Goal: Task Accomplishment & Management: Use online tool/utility

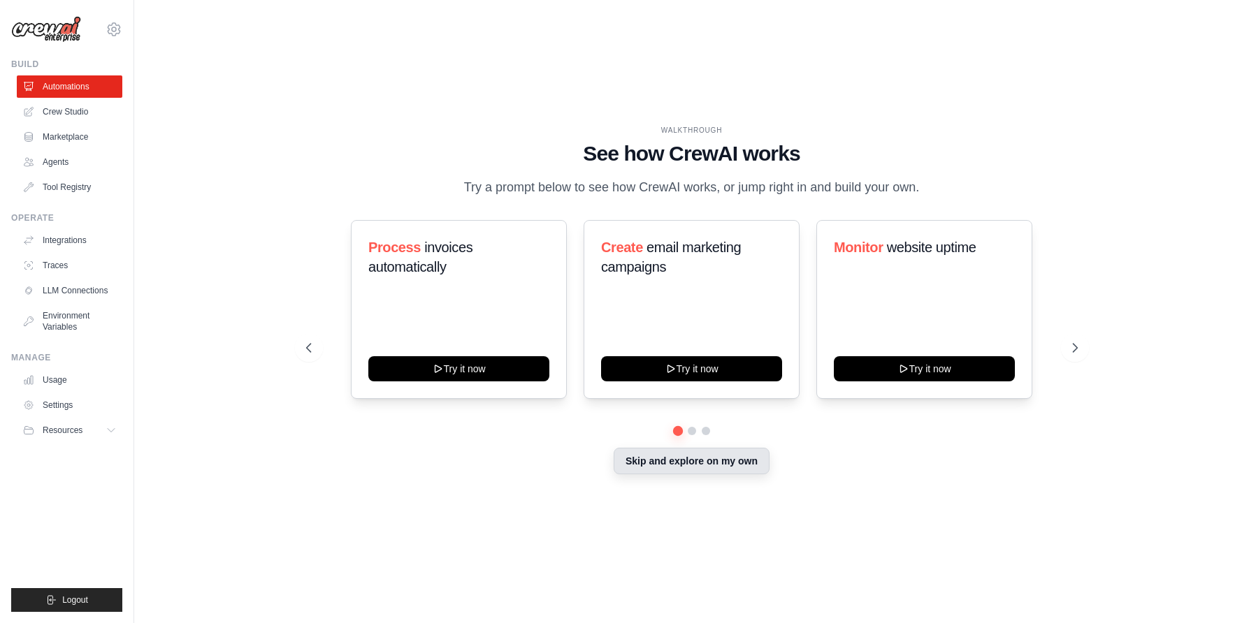
click at [693, 460] on button "Skip and explore on my own" at bounding box center [692, 461] width 156 height 27
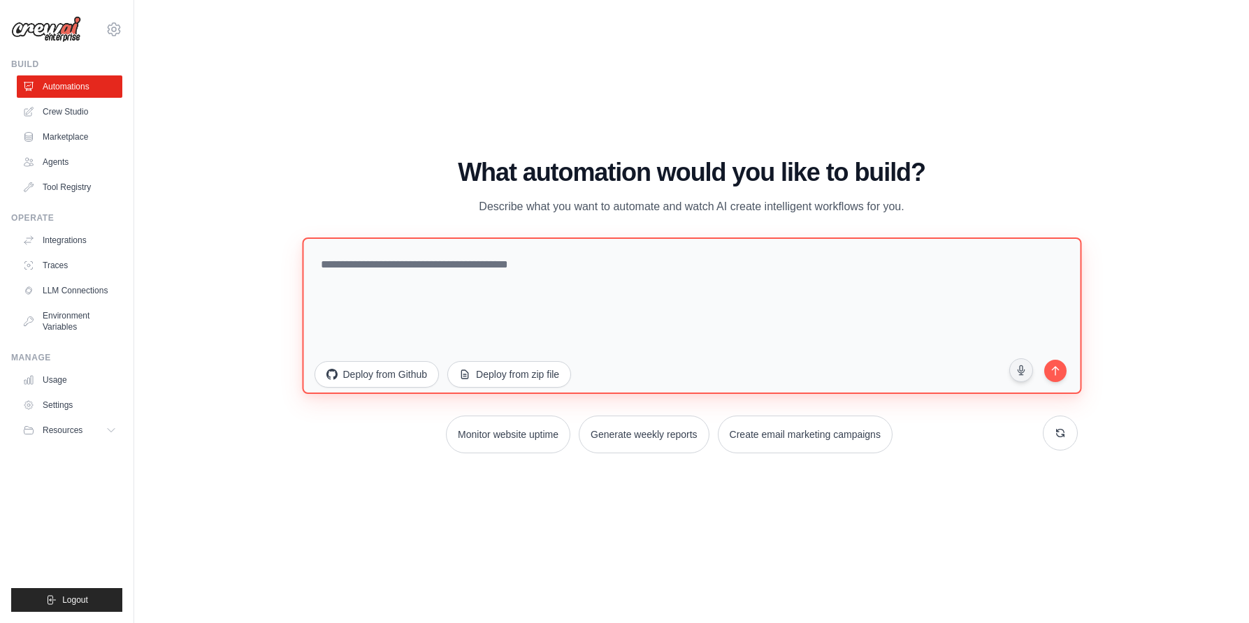
click at [427, 271] on textarea at bounding box center [691, 316] width 779 height 157
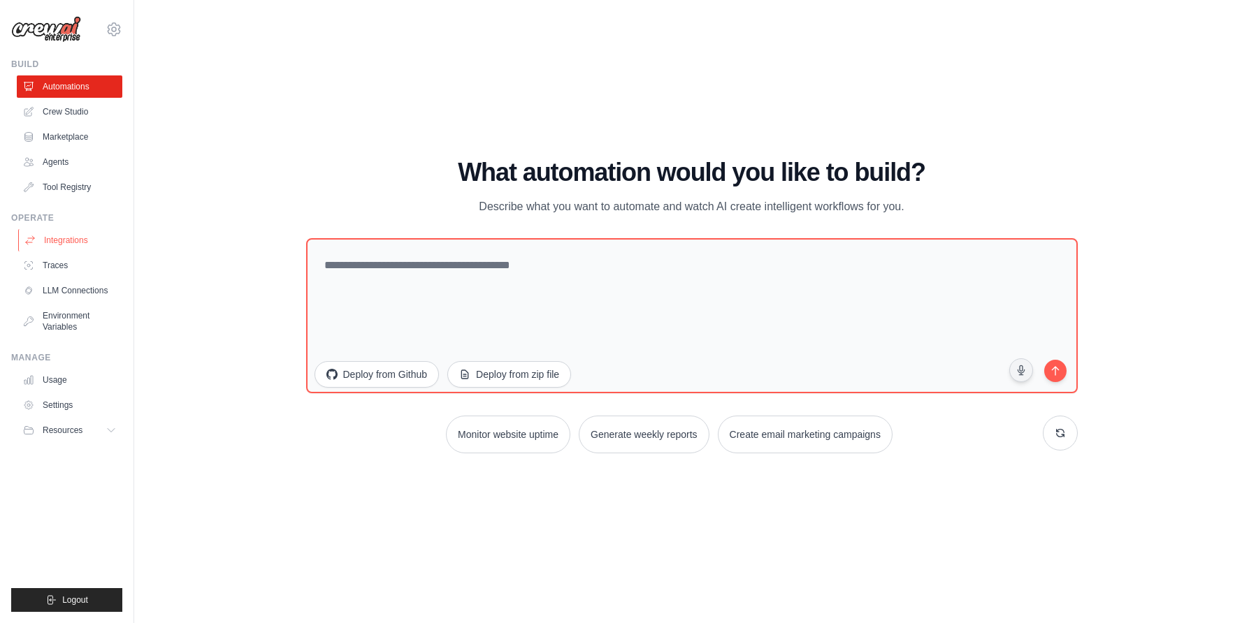
click at [55, 243] on link "Integrations" at bounding box center [71, 240] width 106 height 22
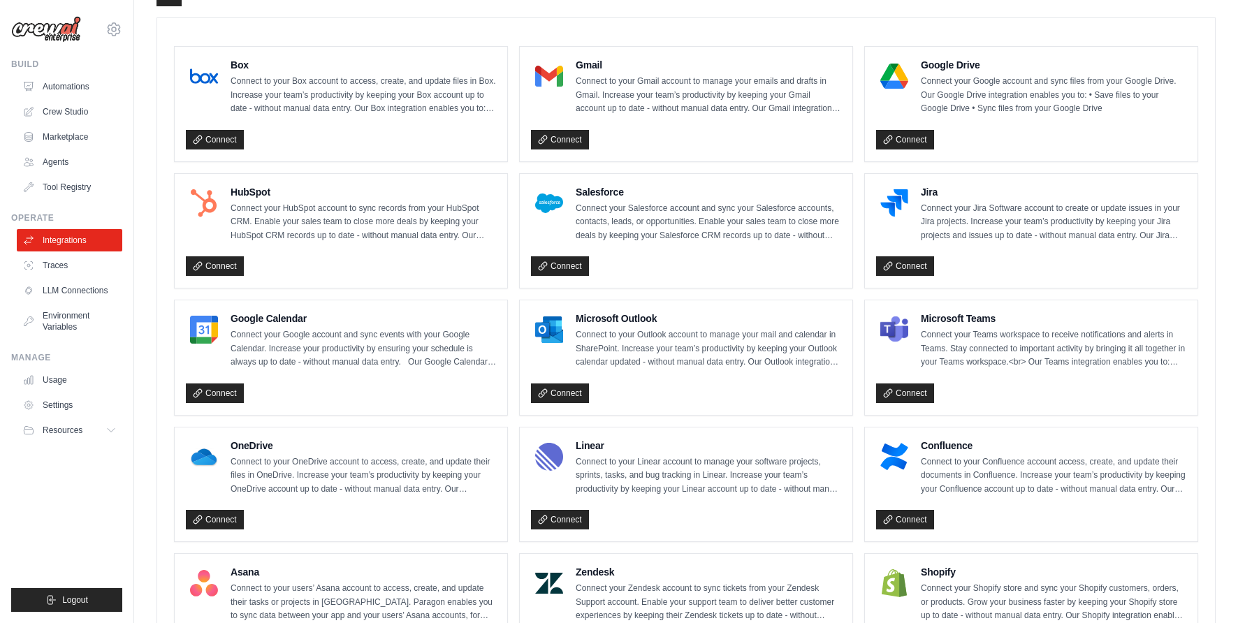
scroll to position [377, 0]
click at [224, 266] on link "Connect" at bounding box center [215, 266] width 58 height 20
click at [856, 290] on ul "Box Connect to your Box account to access, create, and update files in Box. Inc…" at bounding box center [686, 547] width 1025 height 1004
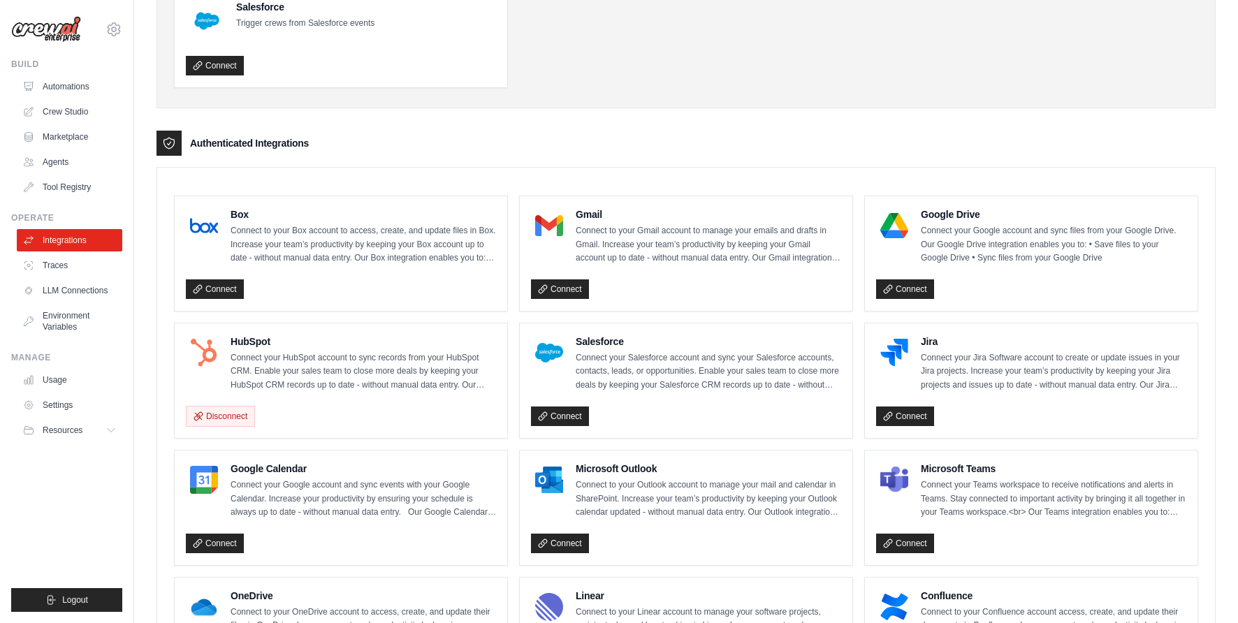
scroll to position [164, 0]
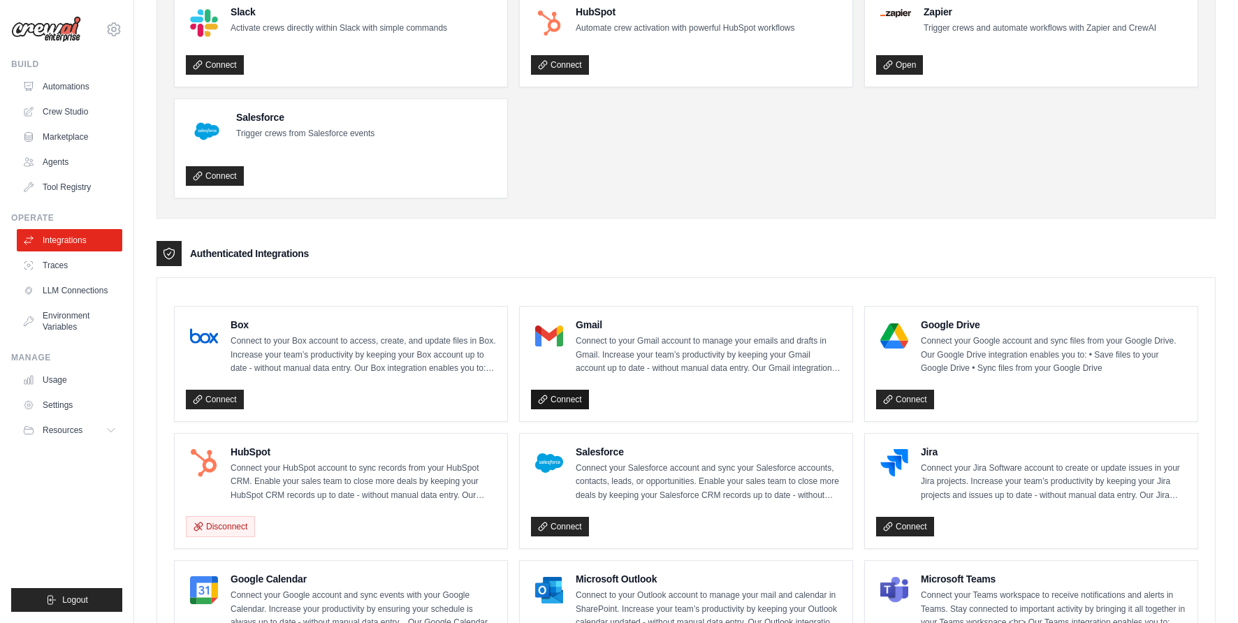
click at [568, 401] on link "Connect" at bounding box center [560, 400] width 58 height 20
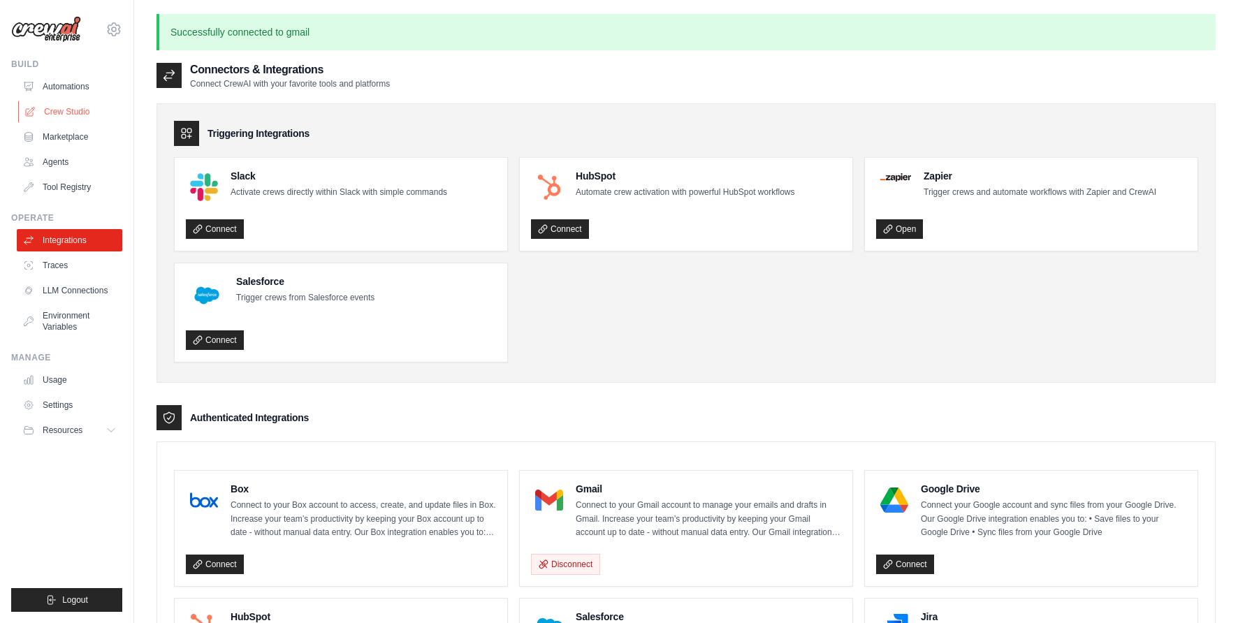
click at [60, 111] on link "Crew Studio" at bounding box center [71, 112] width 106 height 22
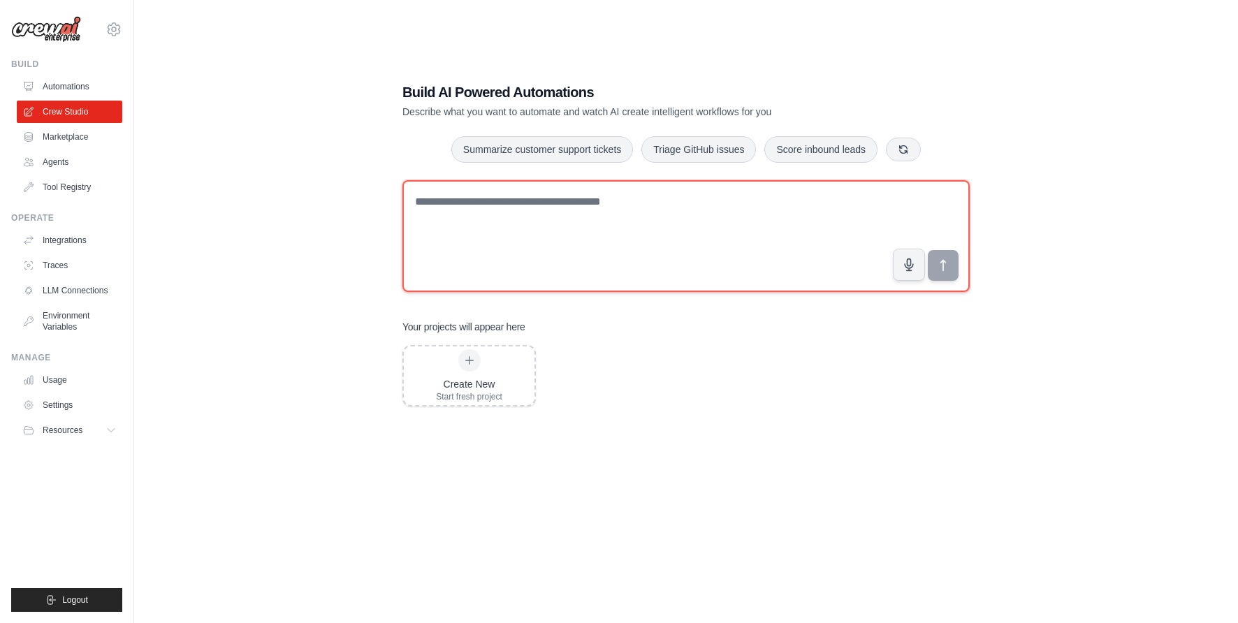
click at [502, 226] on textarea at bounding box center [687, 236] width 568 height 112
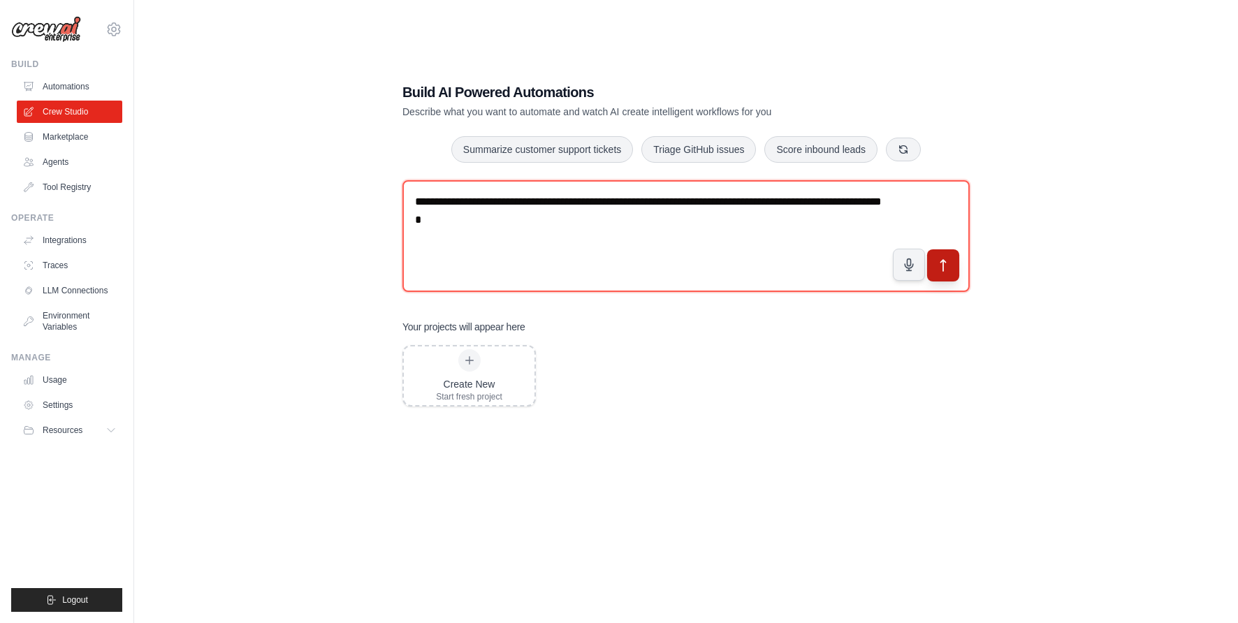
type textarea "**********"
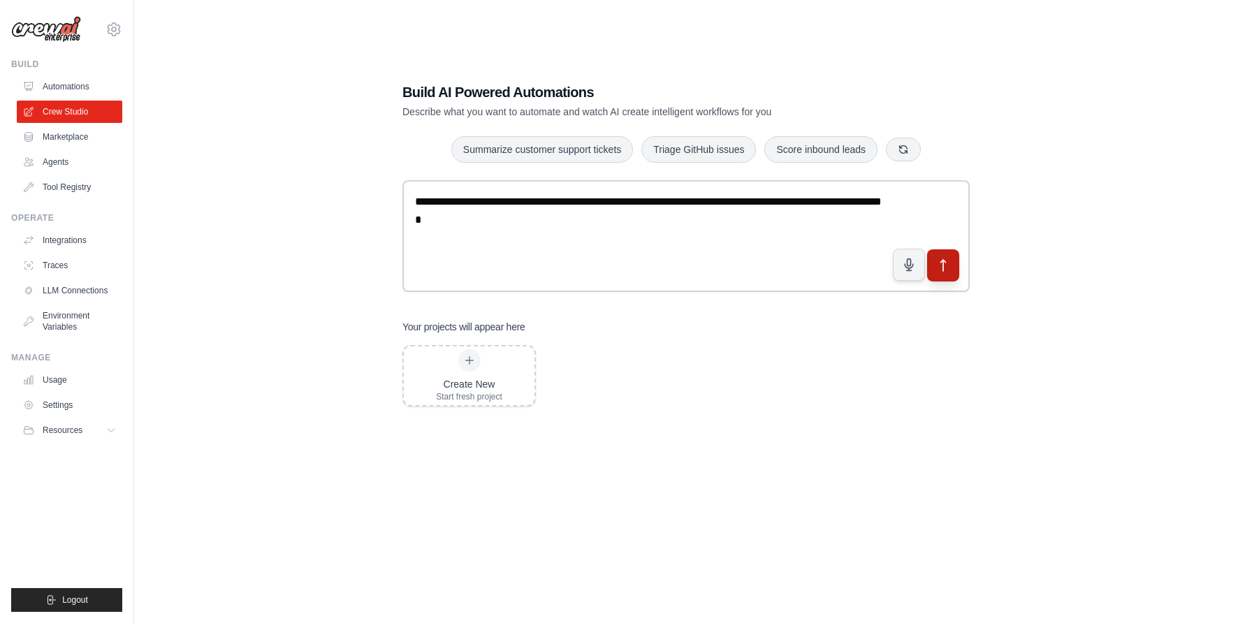
click at [956, 262] on button "submit" at bounding box center [943, 266] width 32 height 32
click at [64, 243] on link "Integrations" at bounding box center [71, 240] width 106 height 22
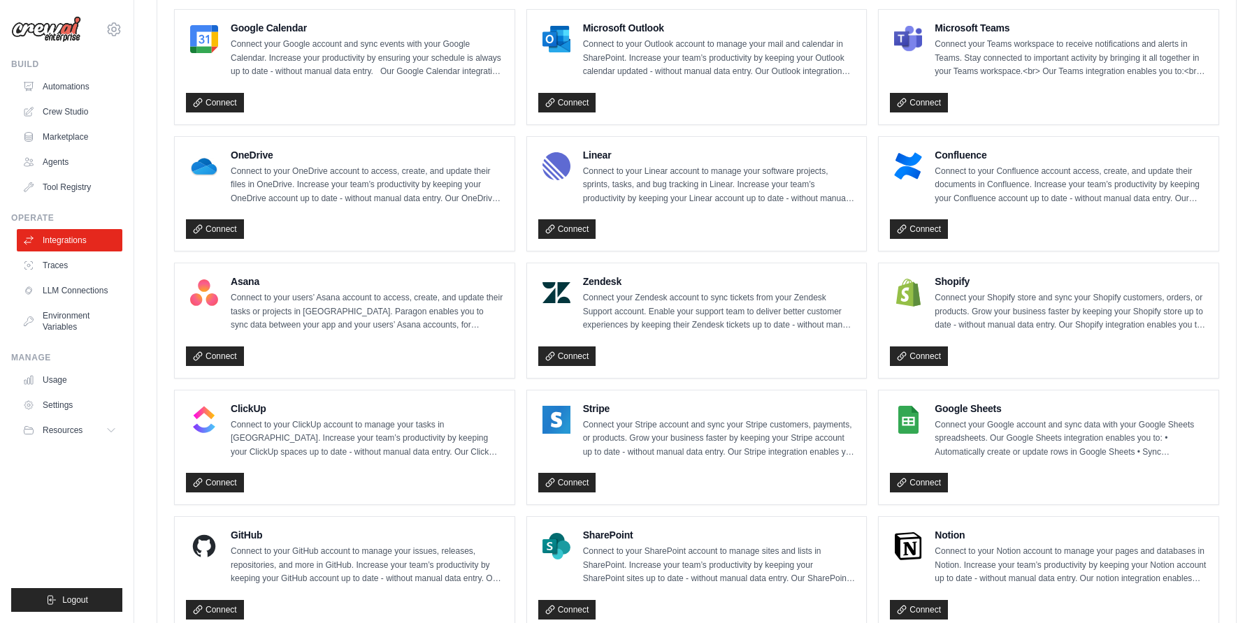
scroll to position [738, 0]
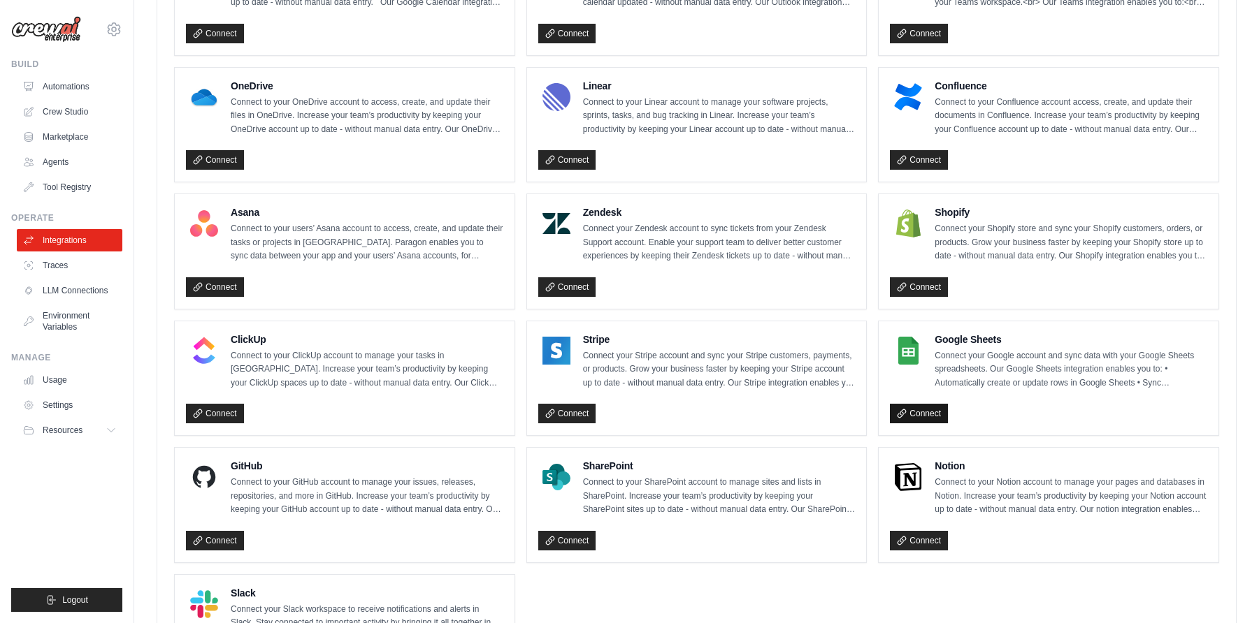
click at [915, 409] on link "Connect" at bounding box center [919, 414] width 58 height 20
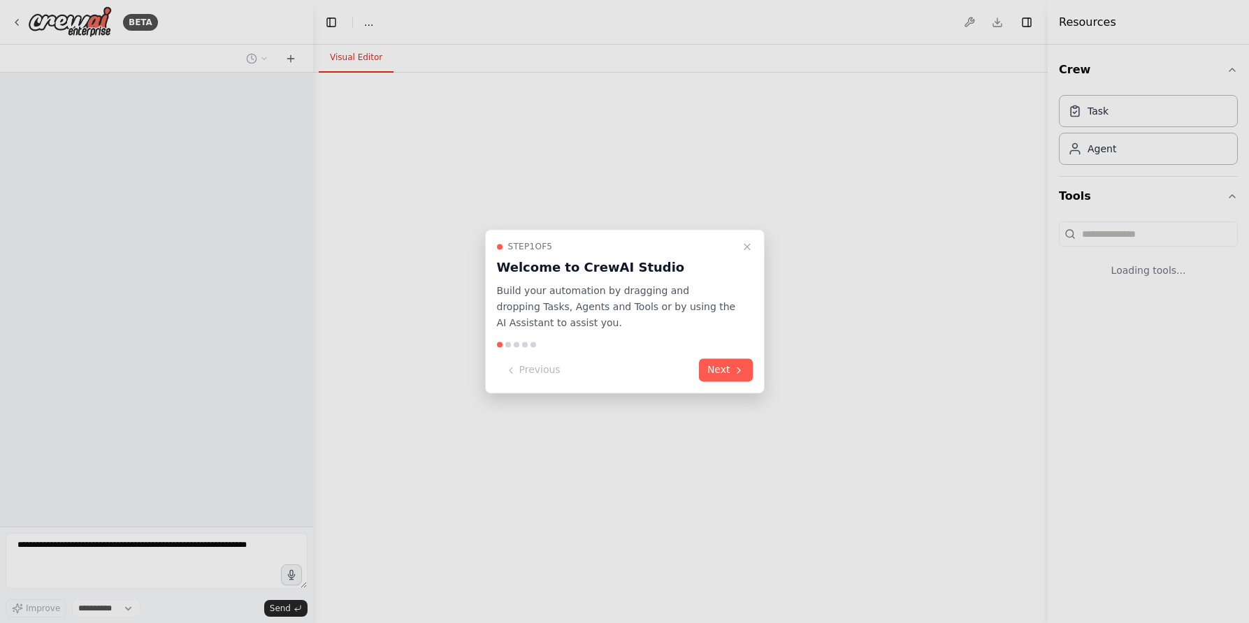
select select "****"
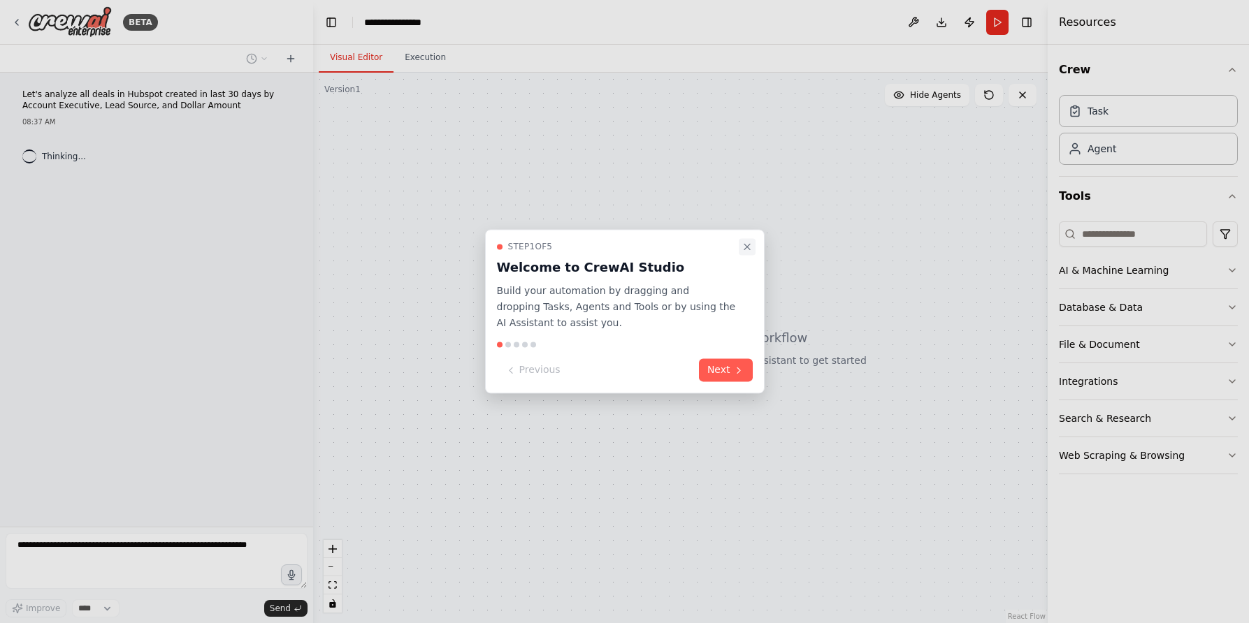
click at [751, 245] on icon "Close walkthrough" at bounding box center [747, 246] width 11 height 11
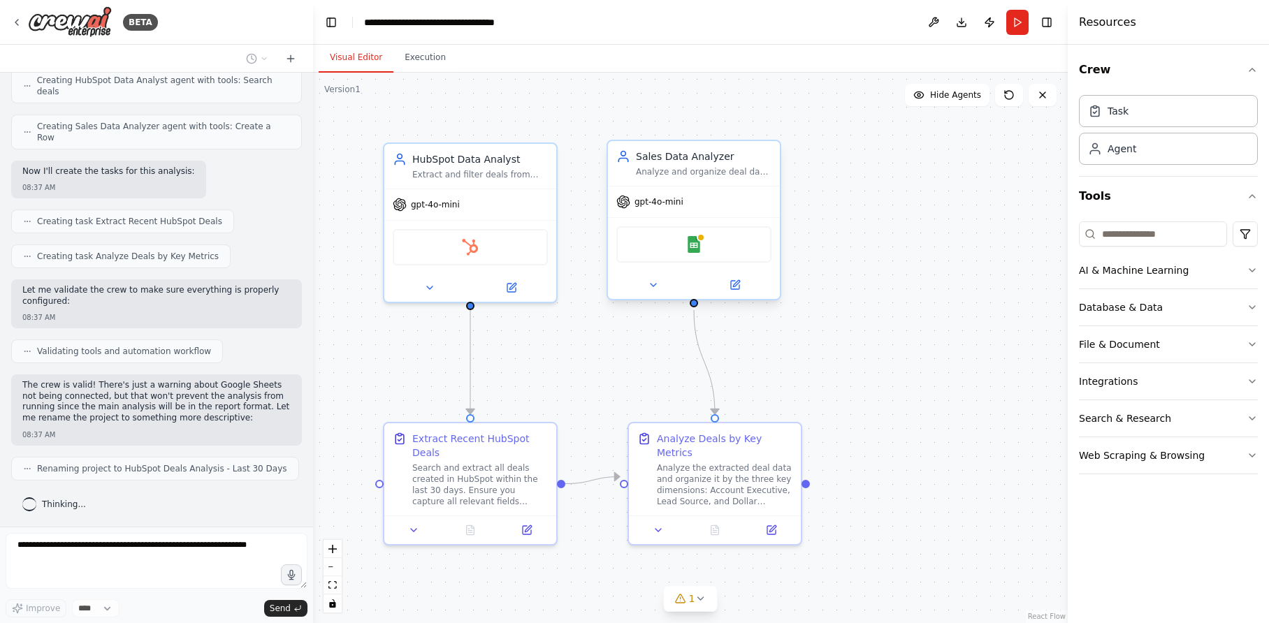
scroll to position [659, 0]
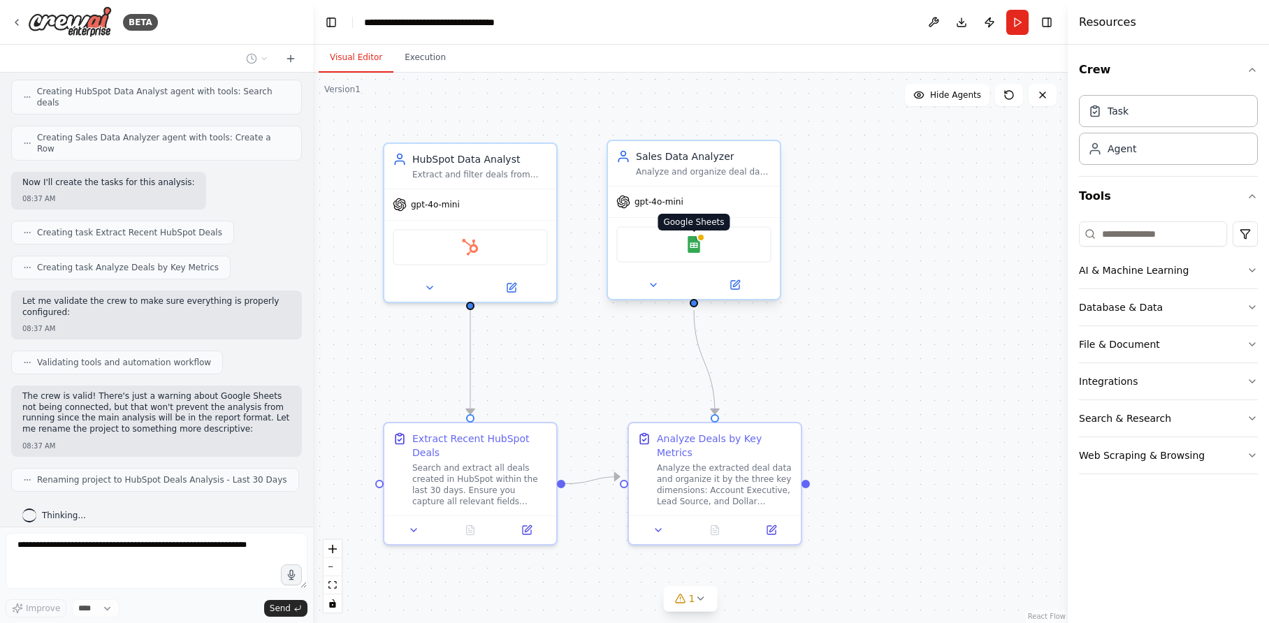
click at [693, 245] on img at bounding box center [694, 244] width 17 height 17
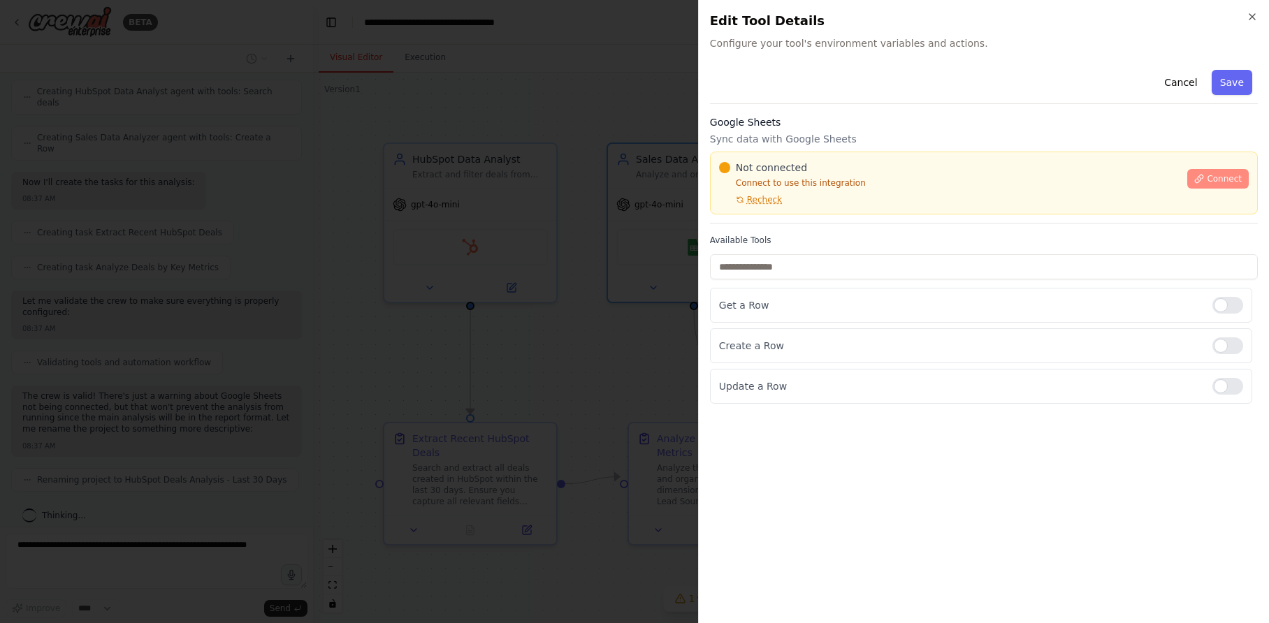
click at [1205, 178] on button "Connect" at bounding box center [1218, 179] width 62 height 20
click at [790, 197] on div "Not connected Connect to use this integration Recheck" at bounding box center [949, 183] width 461 height 45
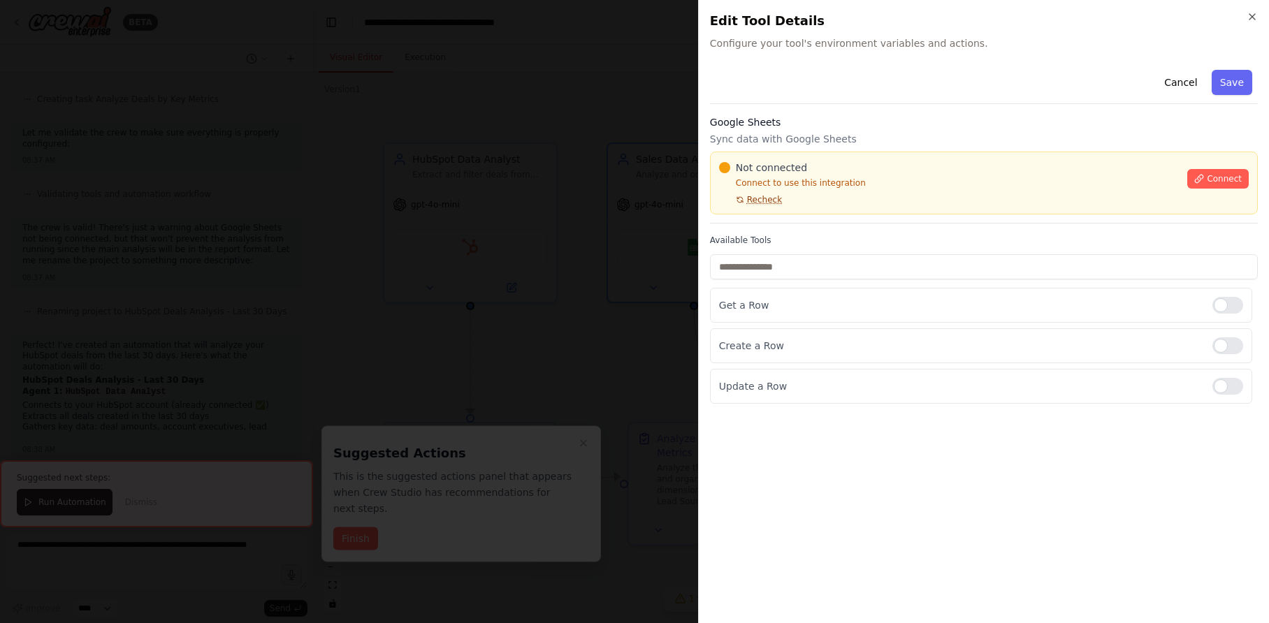
click at [770, 194] on span "Recheck" at bounding box center [764, 199] width 35 height 11
click at [779, 193] on div "Not connected Connect to use this integration Recheck" at bounding box center [949, 183] width 461 height 45
click at [879, 164] on div "Not connected" at bounding box center [949, 168] width 461 height 14
click at [885, 169] on div "Not connected" at bounding box center [949, 168] width 461 height 14
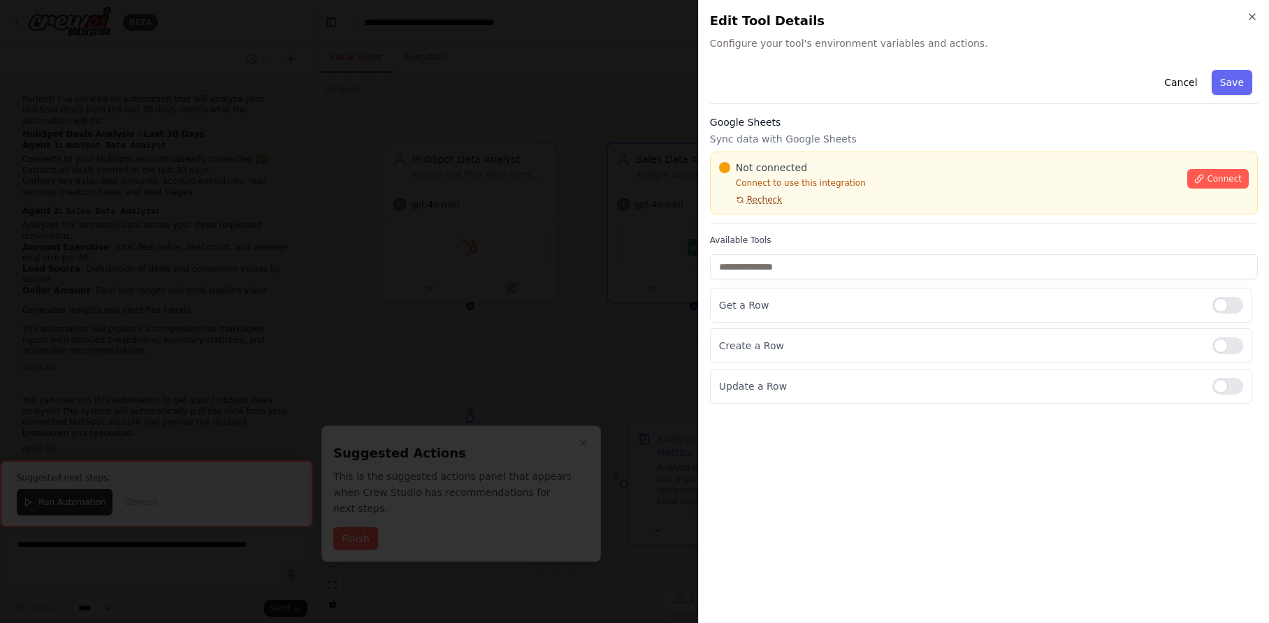
click at [753, 196] on span "Recheck" at bounding box center [764, 199] width 35 height 11
click at [616, 129] on div at bounding box center [634, 311] width 1269 height 623
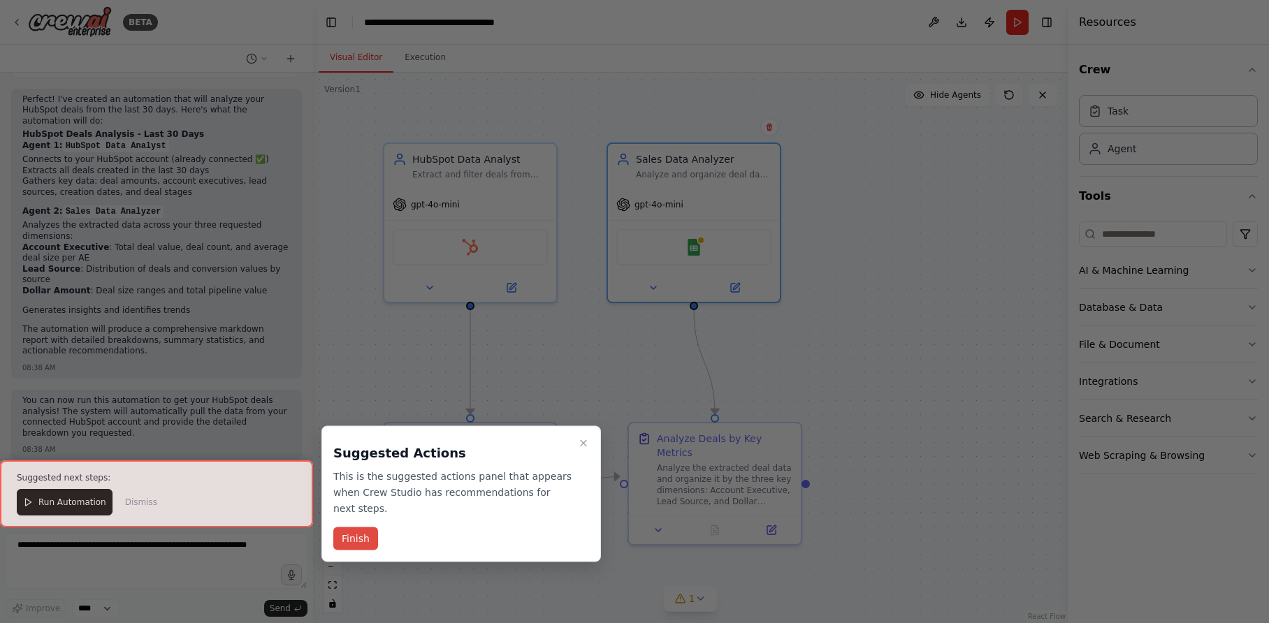
click at [363, 535] on button "Finish" at bounding box center [355, 539] width 45 height 23
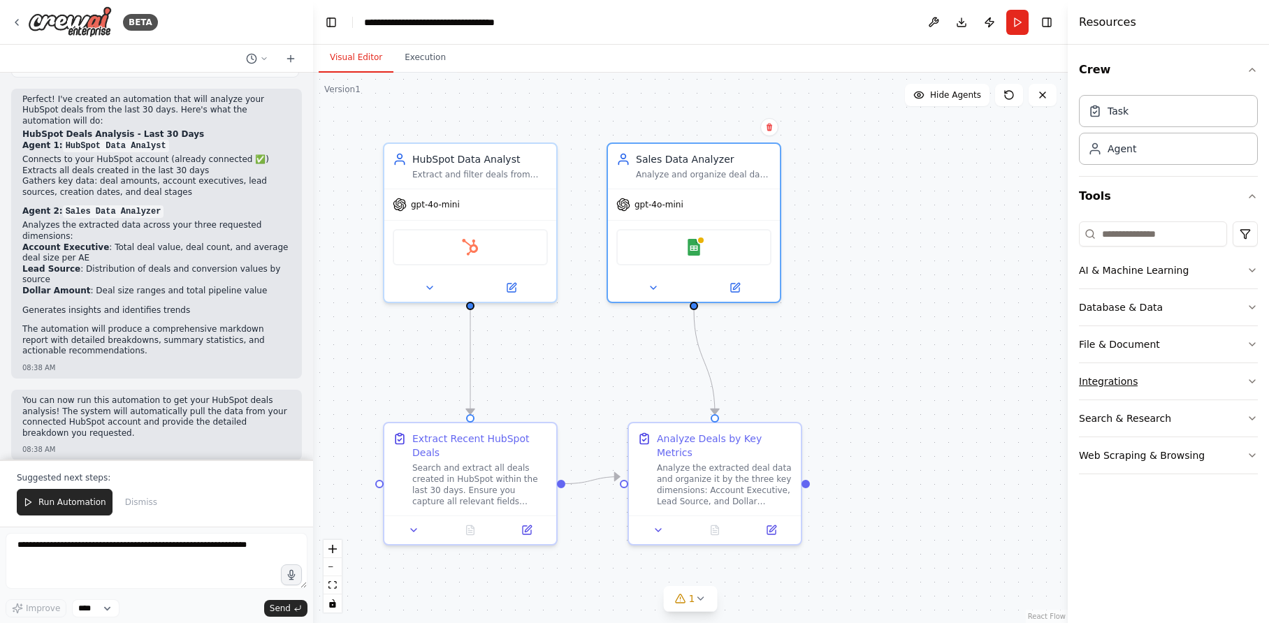
click at [1248, 380] on icon "button" at bounding box center [1252, 381] width 11 height 11
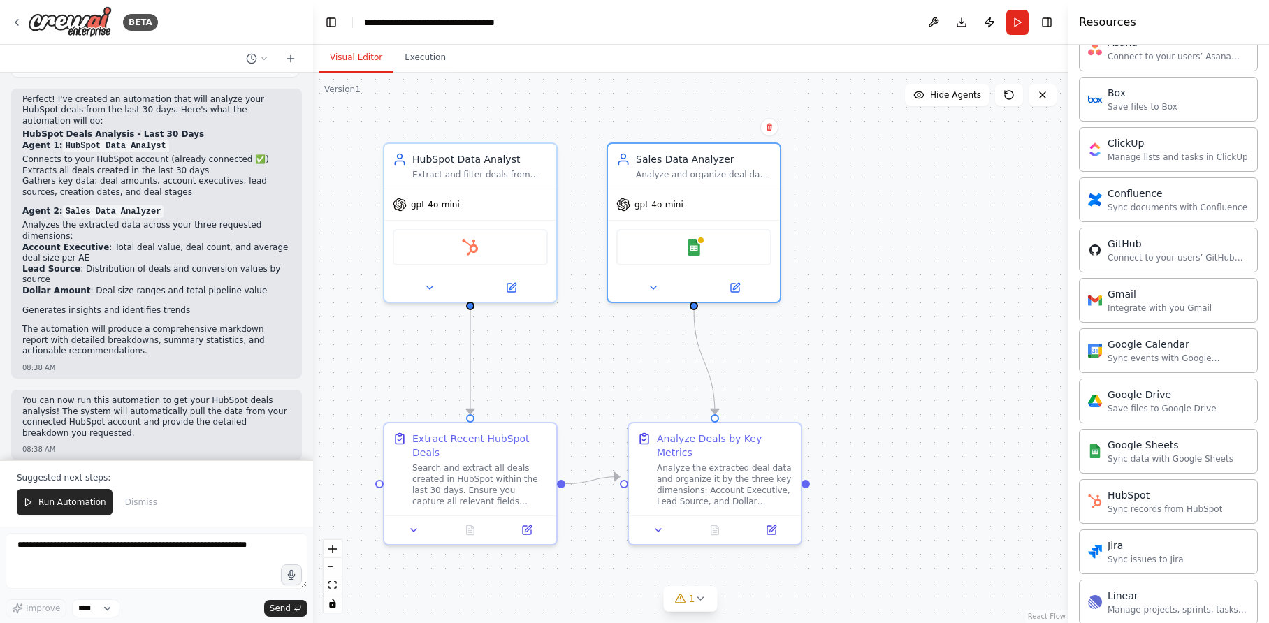
scroll to position [417, 0]
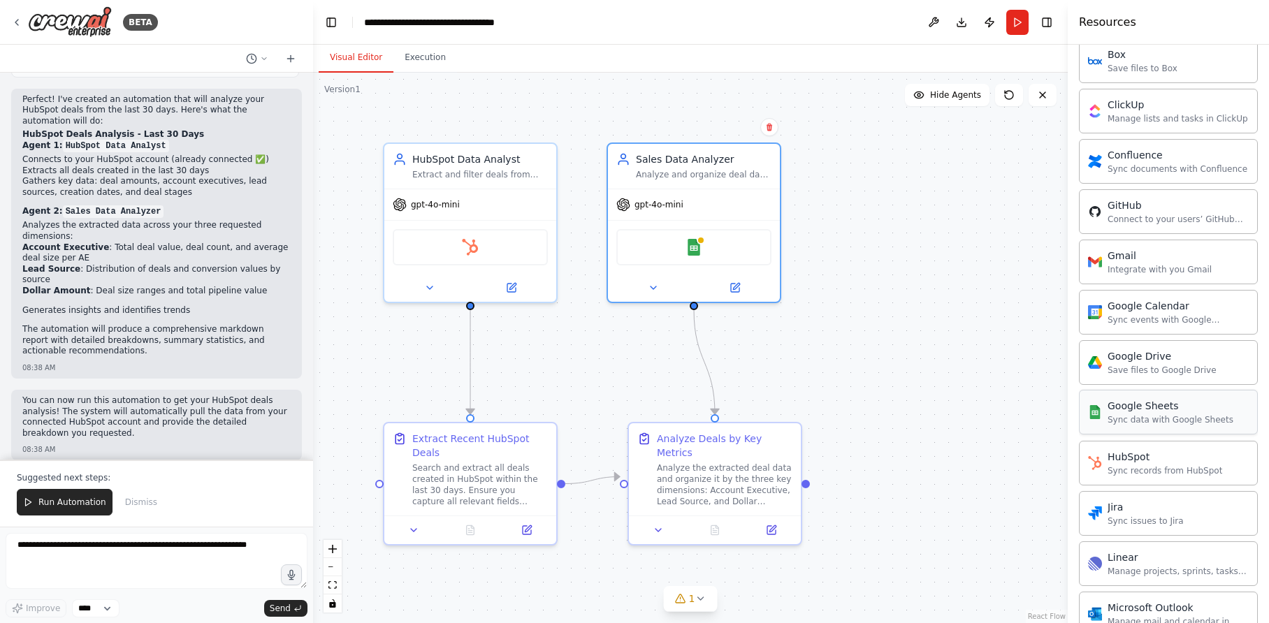
click at [1143, 408] on div "Google Sheets" at bounding box center [1171, 406] width 126 height 14
click at [1100, 419] on img at bounding box center [1095, 412] width 14 height 14
click at [1199, 413] on div "Google Sheets Sync data with Google Sheets" at bounding box center [1171, 412] width 126 height 27
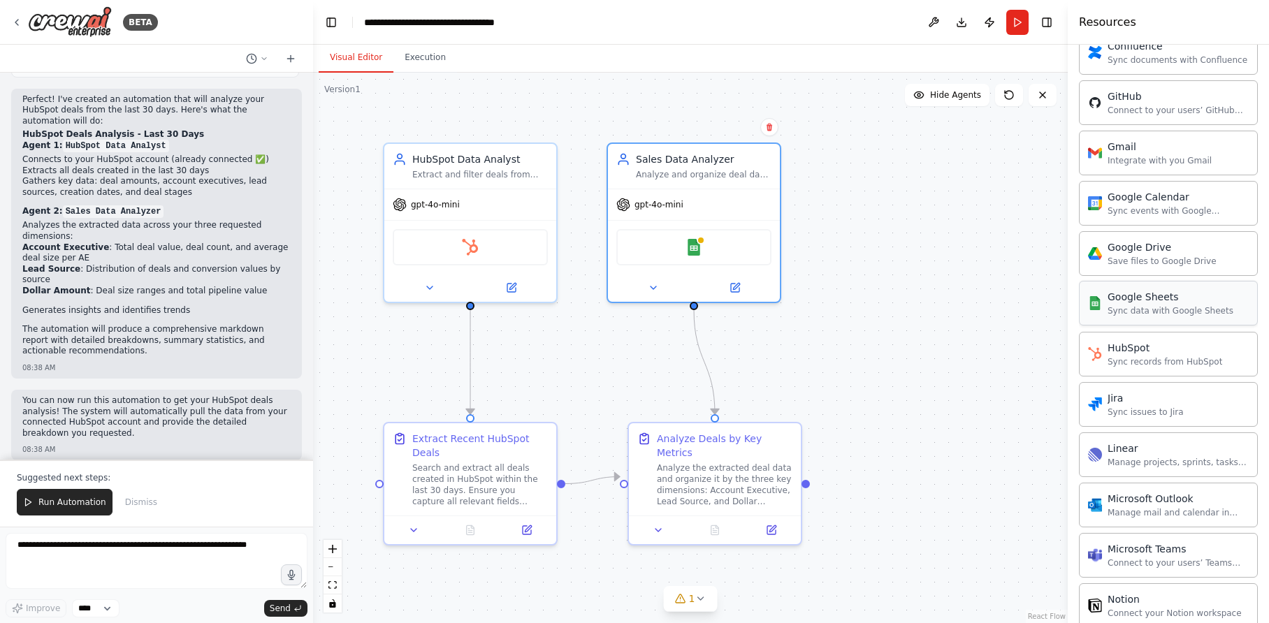
scroll to position [522, 0]
click at [1134, 301] on div "Google Sheets" at bounding box center [1171, 301] width 126 height 14
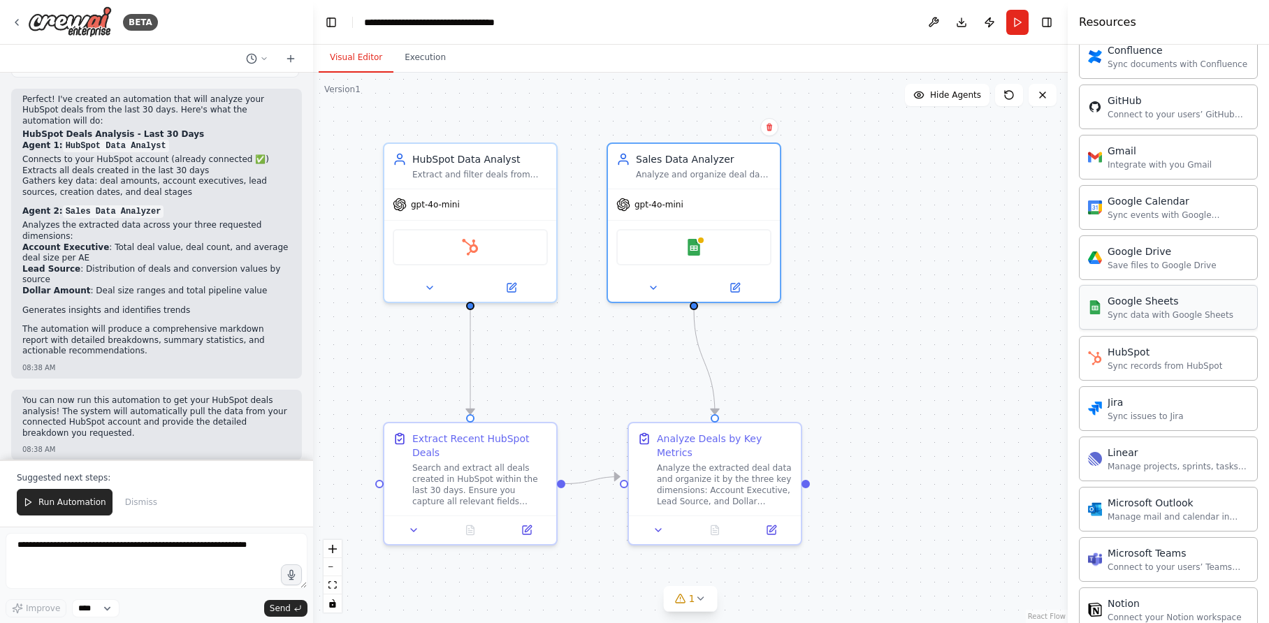
click at [1134, 301] on div "Google Sheets" at bounding box center [1171, 301] width 126 height 14
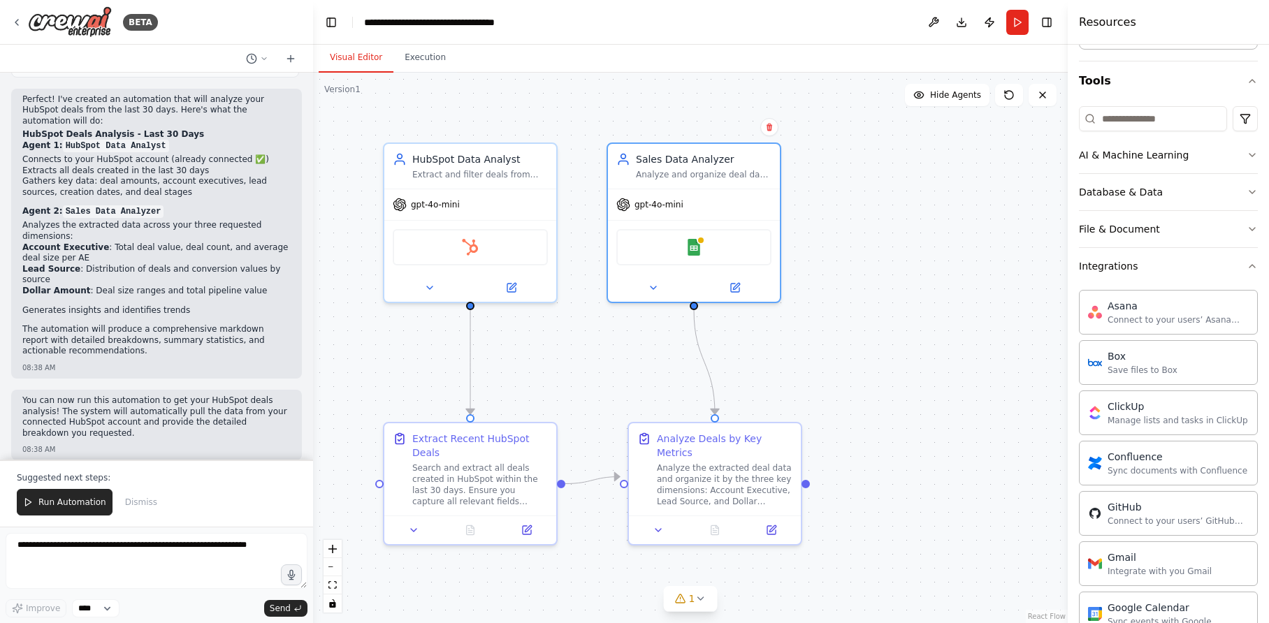
scroll to position [129, 0]
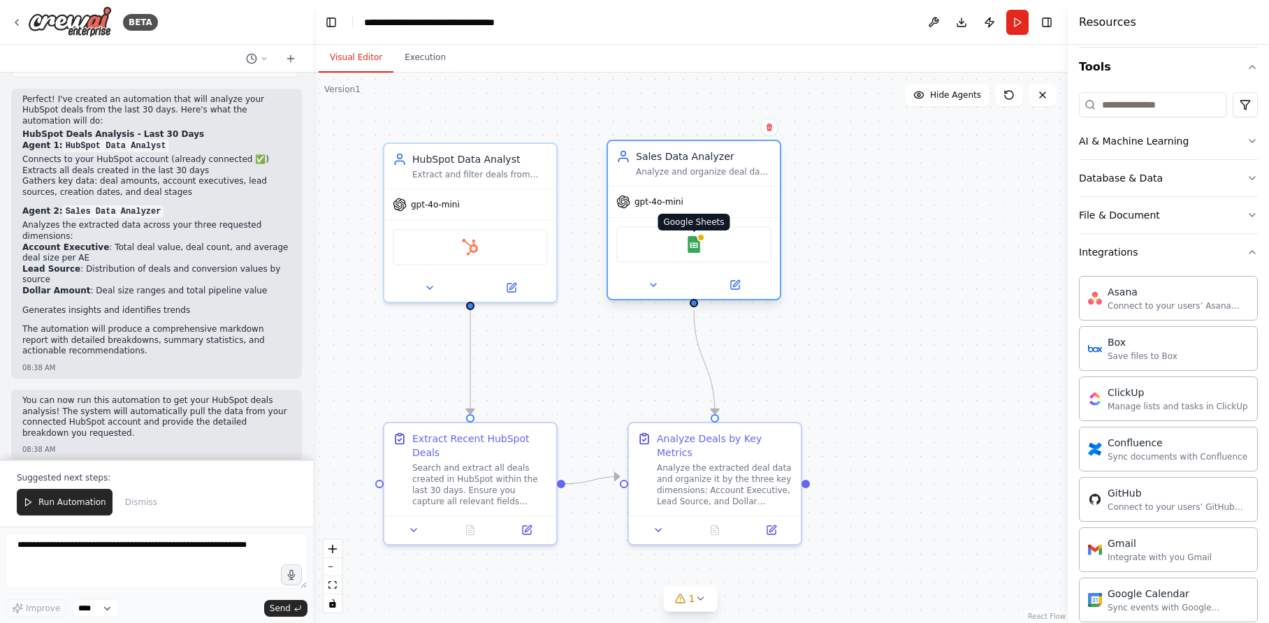
click at [698, 240] on div at bounding box center [701, 237] width 8 height 8
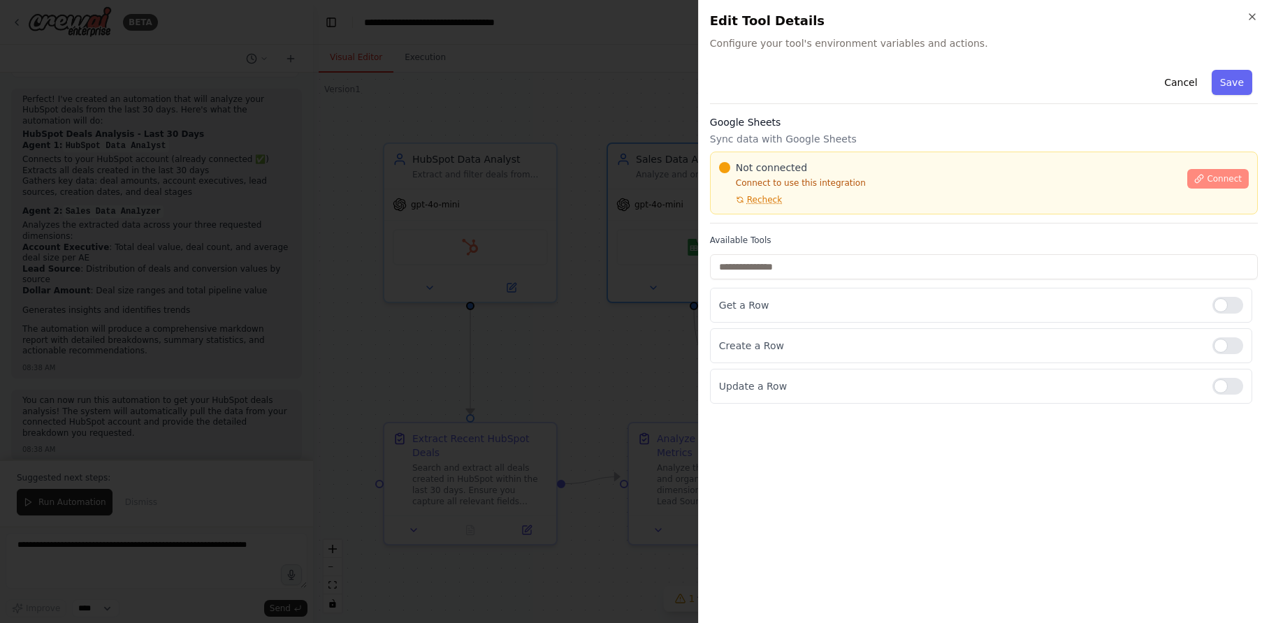
click at [1231, 179] on span "Connect" at bounding box center [1224, 178] width 35 height 11
click at [766, 199] on span "Recheck" at bounding box center [764, 199] width 35 height 11
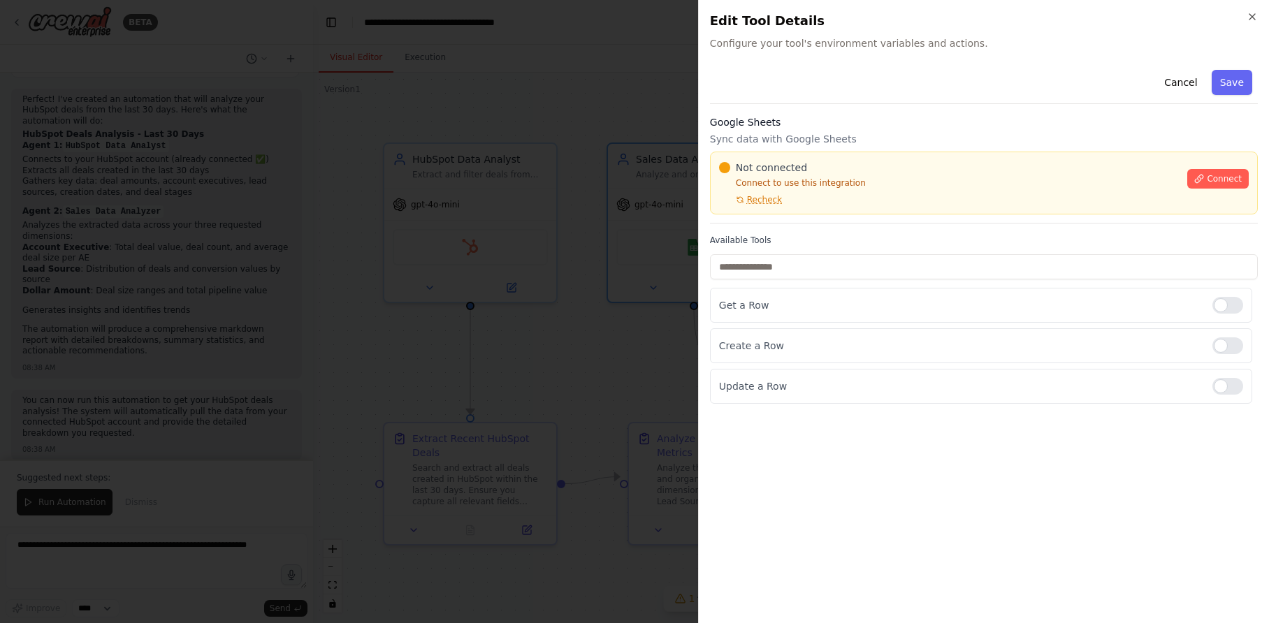
click at [875, 174] on div "Not connected" at bounding box center [949, 168] width 461 height 14
click at [878, 163] on div "Not connected" at bounding box center [949, 168] width 461 height 14
click at [881, 122] on h3 "Google Sheets" at bounding box center [984, 122] width 548 height 14
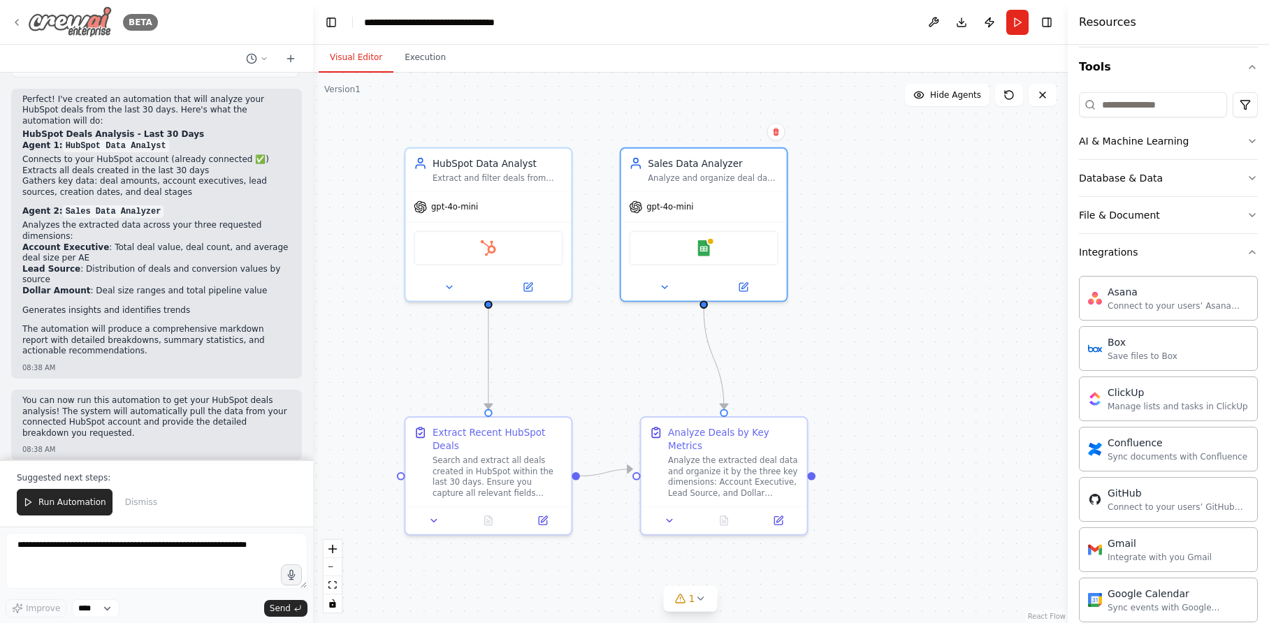
click at [15, 22] on icon at bounding box center [16, 22] width 11 height 11
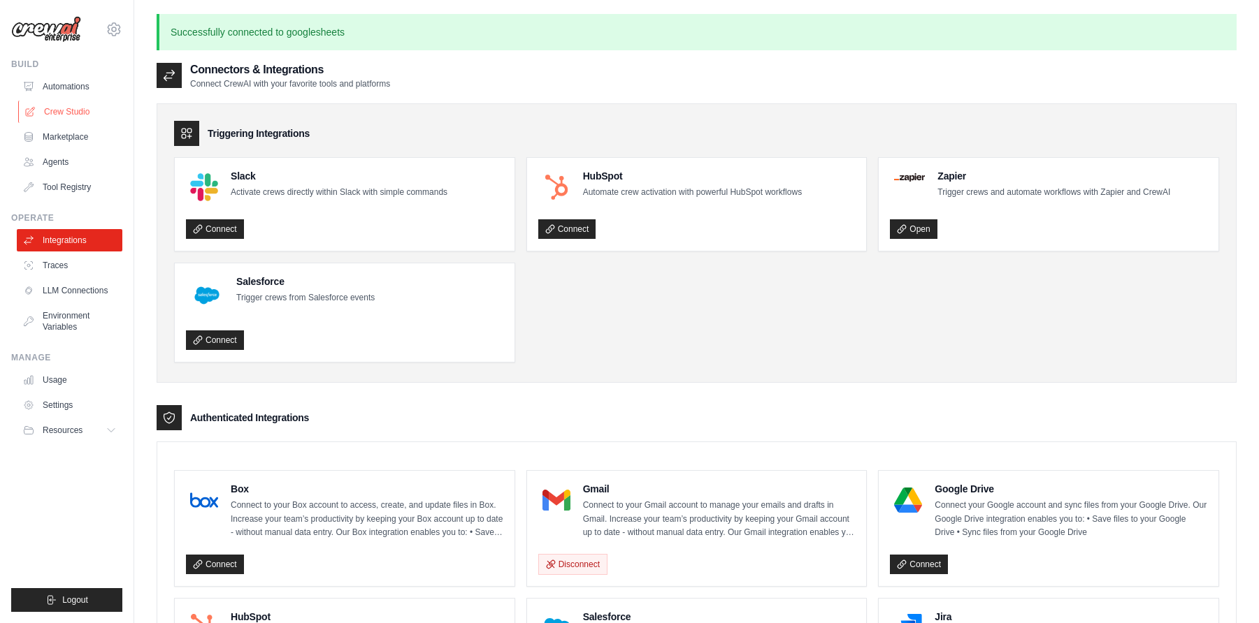
click at [78, 113] on link "Crew Studio" at bounding box center [71, 112] width 106 height 22
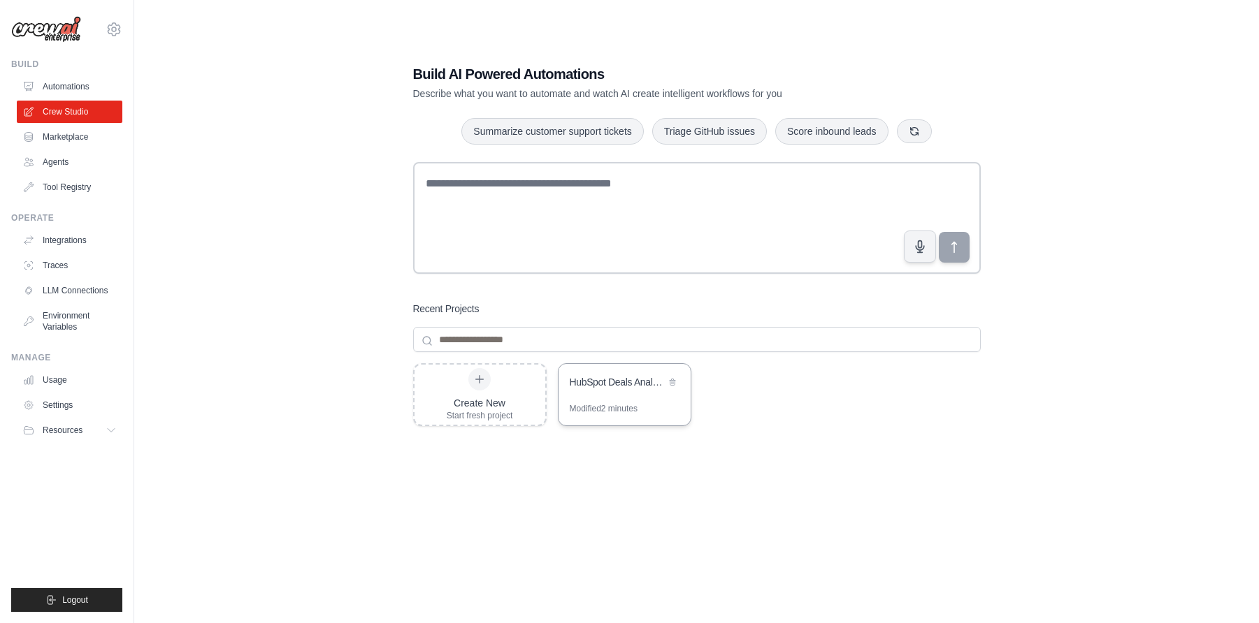
click at [639, 397] on div "HubSpot Deals Analysis - Last 30 Days" at bounding box center [624, 383] width 132 height 39
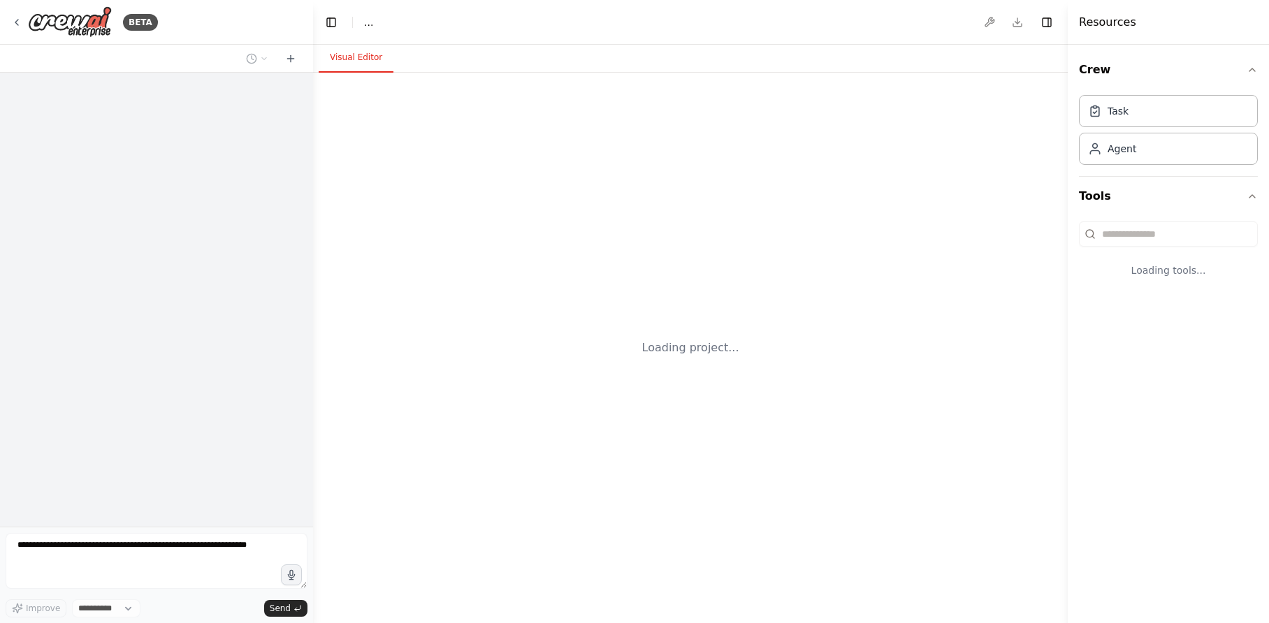
select select "****"
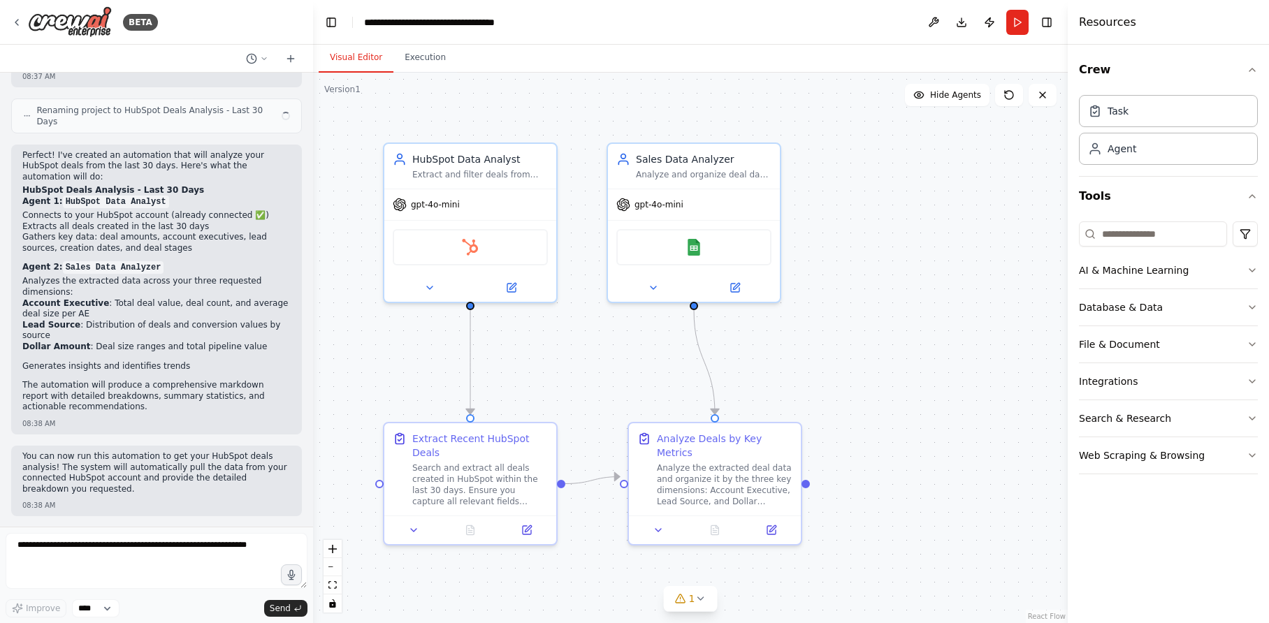
scroll to position [1006, 0]
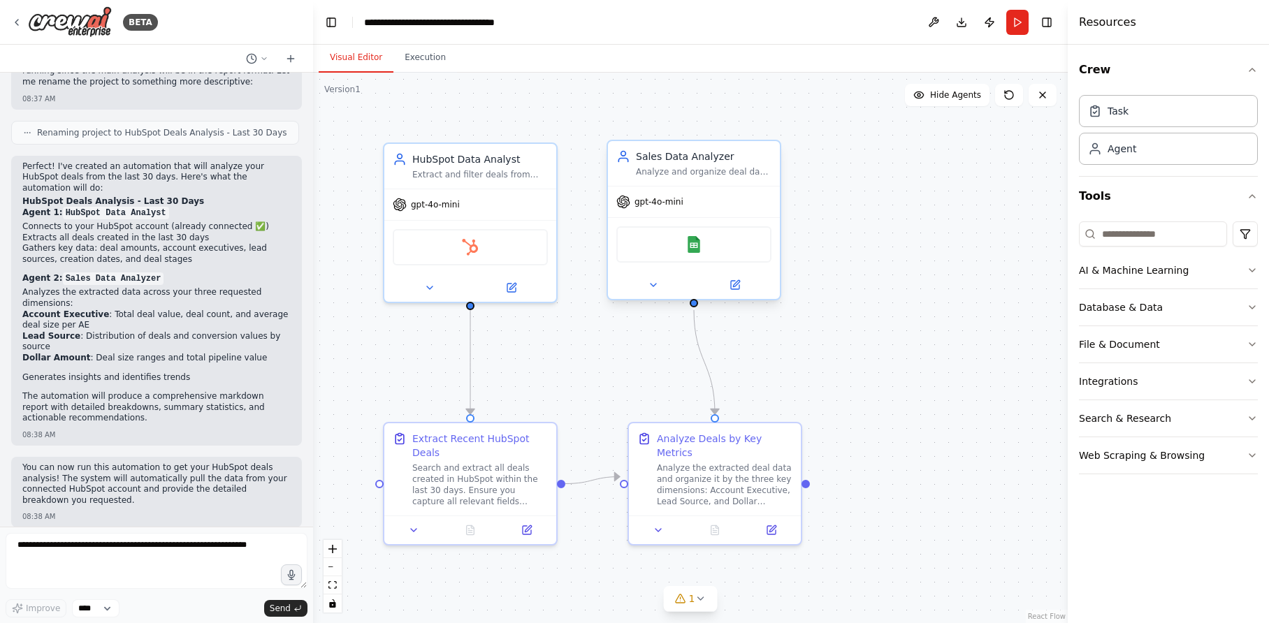
click at [657, 208] on div "gpt-4o-mini" at bounding box center [649, 202] width 67 height 14
click at [458, 208] on div "gpt-4o-mini" at bounding box center [426, 202] width 67 height 14
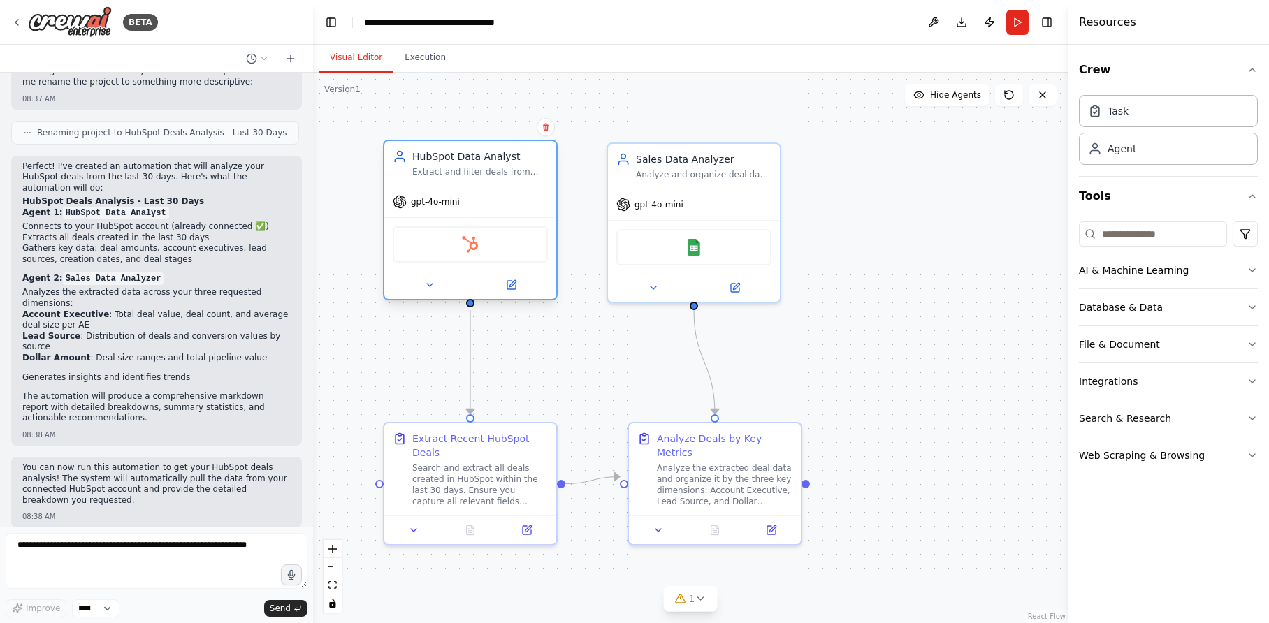
click at [458, 208] on div "gpt-4o-mini" at bounding box center [426, 202] width 67 height 14
click at [431, 282] on icon at bounding box center [429, 285] width 11 height 11
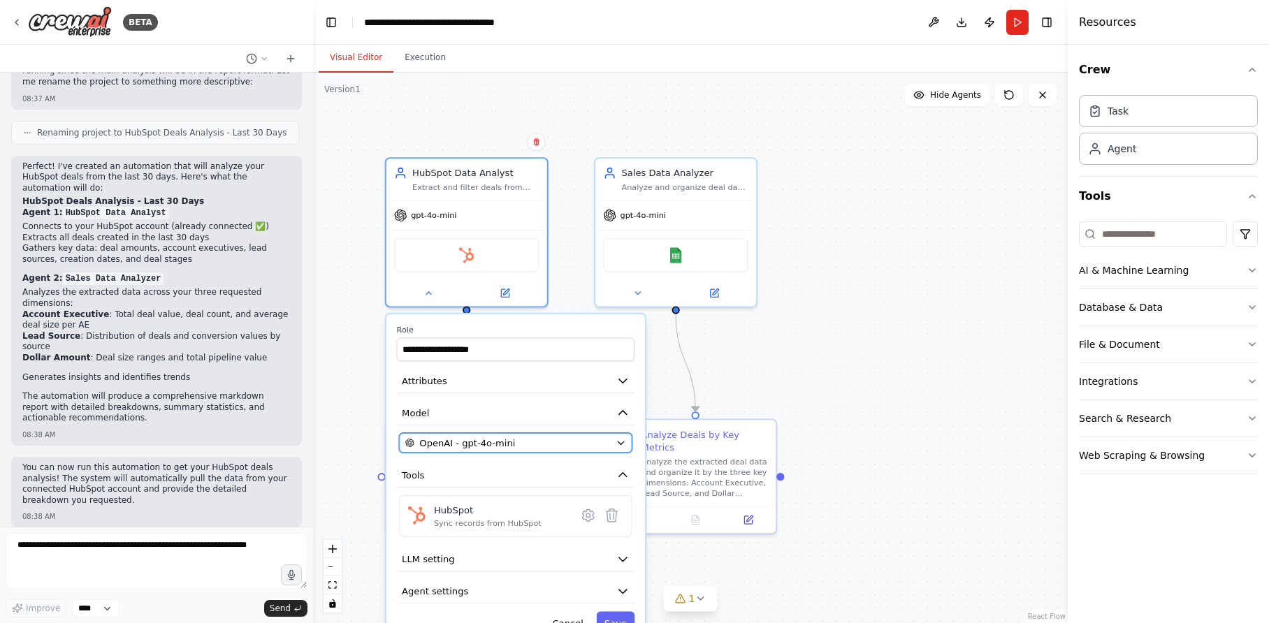
click at [470, 445] on span "OpenAI - gpt-4o-mini" at bounding box center [467, 443] width 96 height 13
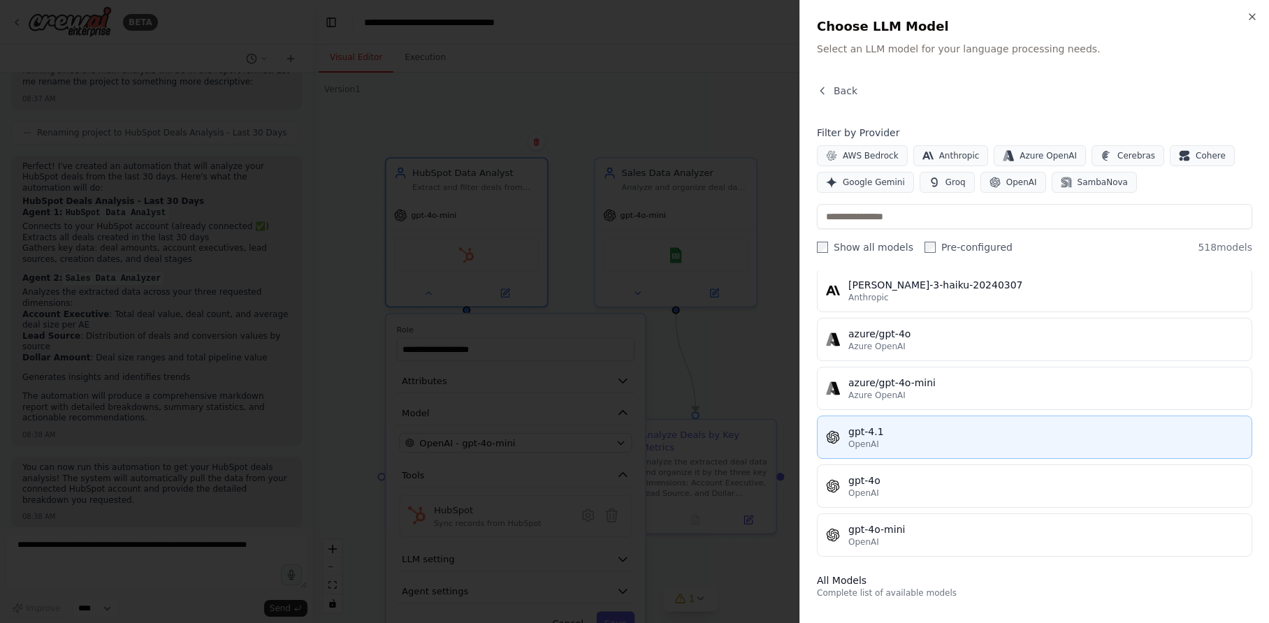
scroll to position [98, 0]
click at [913, 442] on div "OpenAI" at bounding box center [1045, 442] width 395 height 11
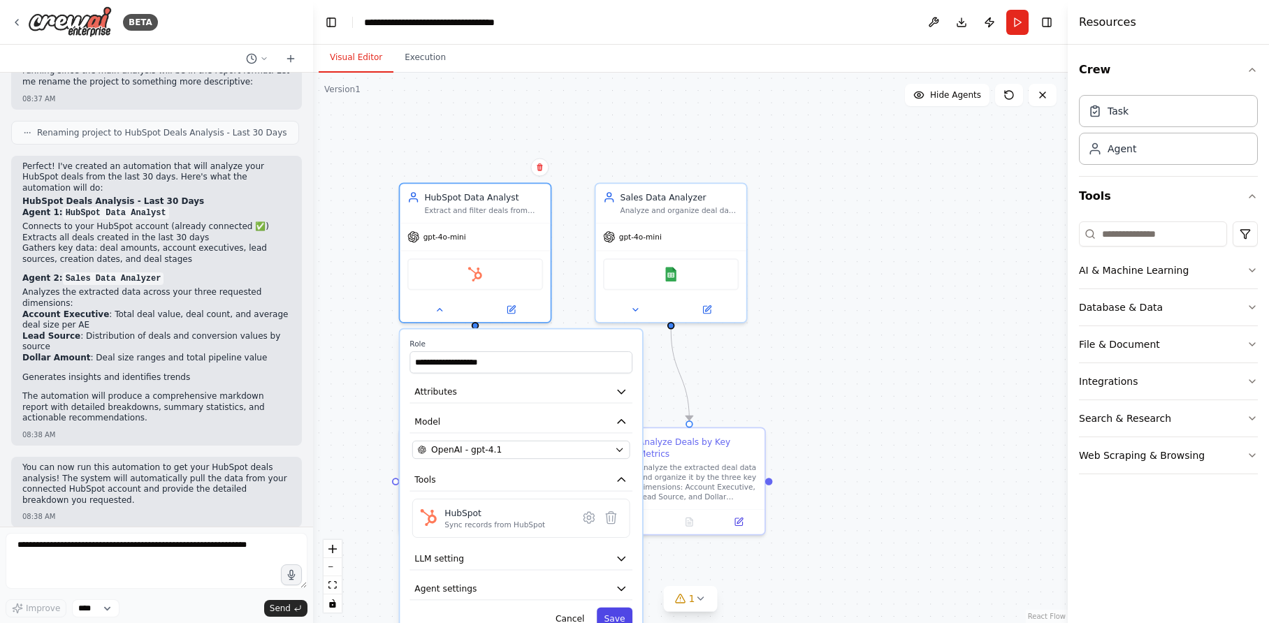
click at [612, 616] on button "Save" at bounding box center [615, 619] width 36 height 22
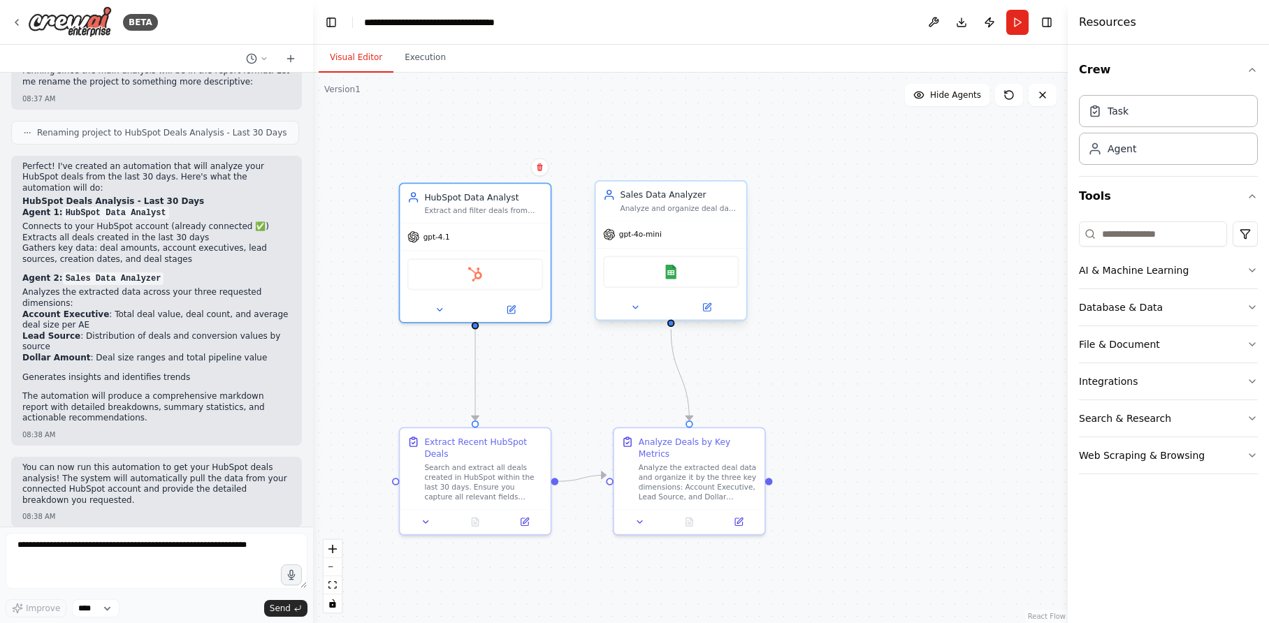
click at [637, 237] on span "gpt-4o-mini" at bounding box center [640, 235] width 43 height 10
click at [647, 235] on span "gpt-4o-mini" at bounding box center [640, 235] width 43 height 10
click at [639, 309] on icon at bounding box center [635, 308] width 10 height 10
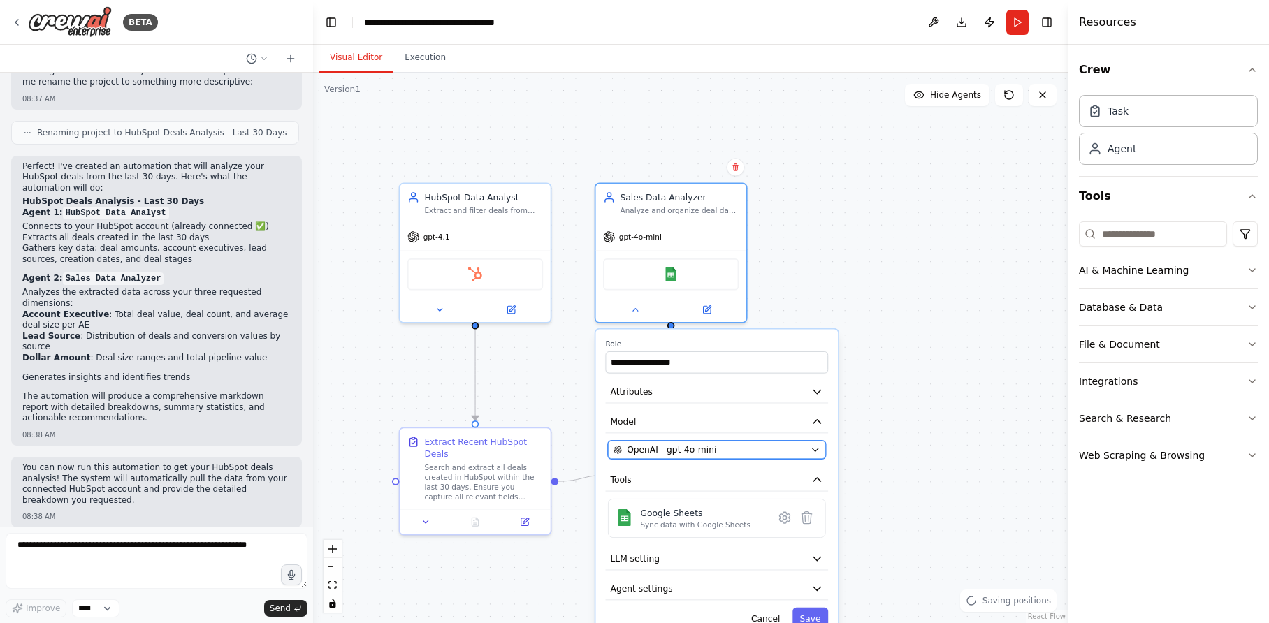
click at [672, 451] on span "OpenAI - gpt-4o-mini" at bounding box center [671, 450] width 89 height 13
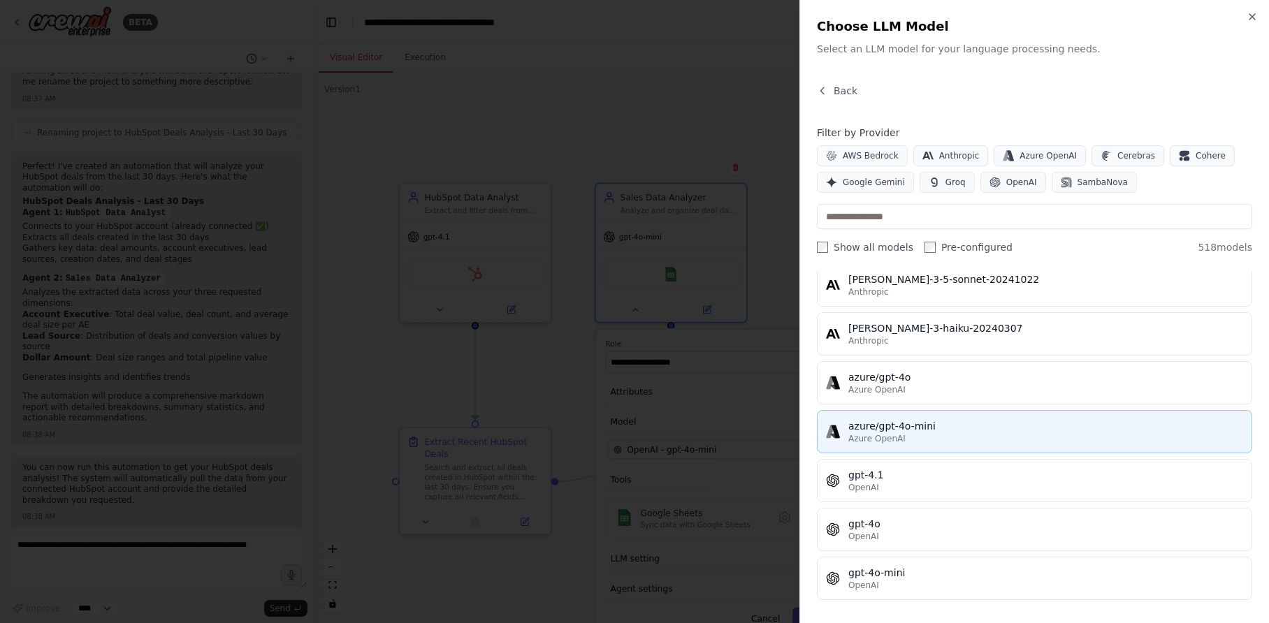
scroll to position [53, 0]
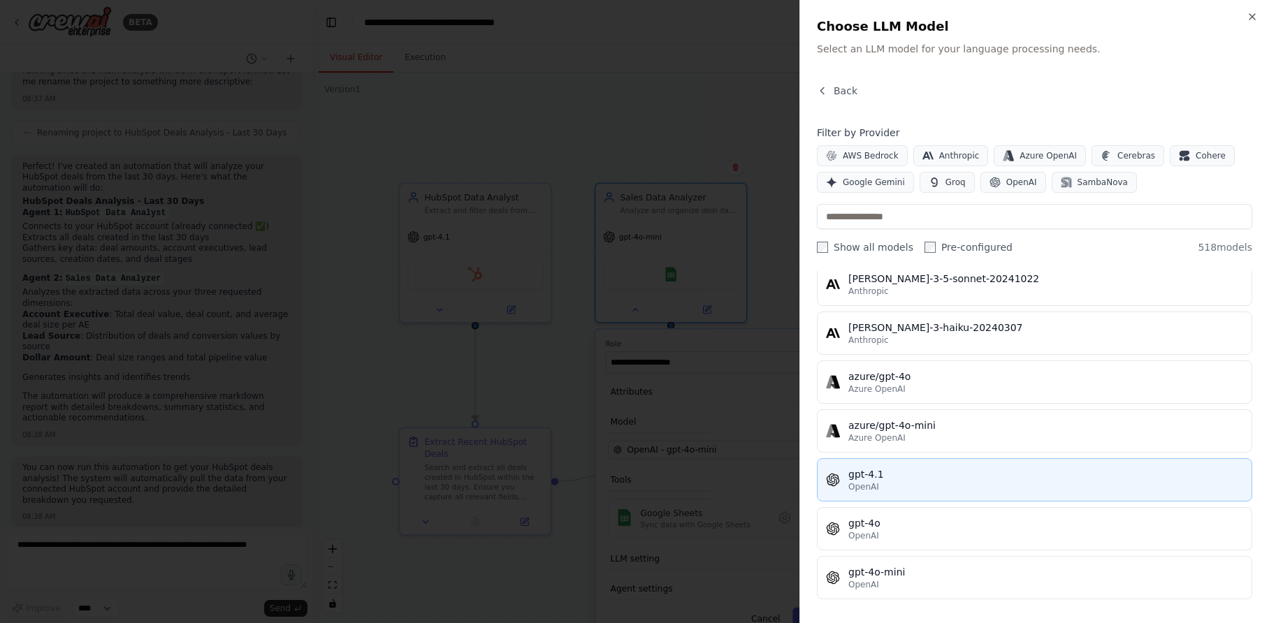
click at [887, 486] on div "OpenAI" at bounding box center [1045, 487] width 395 height 11
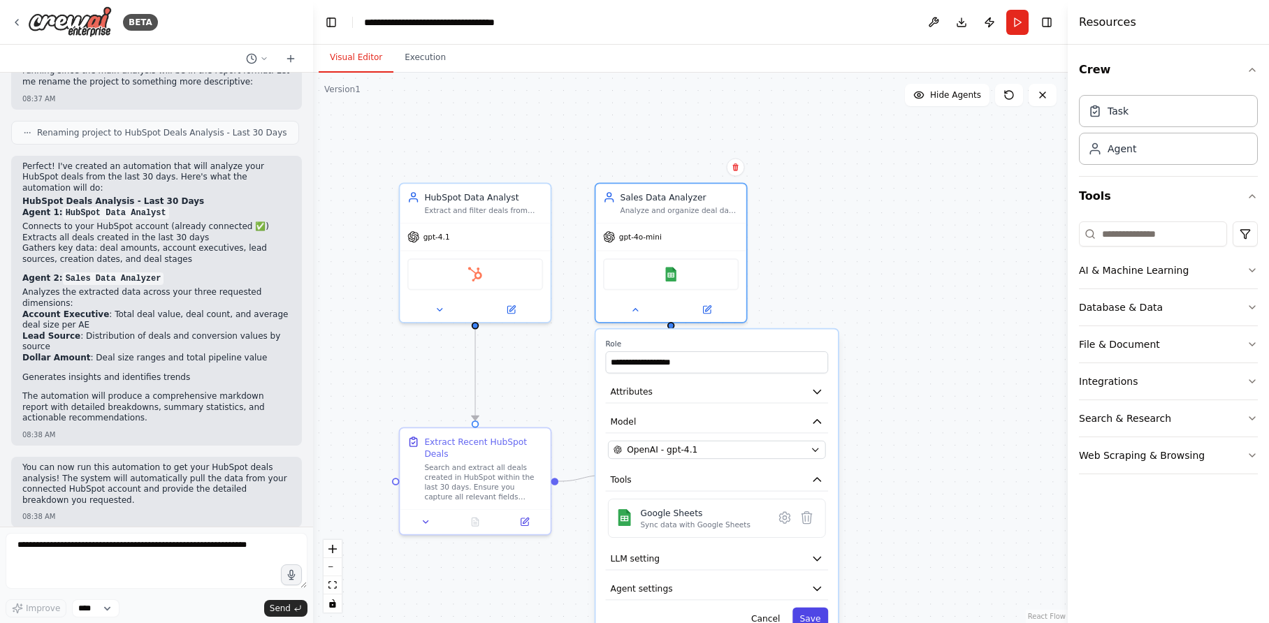
click at [802, 619] on button "Save" at bounding box center [811, 619] width 36 height 22
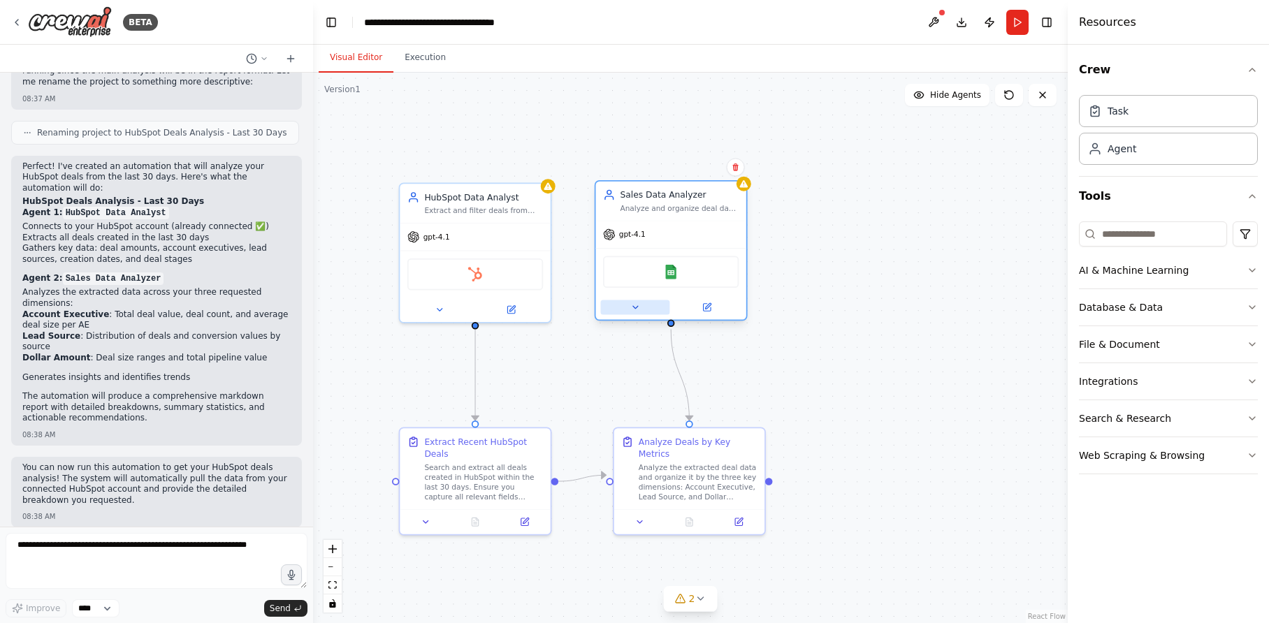
click at [635, 306] on icon at bounding box center [635, 307] width 5 height 3
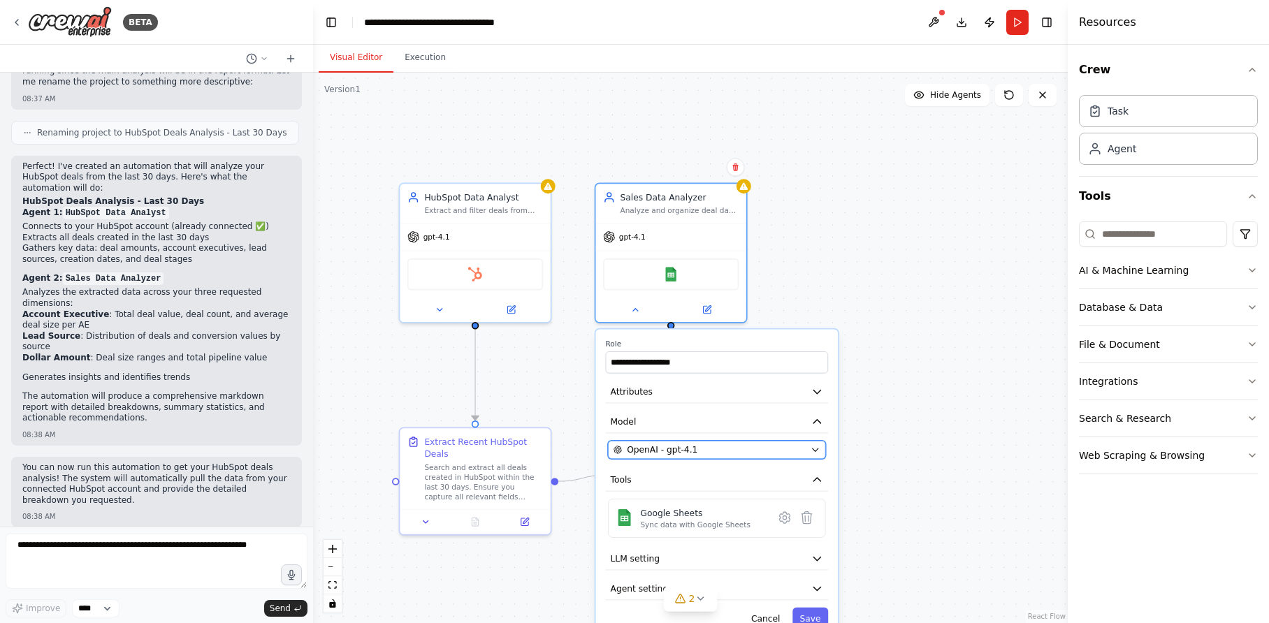
click at [742, 452] on div "OpenAI - gpt-4.1" at bounding box center [710, 450] width 192 height 13
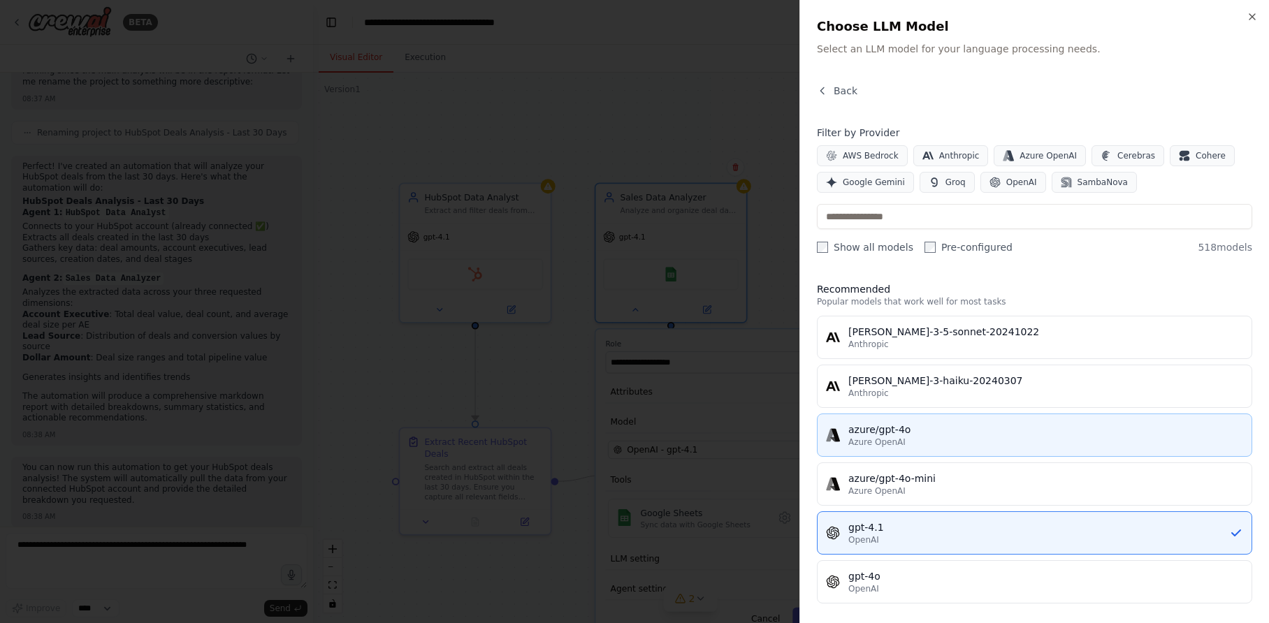
scroll to position [44, 0]
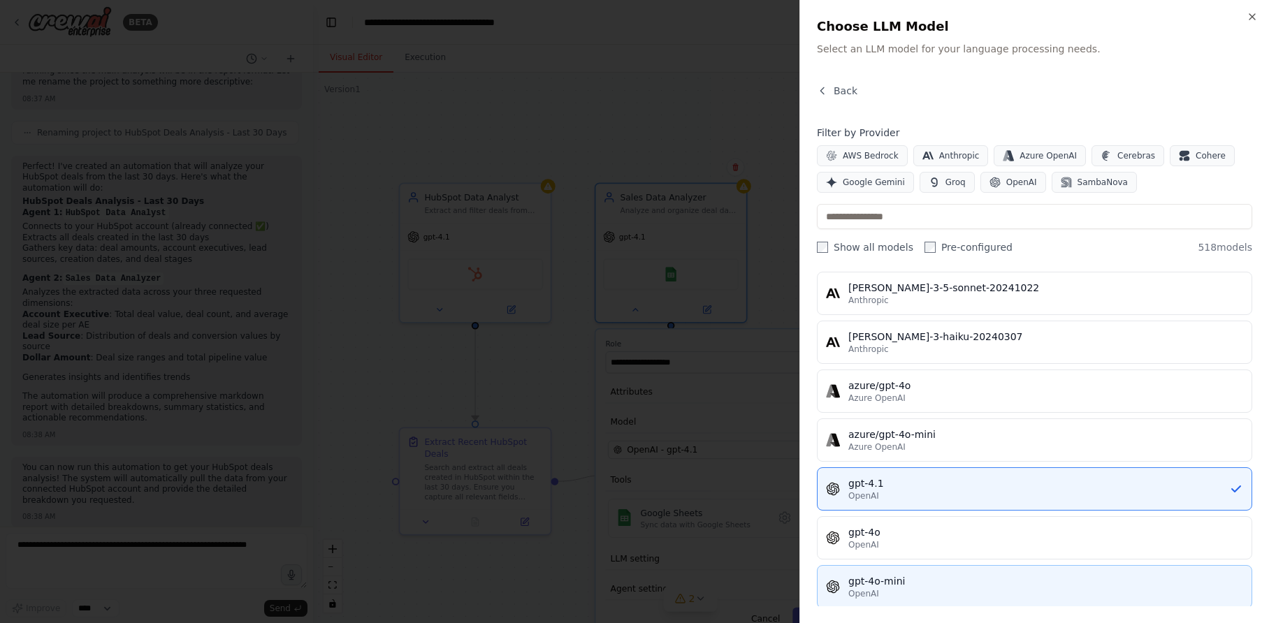
click at [897, 579] on div "gpt-4o-mini" at bounding box center [1045, 582] width 395 height 14
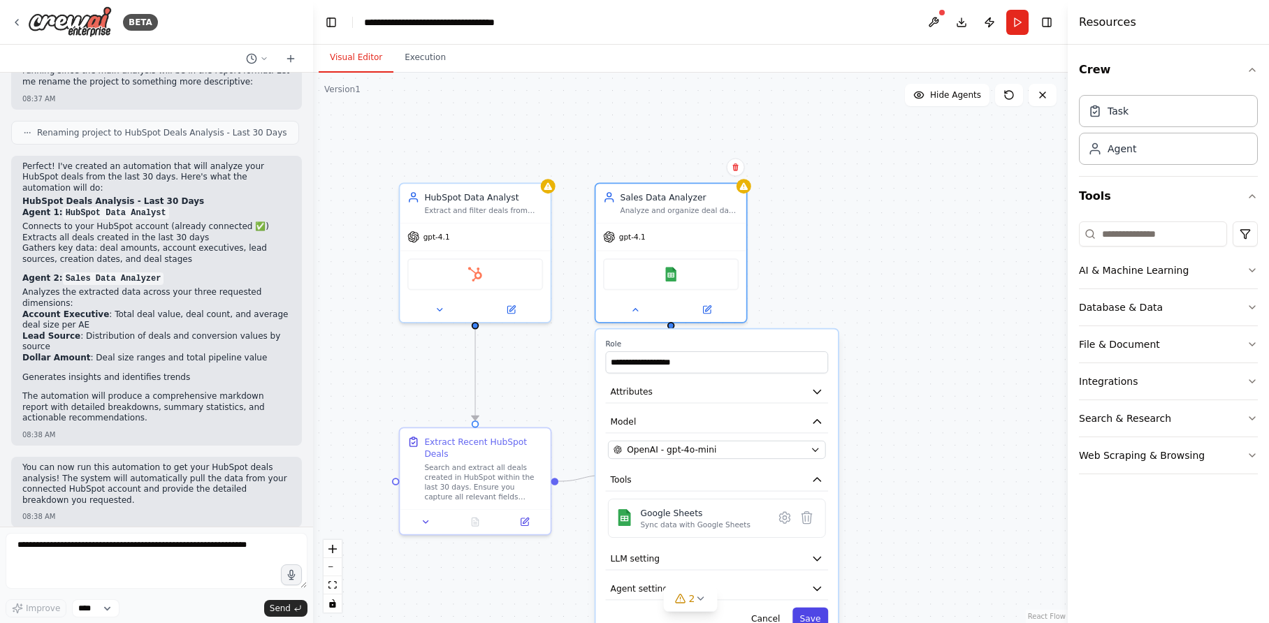
click at [809, 617] on button "Save" at bounding box center [811, 619] width 36 height 22
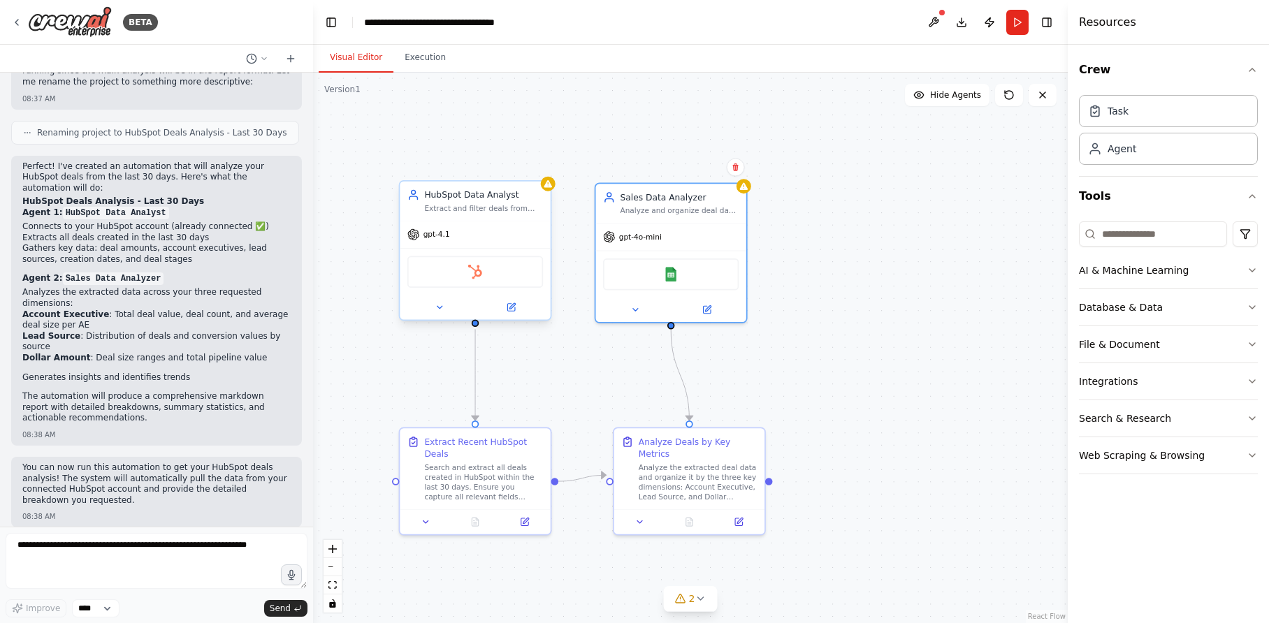
click at [495, 238] on div "gpt-4.1" at bounding box center [475, 235] width 150 height 27
click at [430, 305] on button at bounding box center [439, 307] width 69 height 15
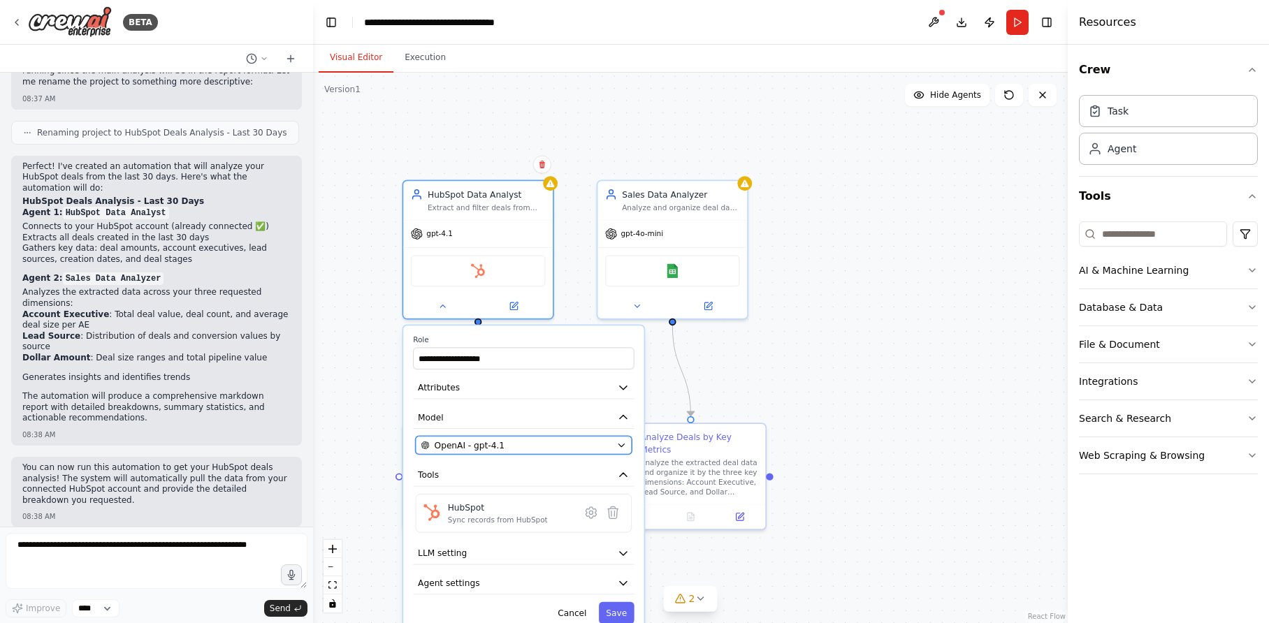
click at [505, 440] on div "OpenAI - gpt-4.1" at bounding box center [516, 446] width 191 height 12
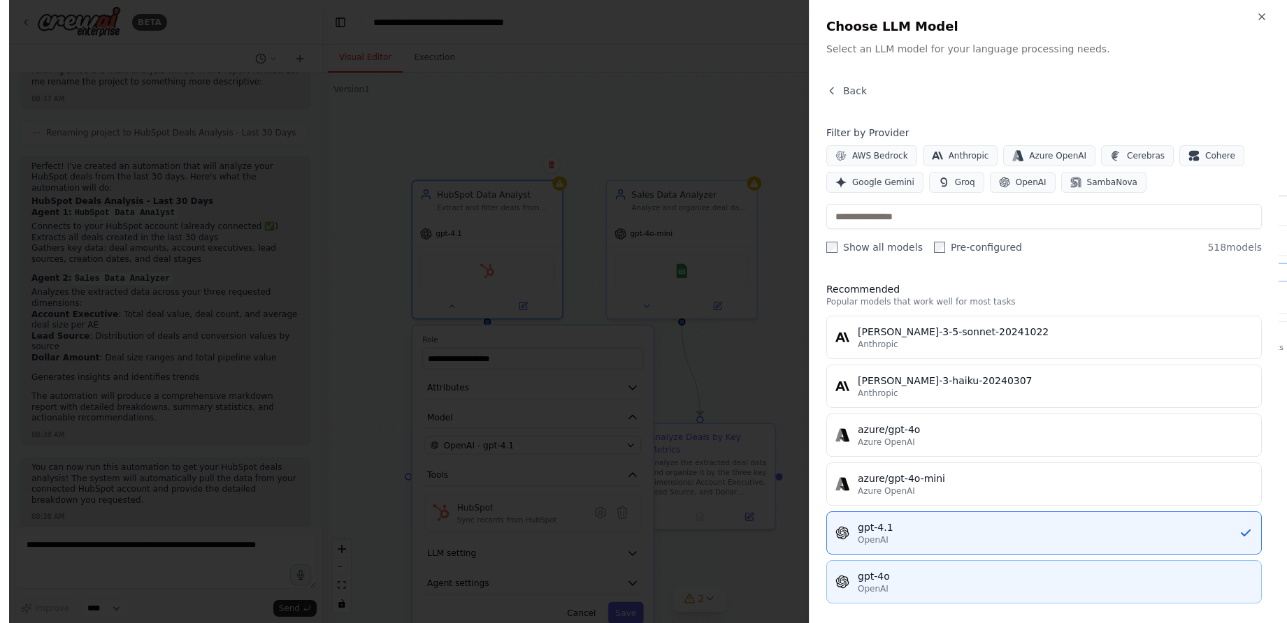
scroll to position [78, 0]
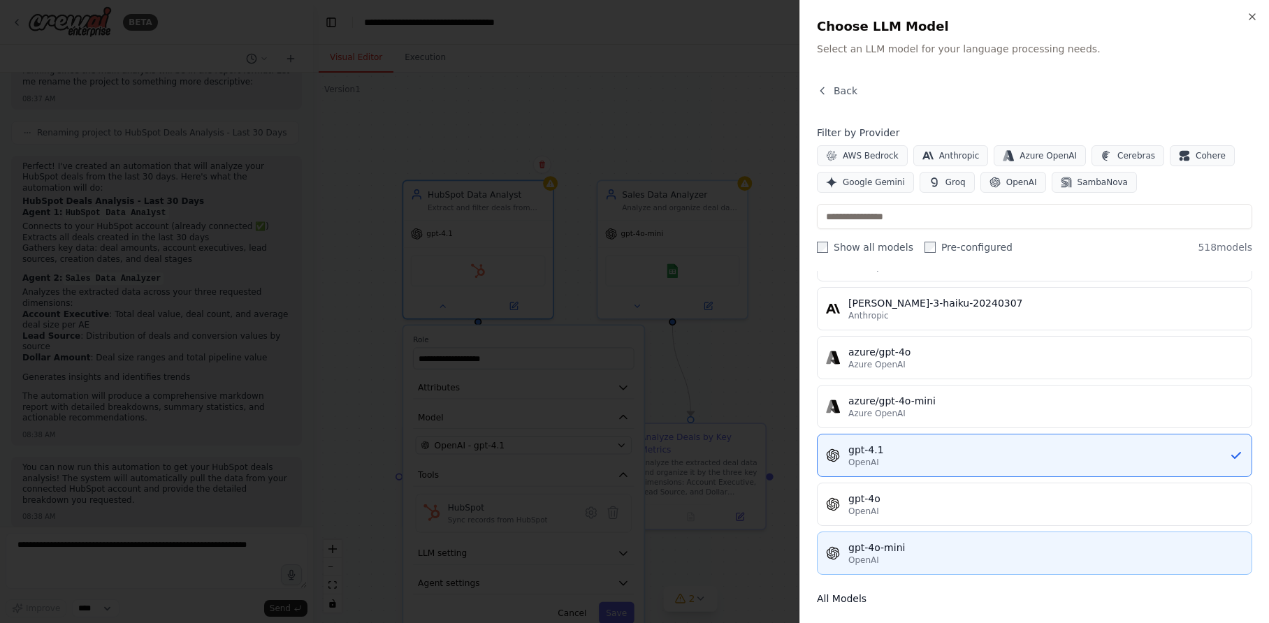
click at [890, 550] on div "gpt-4o-mini" at bounding box center [1045, 548] width 395 height 14
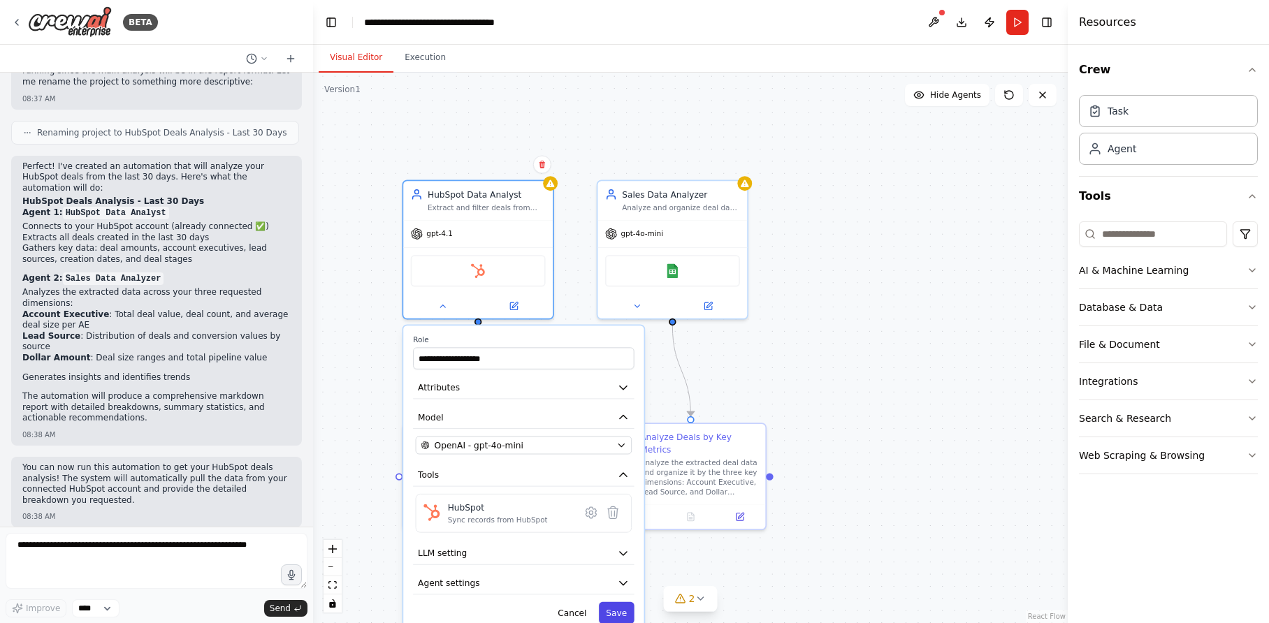
click at [614, 615] on button "Save" at bounding box center [617, 613] width 36 height 22
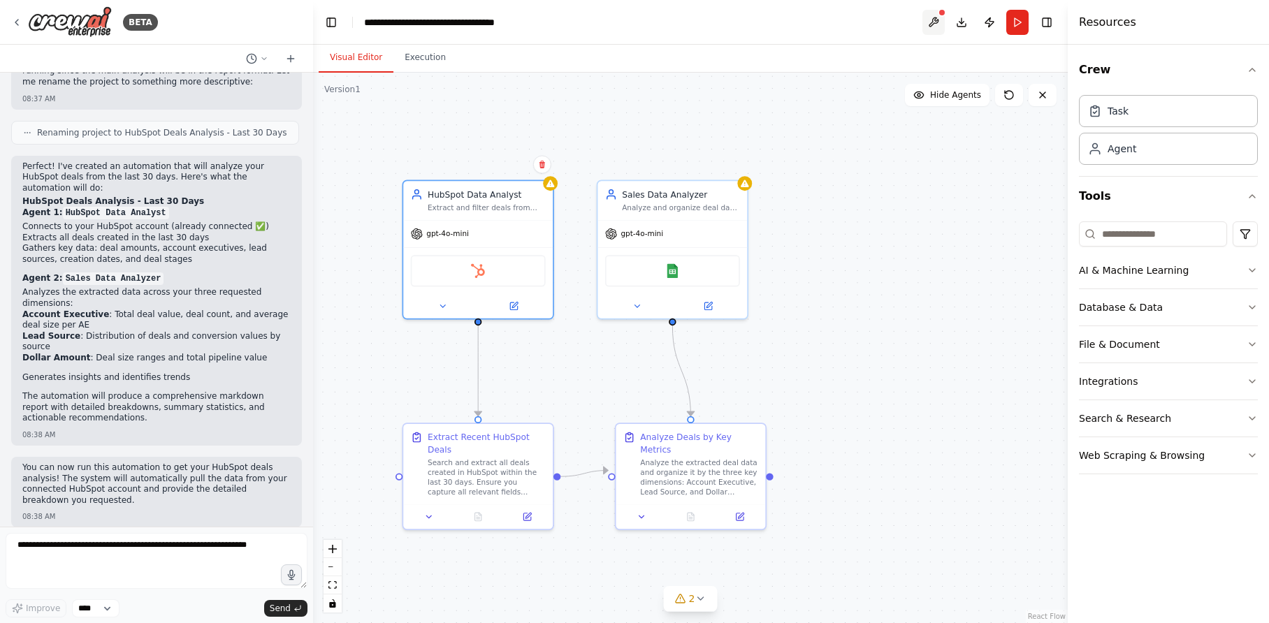
click at [934, 20] on button at bounding box center [934, 22] width 22 height 25
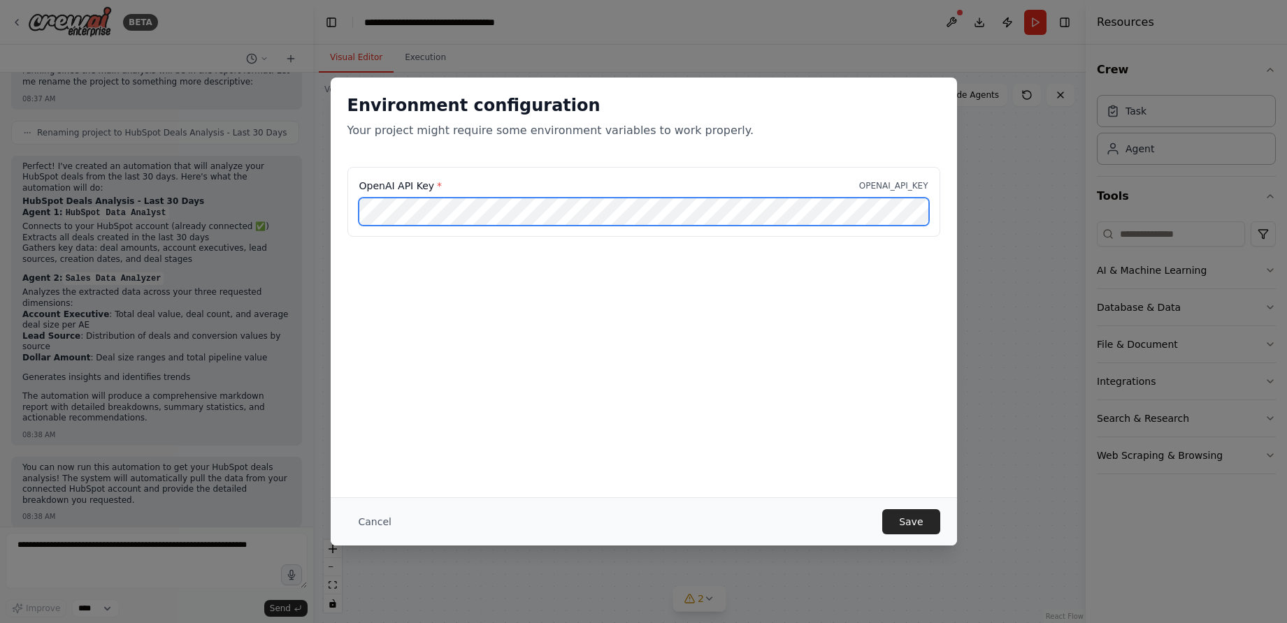
scroll to position [0, 139]
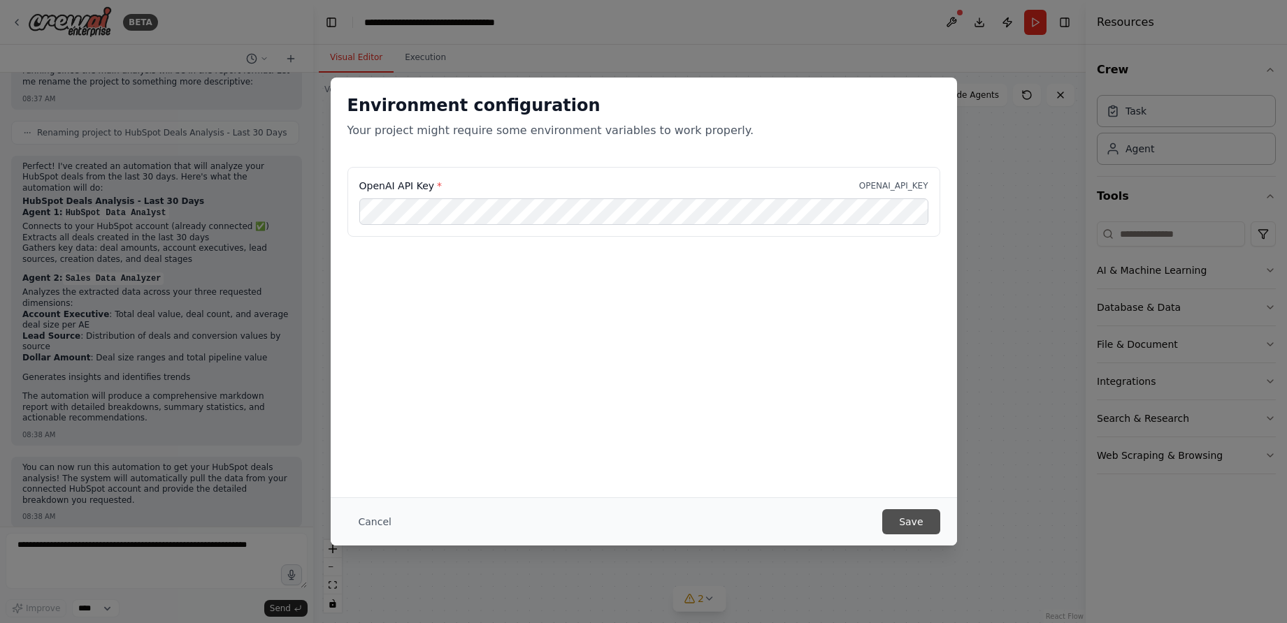
click at [897, 519] on button "Save" at bounding box center [910, 522] width 57 height 25
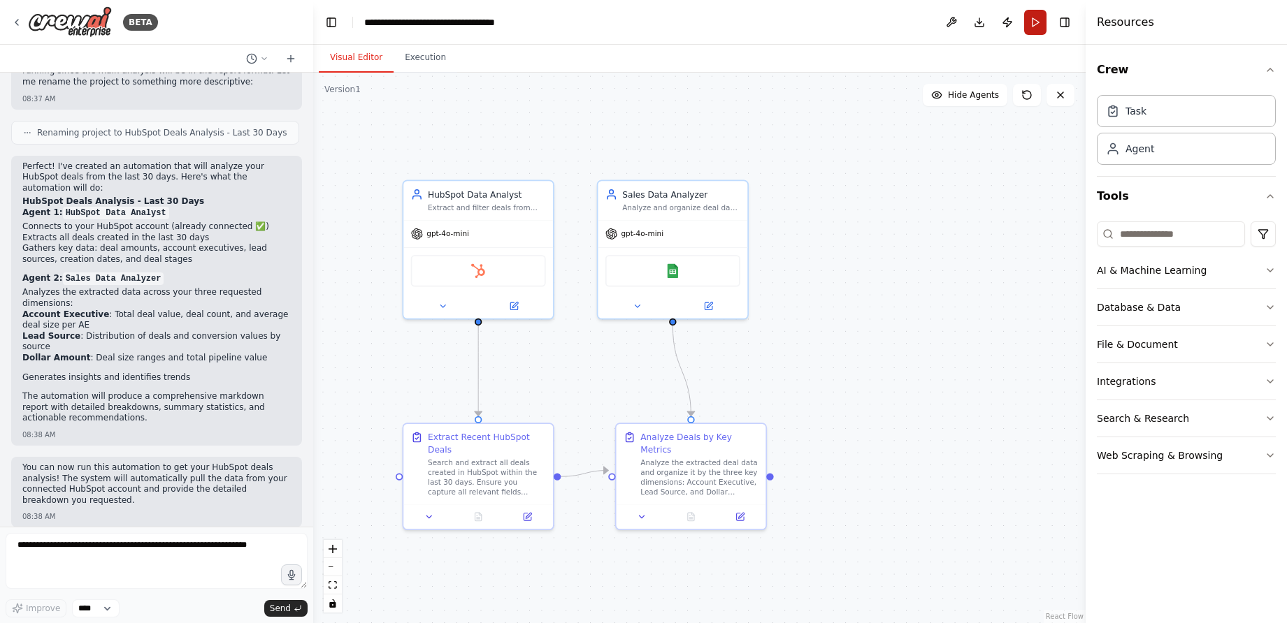
click at [1032, 20] on button "Run" at bounding box center [1035, 22] width 22 height 25
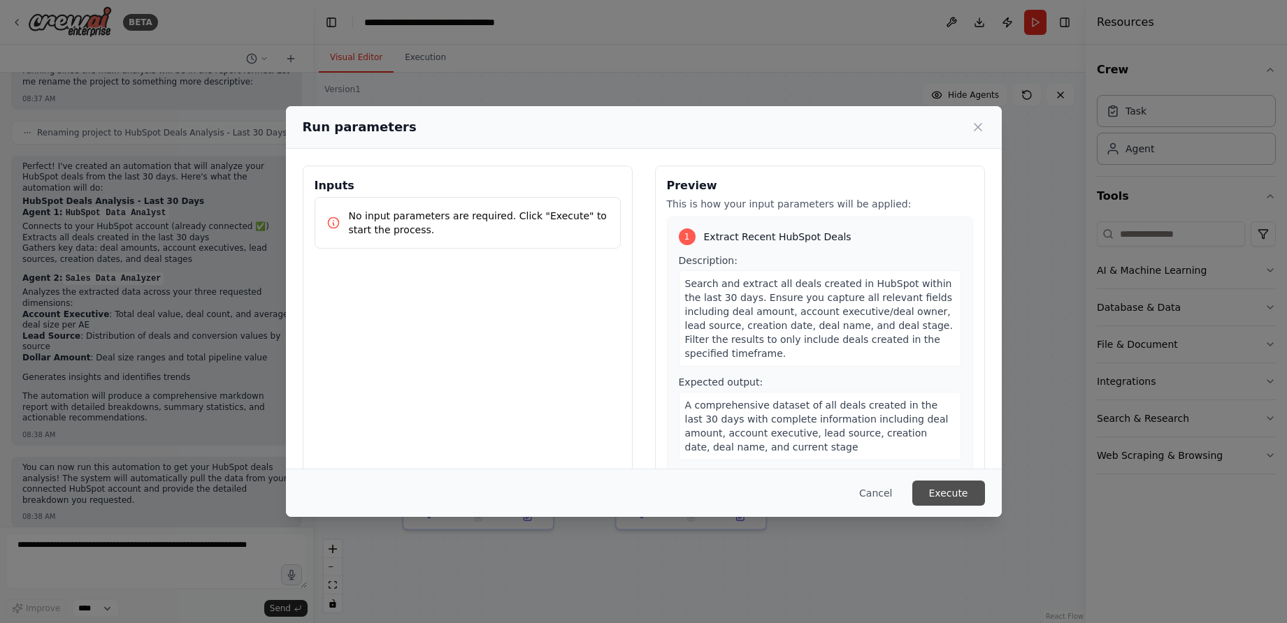
click at [948, 493] on button "Execute" at bounding box center [948, 493] width 73 height 25
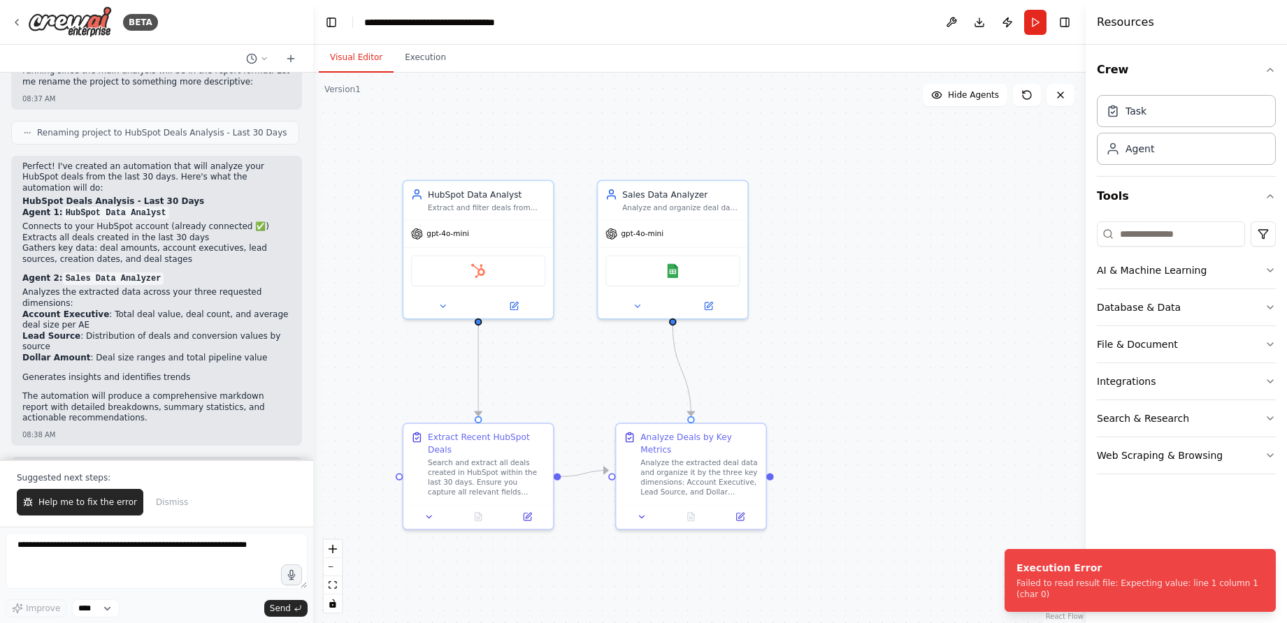
scroll to position [1018, 0]
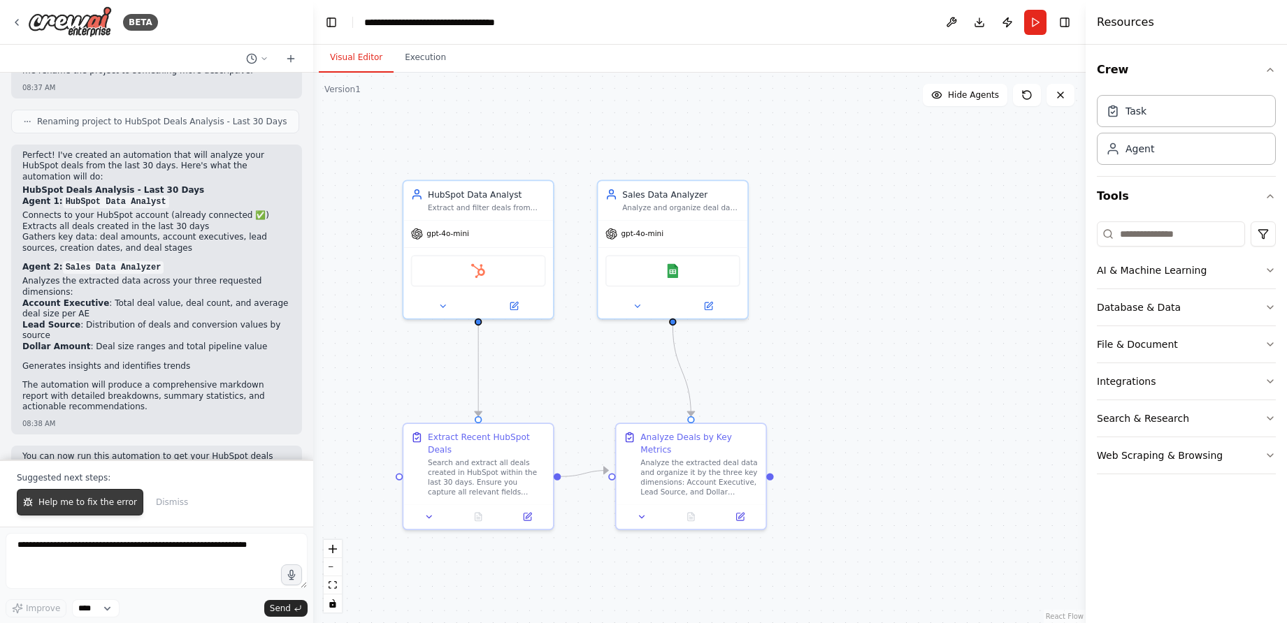
click at [106, 509] on button "Help me to fix the error" at bounding box center [80, 502] width 127 height 27
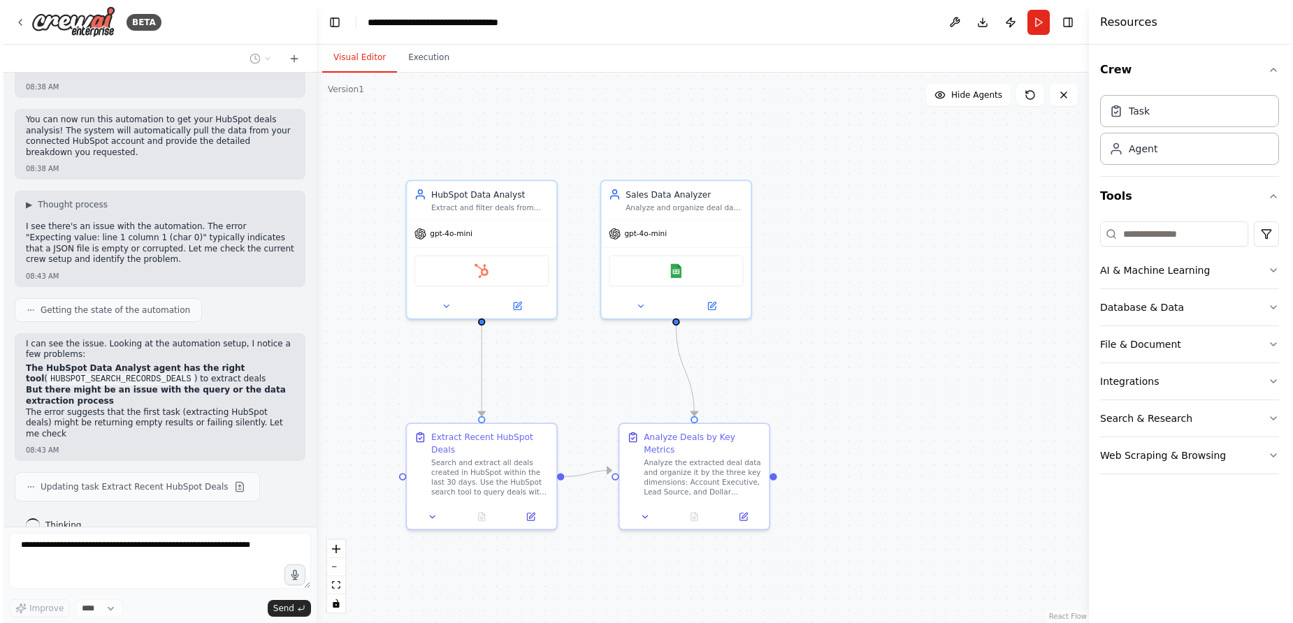
scroll to position [1365, 0]
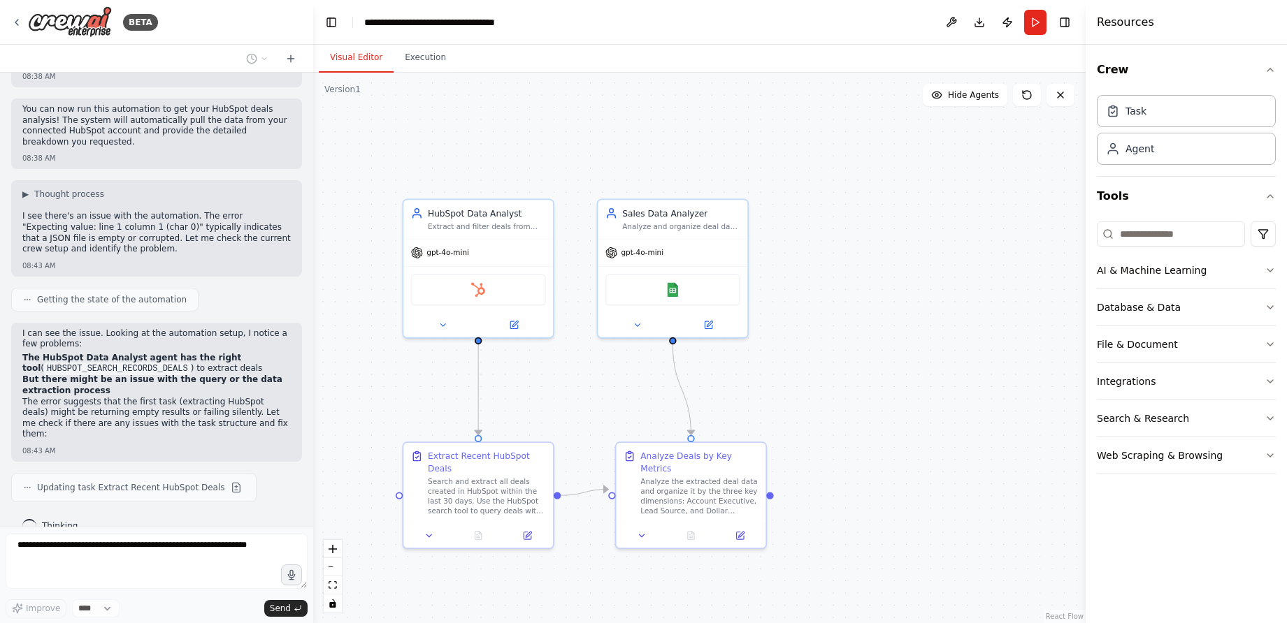
drag, startPoint x: 841, startPoint y: 326, endPoint x: 841, endPoint y: 345, distance: 18.9
click at [841, 345] on div ".deletable-edge-delete-btn { width: 20px; height: 20px; border: 0px solid #ffff…" at bounding box center [699, 348] width 772 height 551
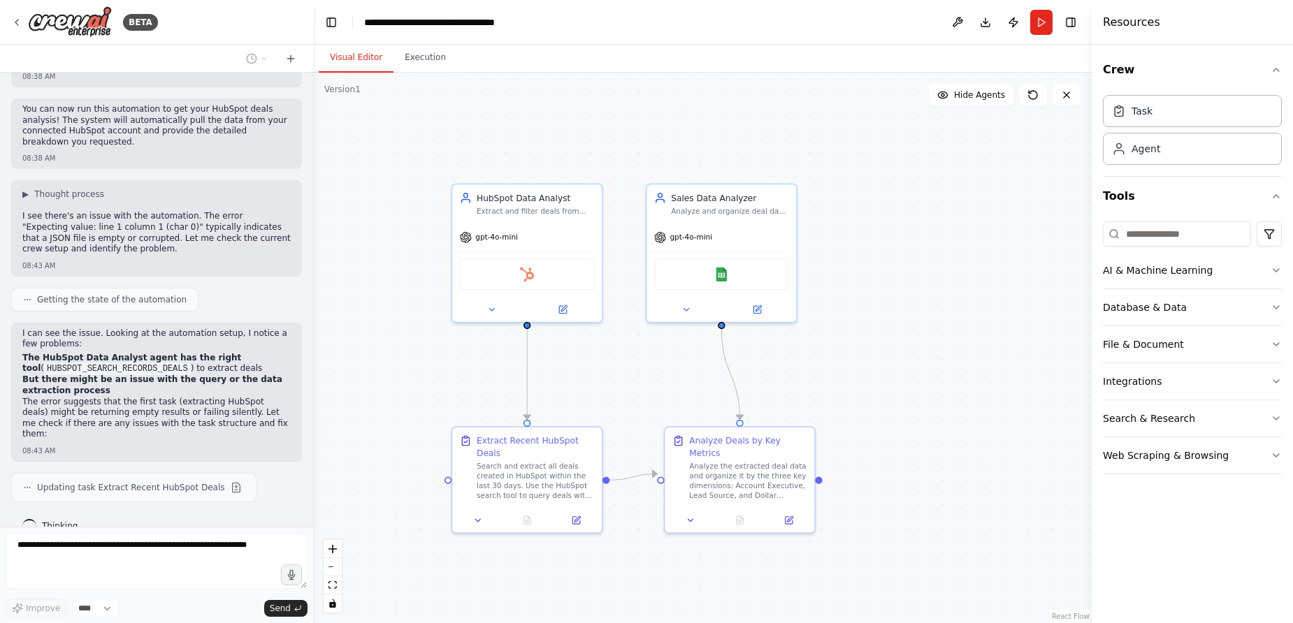
drag, startPoint x: 860, startPoint y: 316, endPoint x: 909, endPoint y: 301, distance: 51.3
click at [909, 301] on div ".deletable-edge-delete-btn { width: 20px; height: 20px; border: 0px solid #ffff…" at bounding box center [702, 348] width 779 height 551
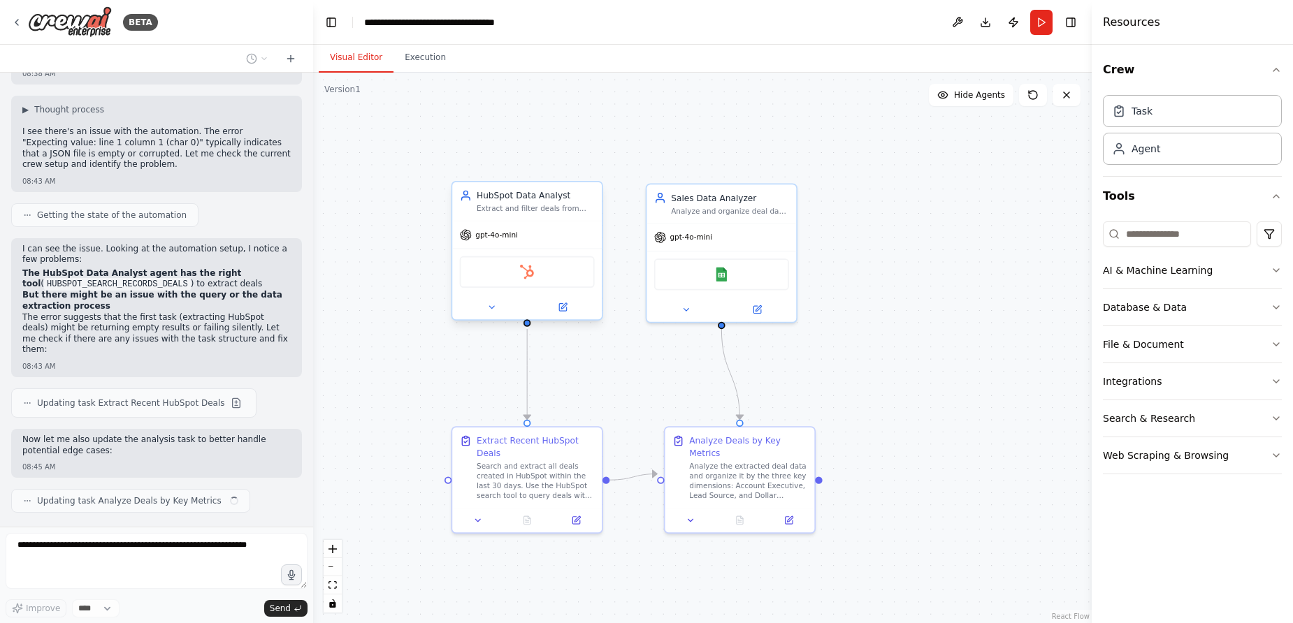
scroll to position [1460, 0]
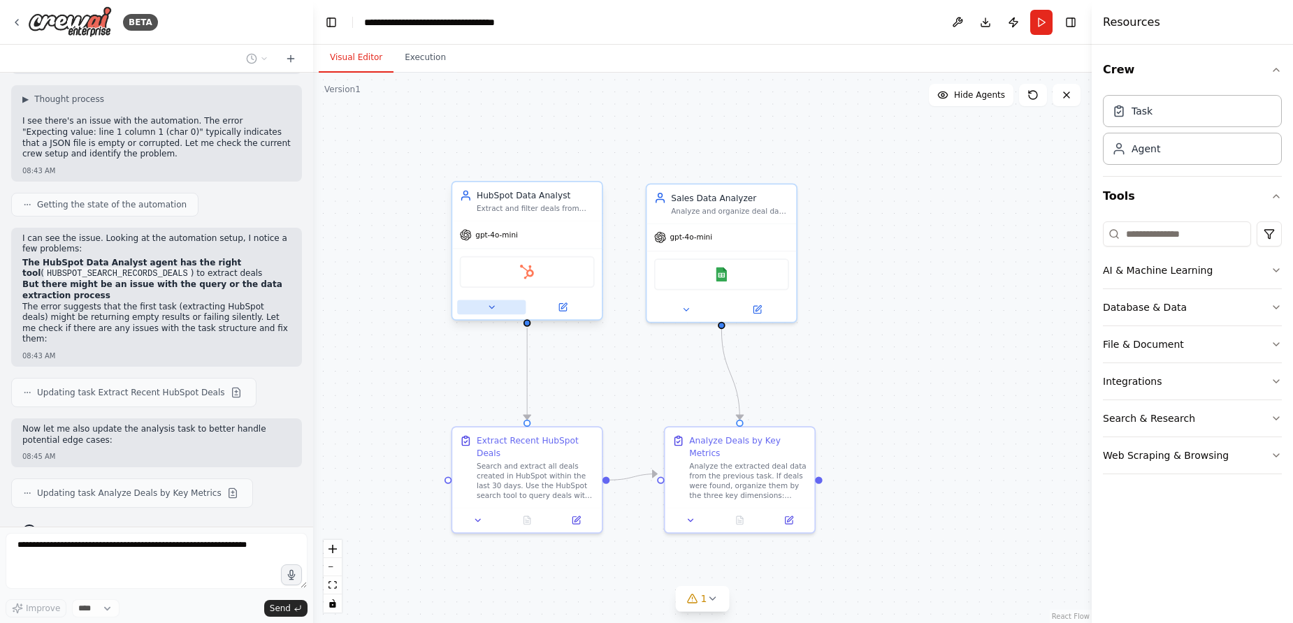
click at [490, 310] on icon at bounding box center [491, 308] width 10 height 10
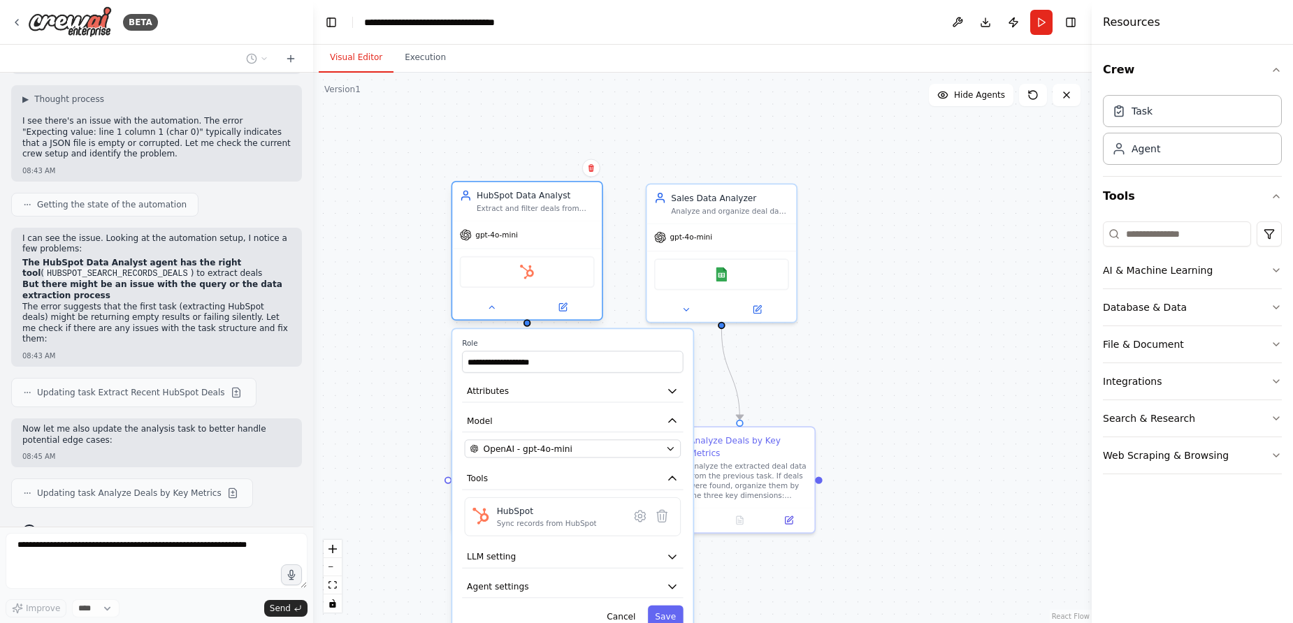
click at [493, 318] on div at bounding box center [527, 307] width 150 height 24
click at [564, 310] on icon at bounding box center [562, 307] width 7 height 7
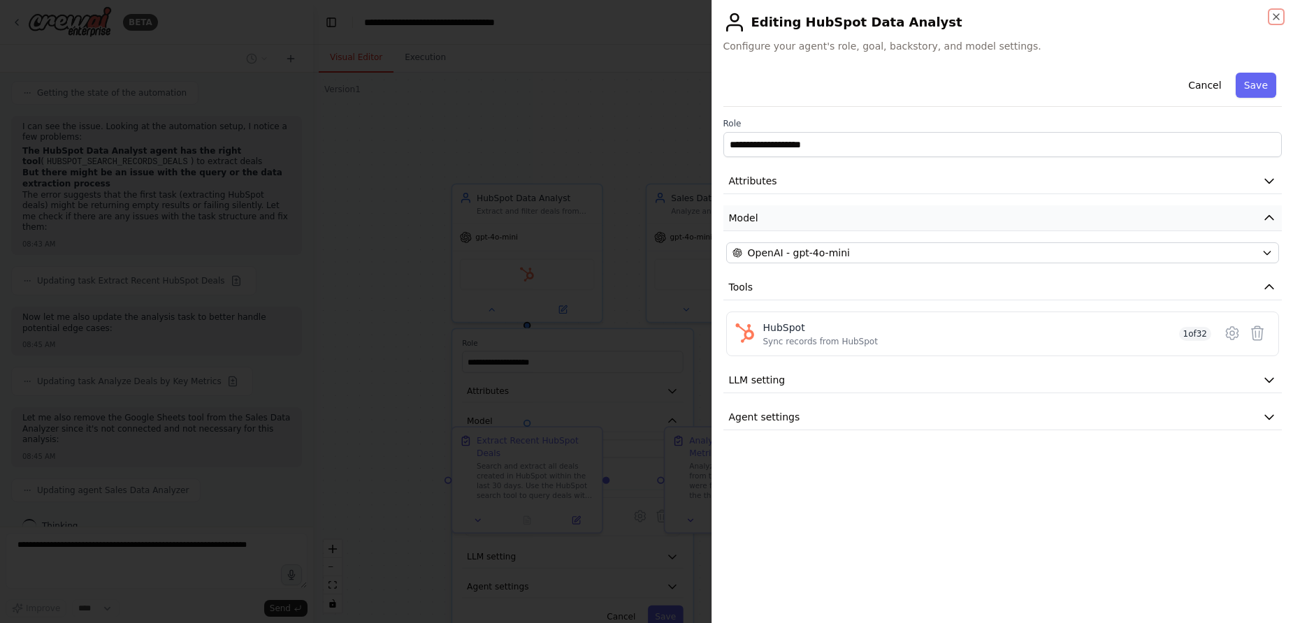
scroll to position [1656, 0]
click at [911, 183] on button "Attributes" at bounding box center [1002, 181] width 559 height 26
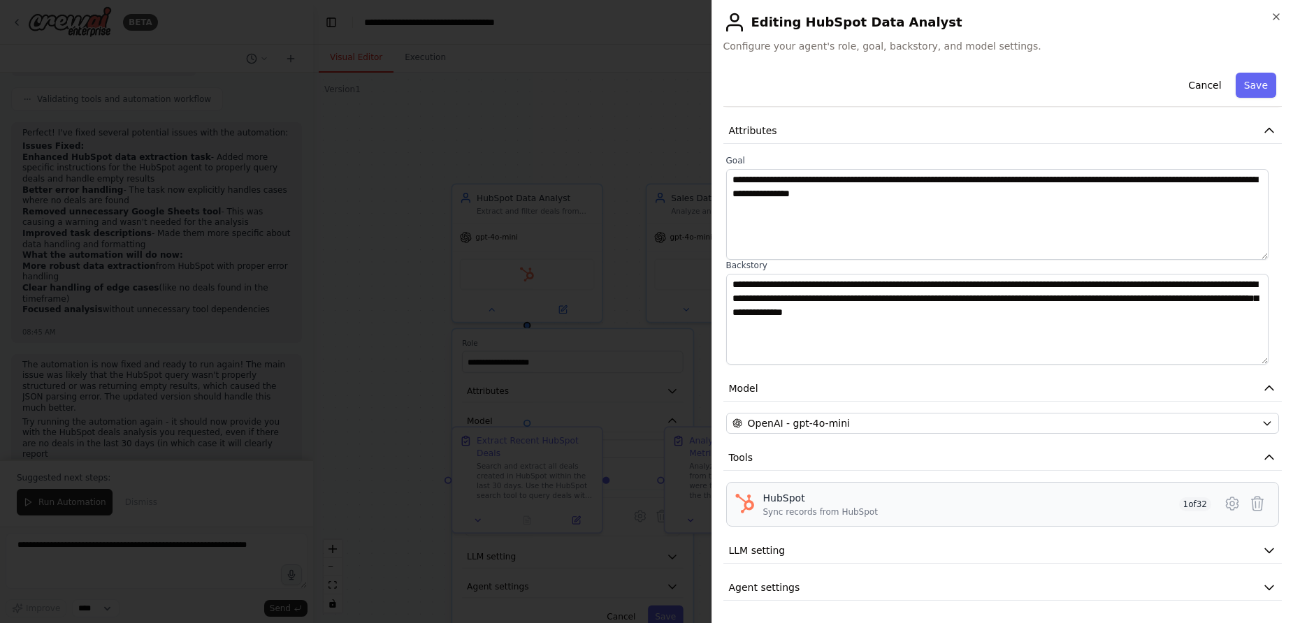
scroll to position [2058, 0]
click at [1269, 15] on icon "button" at bounding box center [1276, 16] width 11 height 11
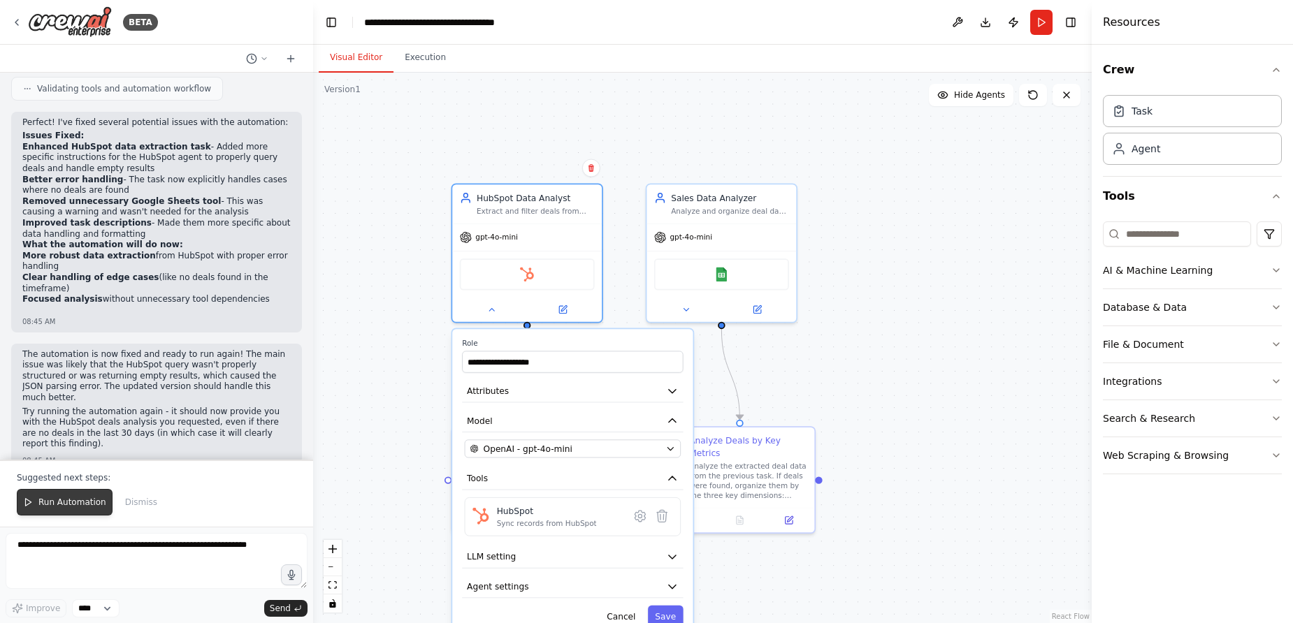
click at [57, 507] on span "Run Automation" at bounding box center [72, 502] width 68 height 11
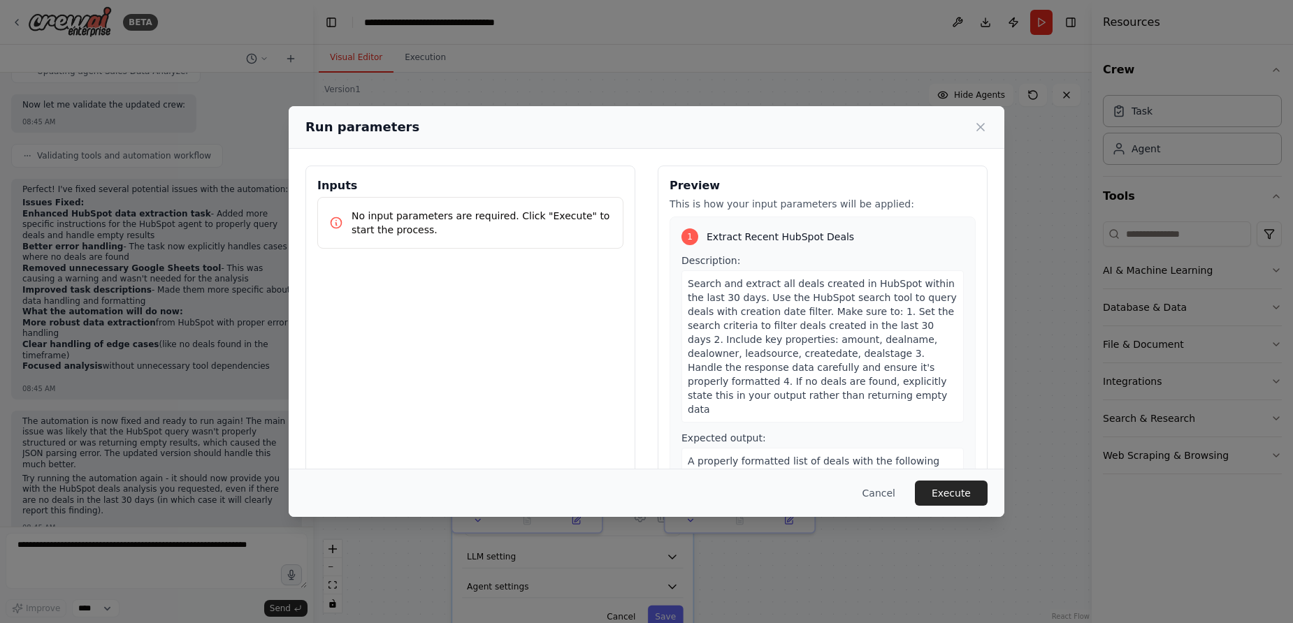
scroll to position [408, 0]
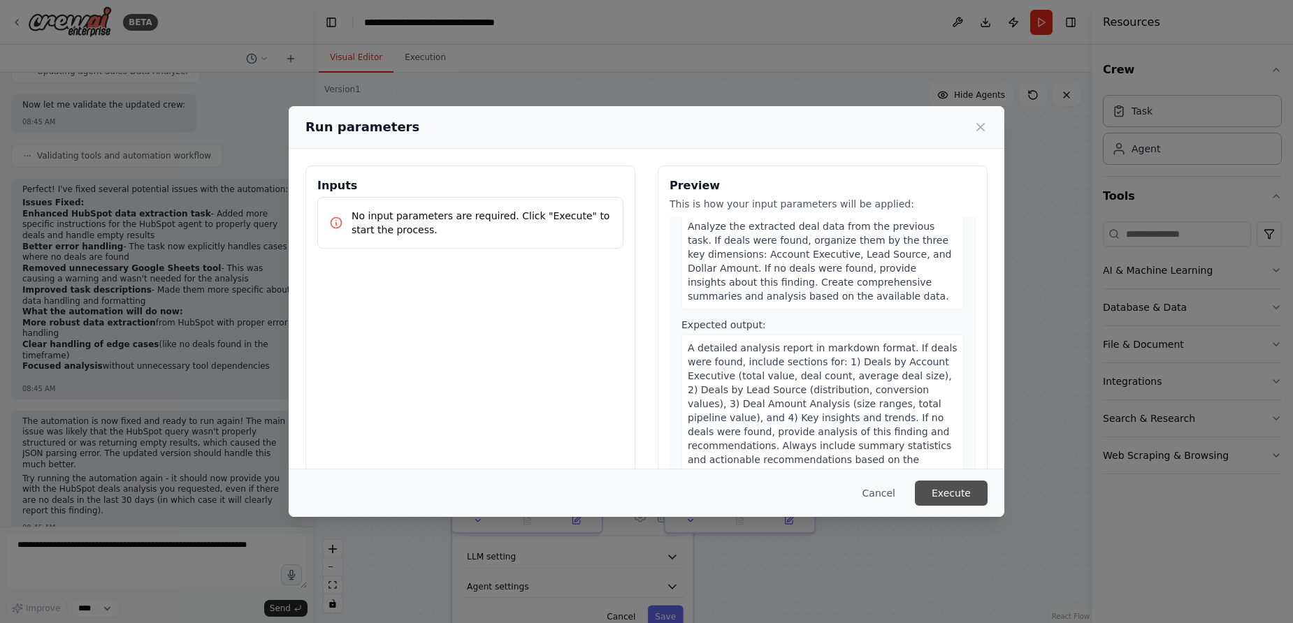
click at [941, 487] on button "Execute" at bounding box center [951, 493] width 73 height 25
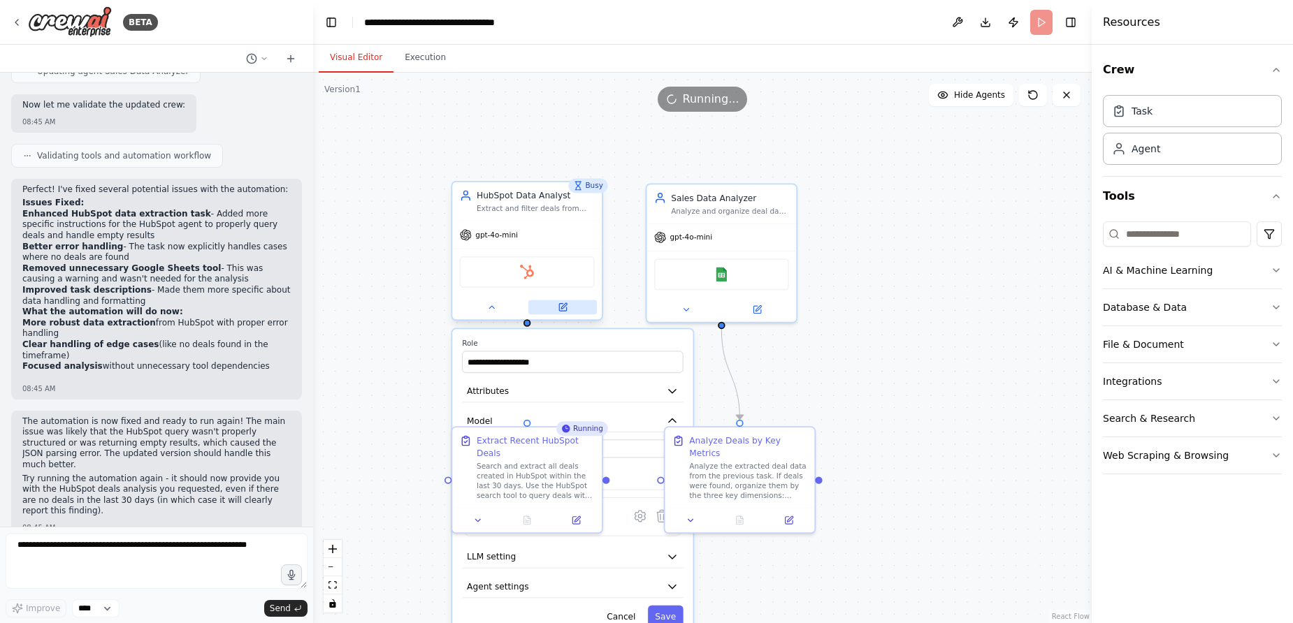
click at [561, 309] on icon at bounding box center [564, 306] width 6 height 6
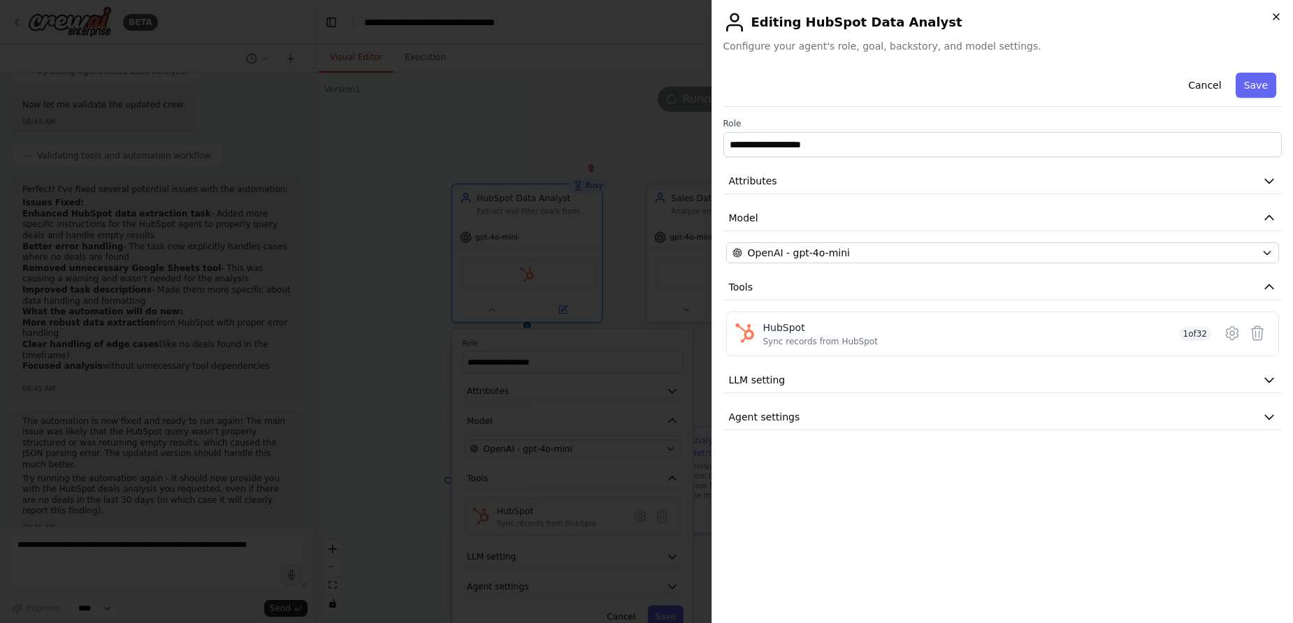
click at [1269, 16] on icon "button" at bounding box center [1276, 16] width 11 height 11
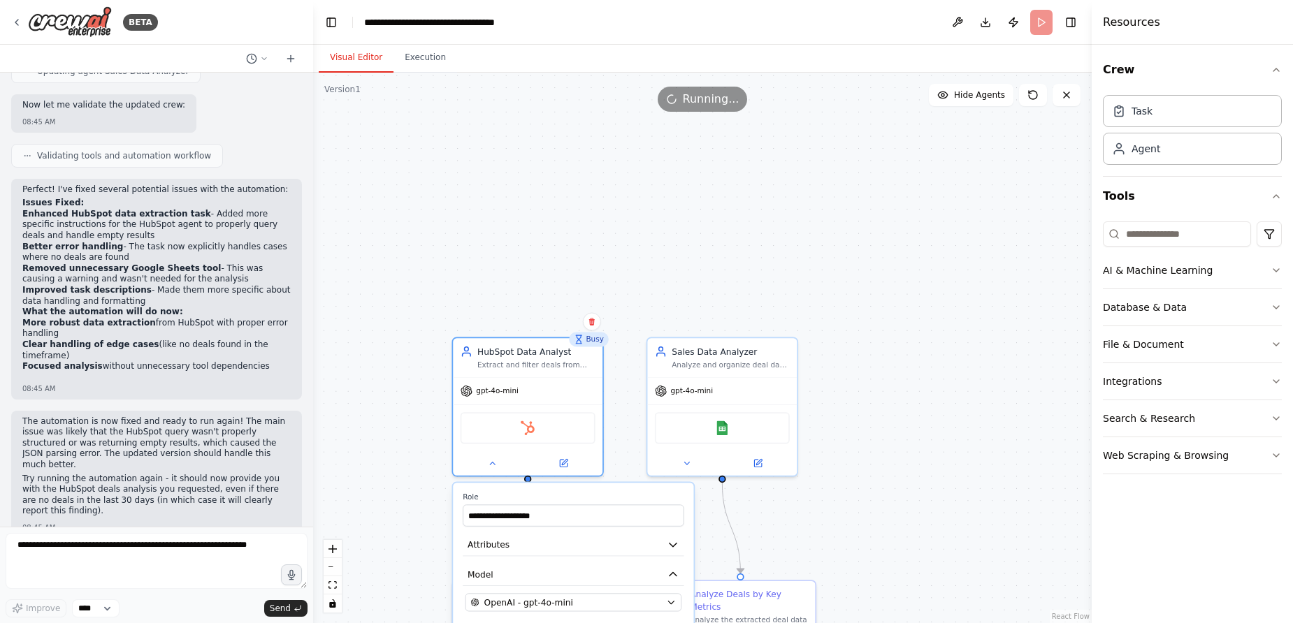
drag, startPoint x: 930, startPoint y: 197, endPoint x: 931, endPoint y: 350, distance: 153.1
click at [931, 350] on div ".deletable-edge-delete-btn { width: 20px; height: 20px; border: 0px solid #ffff…" at bounding box center [702, 348] width 779 height 551
click at [421, 63] on button "Execution" at bounding box center [425, 57] width 64 height 29
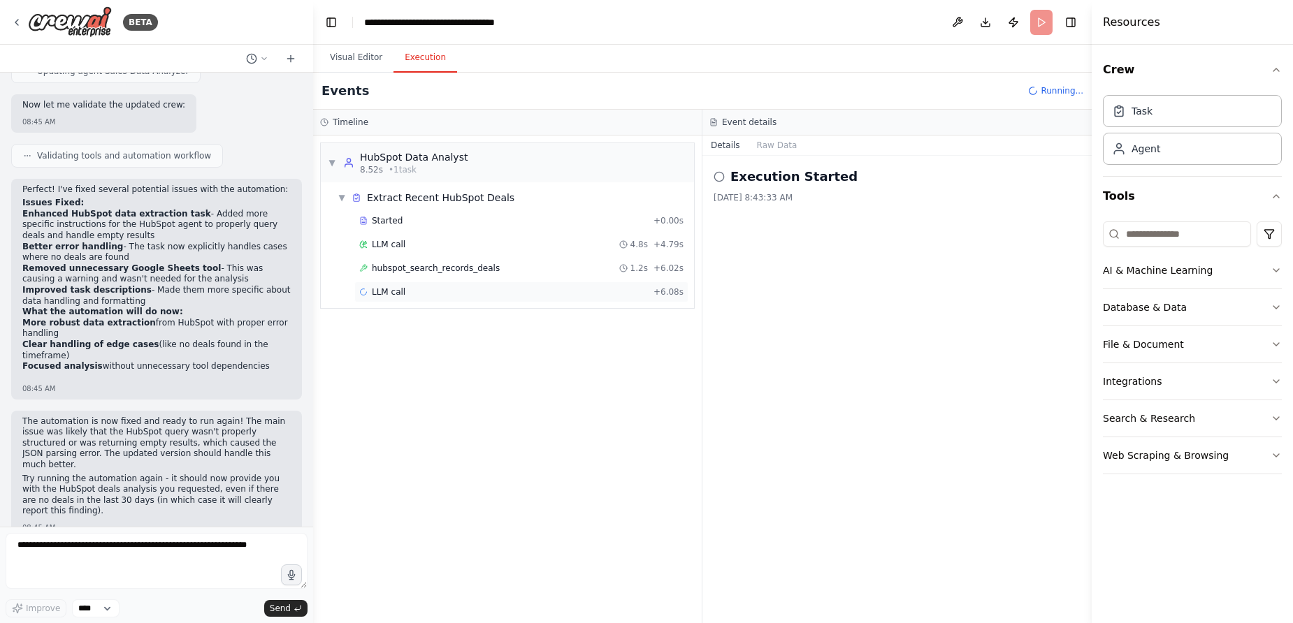
click at [388, 293] on span "LLM call" at bounding box center [389, 292] width 34 height 11
click at [391, 238] on div "LLM call 4.8s + 4.79s" at bounding box center [521, 244] width 334 height 21
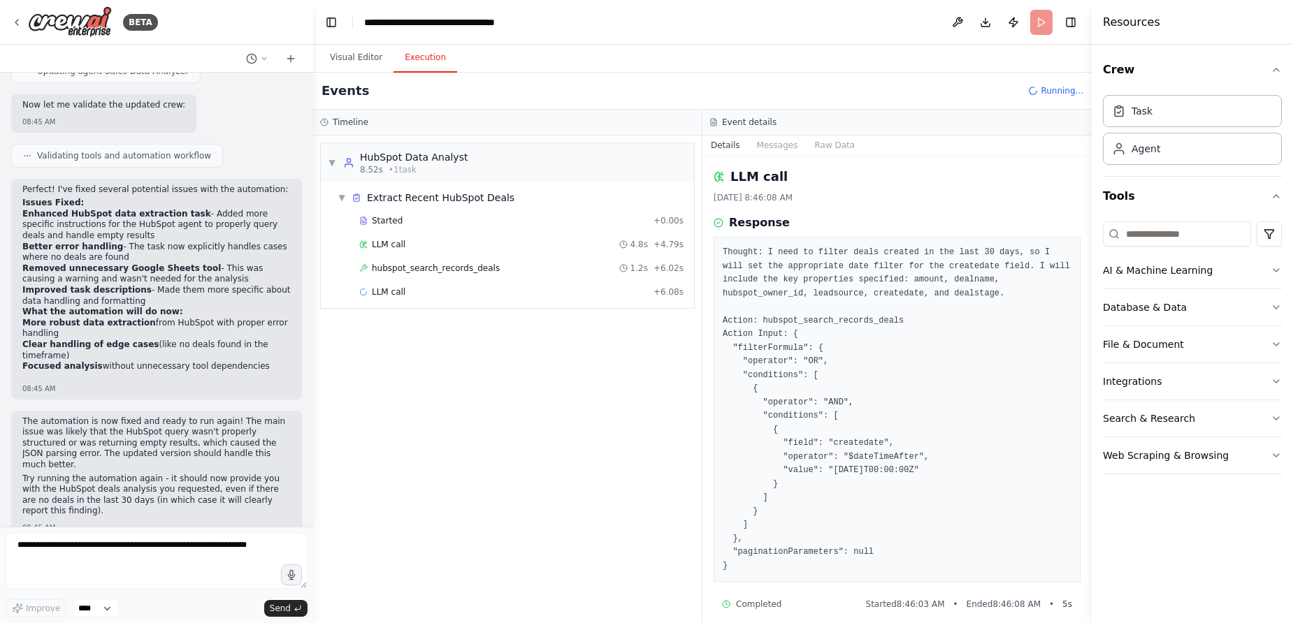
scroll to position [12, 0]
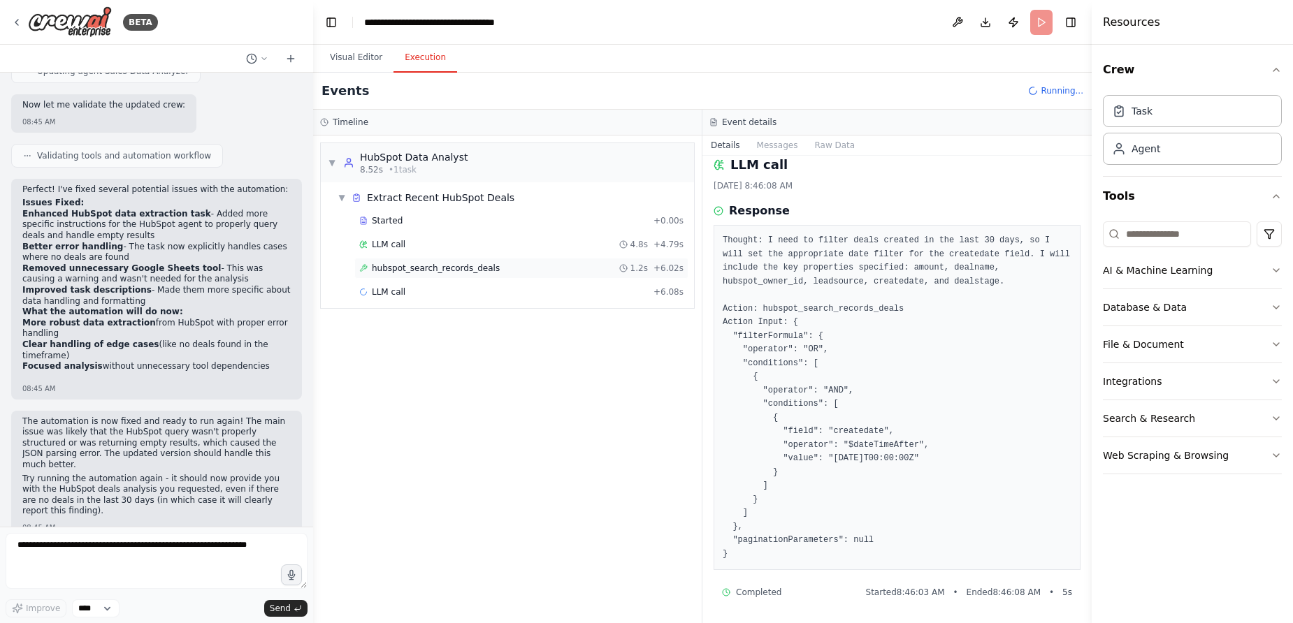
click at [399, 270] on span "hubspot_search_records_deals" at bounding box center [436, 268] width 128 height 11
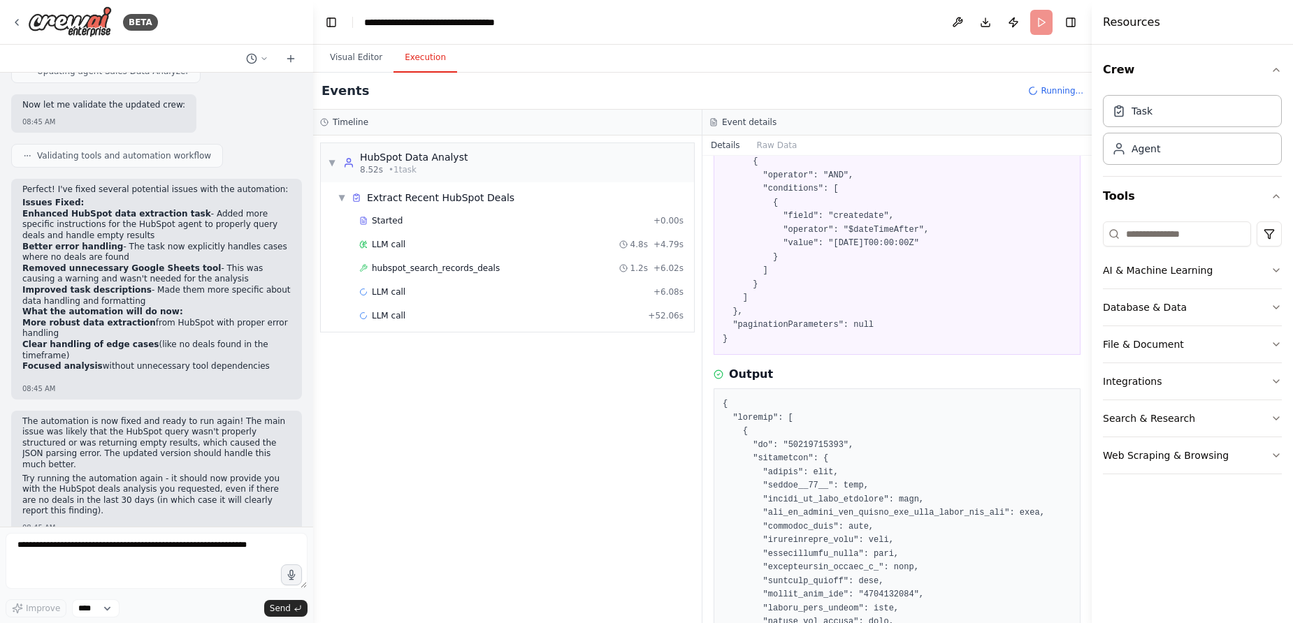
scroll to position [0, 0]
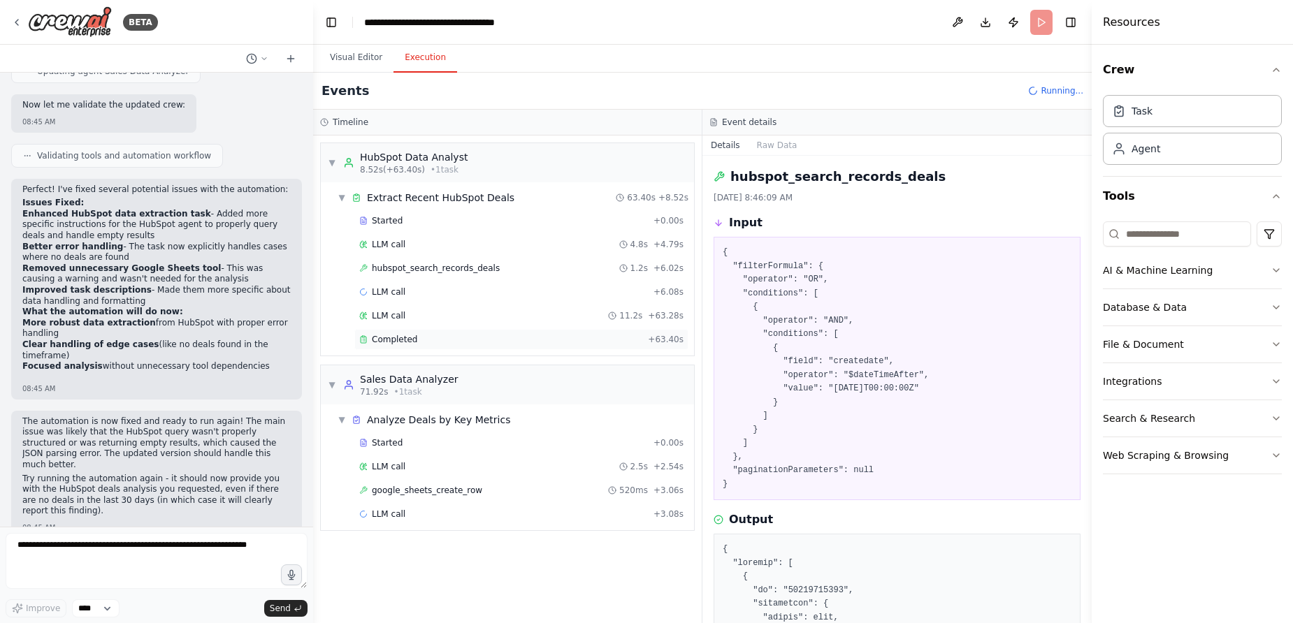
click at [409, 342] on span "Completed" at bounding box center [394, 339] width 45 height 11
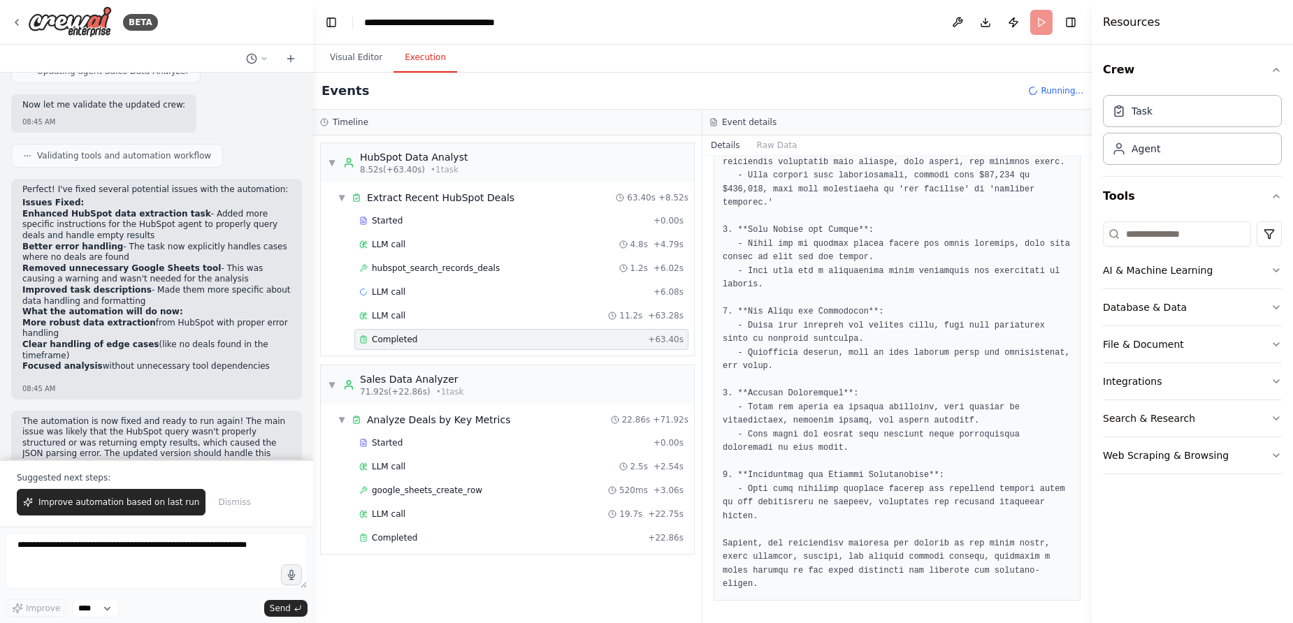
scroll to position [2058, 0]
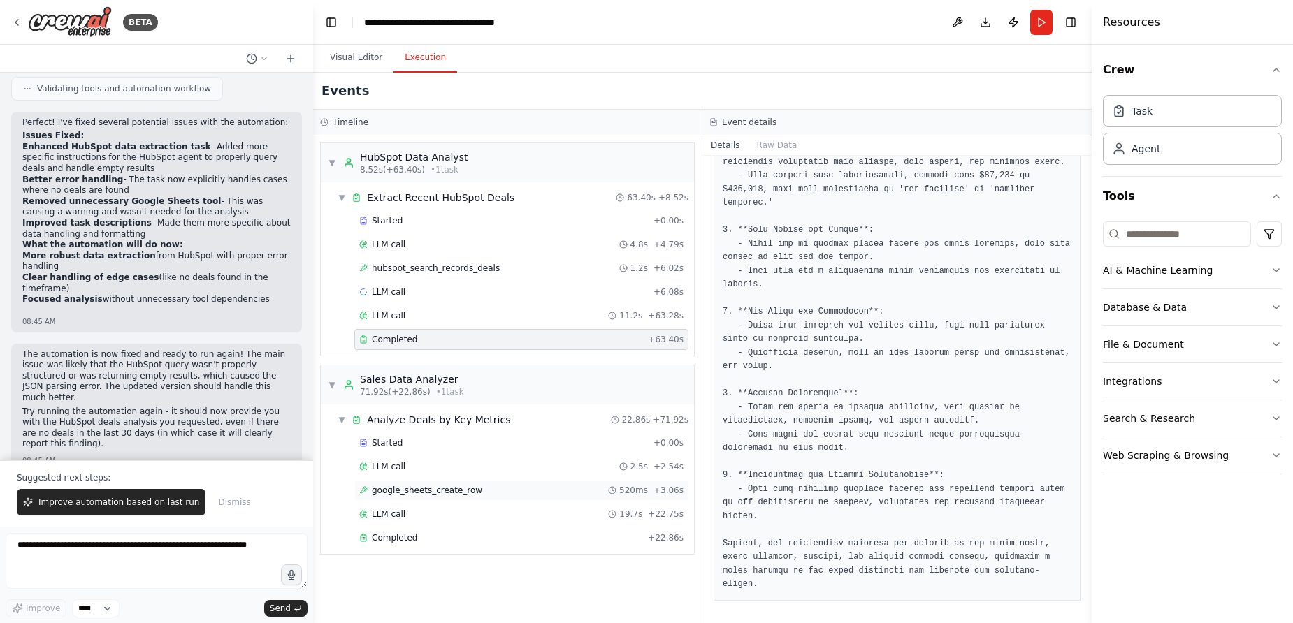
click at [427, 487] on span "google_sheets_create_row" at bounding box center [427, 490] width 110 height 11
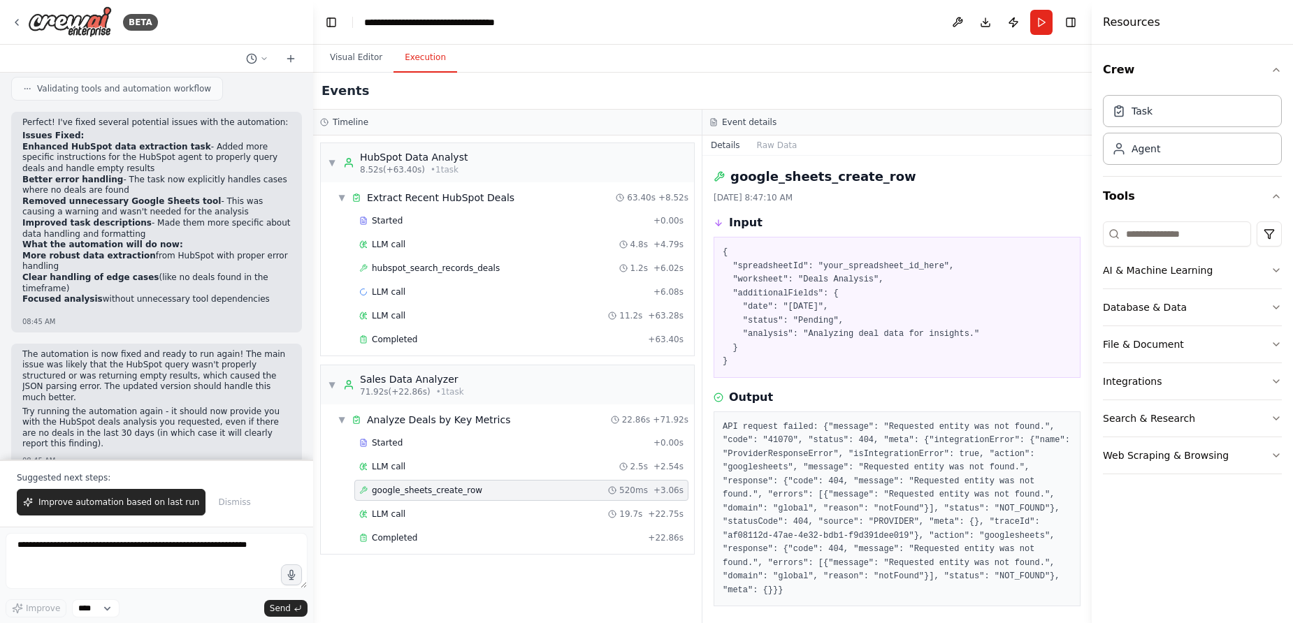
scroll to position [36, 0]
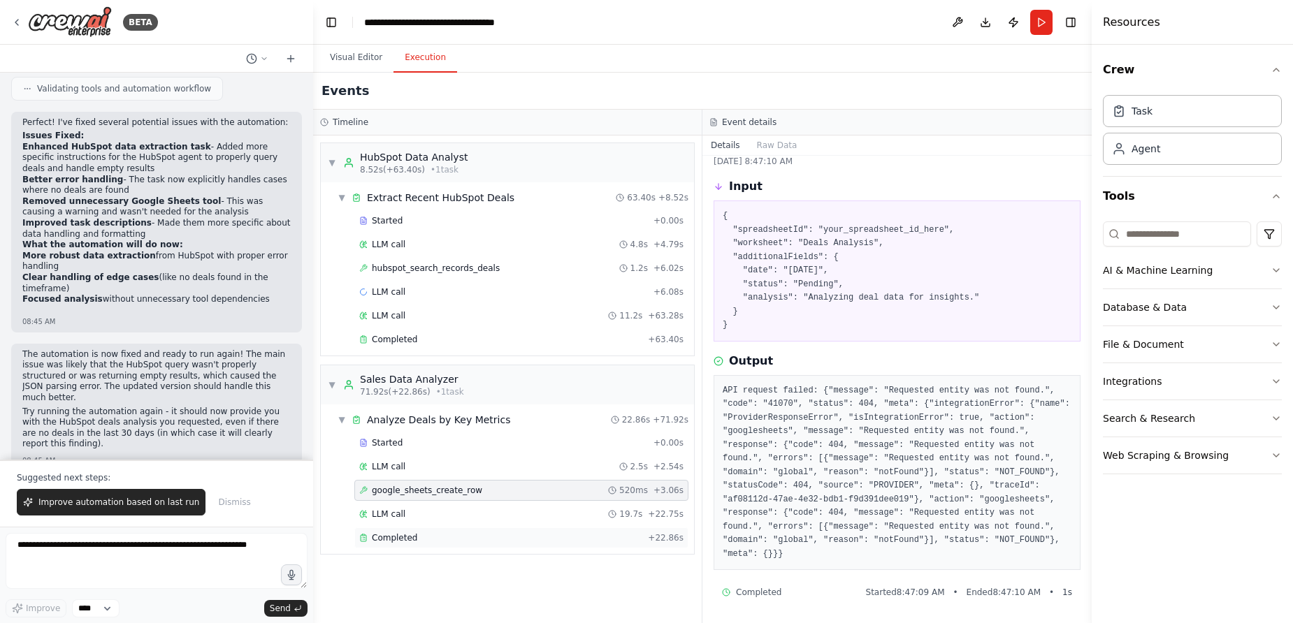
click at [540, 533] on div "Completed" at bounding box center [500, 538] width 283 height 11
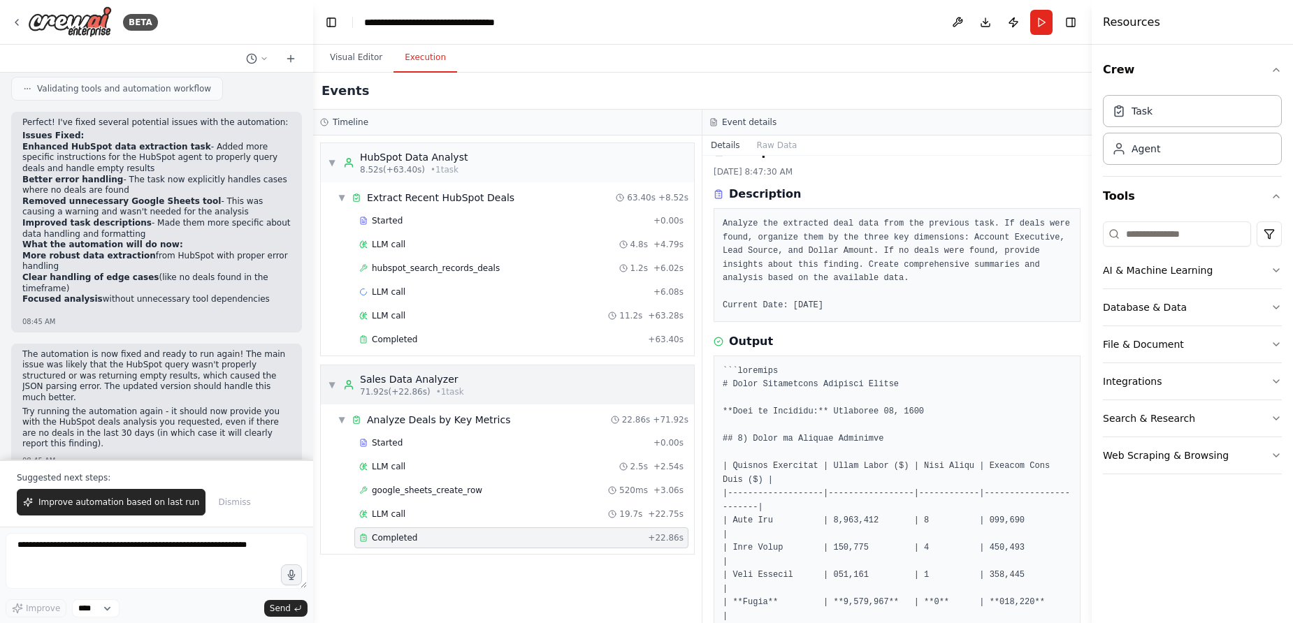
scroll to position [17, 0]
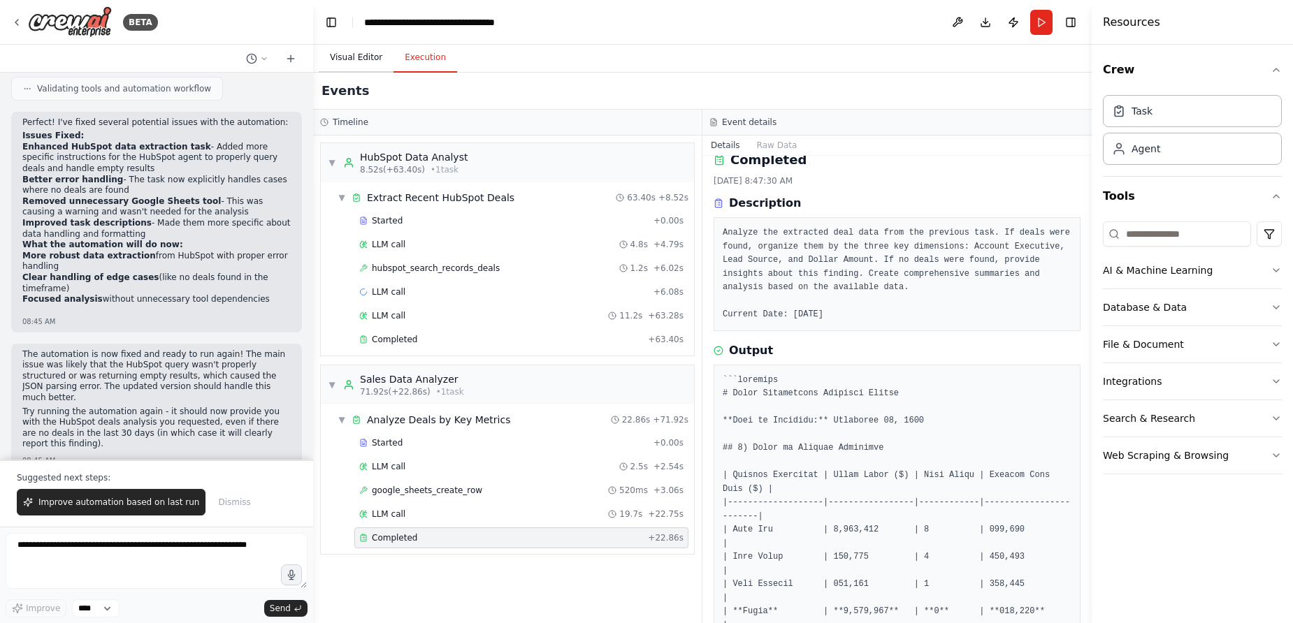
click at [361, 62] on button "Visual Editor" at bounding box center [356, 57] width 75 height 29
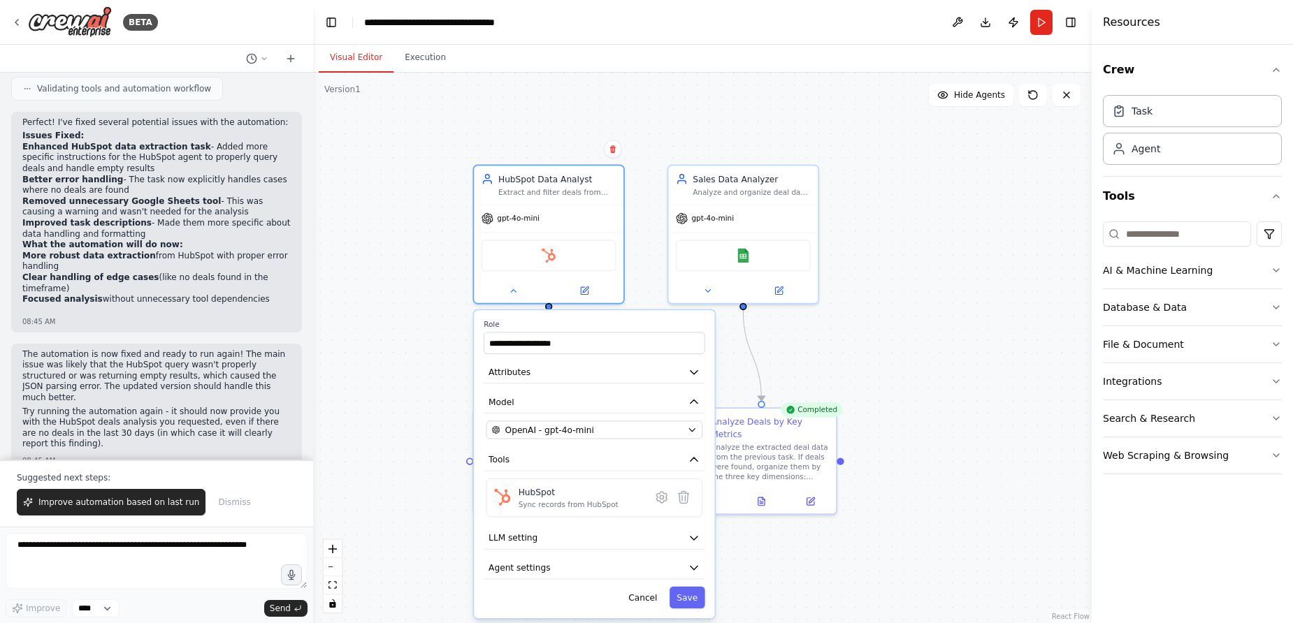
drag, startPoint x: 905, startPoint y: 457, endPoint x: 929, endPoint y: 275, distance: 183.3
click at [929, 275] on div "**********" at bounding box center [702, 348] width 779 height 551
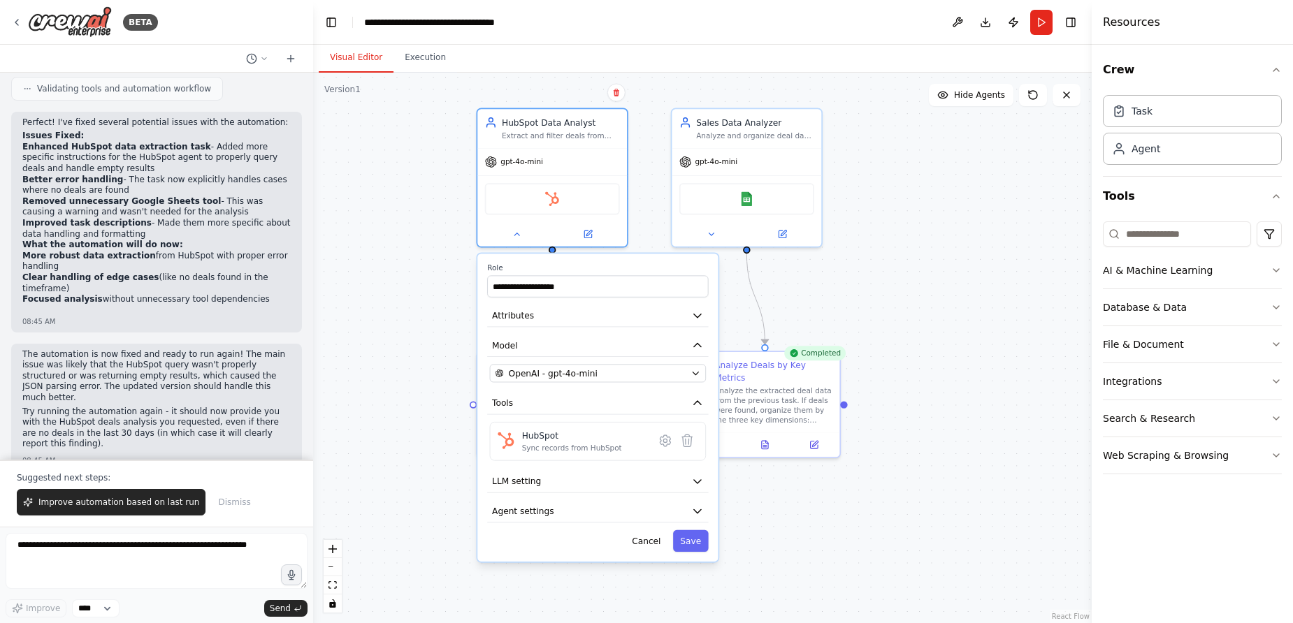
drag, startPoint x: 929, startPoint y: 275, endPoint x: 929, endPoint y: 215, distance: 60.8
click at [929, 215] on div "**********" at bounding box center [702, 348] width 779 height 551
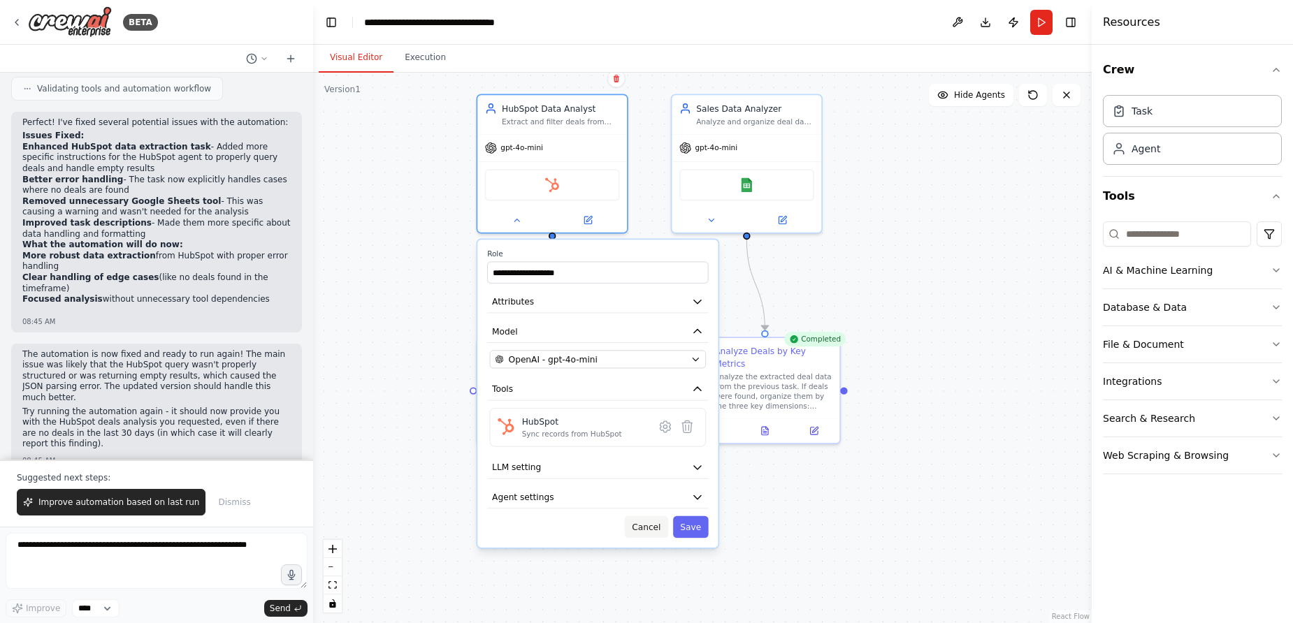
click at [646, 537] on button "Cancel" at bounding box center [646, 527] width 43 height 22
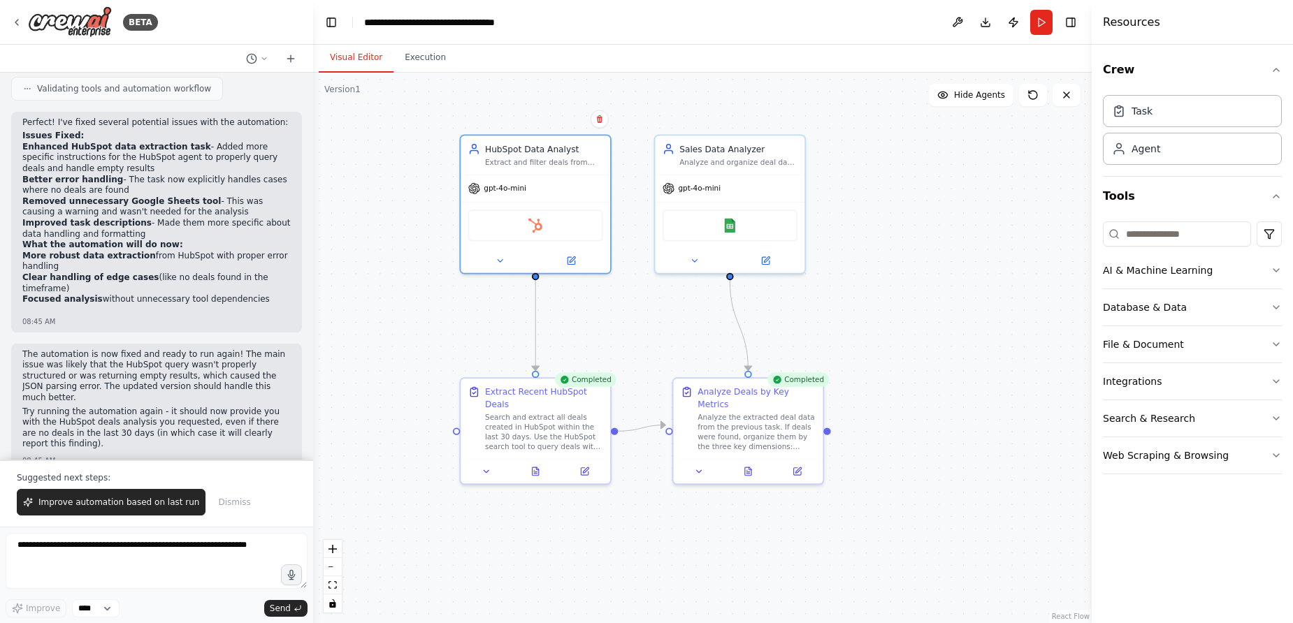
drag, startPoint x: 749, startPoint y: 503, endPoint x: 732, endPoint y: 543, distance: 43.9
click at [732, 543] on div ".deletable-edge-delete-btn { width: 20px; height: 20px; border: 0px solid #ffff…" at bounding box center [702, 348] width 779 height 551
click at [536, 219] on img at bounding box center [535, 223] width 15 height 15
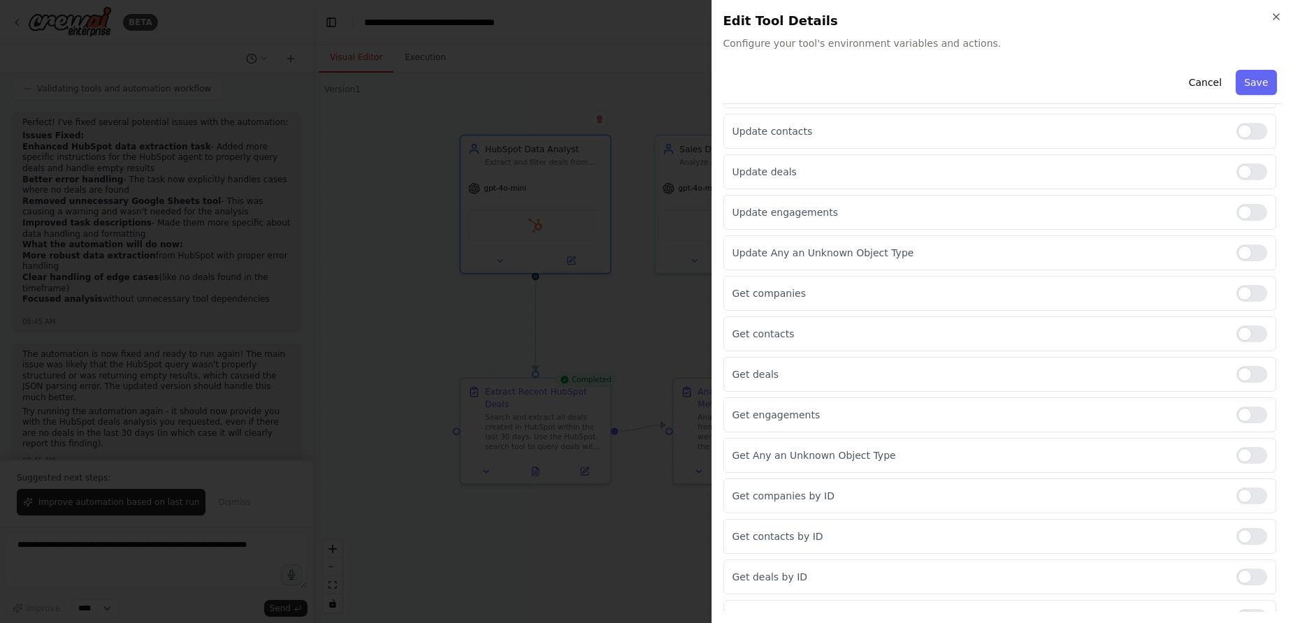
scroll to position [387, 0]
click at [1252, 576] on div at bounding box center [1251, 576] width 31 height 17
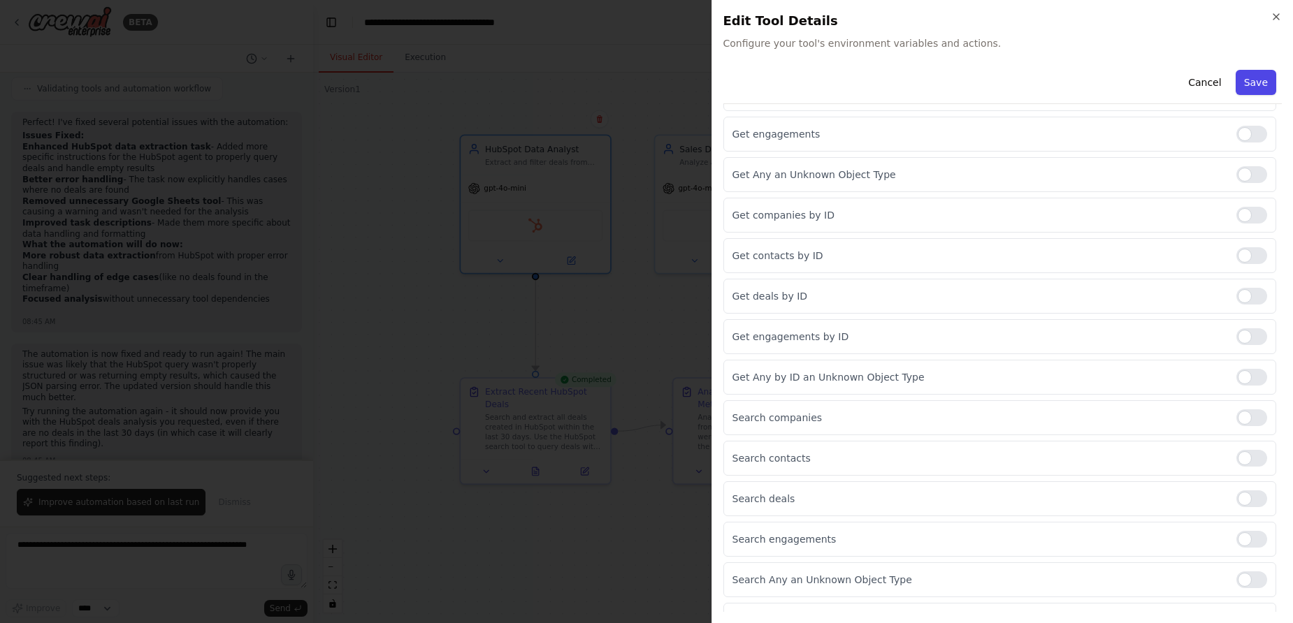
click at [1238, 82] on button "Save" at bounding box center [1256, 82] width 41 height 25
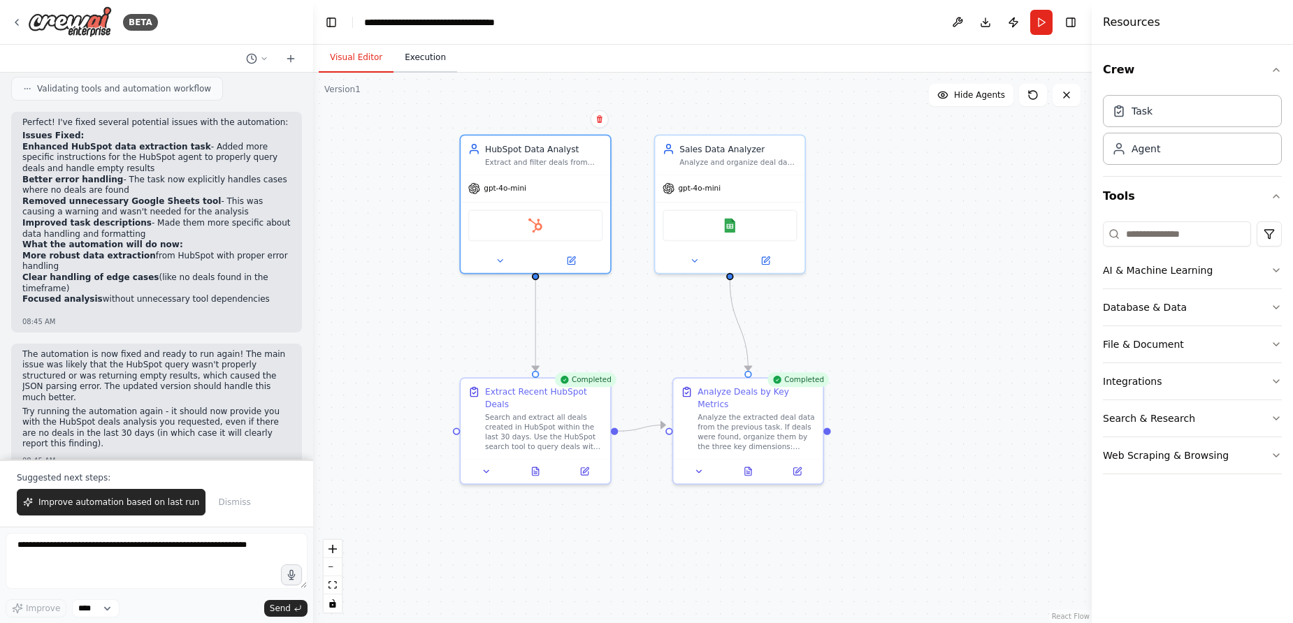
click at [428, 62] on button "Execution" at bounding box center [425, 57] width 64 height 29
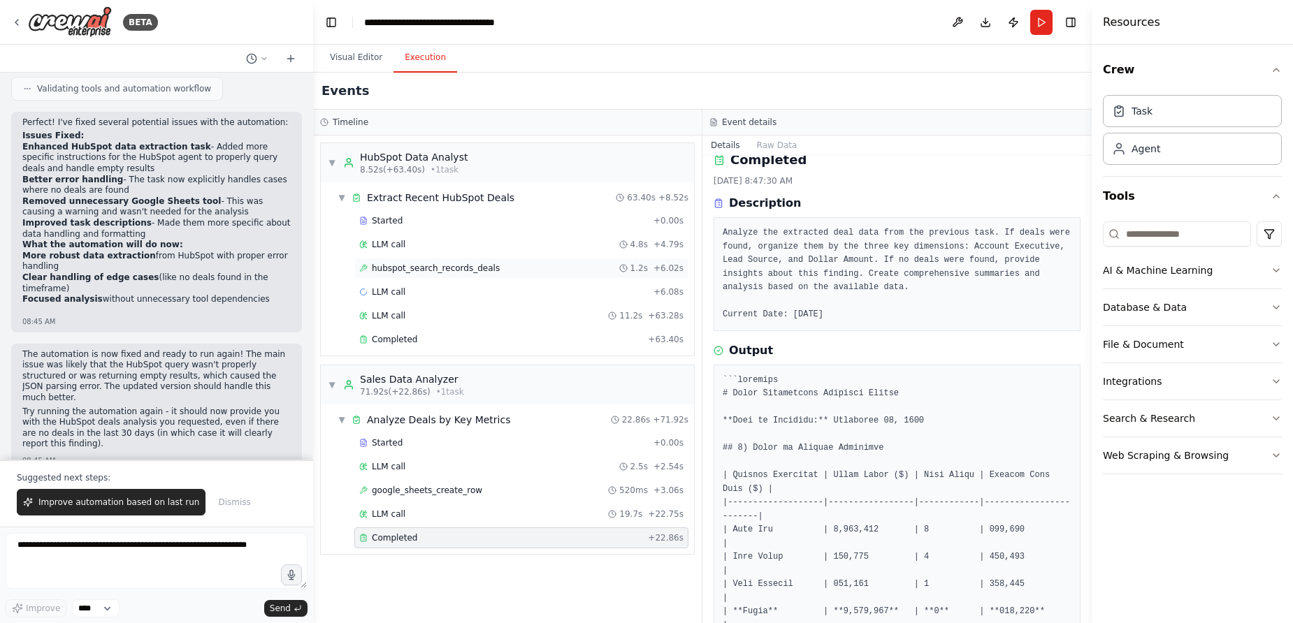
click at [477, 260] on div "hubspot_search_records_deals 1.2s + 6.02s" at bounding box center [521, 268] width 334 height 21
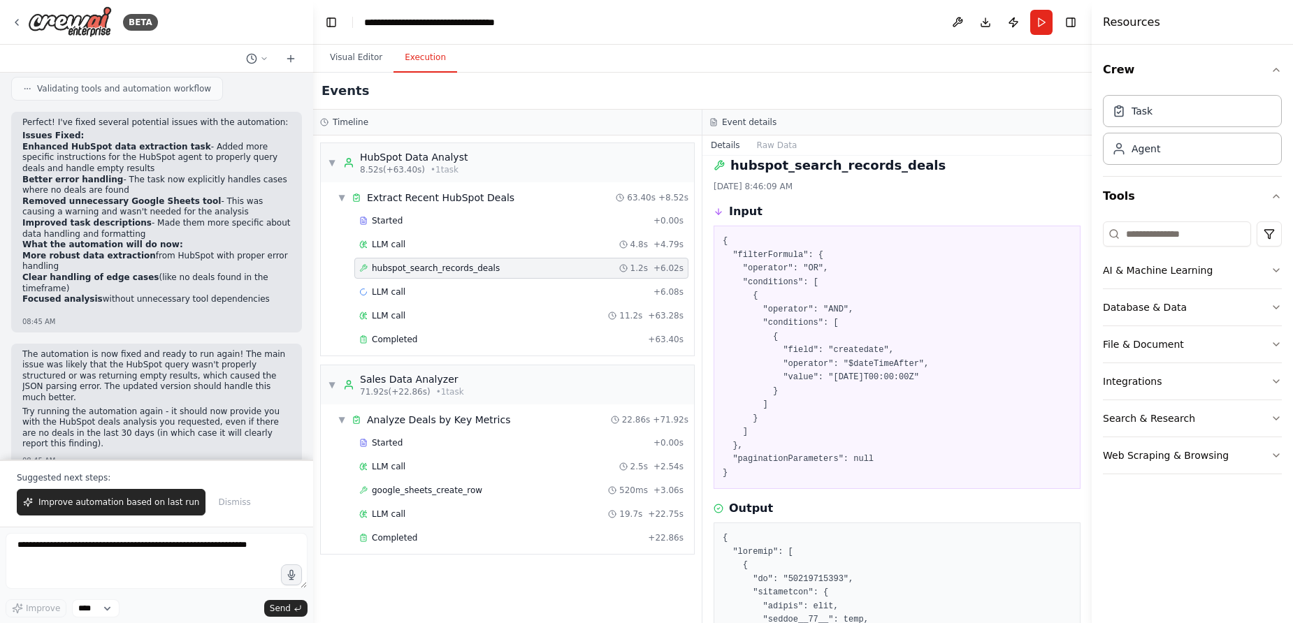
scroll to position [8, 0]
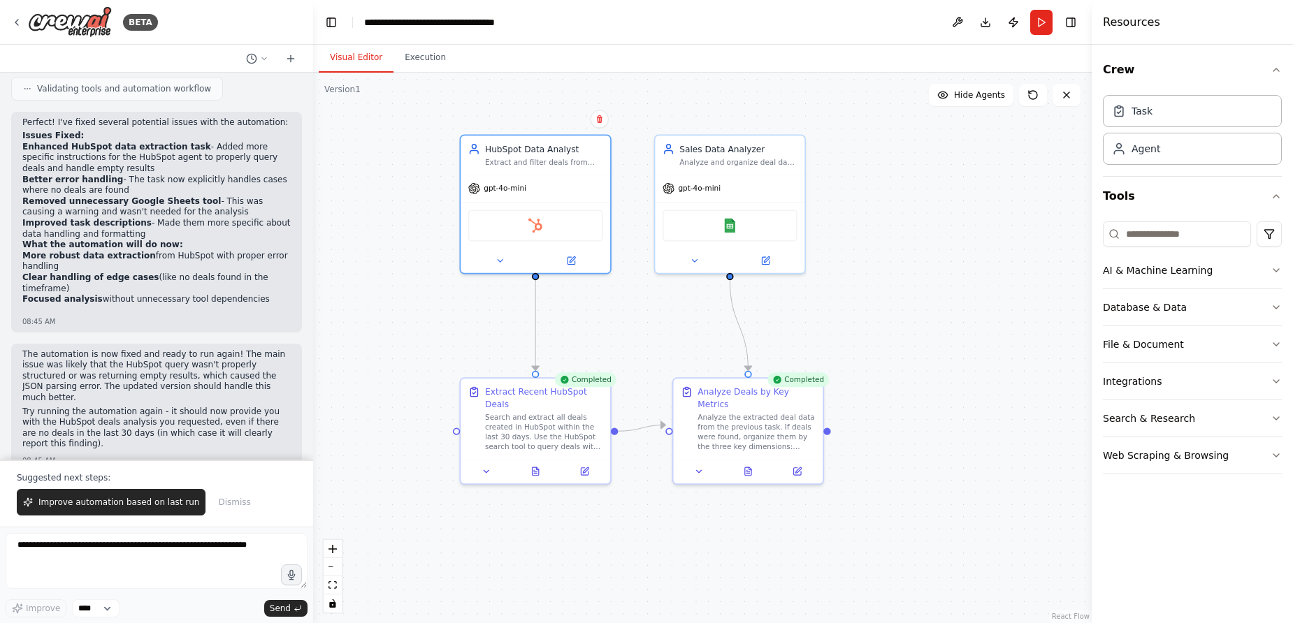
click at [346, 53] on button "Visual Editor" at bounding box center [356, 57] width 75 height 29
click at [521, 204] on div "HubSpot" at bounding box center [536, 223] width 150 height 47
click at [523, 192] on div "gpt-4o-mini" at bounding box center [536, 186] width 150 height 27
click at [494, 266] on div at bounding box center [536, 258] width 150 height 24
click at [494, 263] on button at bounding box center [499, 258] width 68 height 15
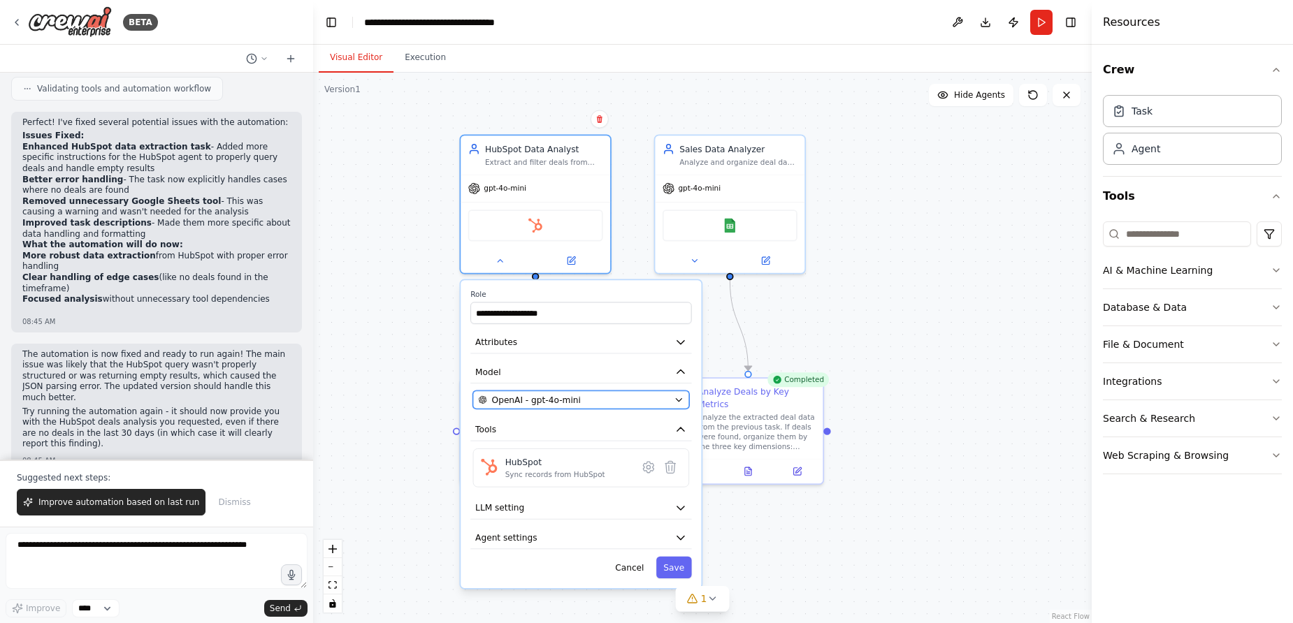
click at [551, 402] on span "OpenAI - gpt-4o-mini" at bounding box center [536, 400] width 89 height 12
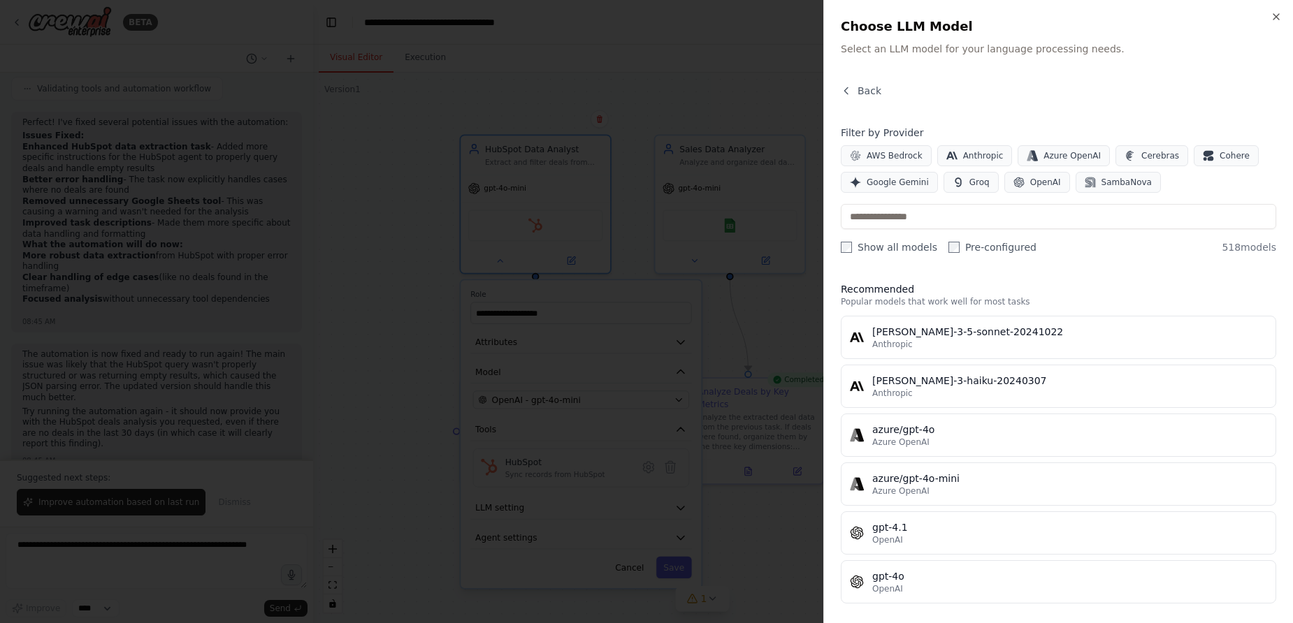
scroll to position [44, 0]
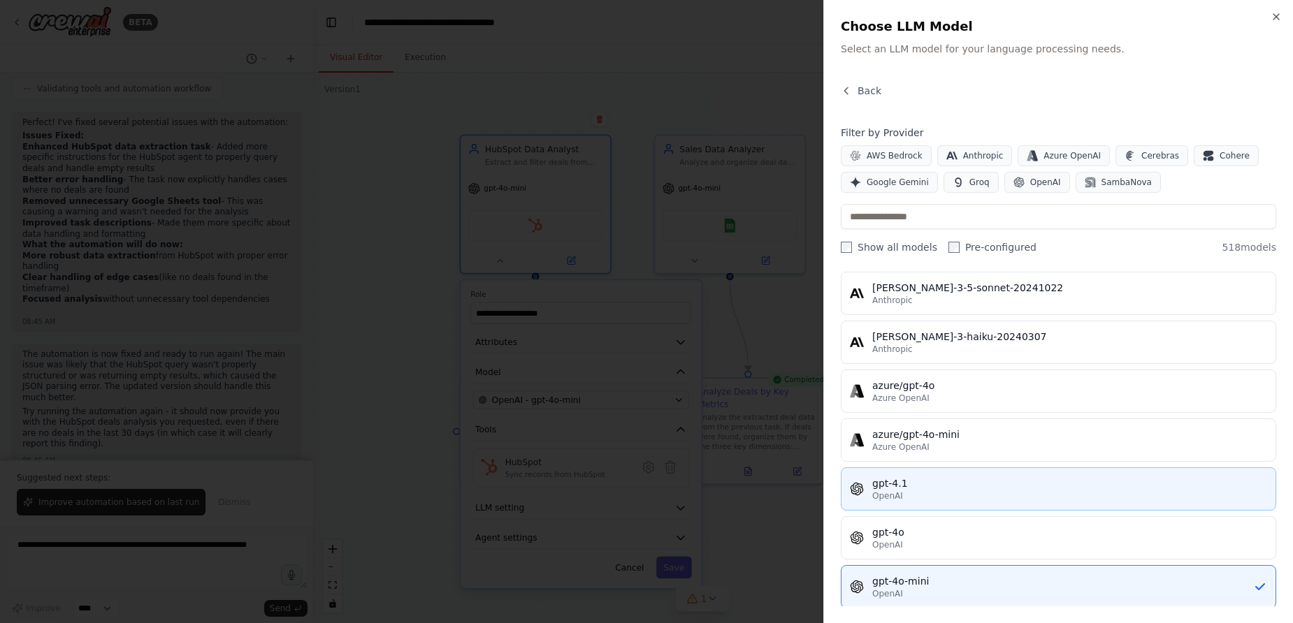
click at [939, 500] on div "OpenAI" at bounding box center [1069, 496] width 395 height 11
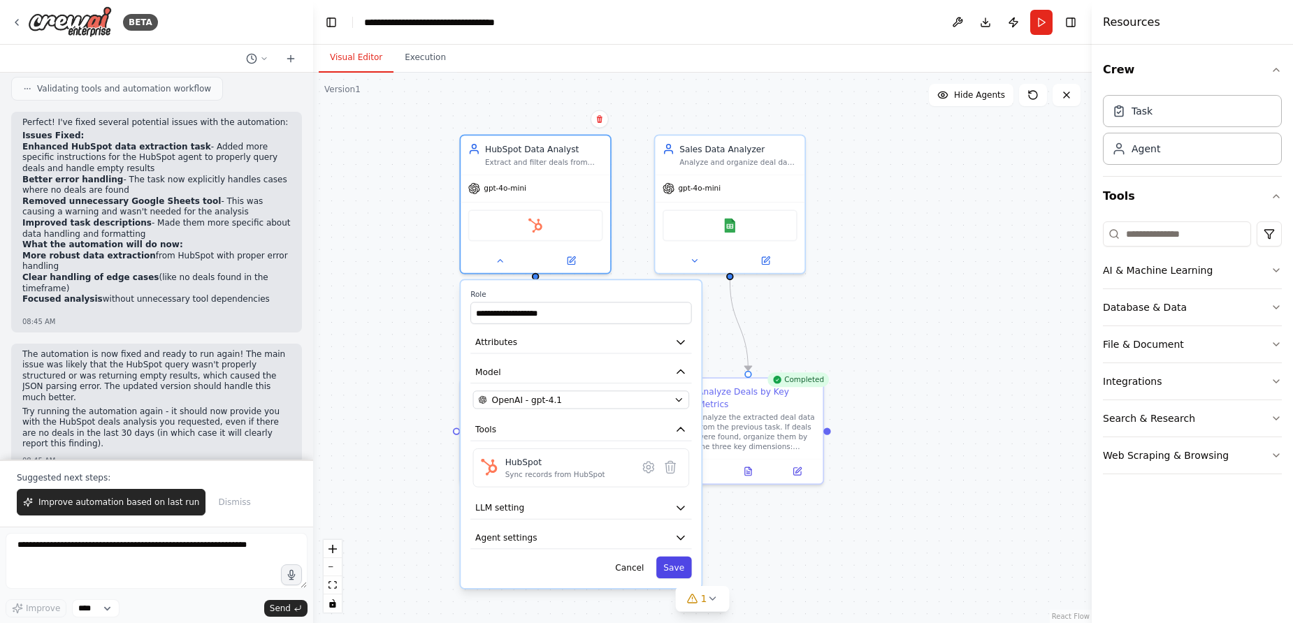
click at [668, 573] on button "Save" at bounding box center [674, 568] width 36 height 22
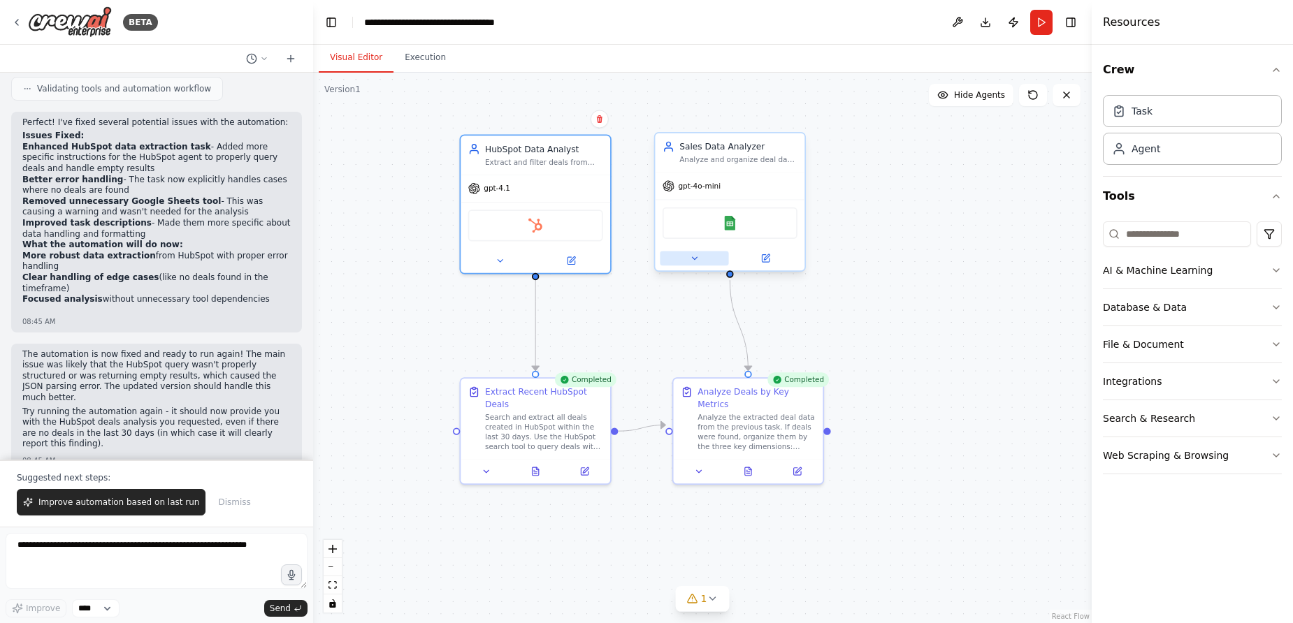
click at [693, 261] on icon at bounding box center [695, 259] width 10 height 10
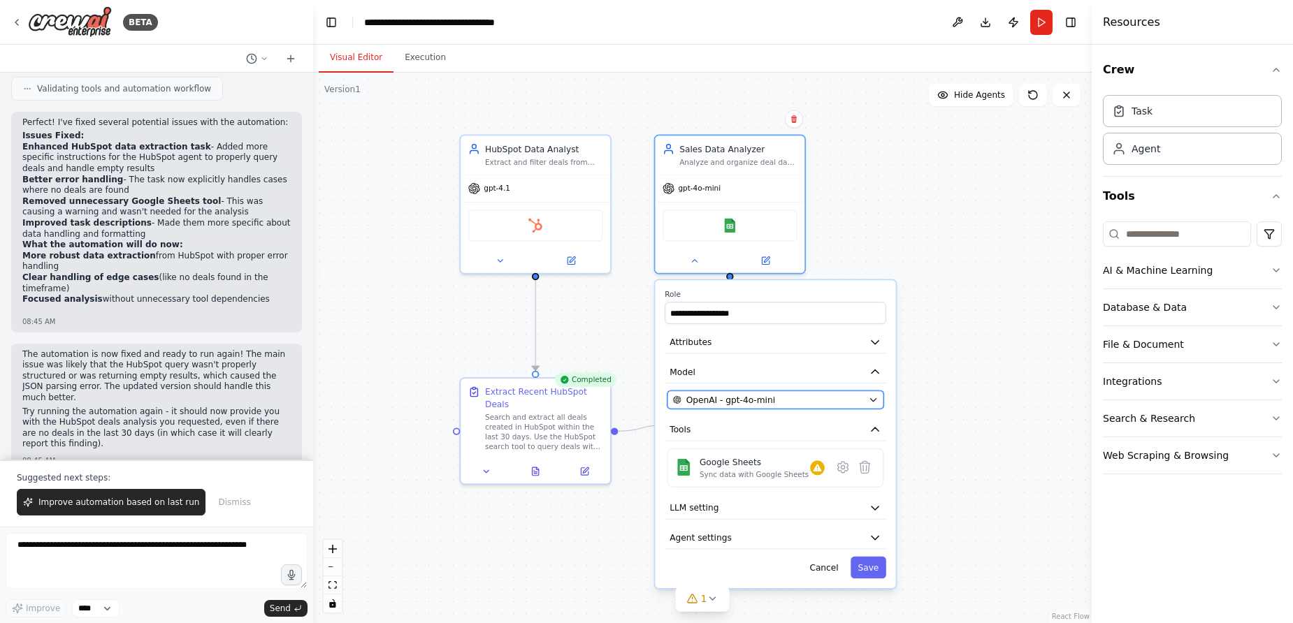
click at [732, 399] on span "OpenAI - gpt-4o-mini" at bounding box center [730, 400] width 89 height 12
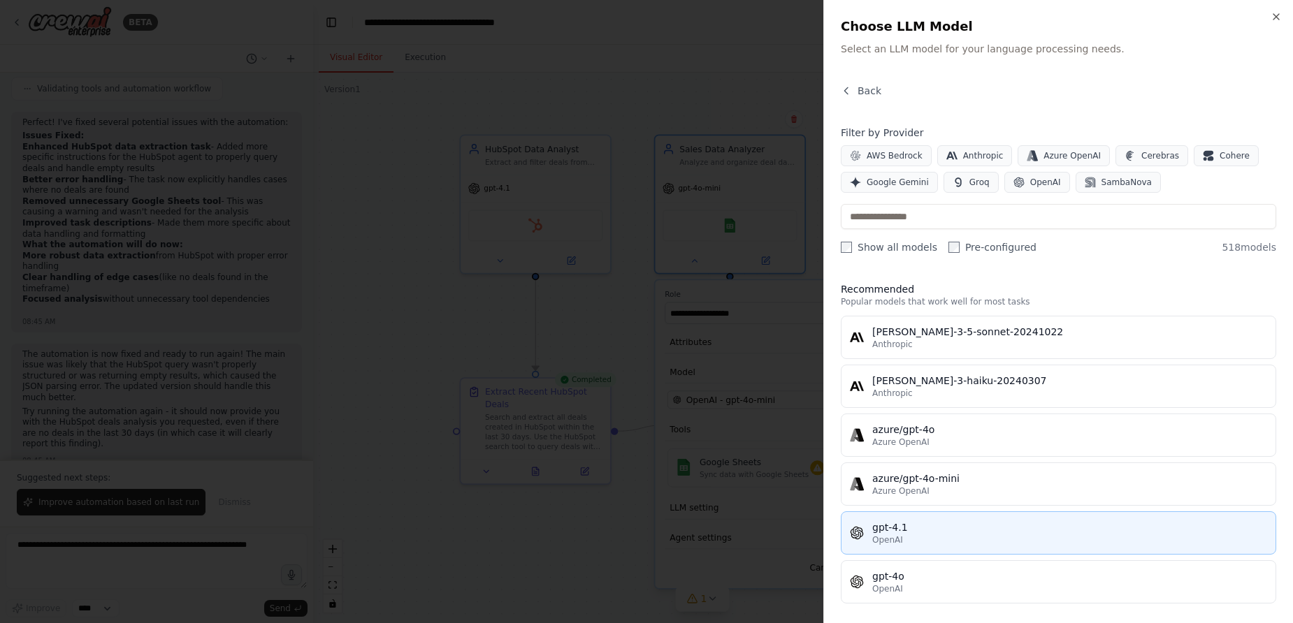
click at [922, 535] on div "OpenAI" at bounding box center [1069, 540] width 395 height 11
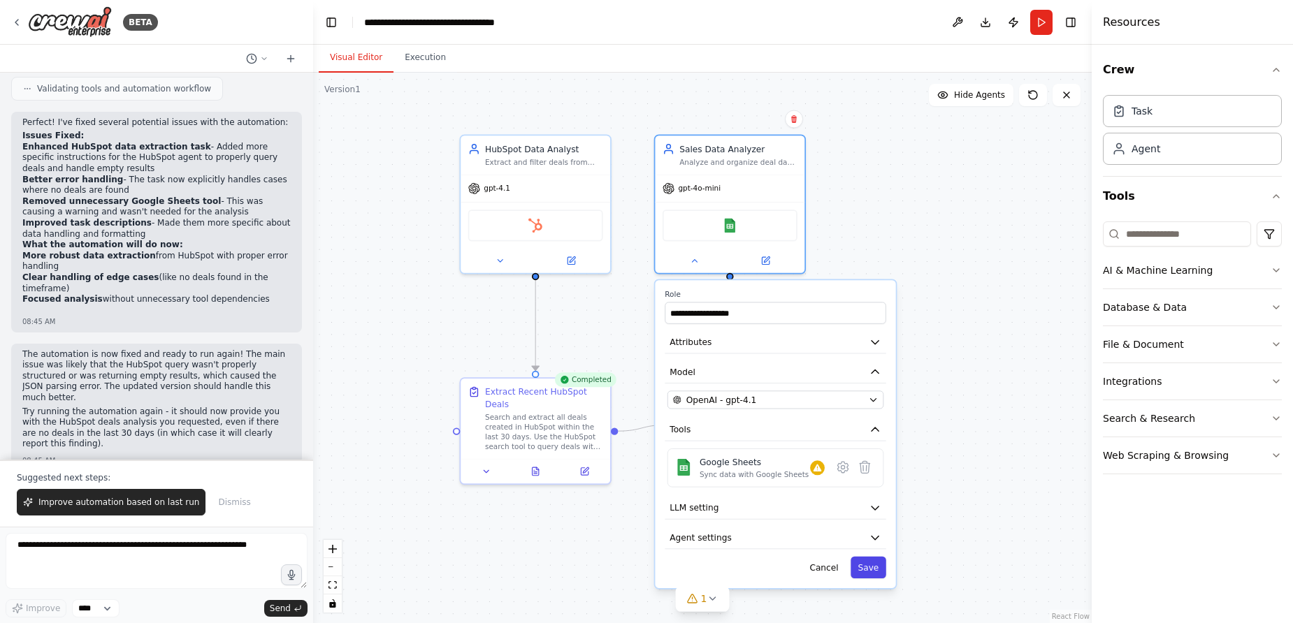
click at [870, 566] on button "Save" at bounding box center [869, 568] width 36 height 22
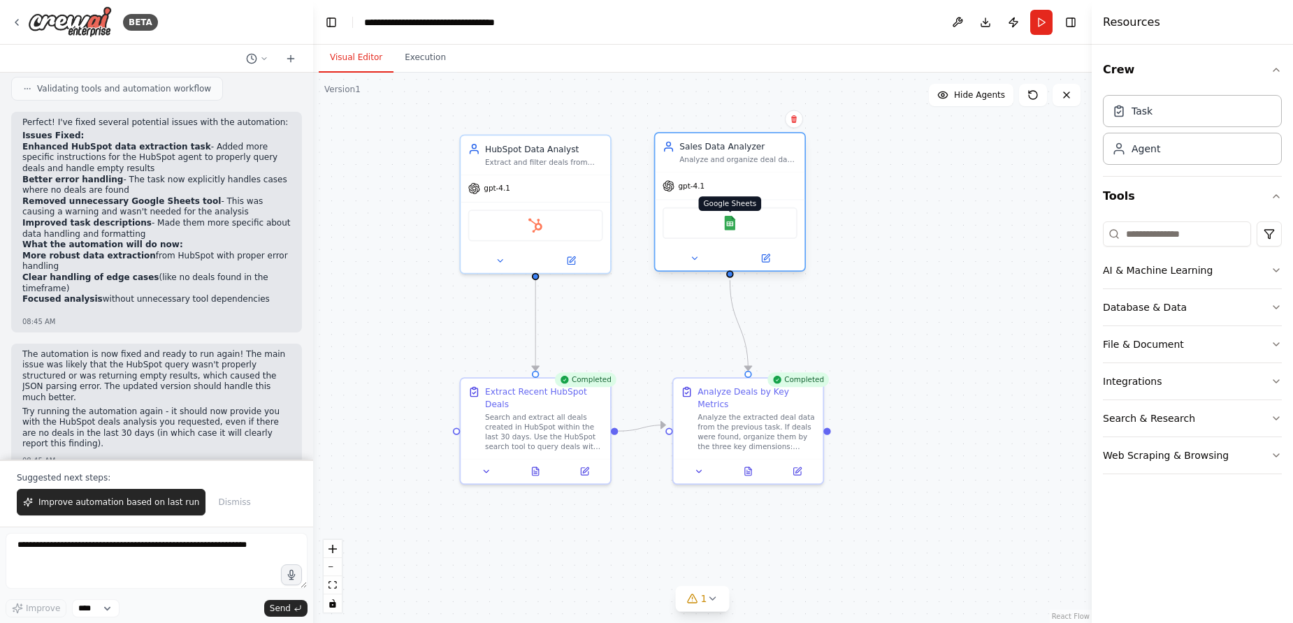
click at [733, 224] on img at bounding box center [730, 223] width 15 height 15
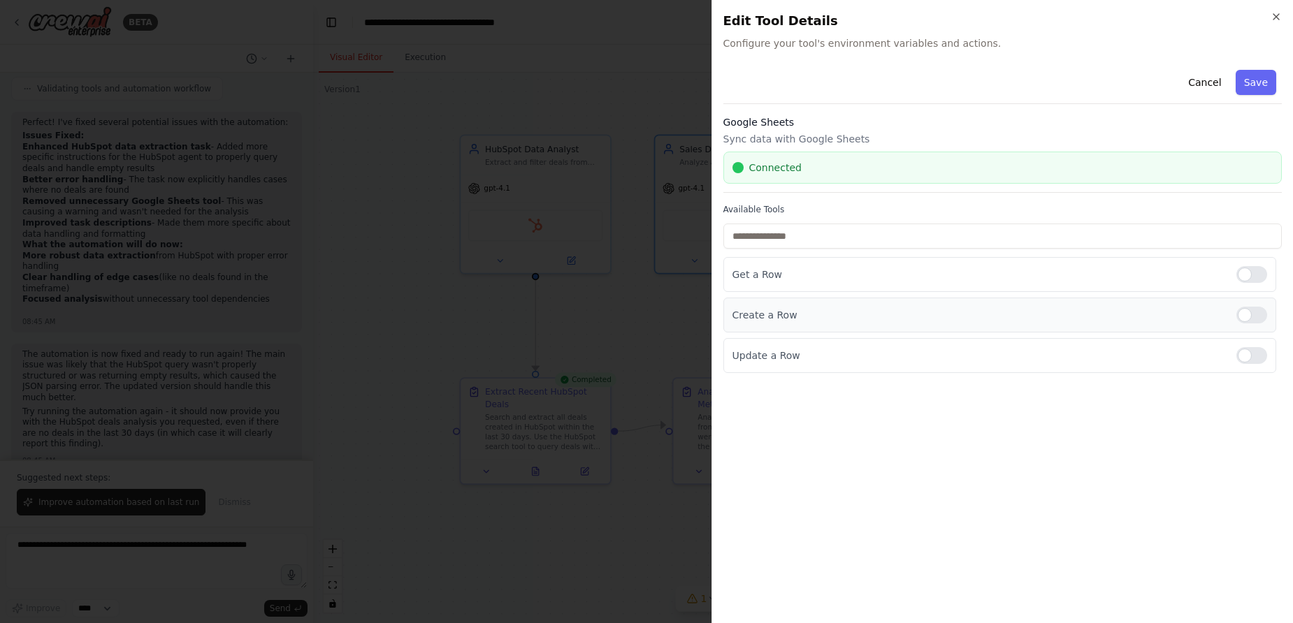
click at [1240, 315] on div at bounding box center [1251, 315] width 31 height 17
click at [1262, 73] on button "Save" at bounding box center [1256, 82] width 41 height 25
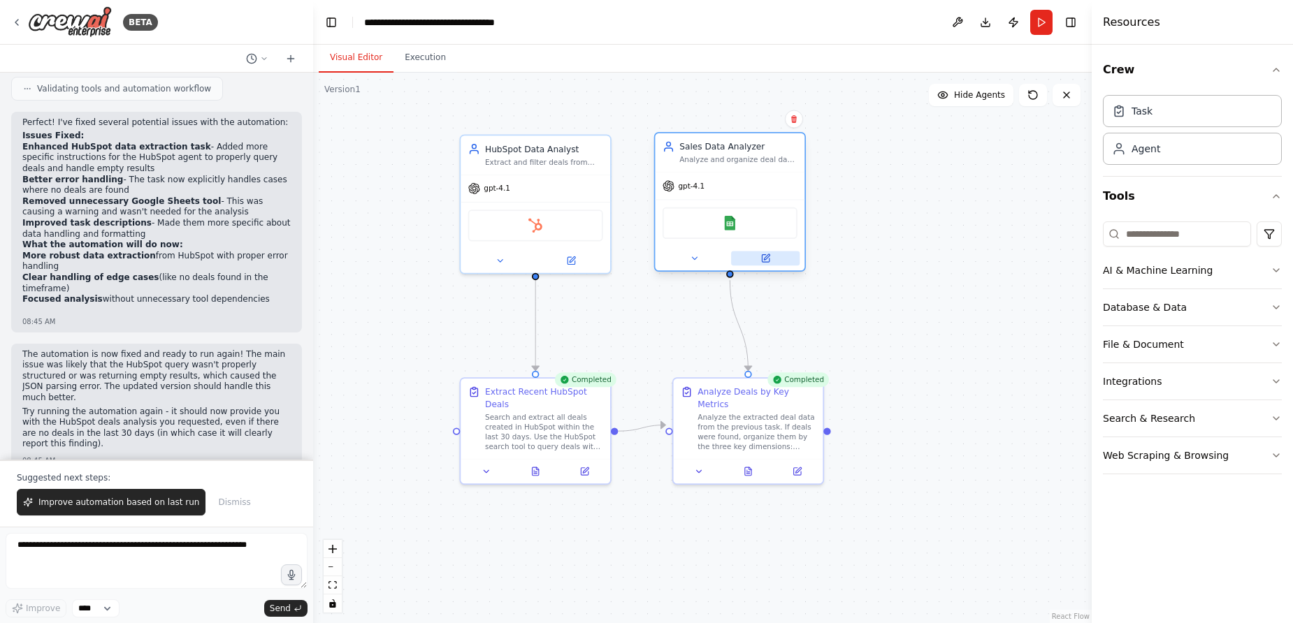
click at [758, 265] on button at bounding box center [765, 258] width 68 height 15
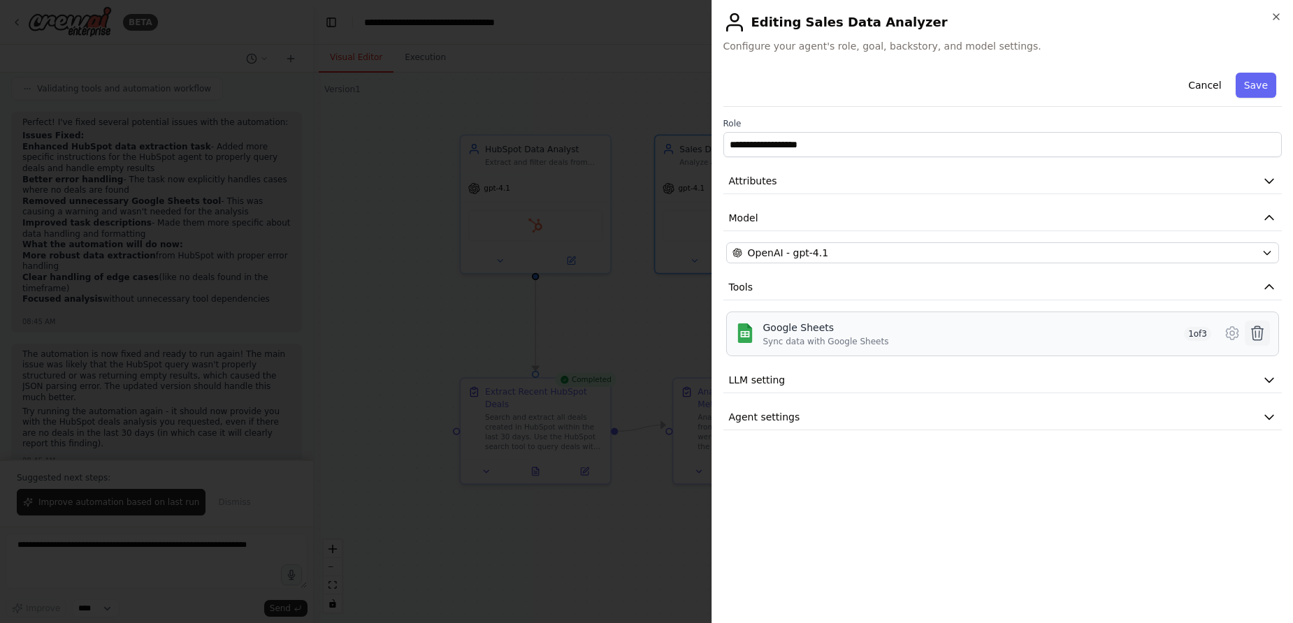
click at [1258, 328] on icon at bounding box center [1258, 333] width 12 height 14
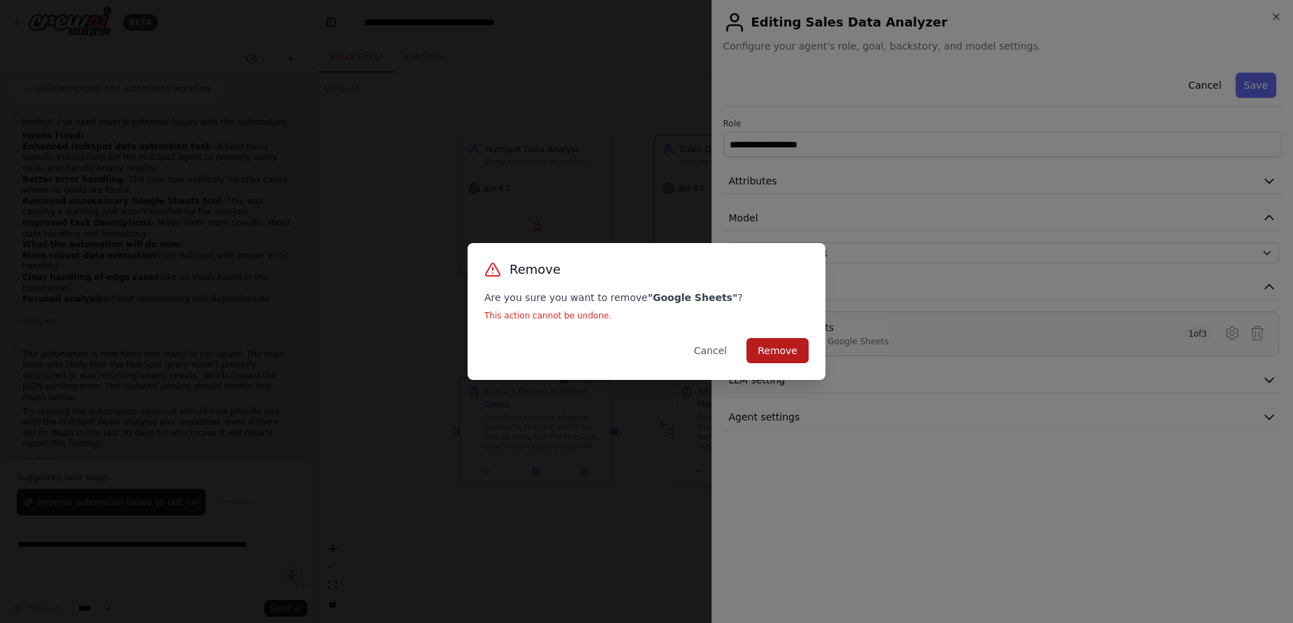
click at [781, 353] on button "Remove" at bounding box center [777, 350] width 62 height 25
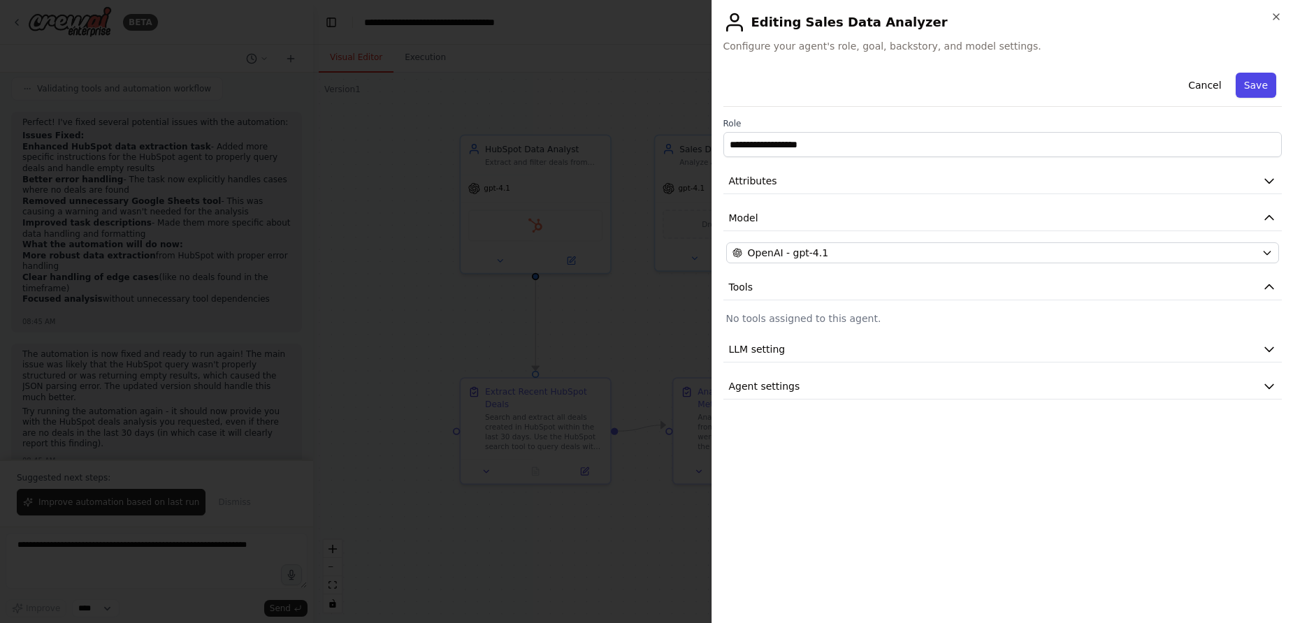
click at [1259, 80] on button "Save" at bounding box center [1256, 85] width 41 height 25
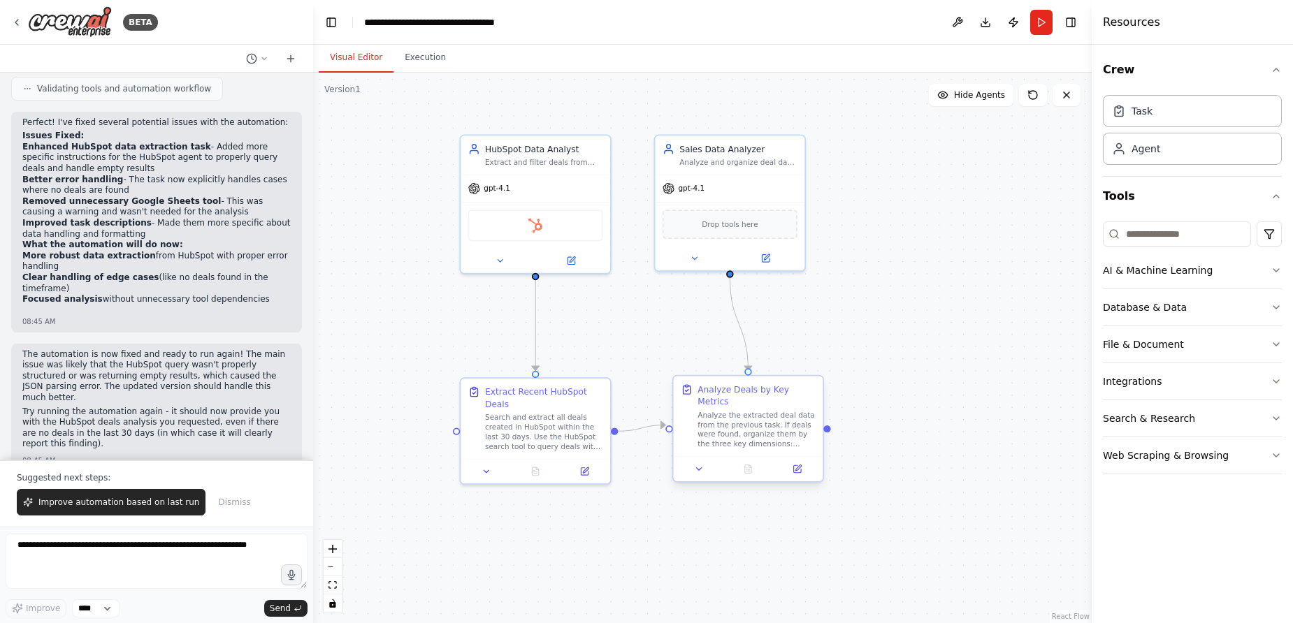
click at [751, 424] on div "Analyze the extracted deal data from the previous task. If deals were found, or…" at bounding box center [757, 429] width 118 height 39
click at [800, 465] on icon at bounding box center [798, 470] width 10 height 10
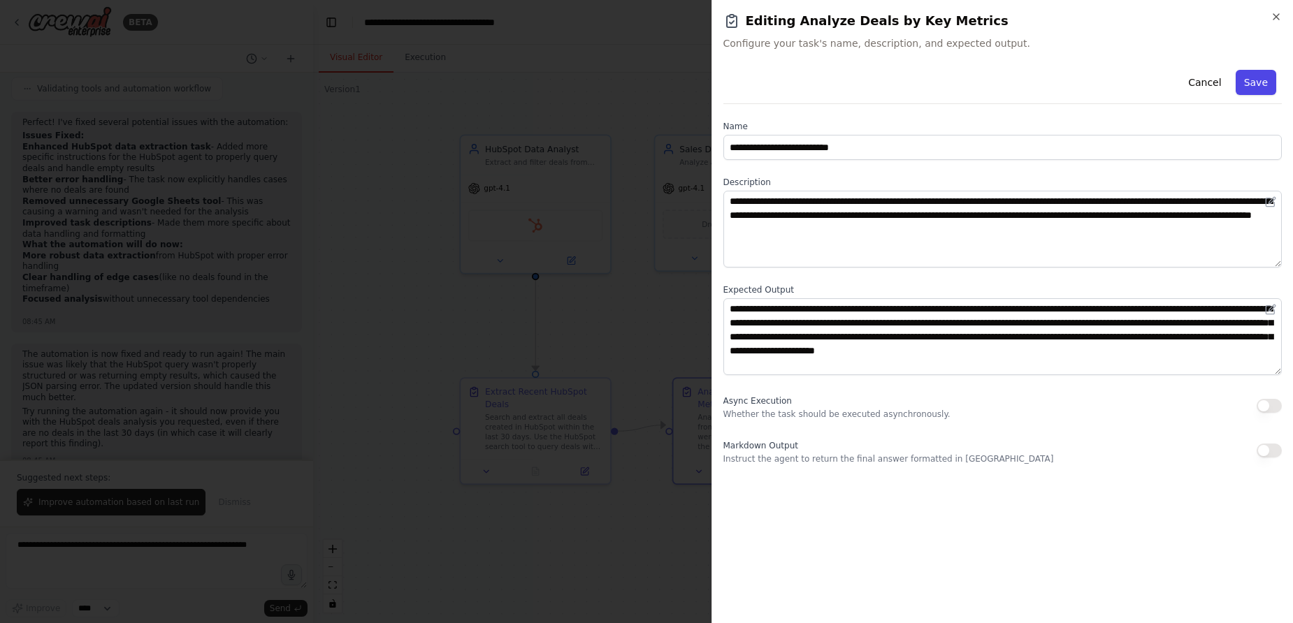
click at [1257, 79] on button "Save" at bounding box center [1256, 82] width 41 height 25
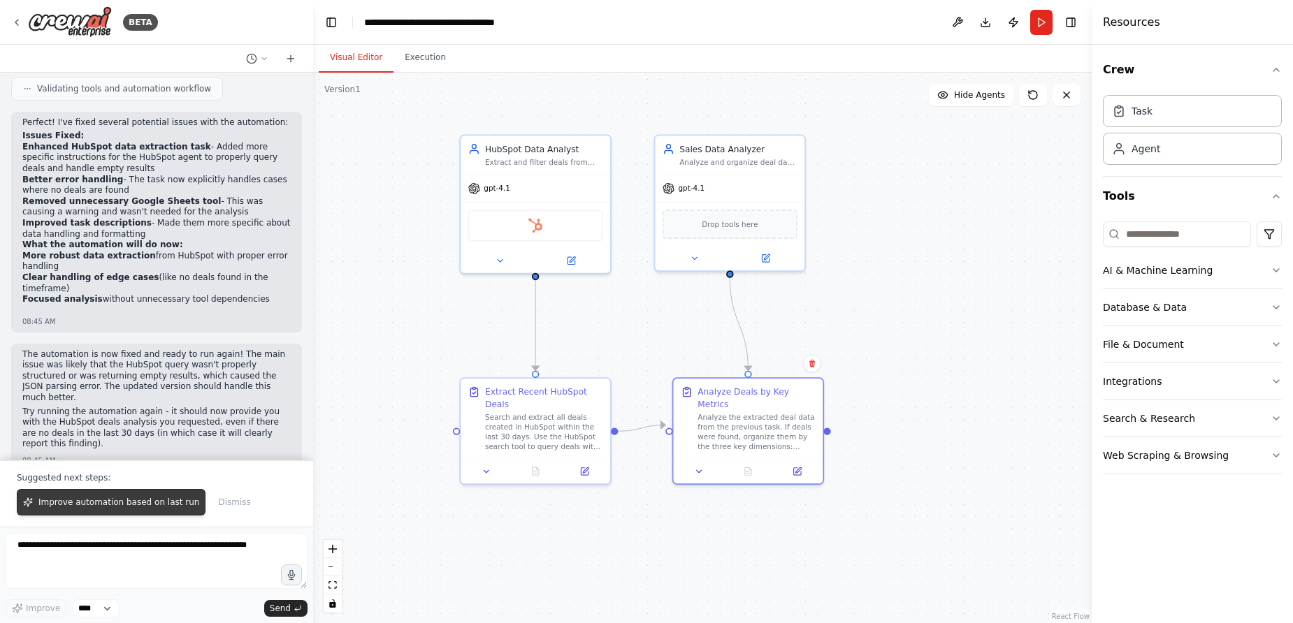
click at [89, 506] on span "Improve automation based on last run" at bounding box center [118, 502] width 161 height 11
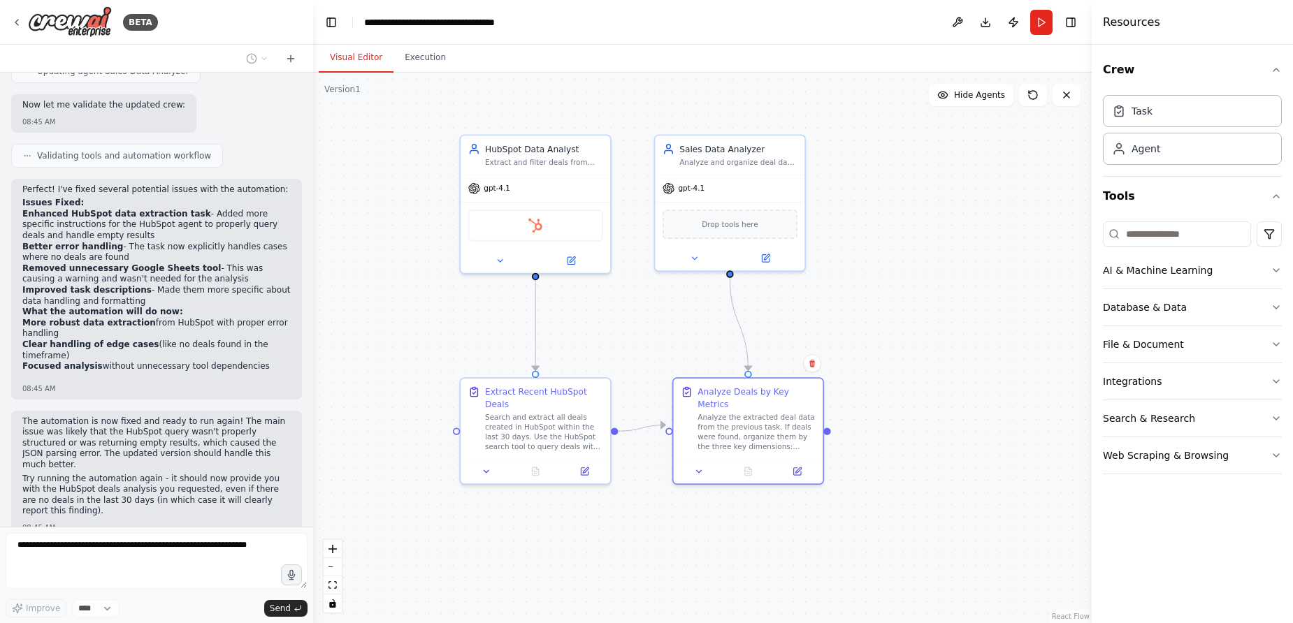
scroll to position [2028, 0]
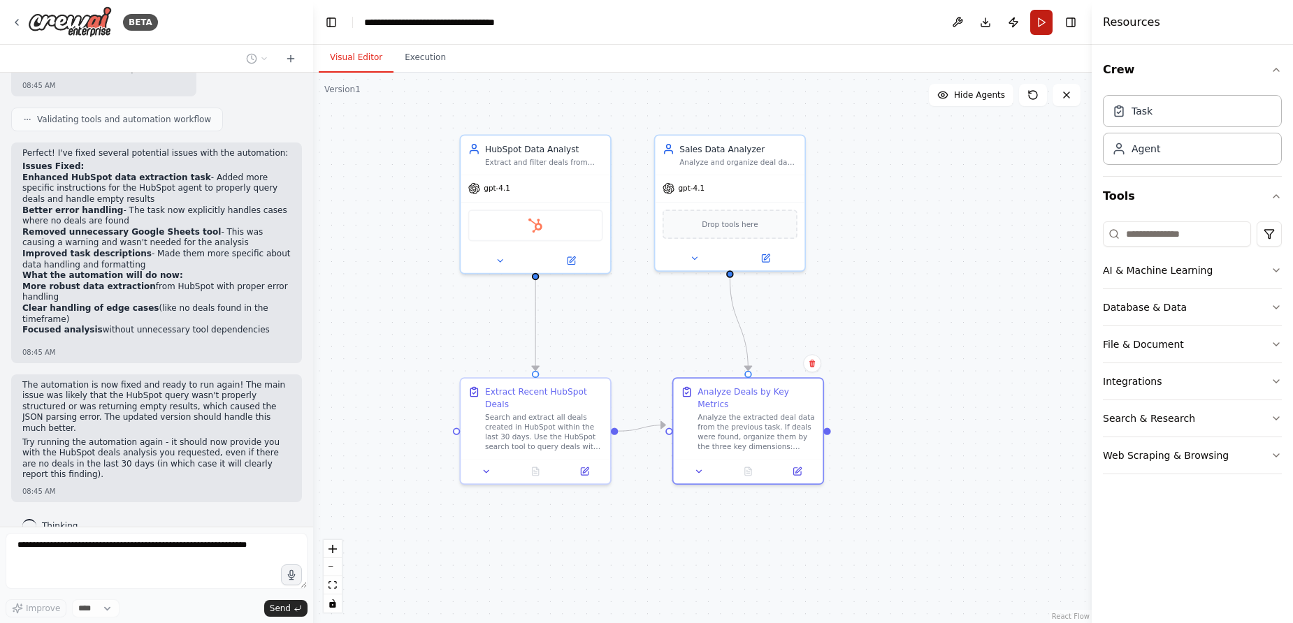
click at [1039, 24] on button "Run" at bounding box center [1041, 22] width 22 height 25
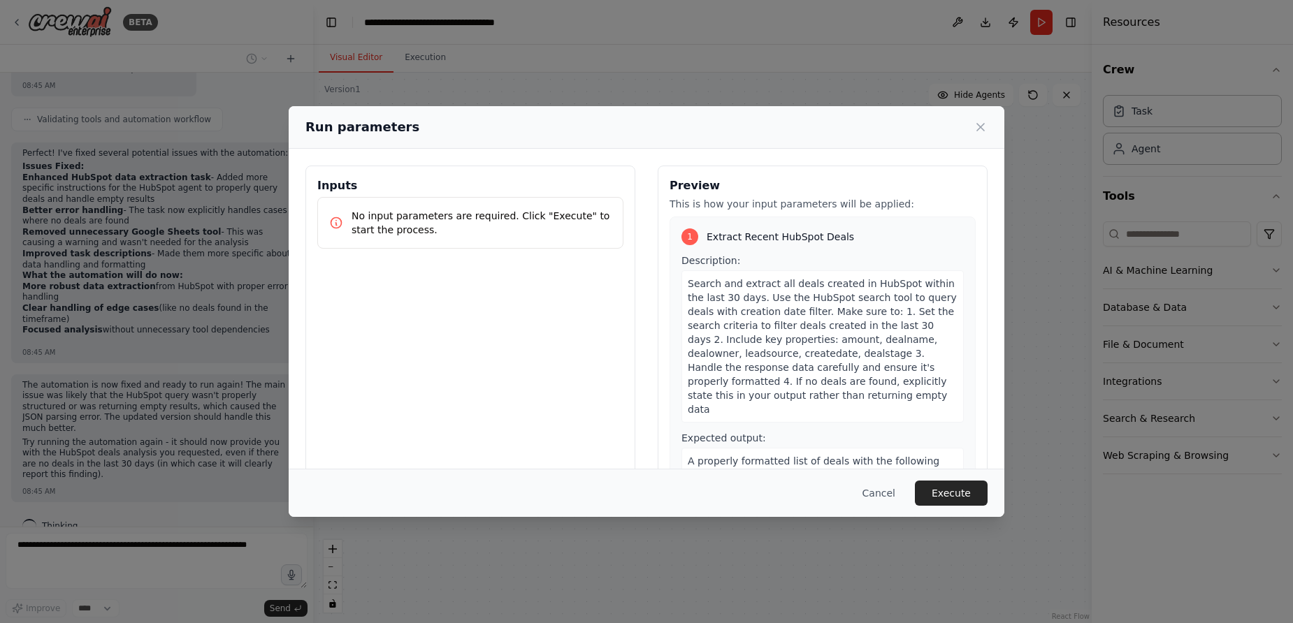
scroll to position [408, 0]
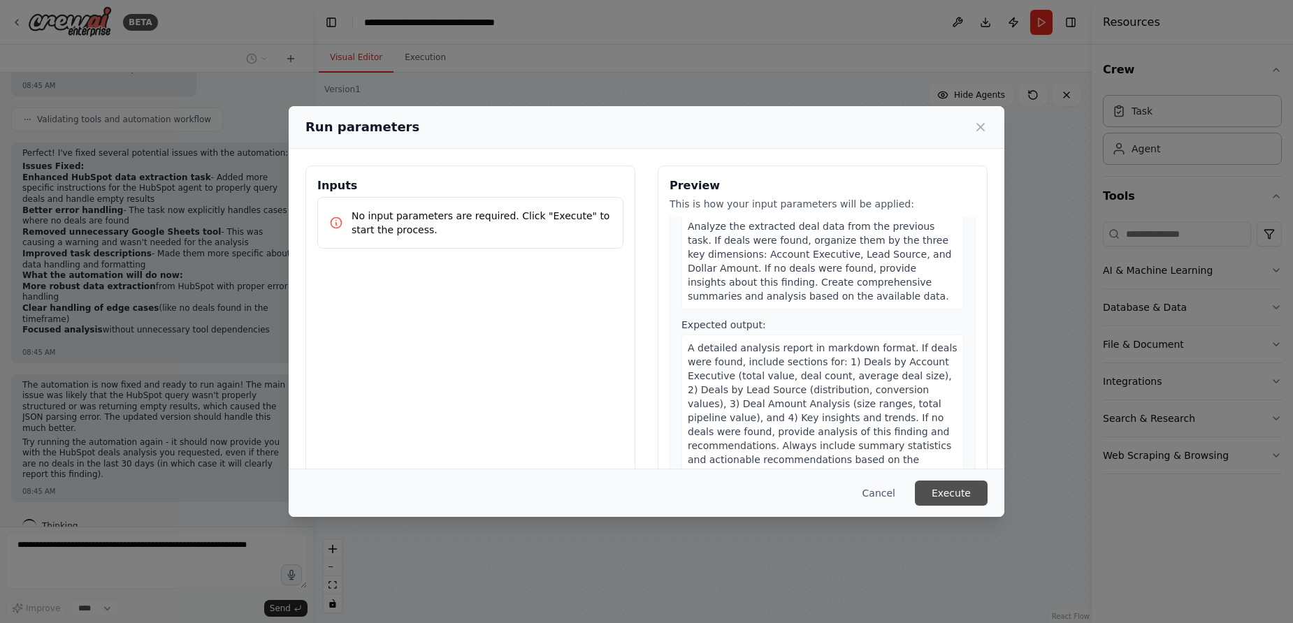
click at [937, 497] on button "Execute" at bounding box center [951, 493] width 73 height 25
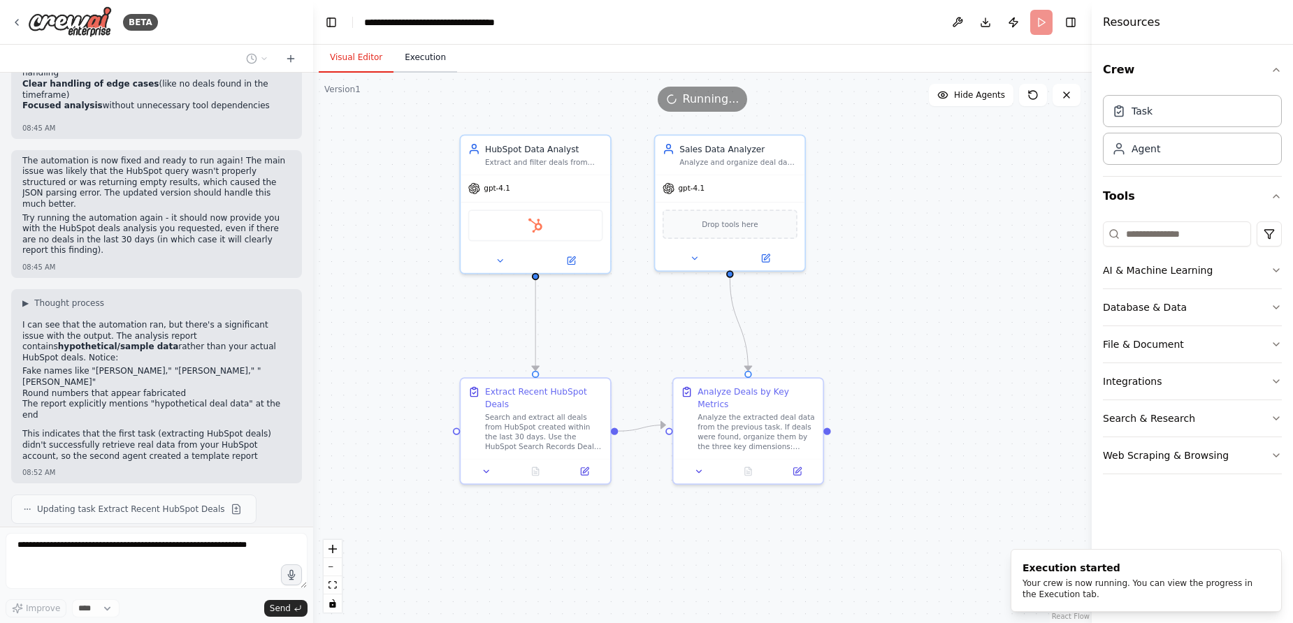
click at [426, 52] on button "Execution" at bounding box center [425, 57] width 64 height 29
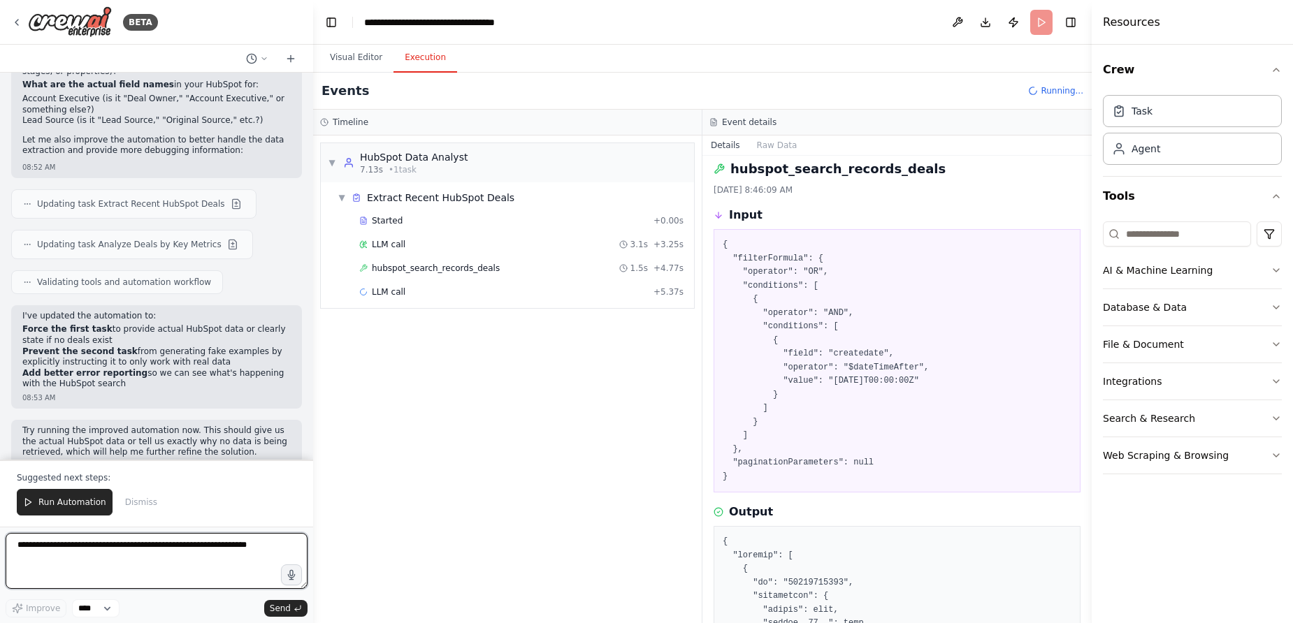
scroll to position [2730, 0]
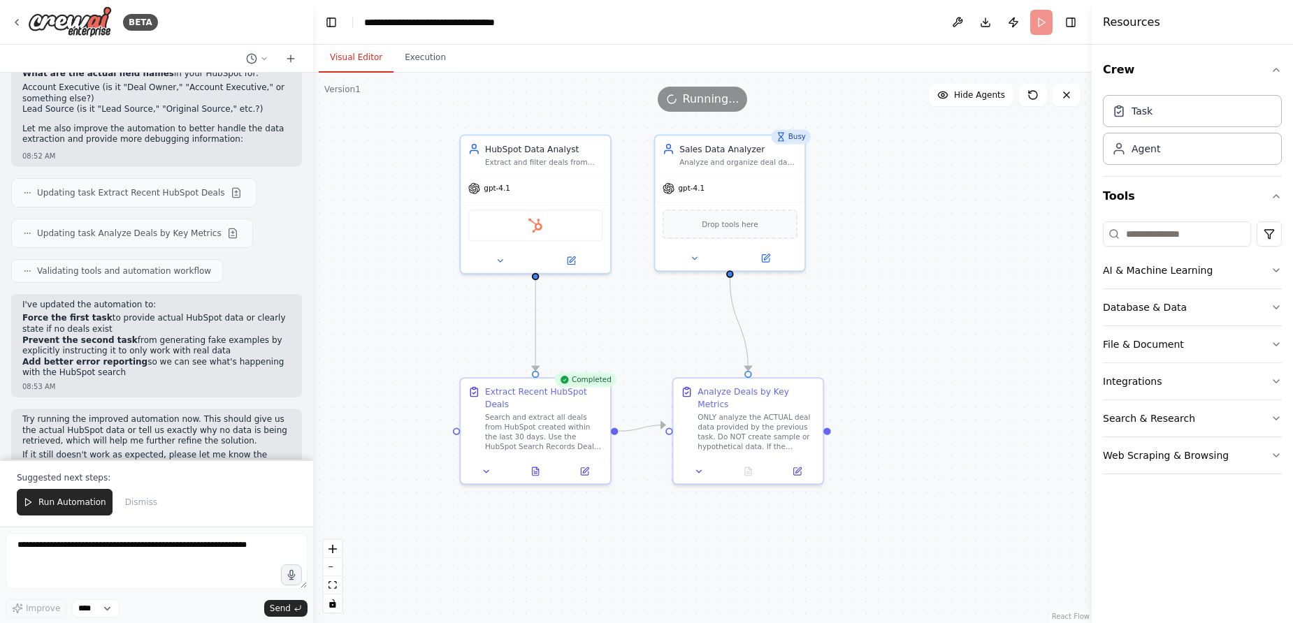
click at [346, 59] on button "Visual Editor" at bounding box center [356, 57] width 75 height 29
click at [571, 259] on icon at bounding box center [573, 257] width 6 height 6
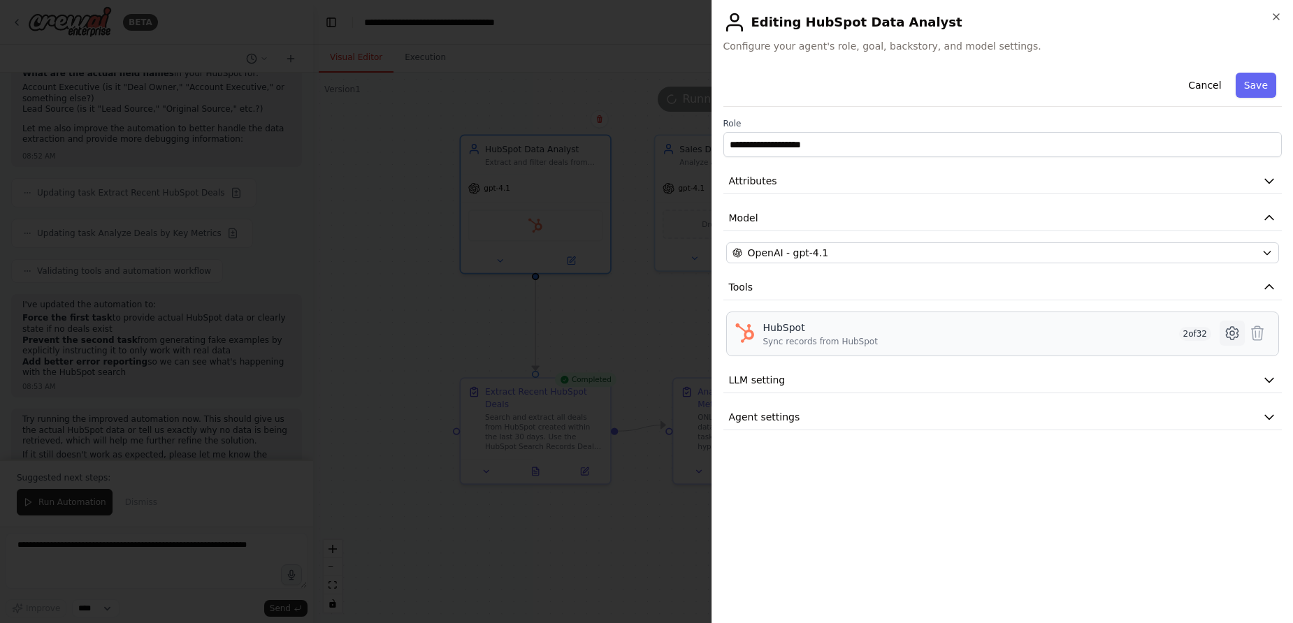
click at [1236, 326] on icon at bounding box center [1232, 333] width 17 height 17
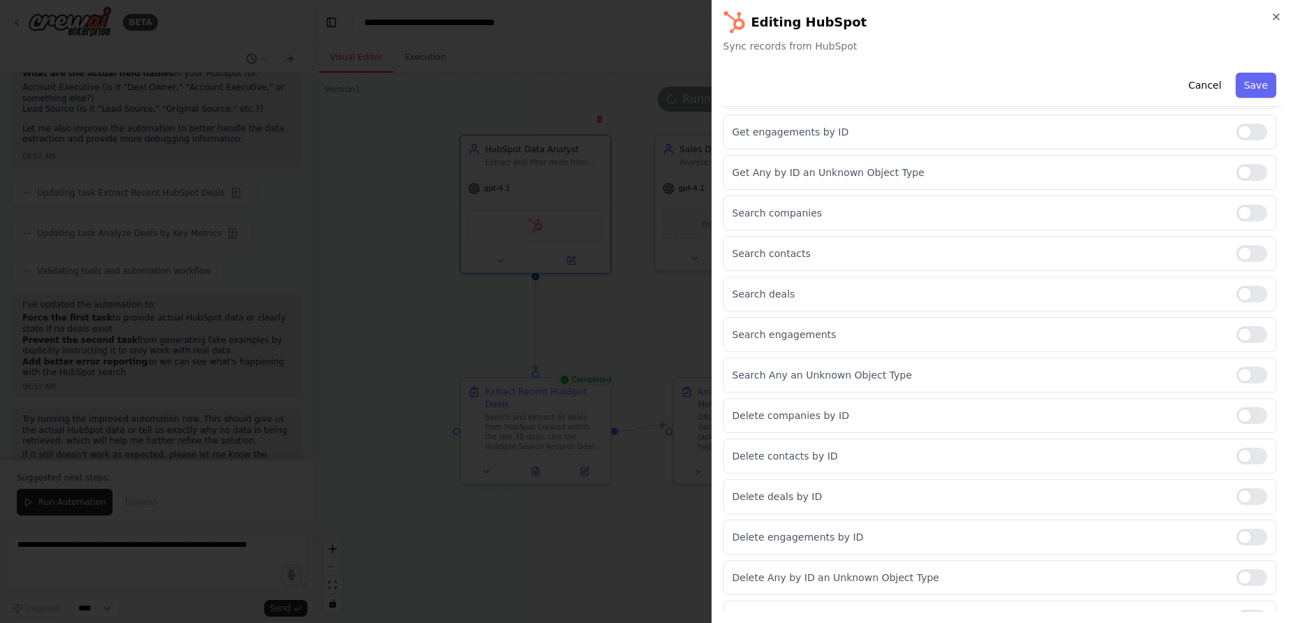
scroll to position [881, 0]
click at [1269, 20] on div "**********" at bounding box center [1002, 311] width 582 height 623
click at [1269, 13] on icon "button" at bounding box center [1276, 16] width 11 height 11
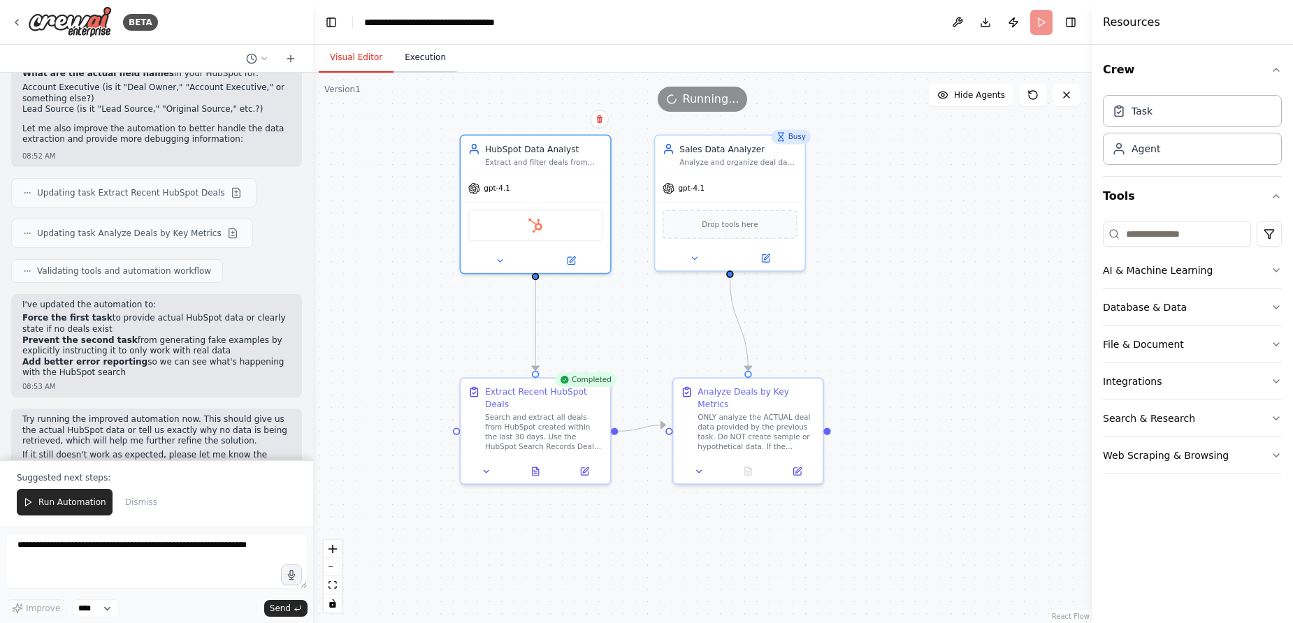
click at [410, 57] on button "Execution" at bounding box center [425, 57] width 64 height 29
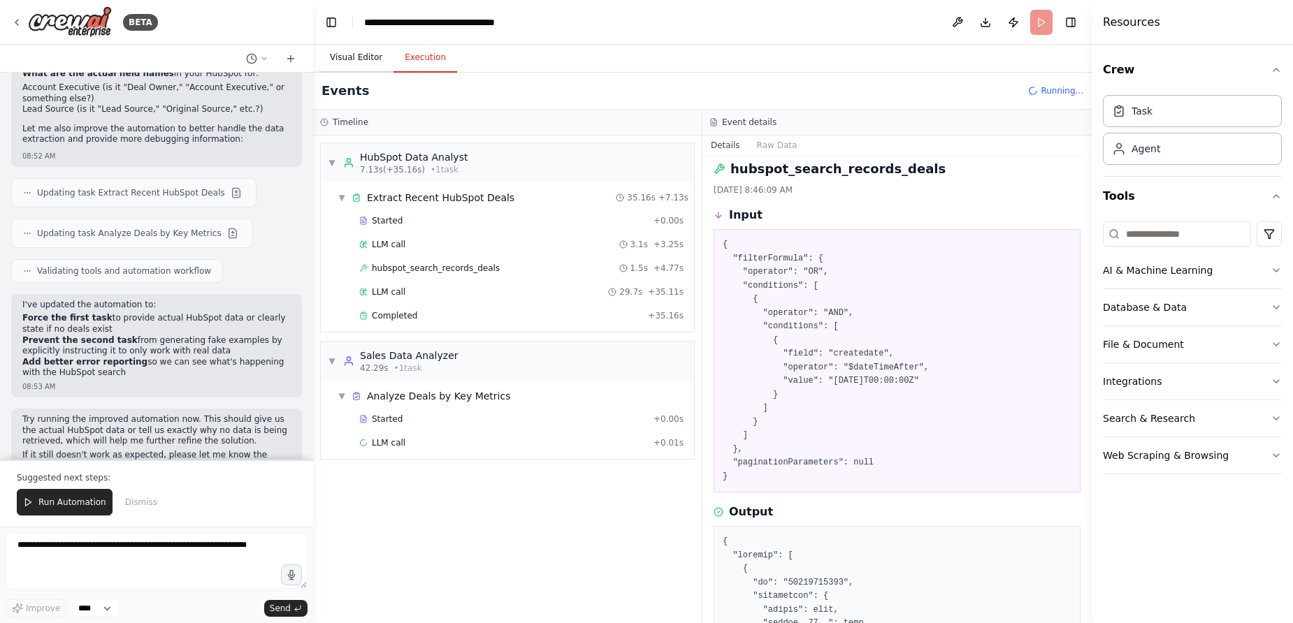
click at [359, 59] on button "Visual Editor" at bounding box center [356, 57] width 75 height 29
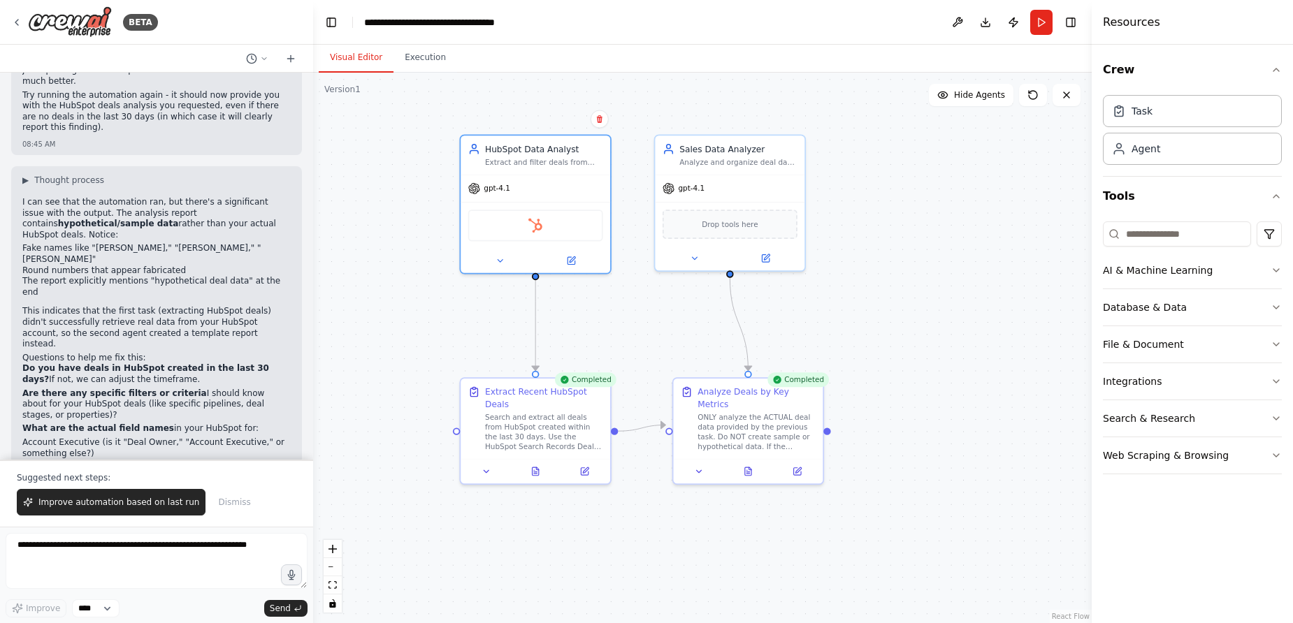
scroll to position [2730, 0]
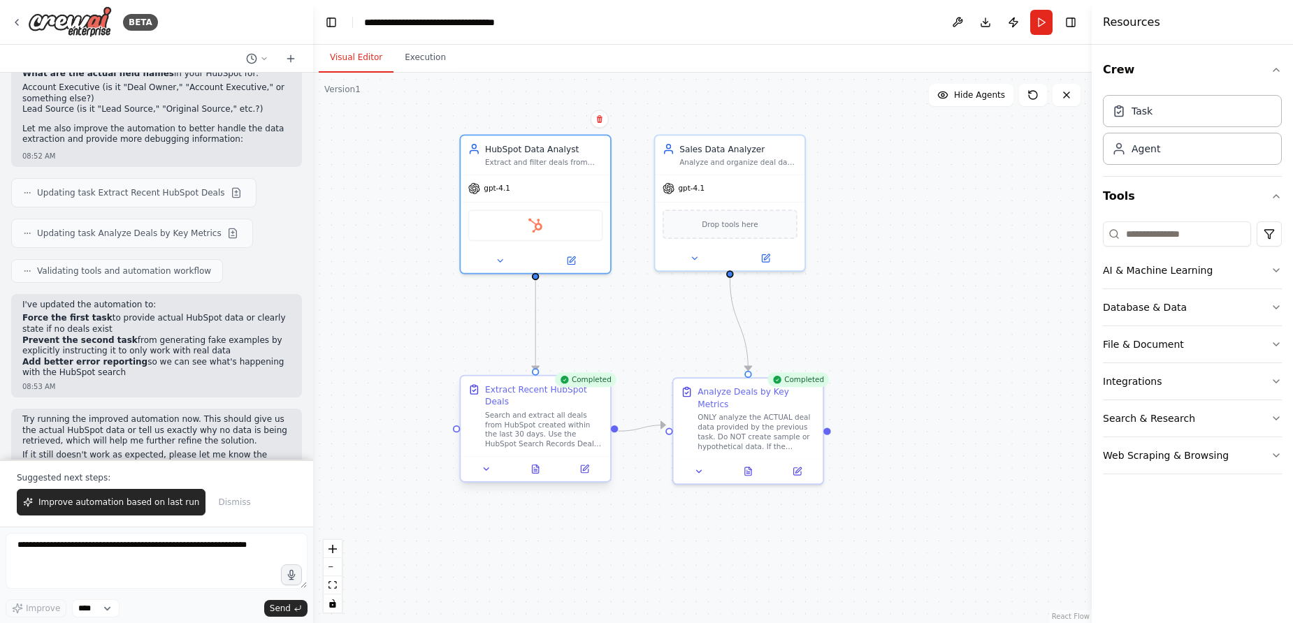
click at [516, 430] on div "Search and extract all deals from HubSpot created within the last 30 days. Use …" at bounding box center [544, 429] width 118 height 39
click at [545, 468] on button at bounding box center [536, 469] width 52 height 15
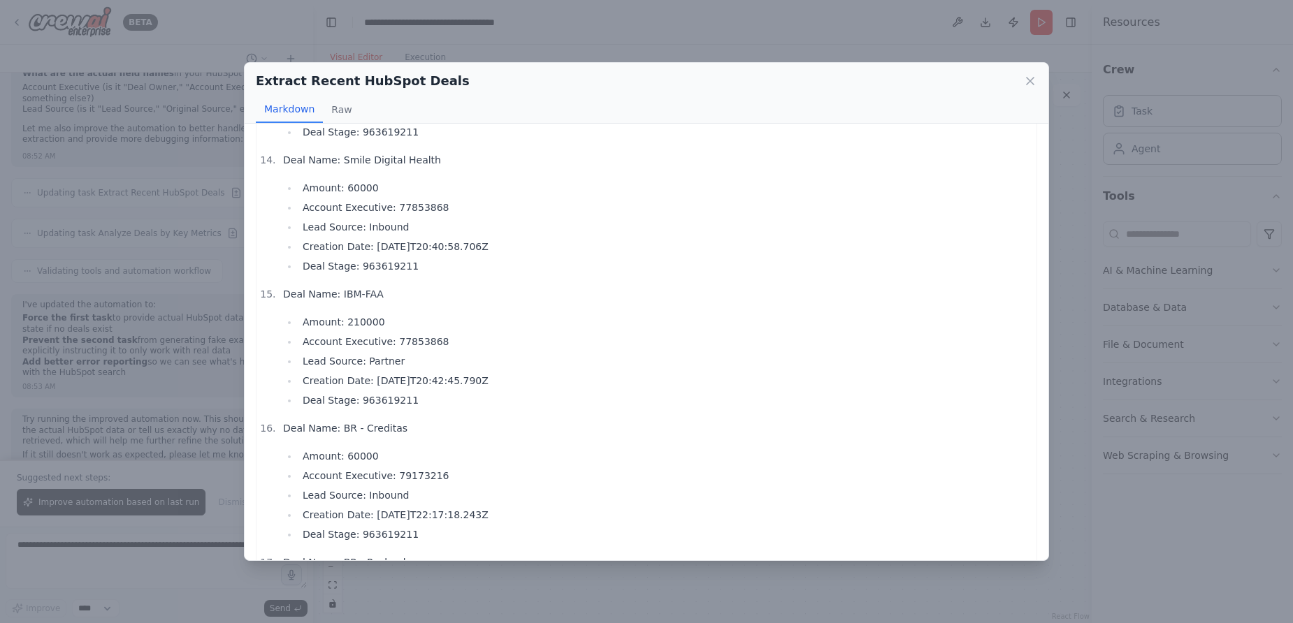
scroll to position [1775, 0]
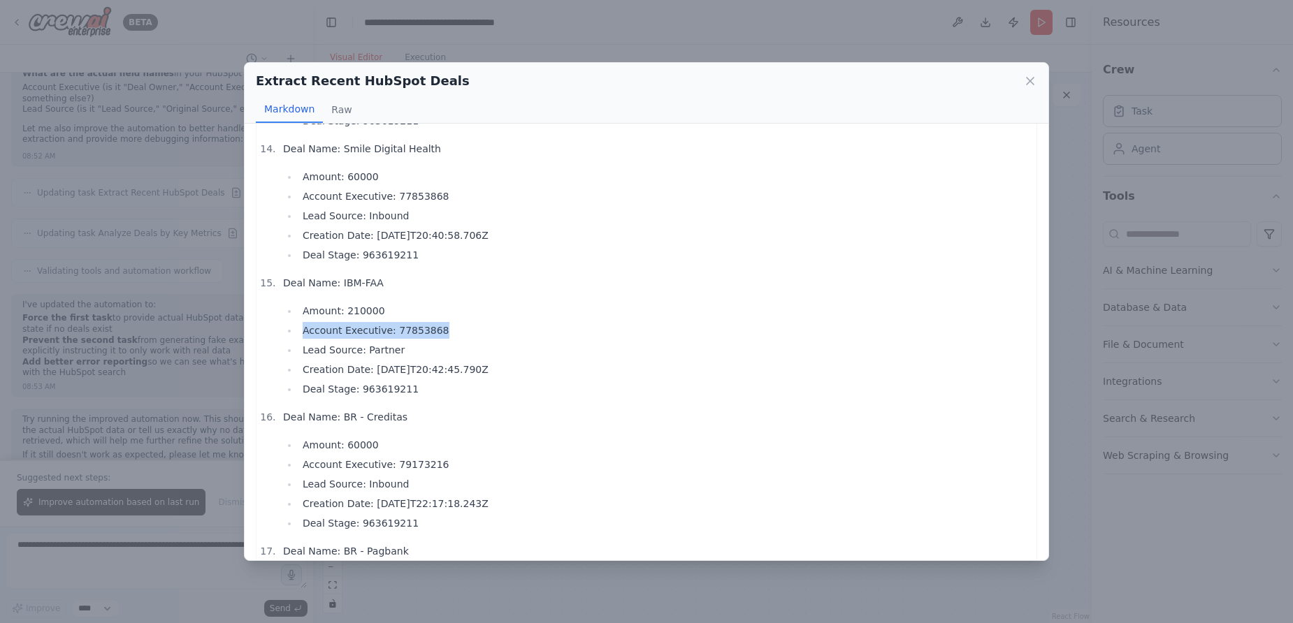
drag, startPoint x: 456, startPoint y: 324, endPoint x: 268, endPoint y: 324, distance: 188.7
click at [268, 324] on ol "Deal Name: AM Infoweb - New Deal Amount: N/A Account Executive: 1370045414 Lead…" at bounding box center [646, 604] width 766 height 4416
click at [334, 335] on li "Account Executive: 77853868" at bounding box center [663, 330] width 731 height 17
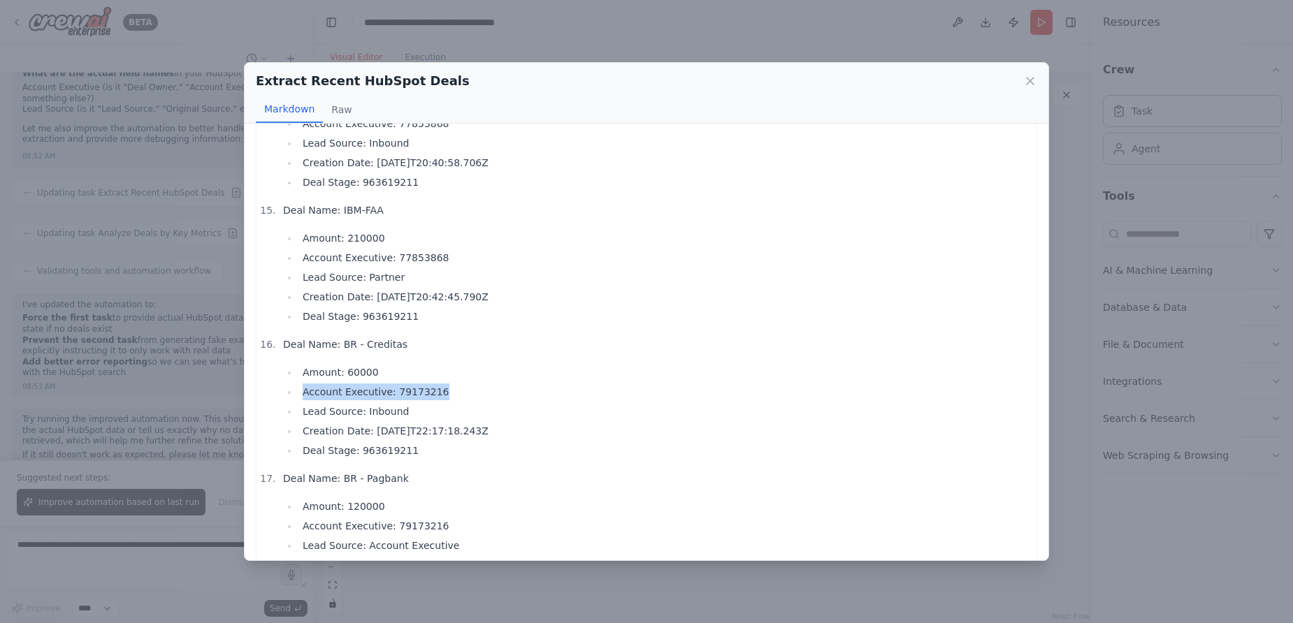
drag, startPoint x: 449, startPoint y: 388, endPoint x: 243, endPoint y: 388, distance: 206.2
click at [243, 388] on div "Extract Recent HubSpot Deals Markdown Raw Deals created in HubSpot in the last …" at bounding box center [646, 311] width 1293 height 623
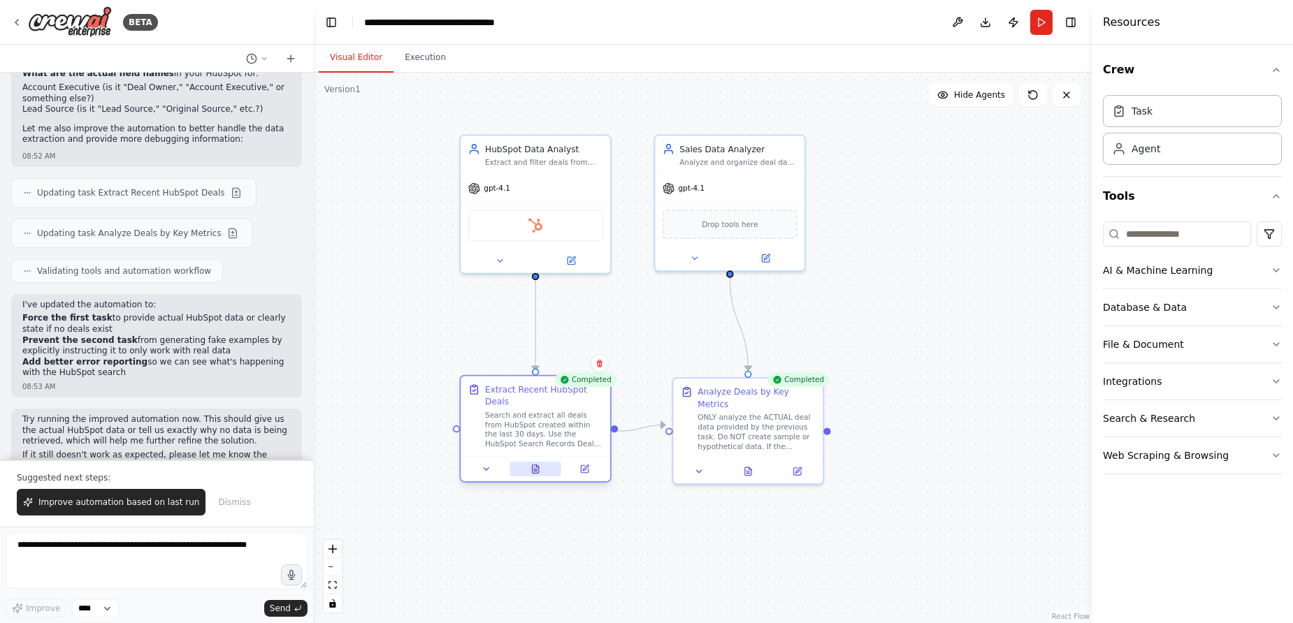
click at [540, 466] on icon at bounding box center [535, 470] width 10 height 10
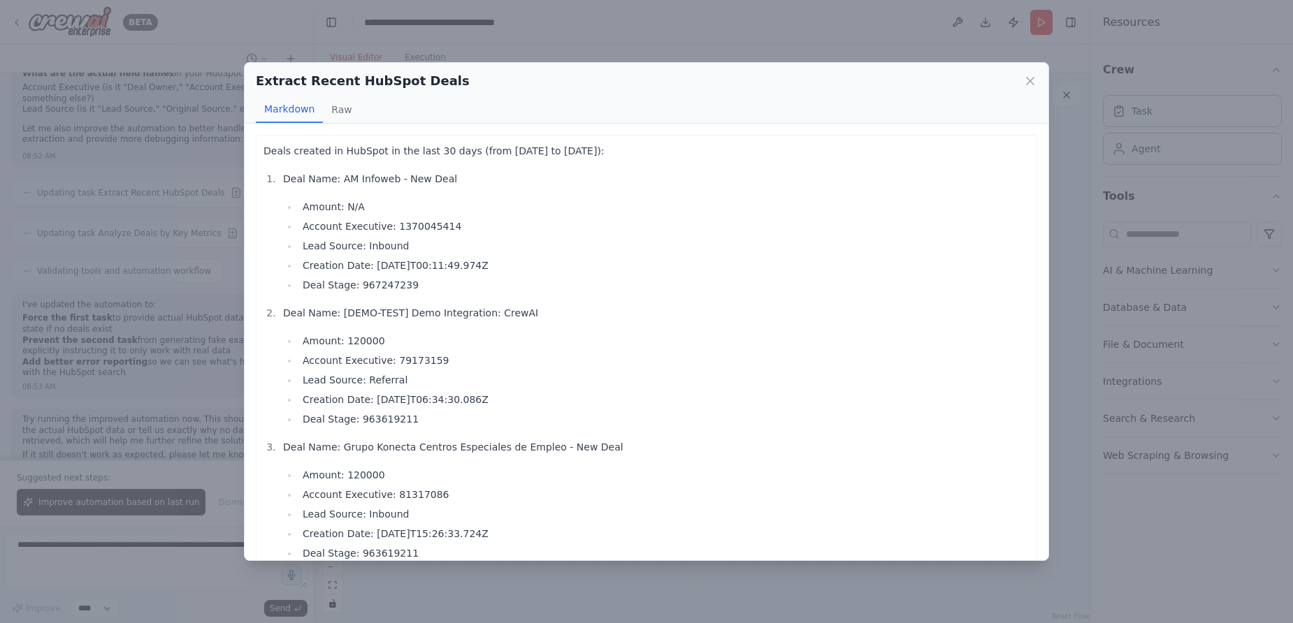
drag, startPoint x: 456, startPoint y: 222, endPoint x: 289, endPoint y: 222, distance: 166.3
click at [298, 222] on li "Account Executive: 1370045414" at bounding box center [663, 226] width 731 height 17
click at [409, 375] on li "Lead Source: Referral" at bounding box center [663, 380] width 731 height 17
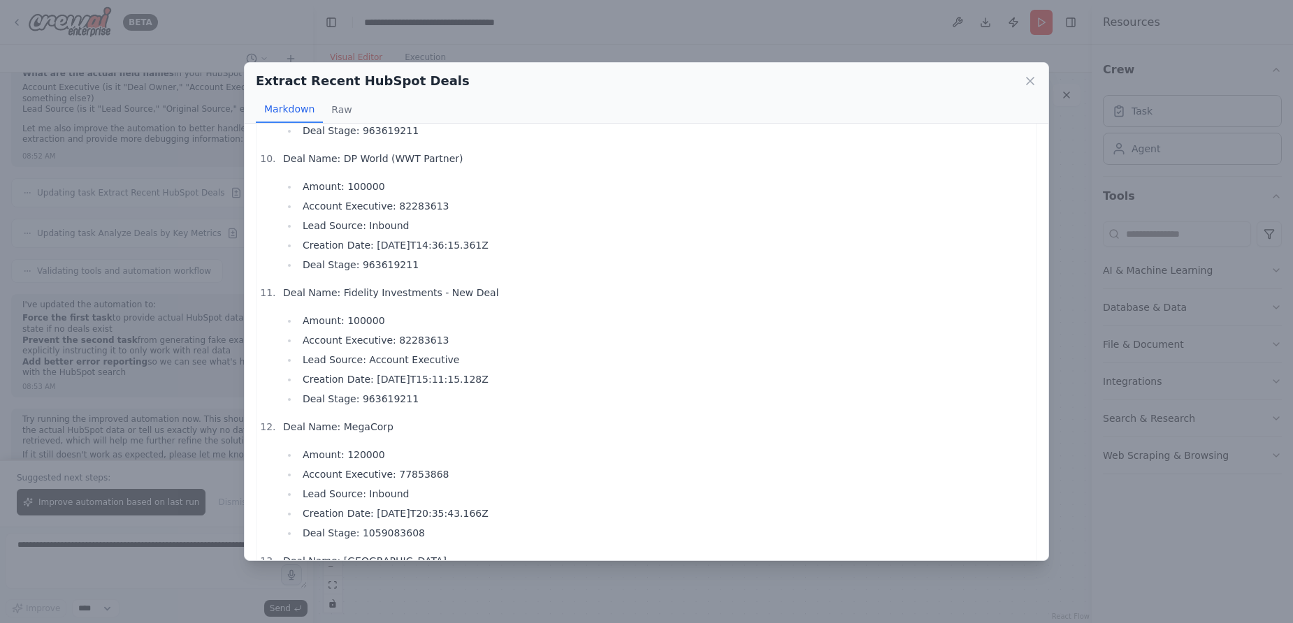
scroll to position [1225, 0]
click at [330, 110] on button "Raw" at bounding box center [341, 109] width 37 height 27
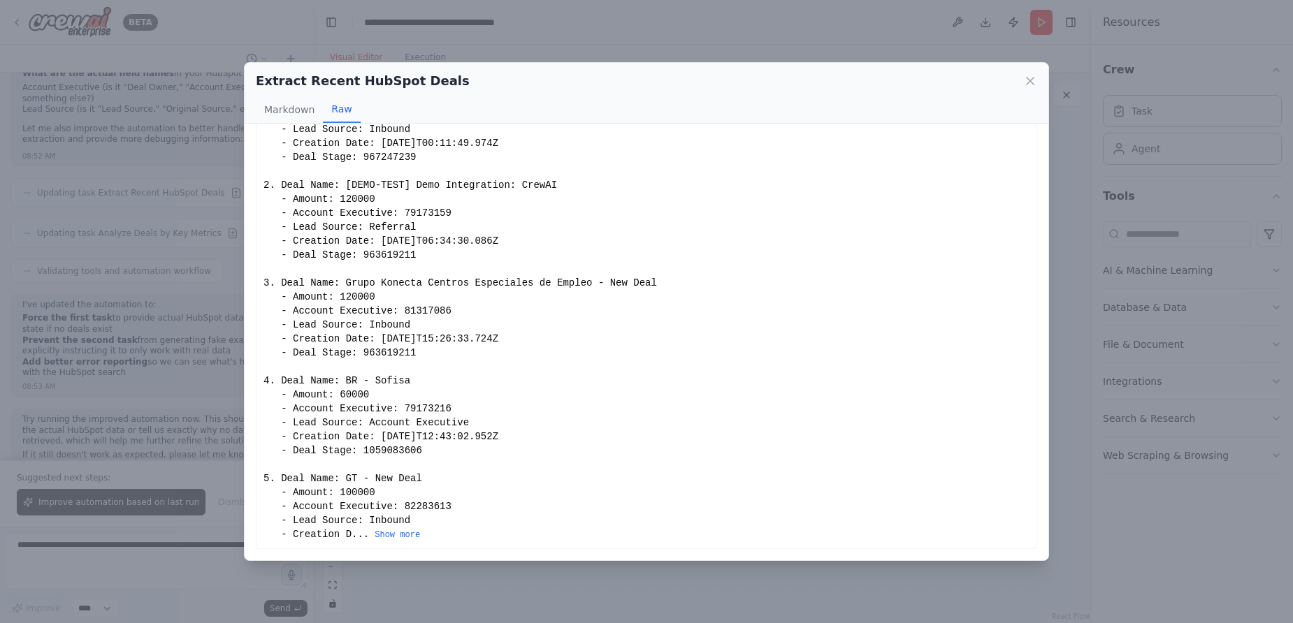
scroll to position [90, 0]
click at [1030, 77] on icon at bounding box center [1030, 81] width 14 height 14
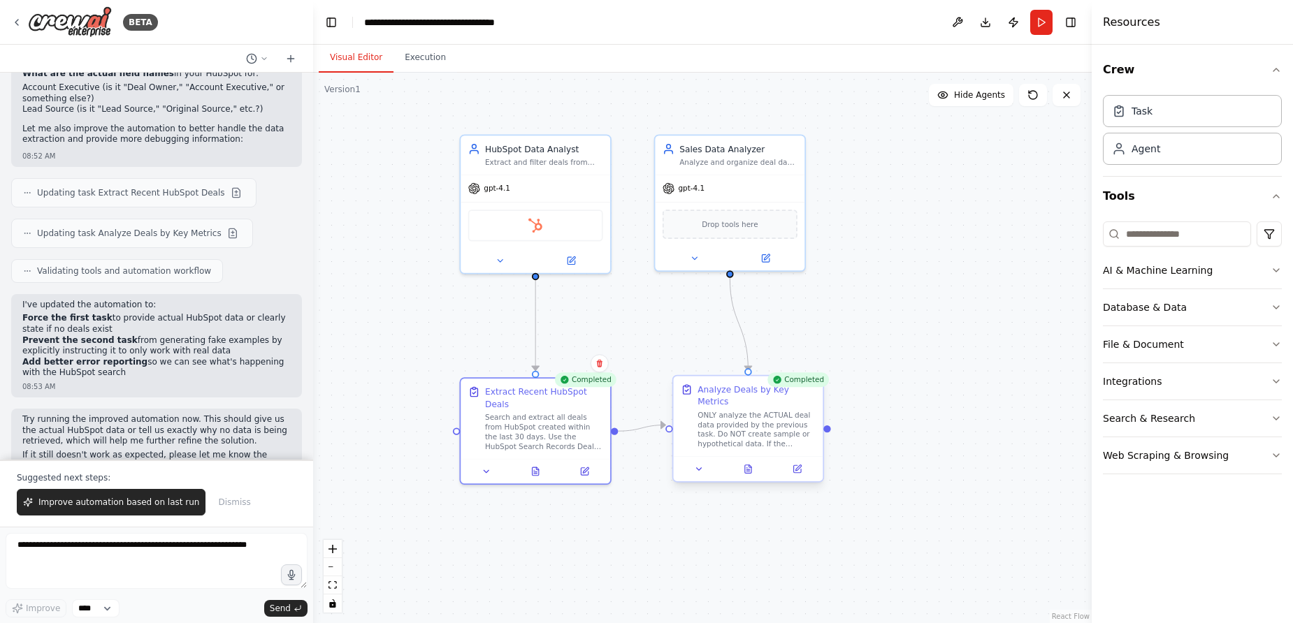
click at [748, 466] on div at bounding box center [749, 468] width 150 height 25
click at [751, 462] on button at bounding box center [749, 469] width 52 height 15
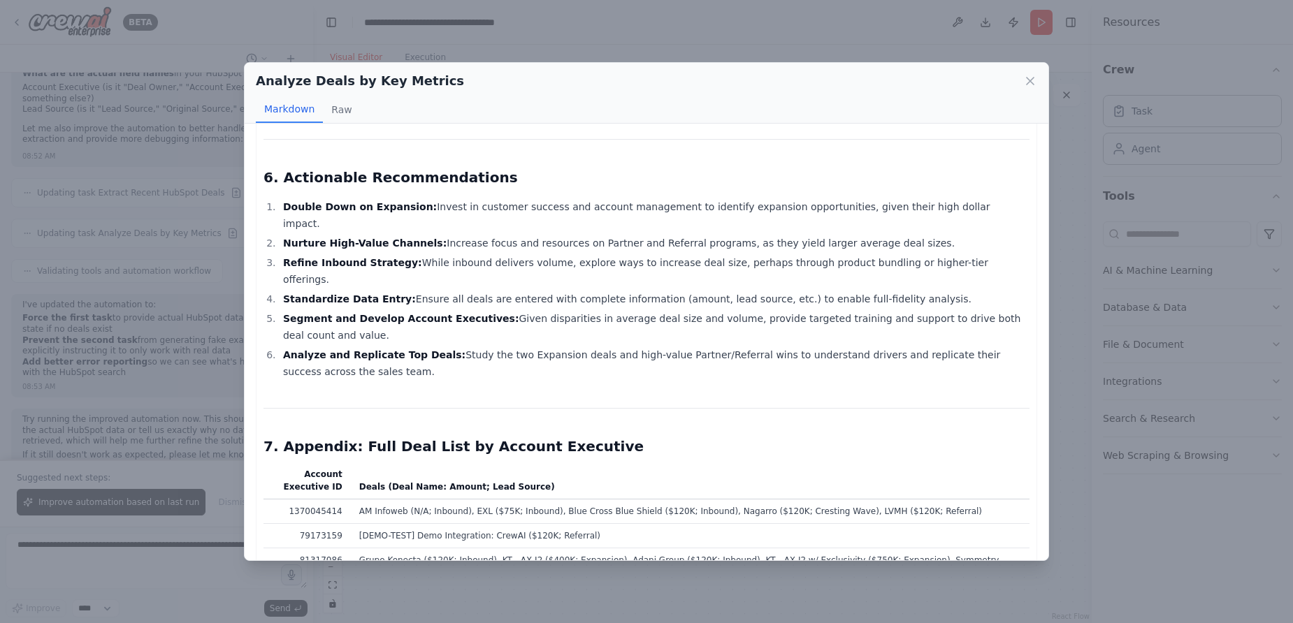
scroll to position [1899, 0]
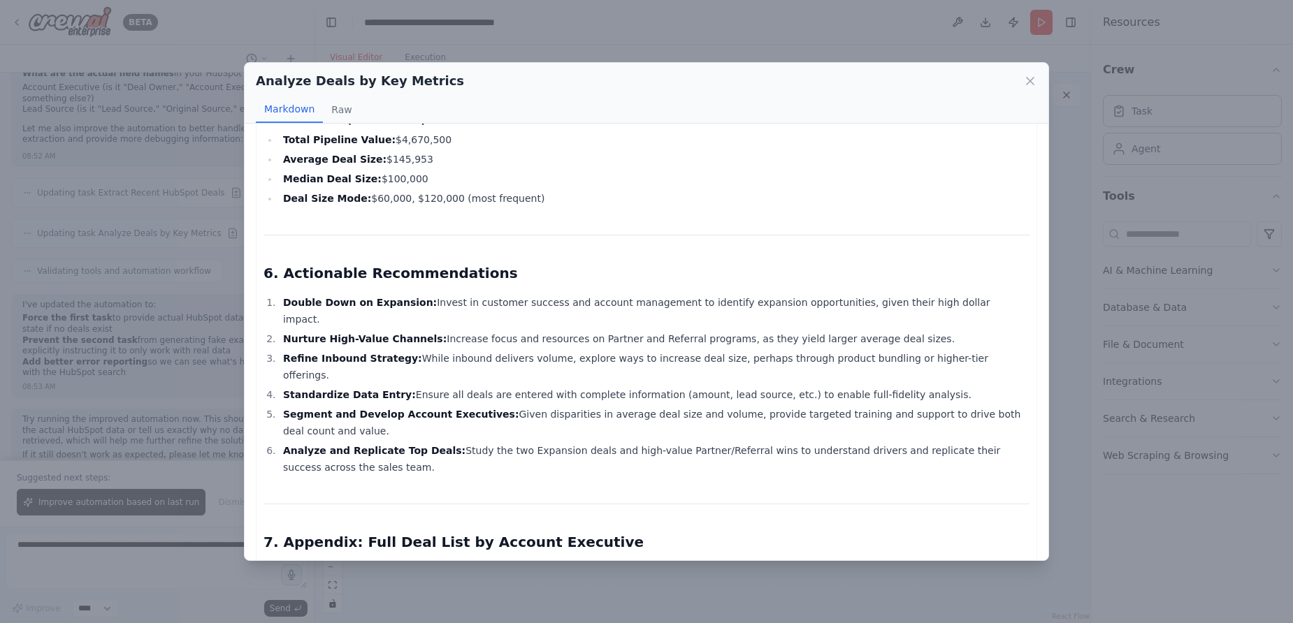
drag, startPoint x: 386, startPoint y: 417, endPoint x: 383, endPoint y: 226, distance: 190.8
click at [429, 331] on li "Nurture High-Value Channels: Increase focus and resources on Partner and Referr…" at bounding box center [654, 339] width 751 height 17
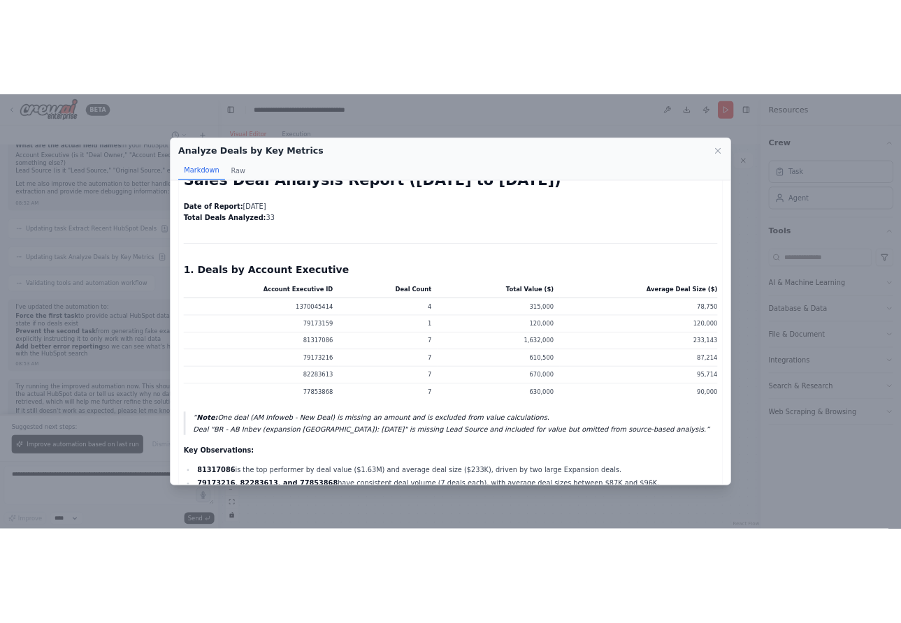
scroll to position [0, 0]
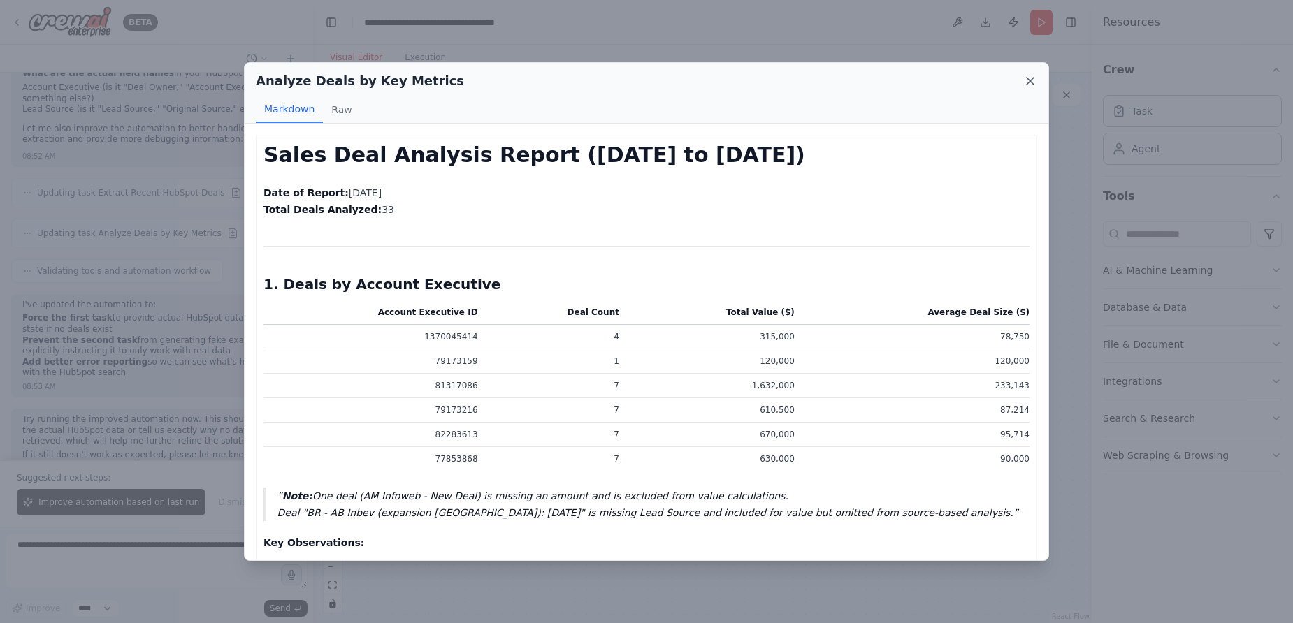
click at [1027, 77] on icon at bounding box center [1030, 81] width 14 height 14
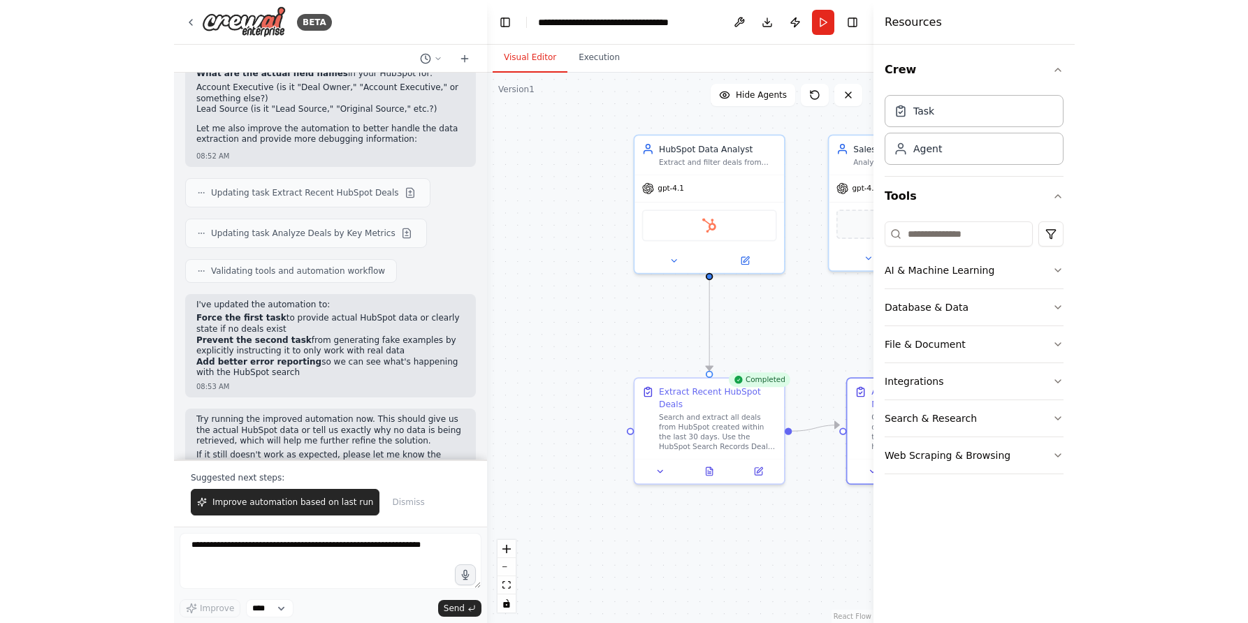
scroll to position [2675, 0]
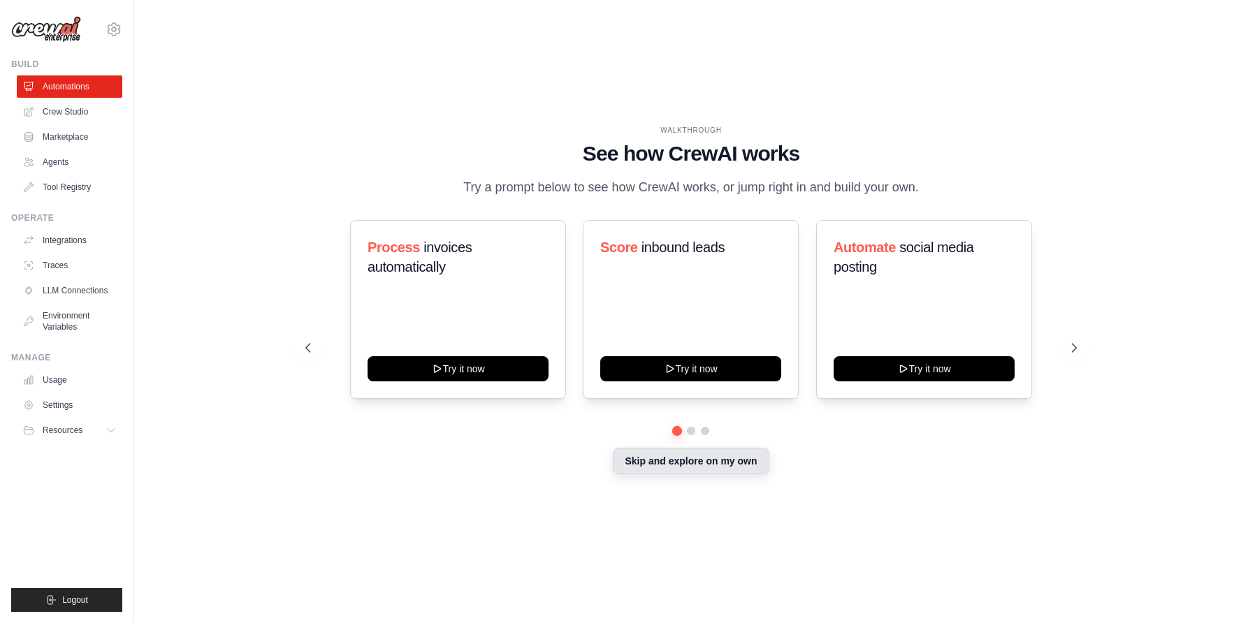
click at [664, 463] on button "Skip and explore on my own" at bounding box center [691, 461] width 156 height 27
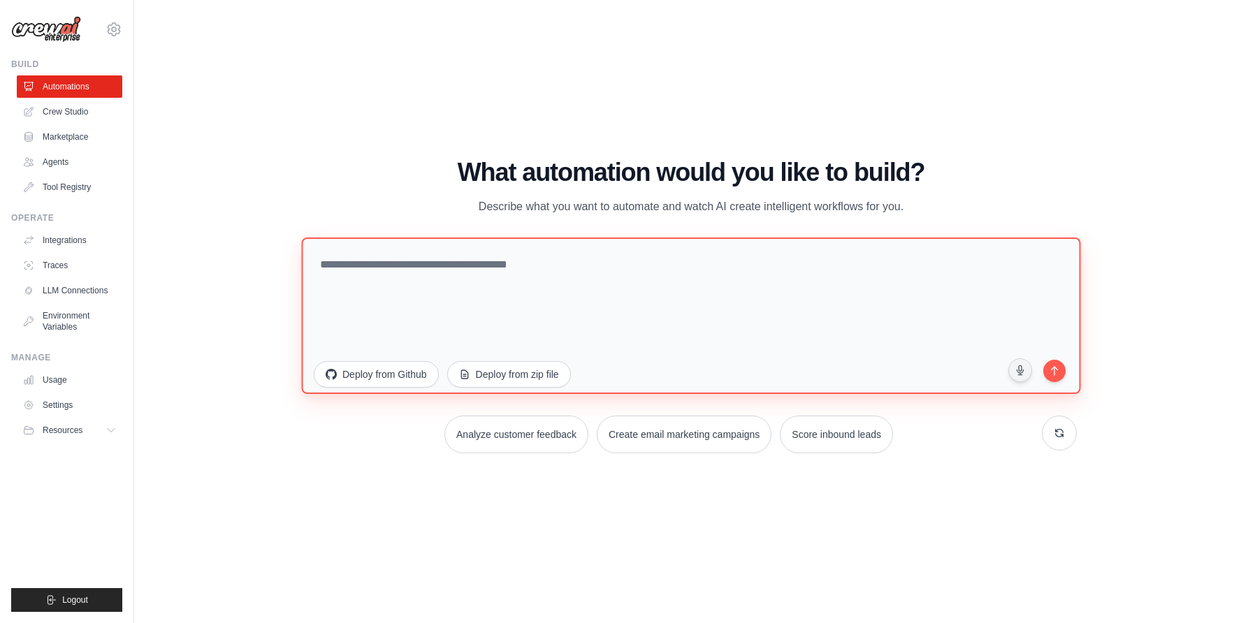
click at [485, 280] on textarea at bounding box center [690, 316] width 779 height 157
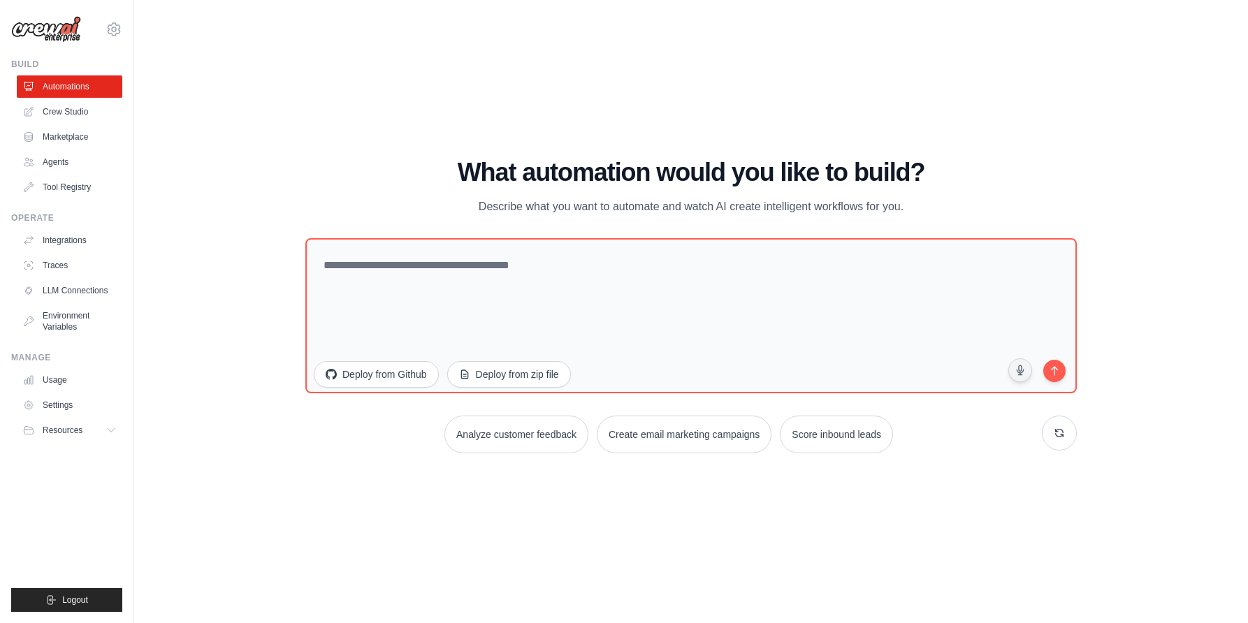
click at [73, 278] on ul "Integrations Traces LLM Connections Environment Variables" at bounding box center [70, 283] width 106 height 109
click at [73, 287] on link "LLM Connections" at bounding box center [71, 291] width 106 height 22
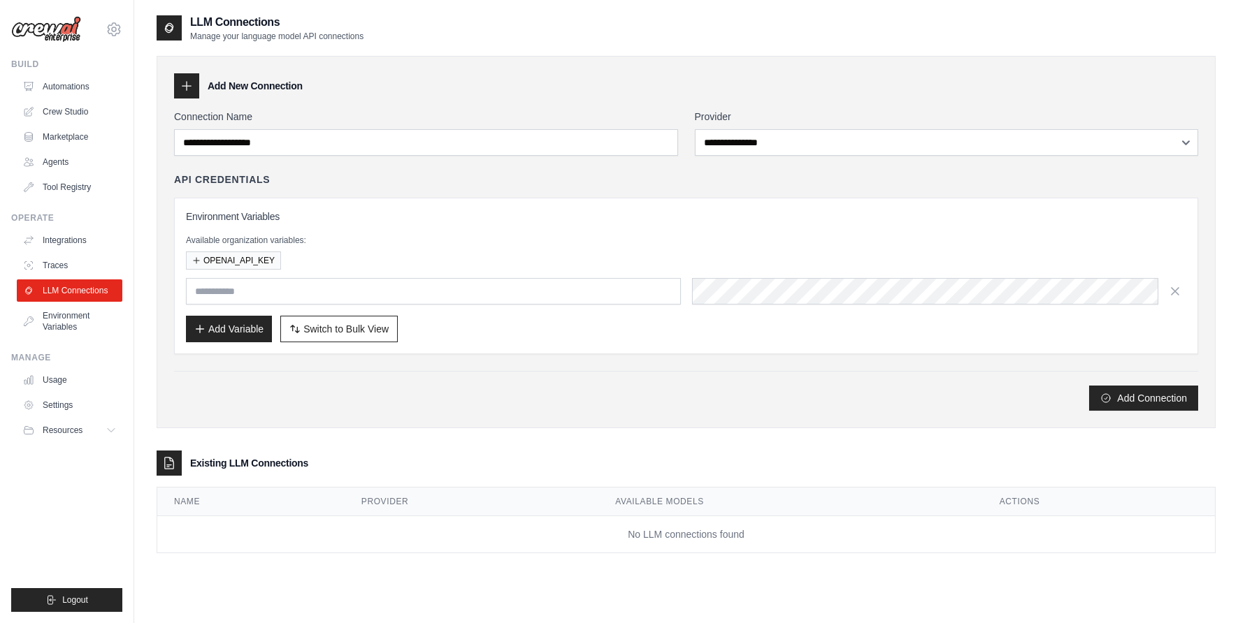
click at [342, 306] on div "Environment Variables Available organization variables: OPENAI_API_KEY Add Vari…" at bounding box center [686, 276] width 1000 height 133
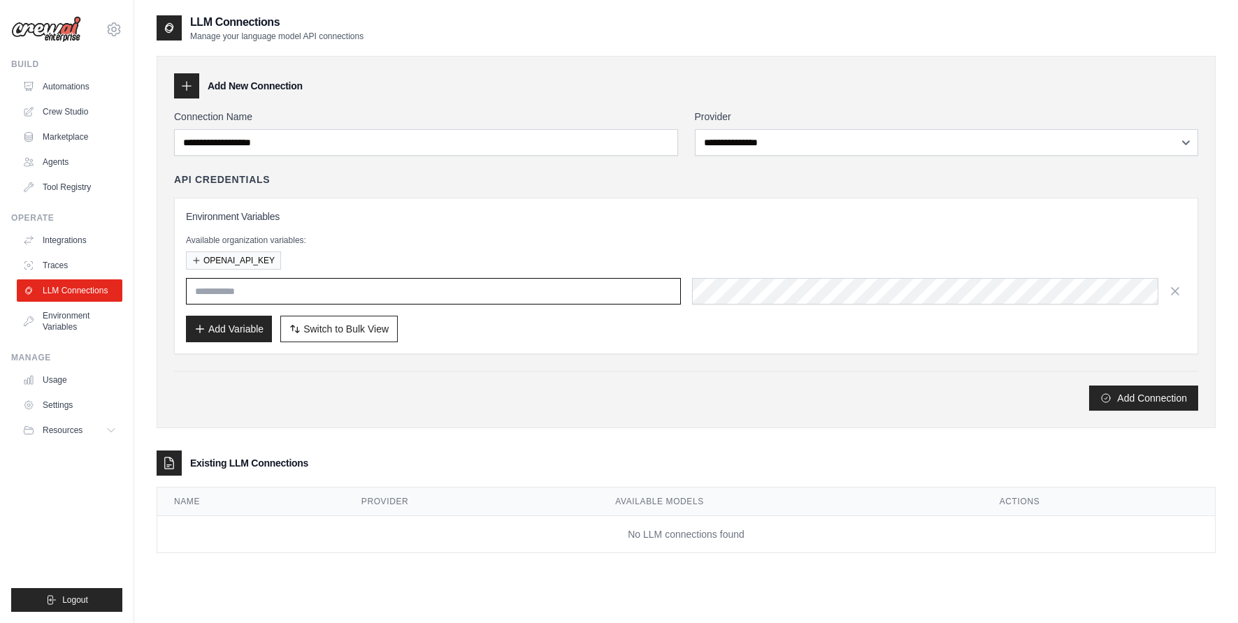
click at [342, 301] on input "text" at bounding box center [433, 291] width 495 height 27
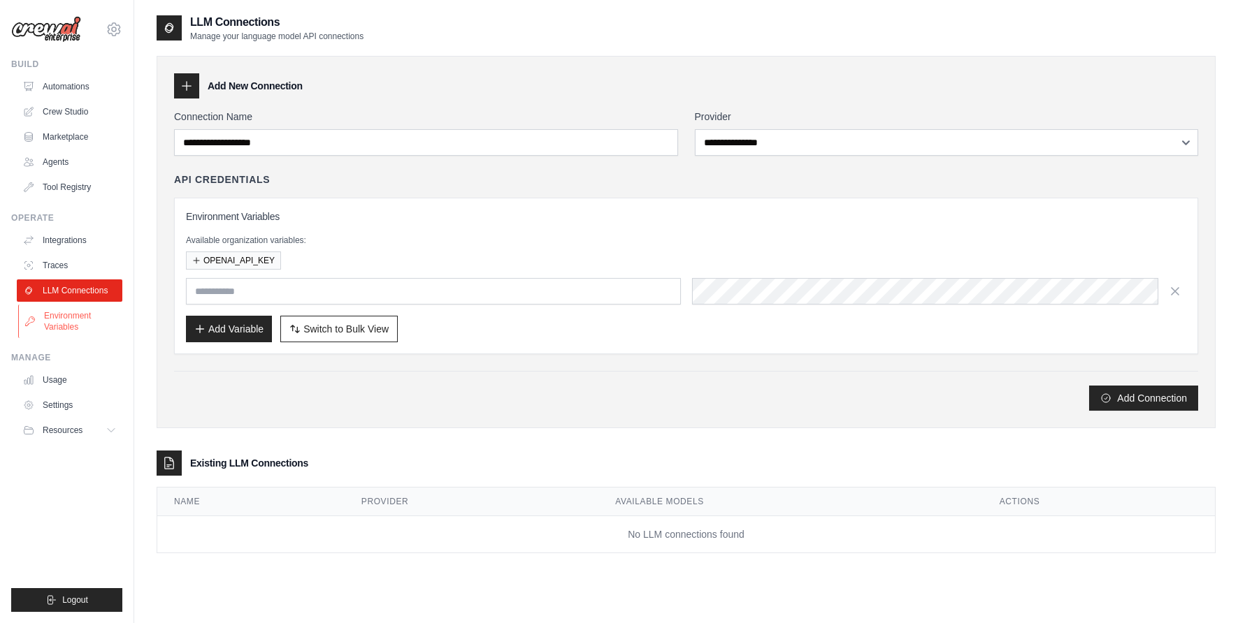
click at [62, 324] on link "Environment Variables" at bounding box center [71, 322] width 106 height 34
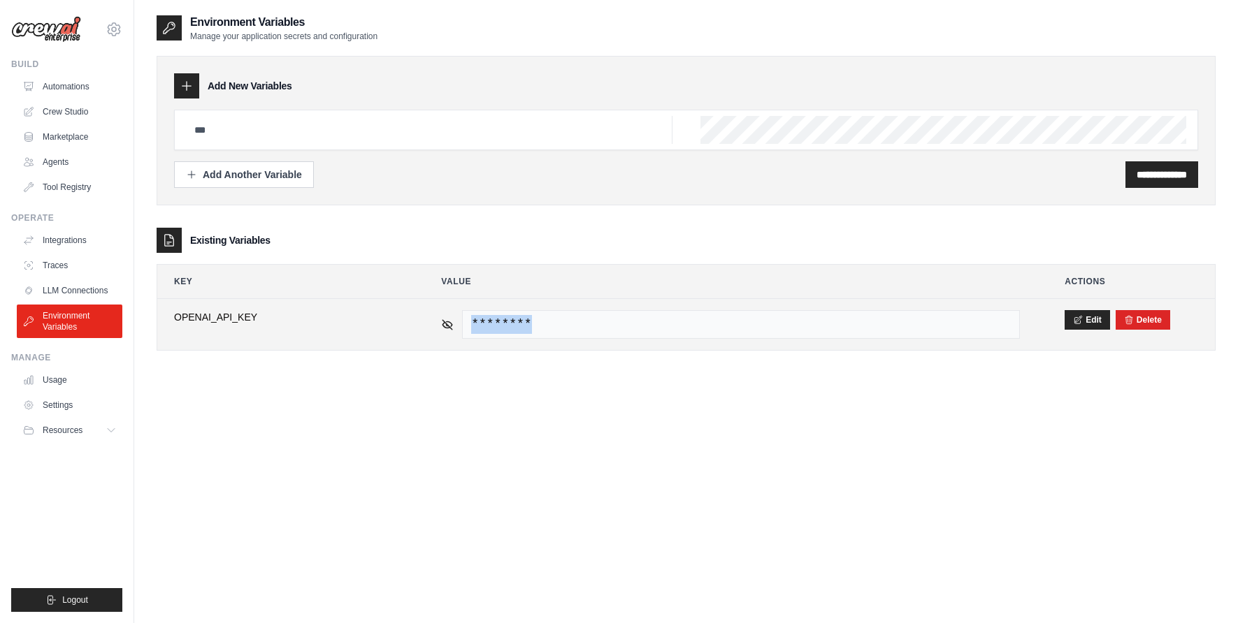
drag, startPoint x: 544, startPoint y: 321, endPoint x: 468, endPoint y: 321, distance: 76.2
click at [468, 321] on span "********" at bounding box center [741, 324] width 558 height 29
copy span "********"
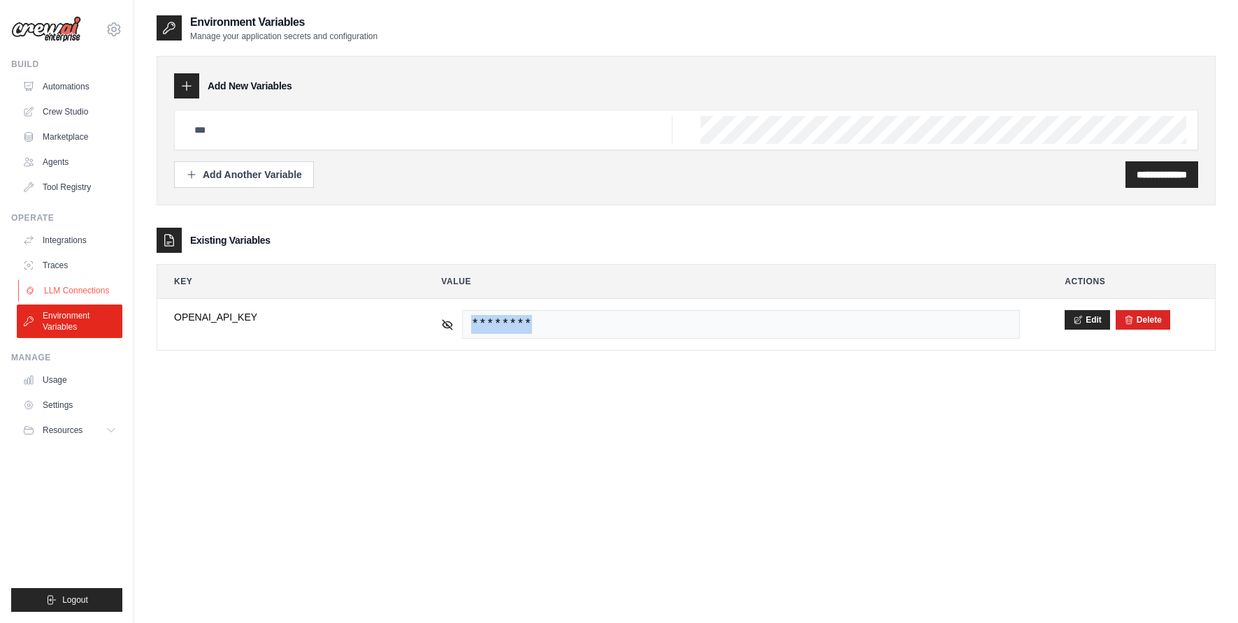
click at [75, 293] on link "LLM Connections" at bounding box center [71, 291] width 106 height 22
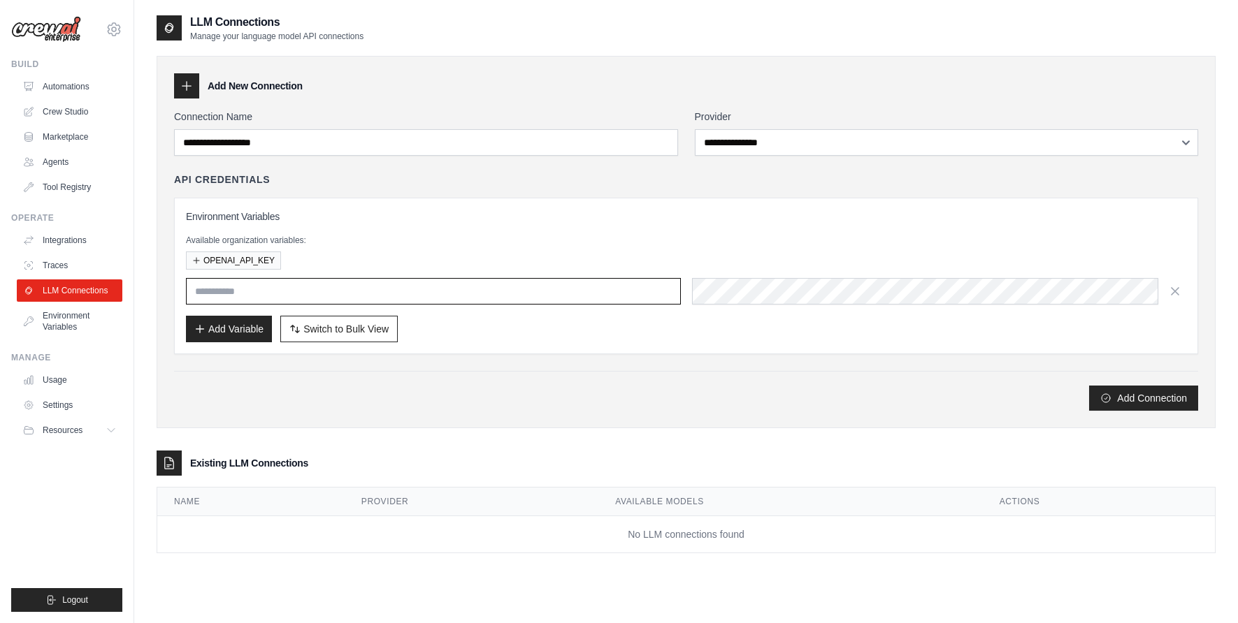
click at [315, 296] on input "text" at bounding box center [433, 291] width 495 height 27
type input "**********"
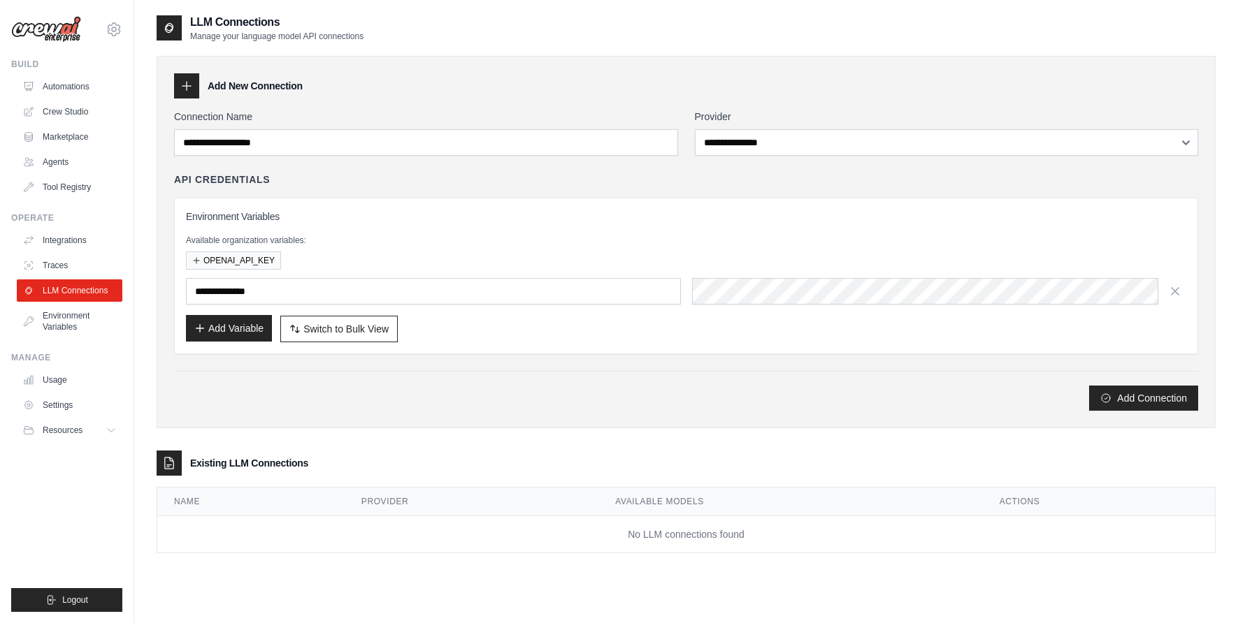
click at [233, 335] on button "Add Variable" at bounding box center [229, 328] width 86 height 27
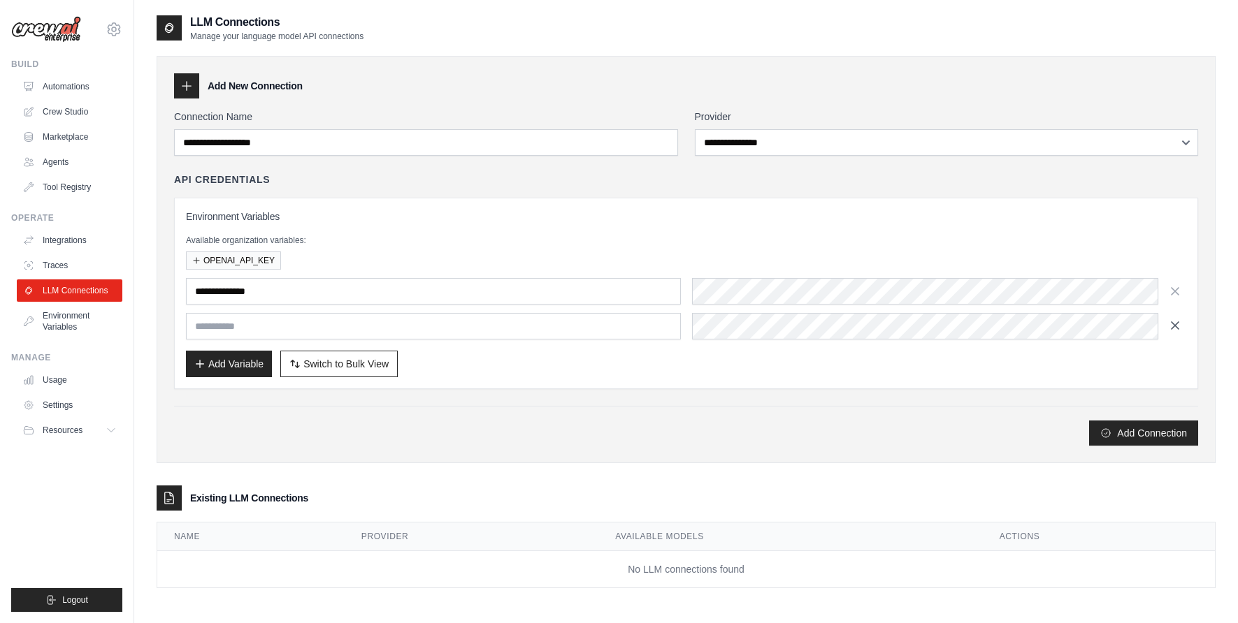
click at [1178, 333] on button "button" at bounding box center [1175, 326] width 22 height 22
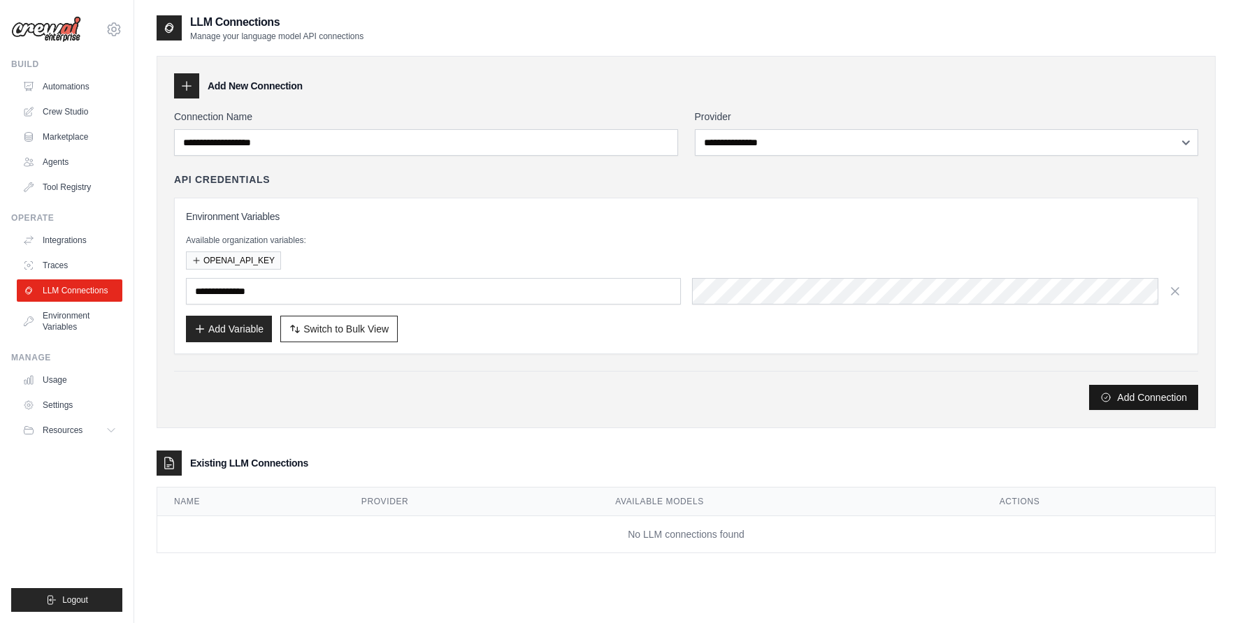
click at [1140, 396] on button "Add Connection" at bounding box center [1143, 397] width 109 height 25
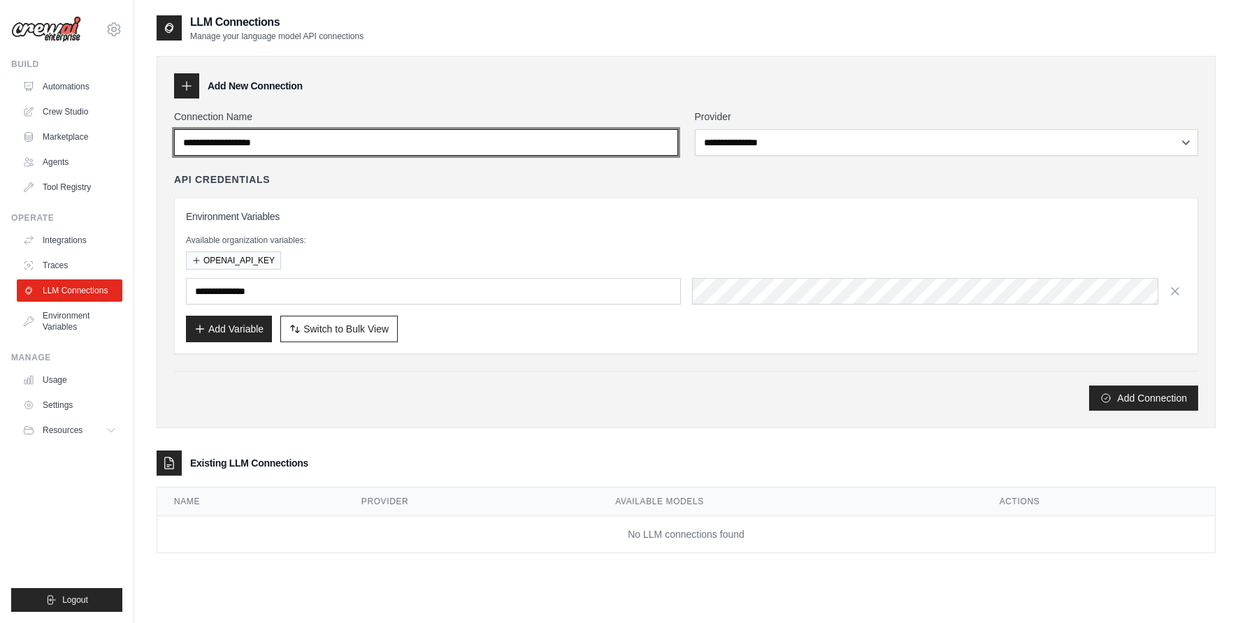
click at [379, 143] on input "Connection Name" at bounding box center [426, 142] width 504 height 27
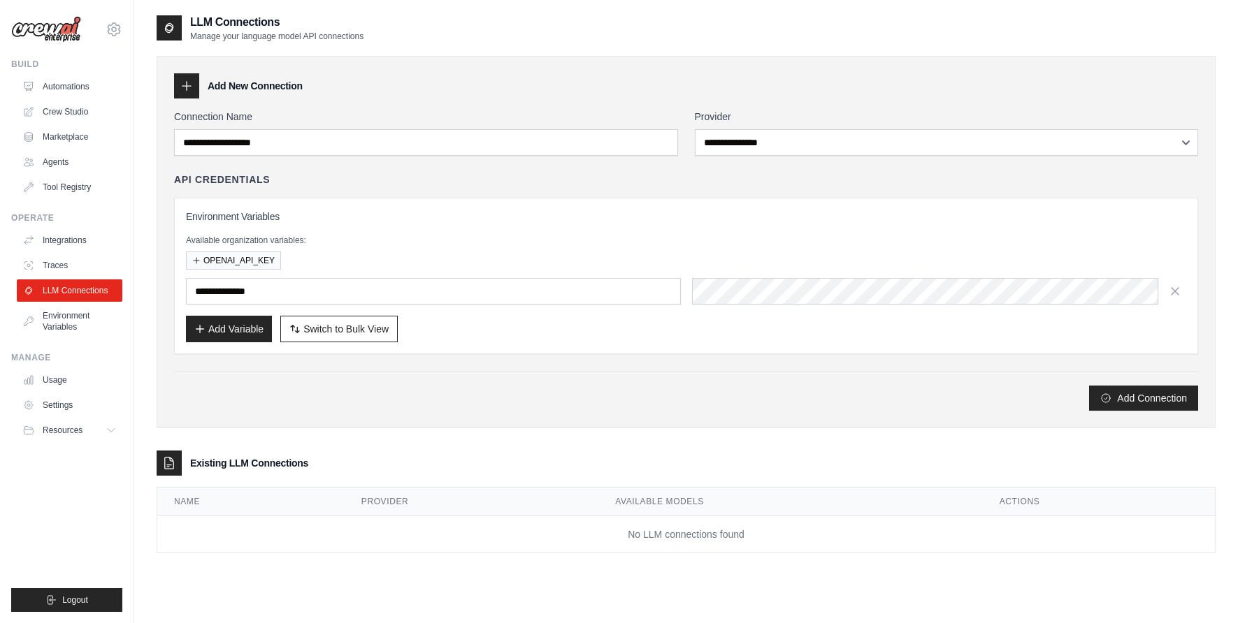
click at [424, 108] on div "**********" at bounding box center [686, 242] width 1059 height 373
click at [52, 315] on link "Environment Variables" at bounding box center [71, 322] width 106 height 34
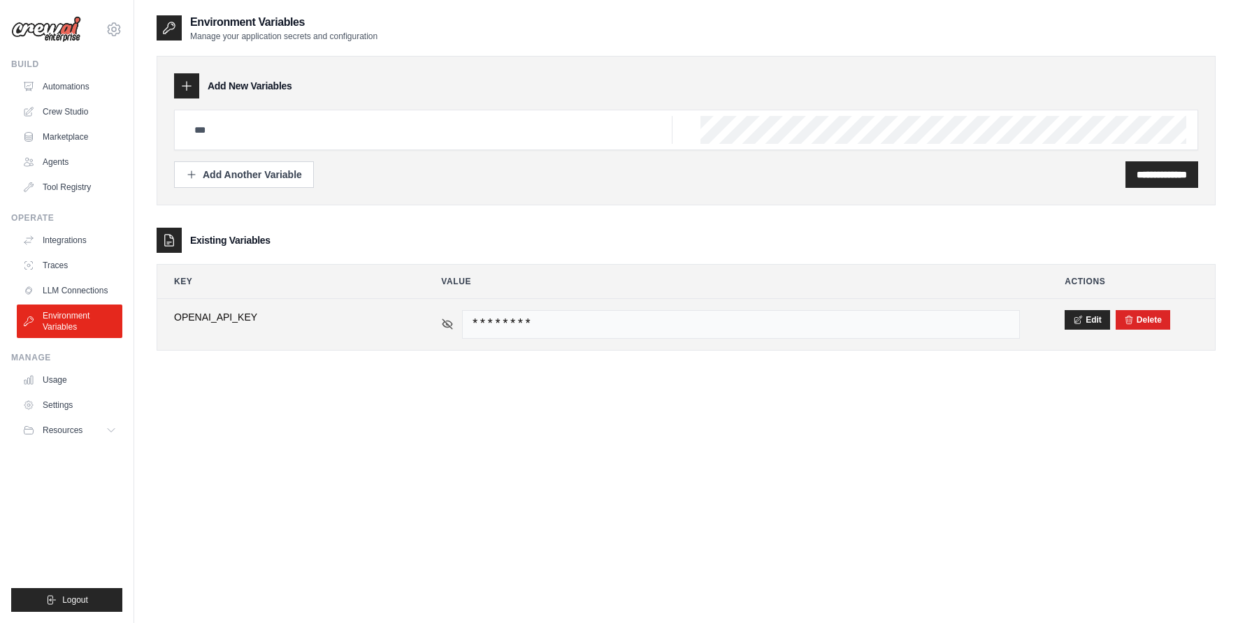
click at [444, 326] on icon at bounding box center [448, 324] width 10 height 6
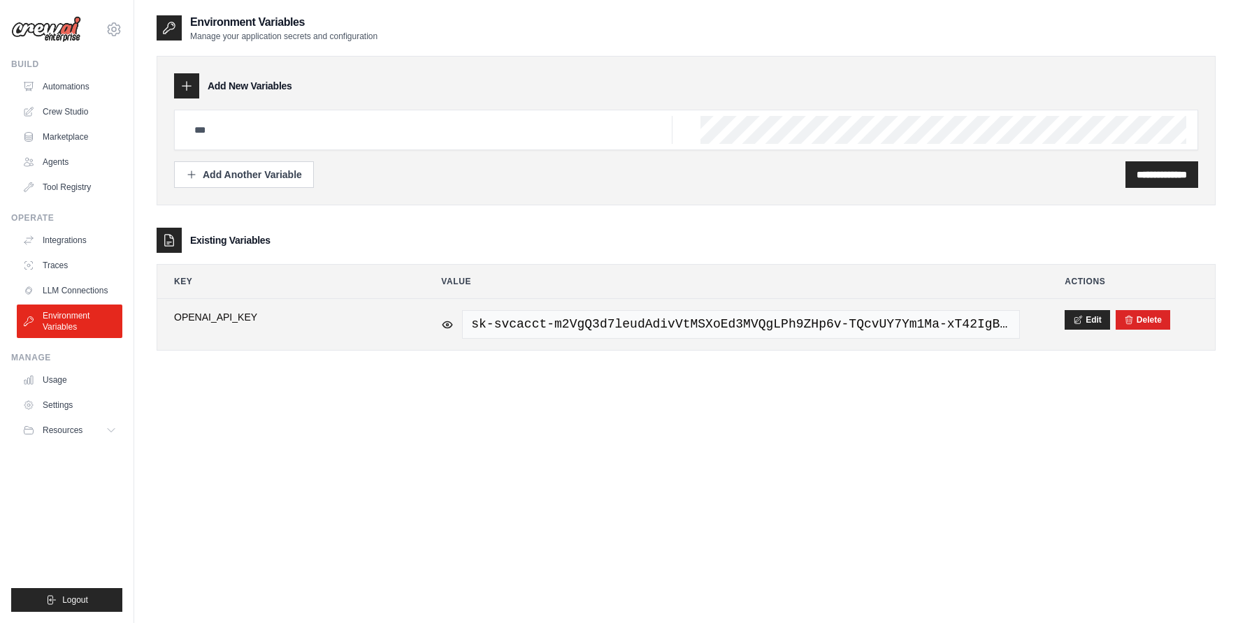
drag, startPoint x: 472, startPoint y: 324, endPoint x: 1085, endPoint y: 335, distance: 613.8
click at [1085, 335] on tr "**********" at bounding box center [685, 324] width 1057 height 51
click at [1076, 320] on icon at bounding box center [1078, 320] width 10 height 10
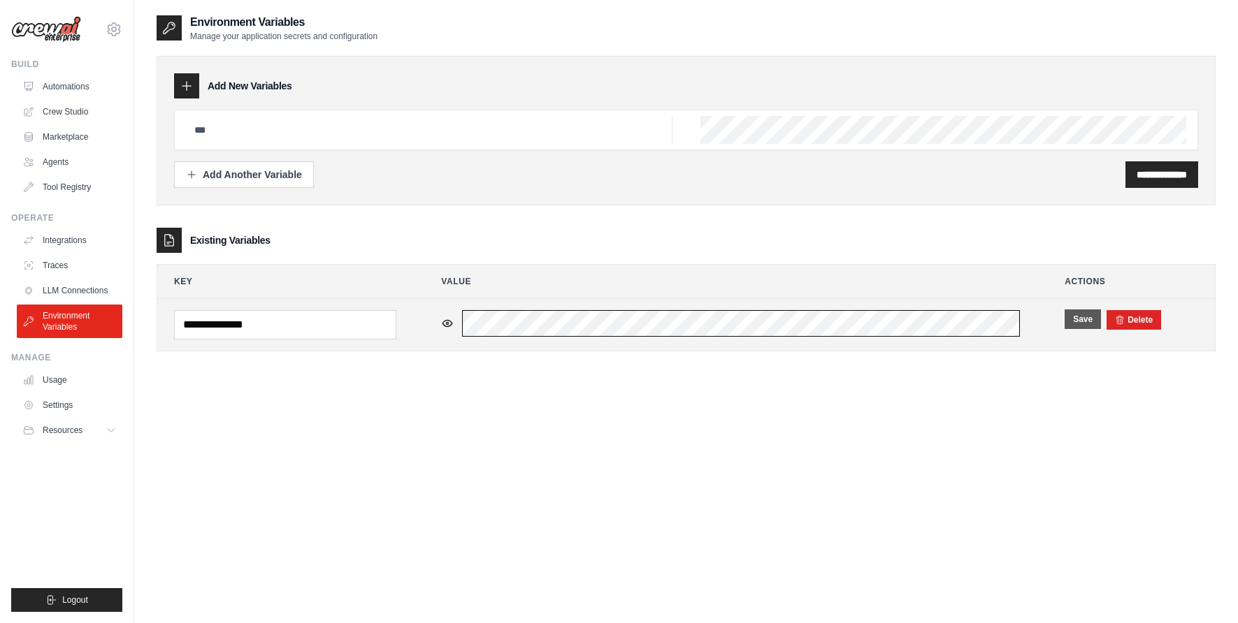
copy tr "sk-svcacct-m2VgQ3d7leudAdivVtMSXoEd3MVQgLPh9ZHp6v-TQcvUY7Ym1Ma-xT42IgBjxxg8BA9T…"
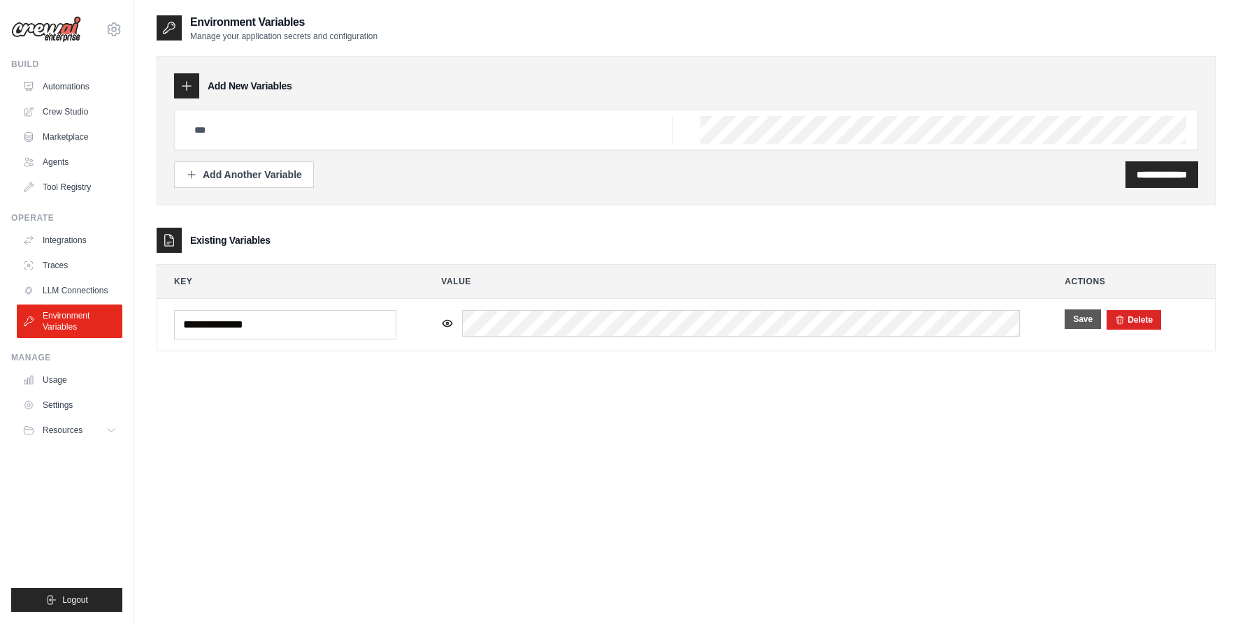
click at [1069, 328] on button "Save" at bounding box center [1082, 320] width 36 height 20
click at [89, 283] on link "LLM Connections" at bounding box center [71, 291] width 106 height 22
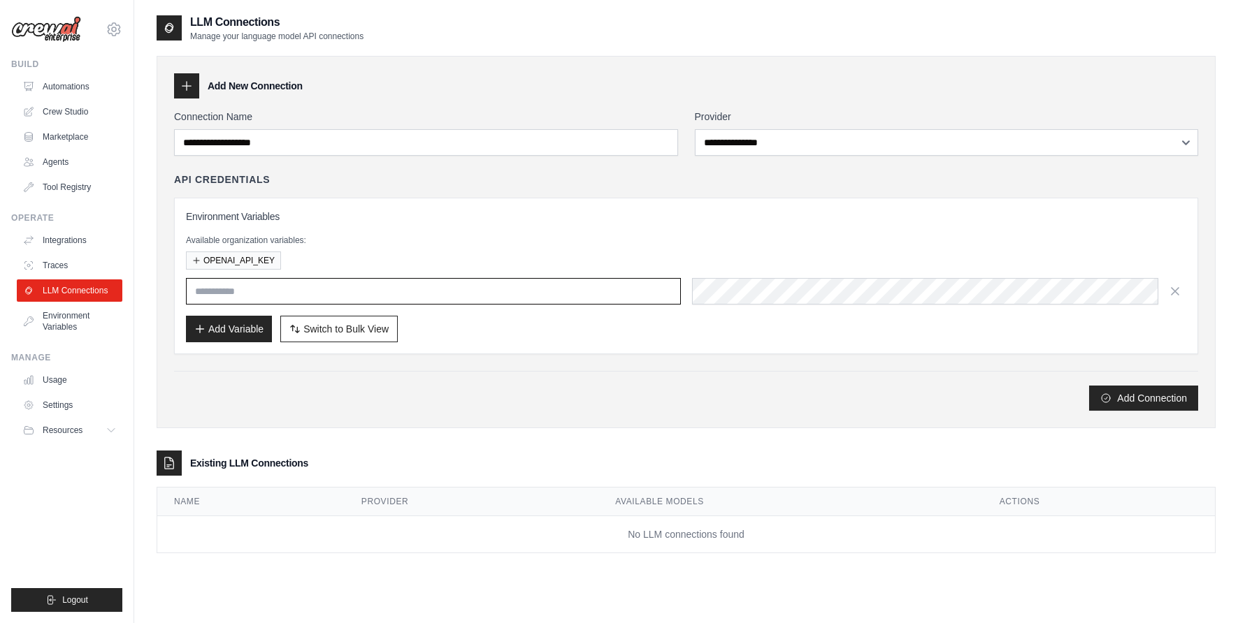
click at [373, 295] on input "text" at bounding box center [433, 291] width 495 height 27
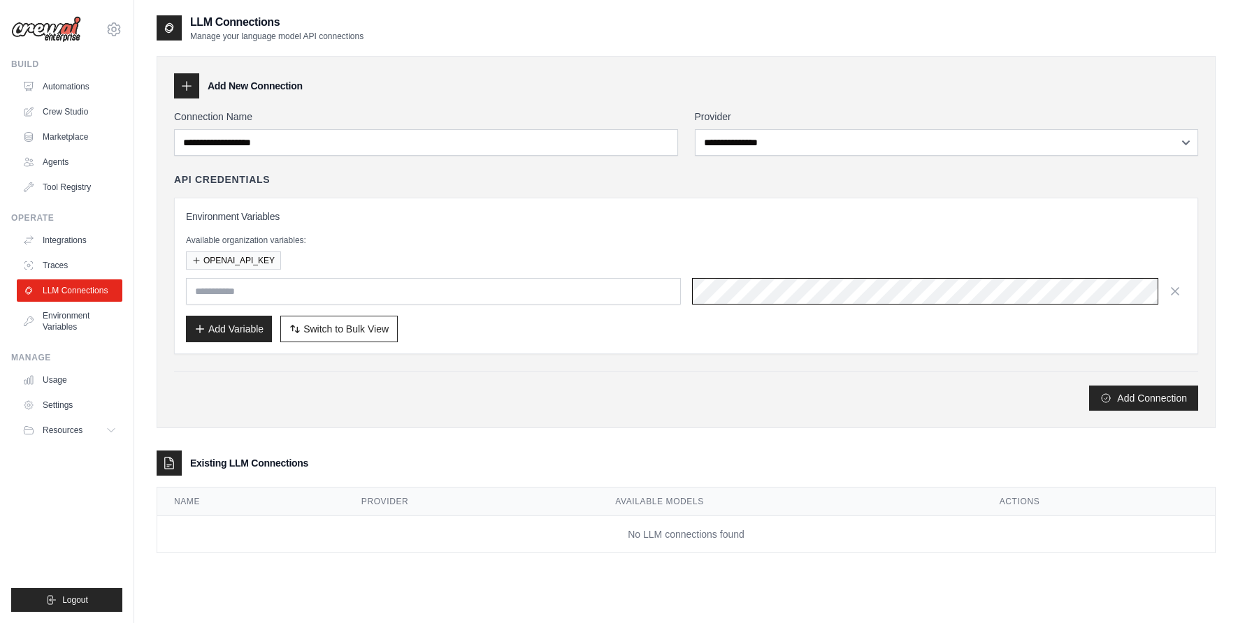
scroll to position [0, 458]
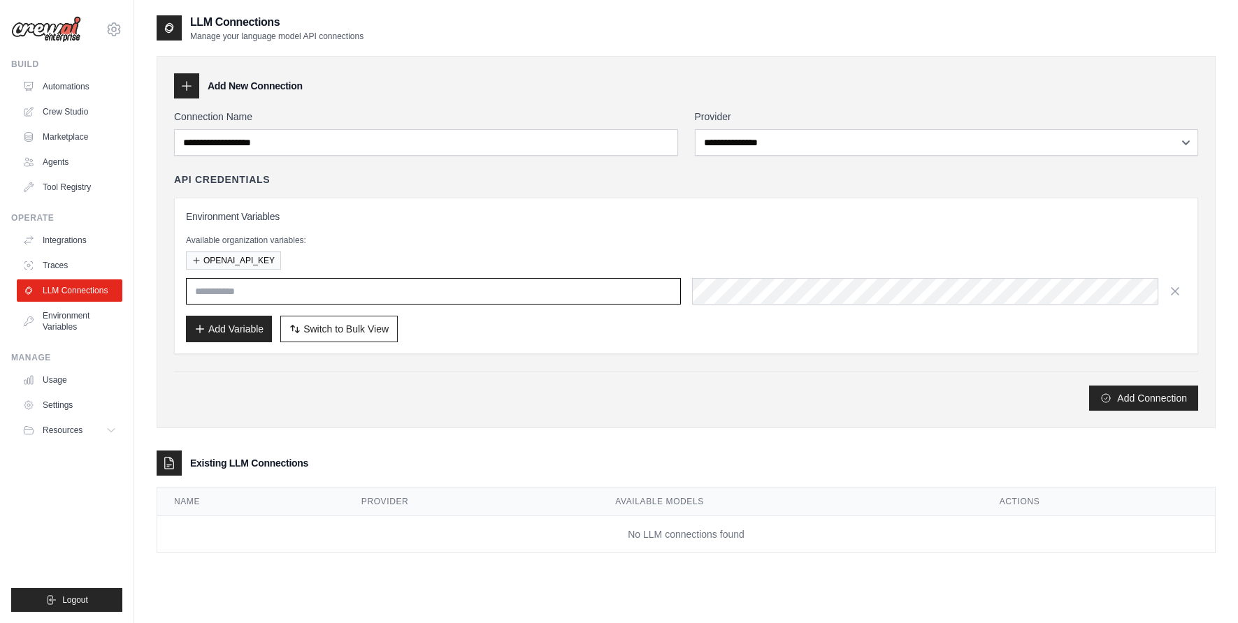
click at [451, 296] on input "text" at bounding box center [433, 291] width 495 height 27
type input "**********"
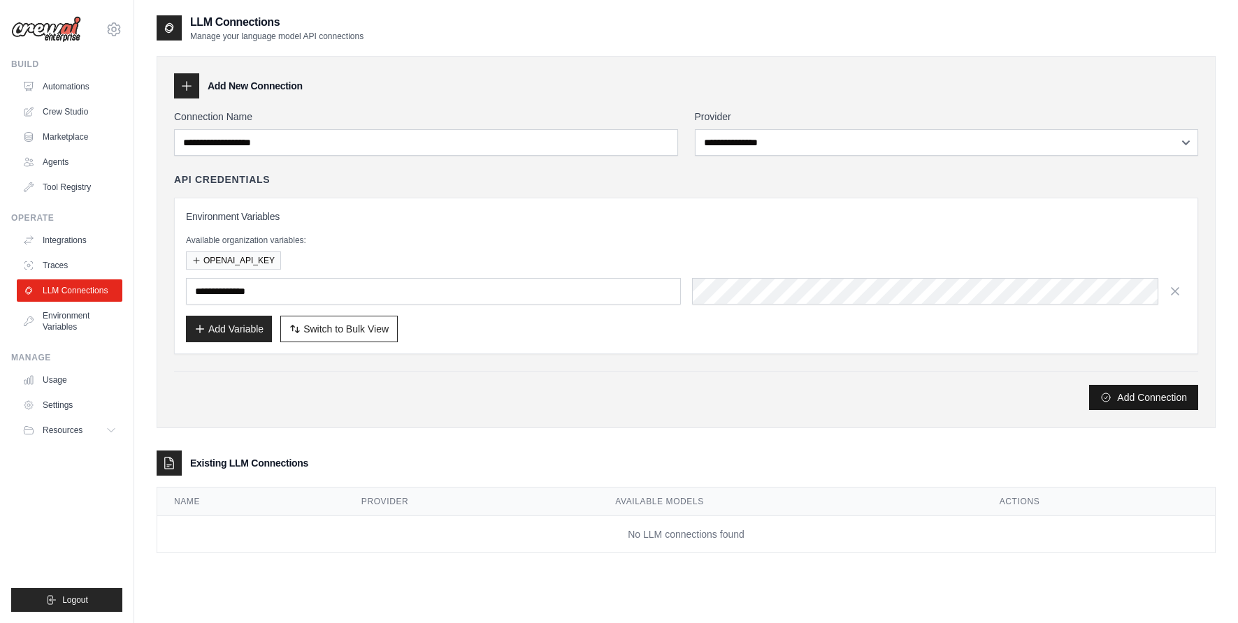
click at [1122, 393] on button "Add Connection" at bounding box center [1143, 397] width 109 height 25
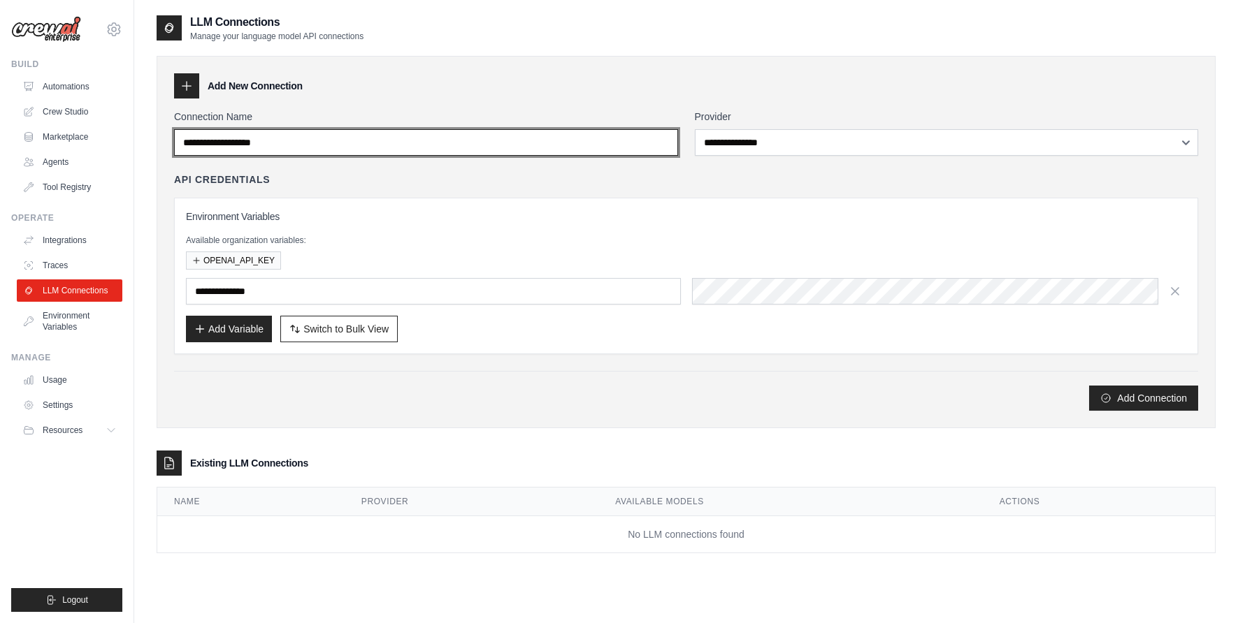
click at [289, 142] on input "Connection Name" at bounding box center [426, 142] width 504 height 27
type input "******"
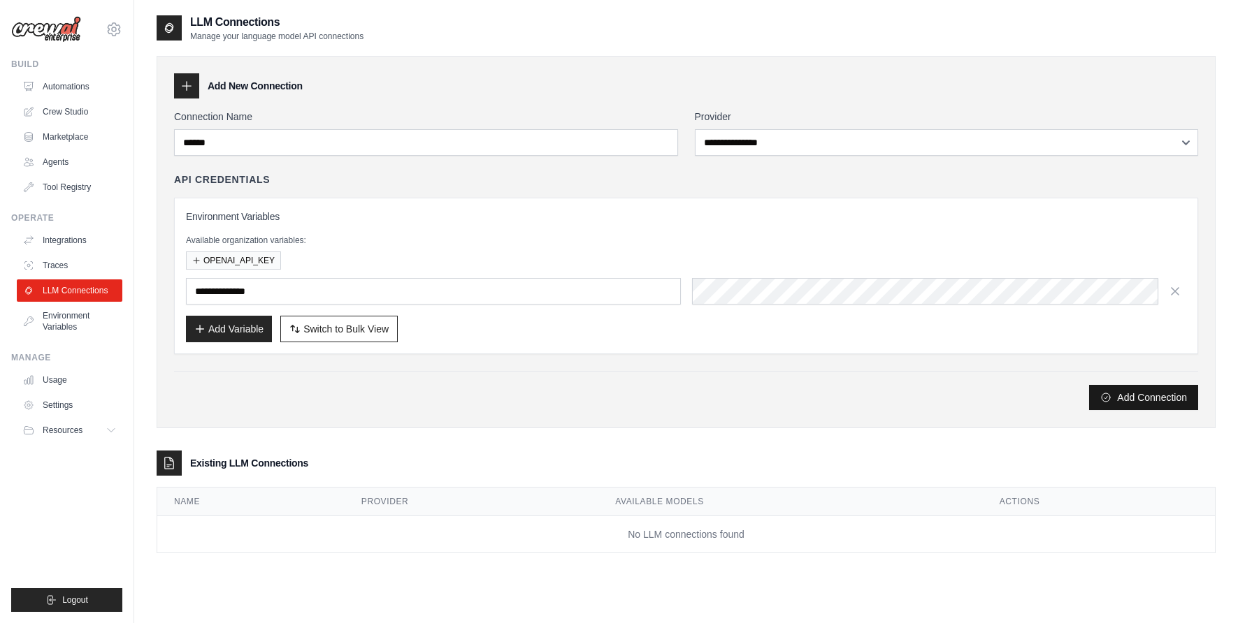
click at [1137, 395] on button "Add Connection" at bounding box center [1143, 397] width 109 height 25
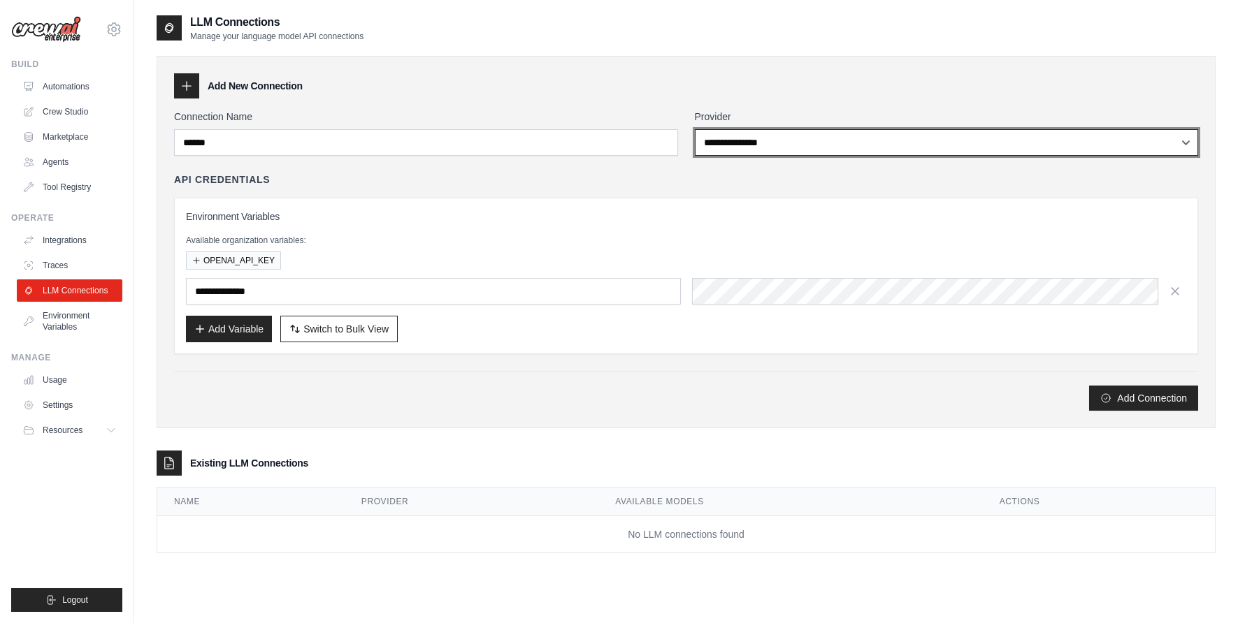
click at [746, 147] on select "**********" at bounding box center [947, 142] width 504 height 27
select select "******"
click at [695, 129] on select "**********" at bounding box center [947, 142] width 504 height 27
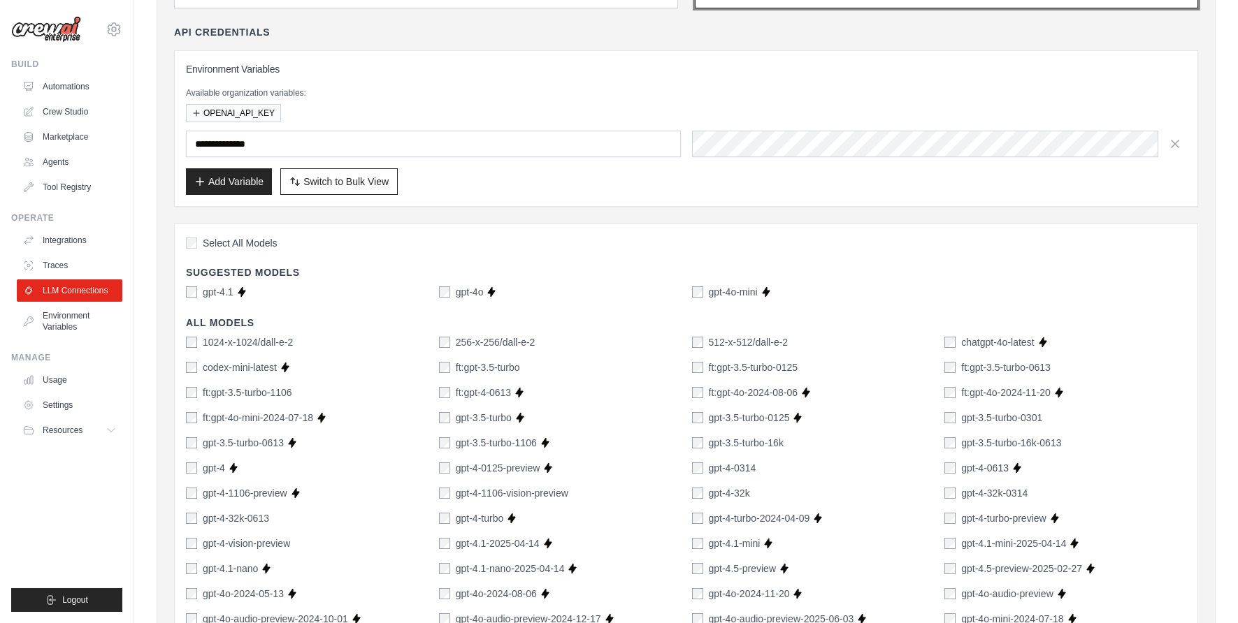
scroll to position [193, 0]
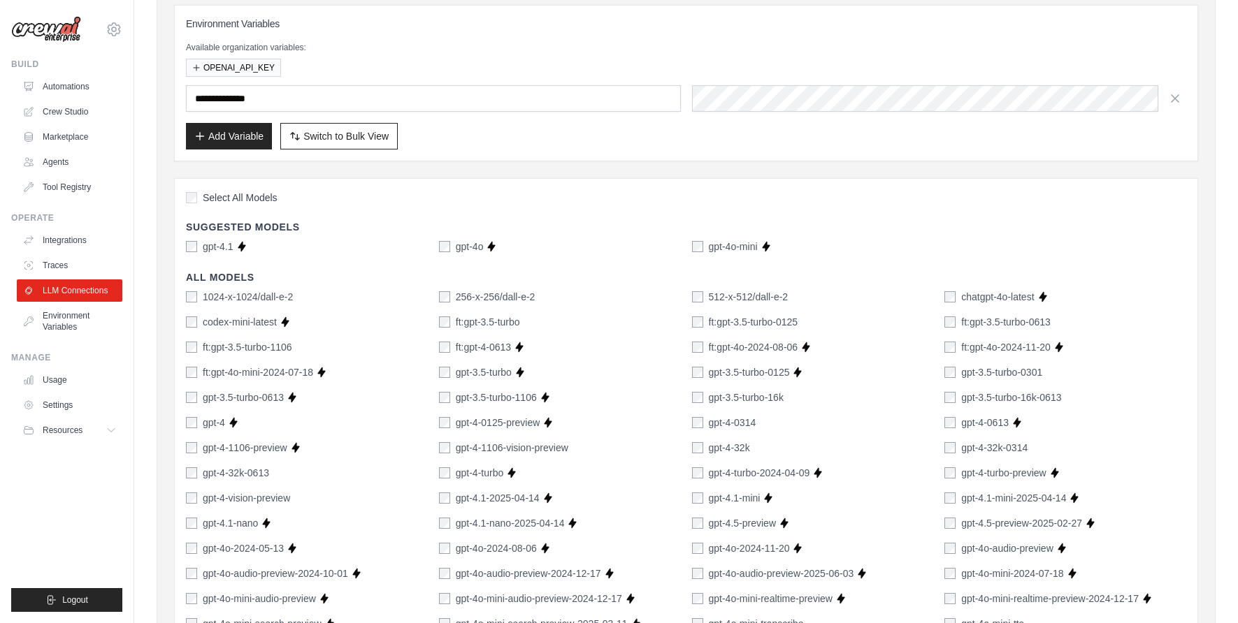
click at [197, 246] on div "gpt-4.1" at bounding box center [210, 247] width 48 height 14
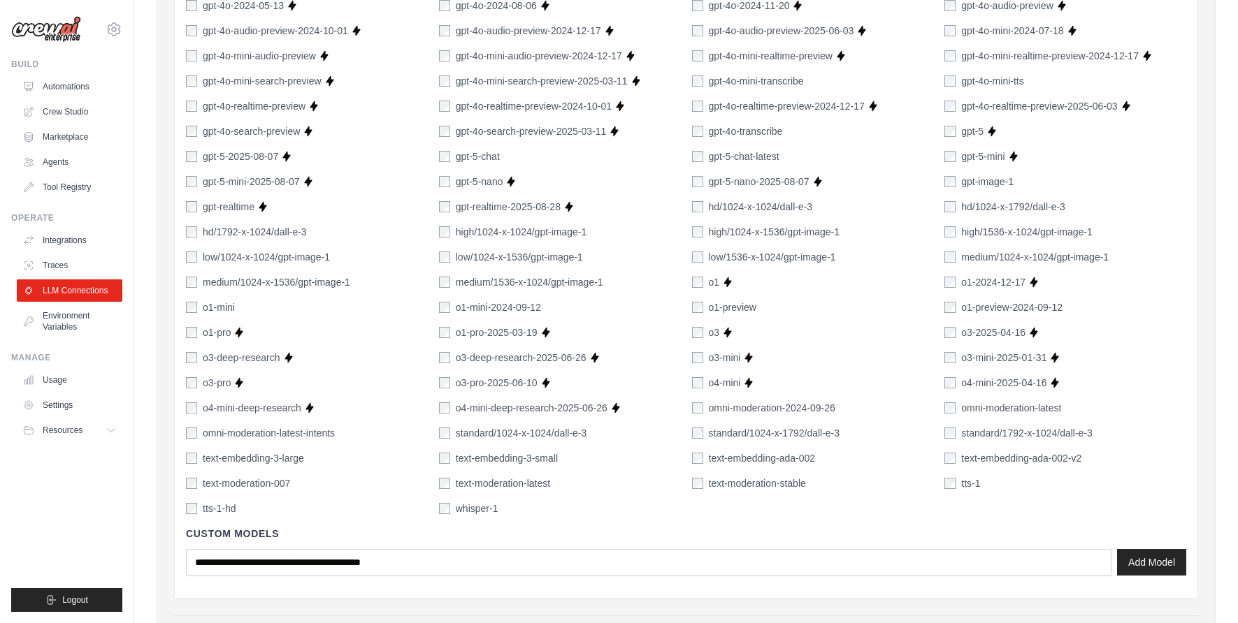
scroll to position [947, 0]
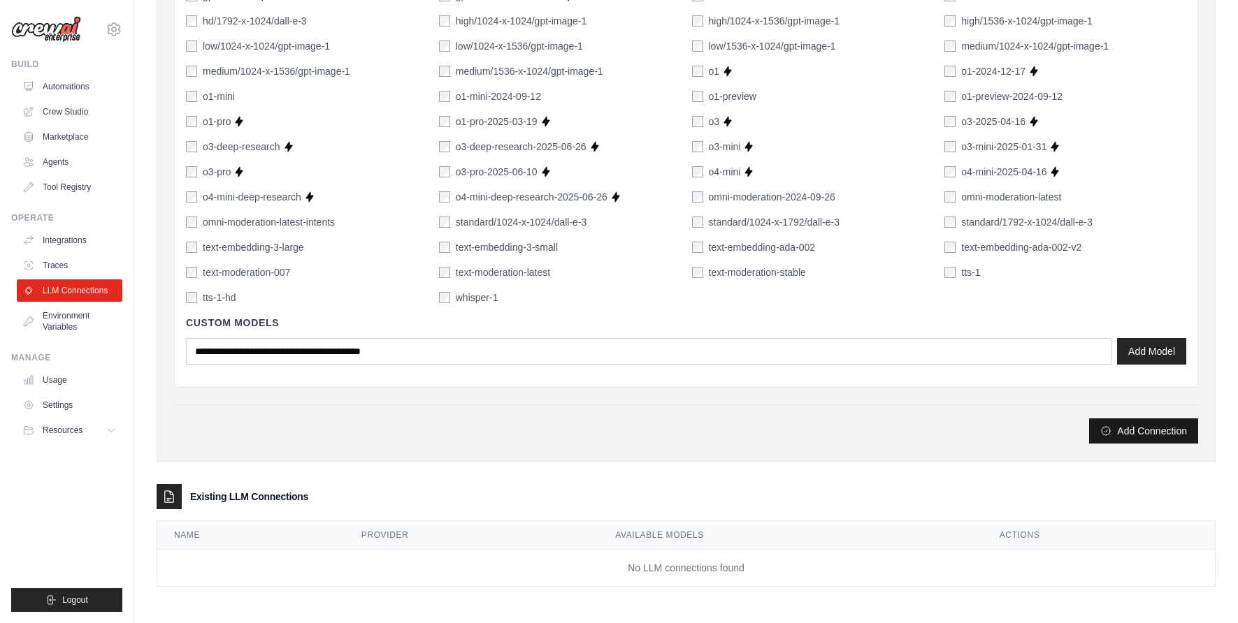
click at [1137, 435] on button "Add Connection" at bounding box center [1143, 431] width 109 height 25
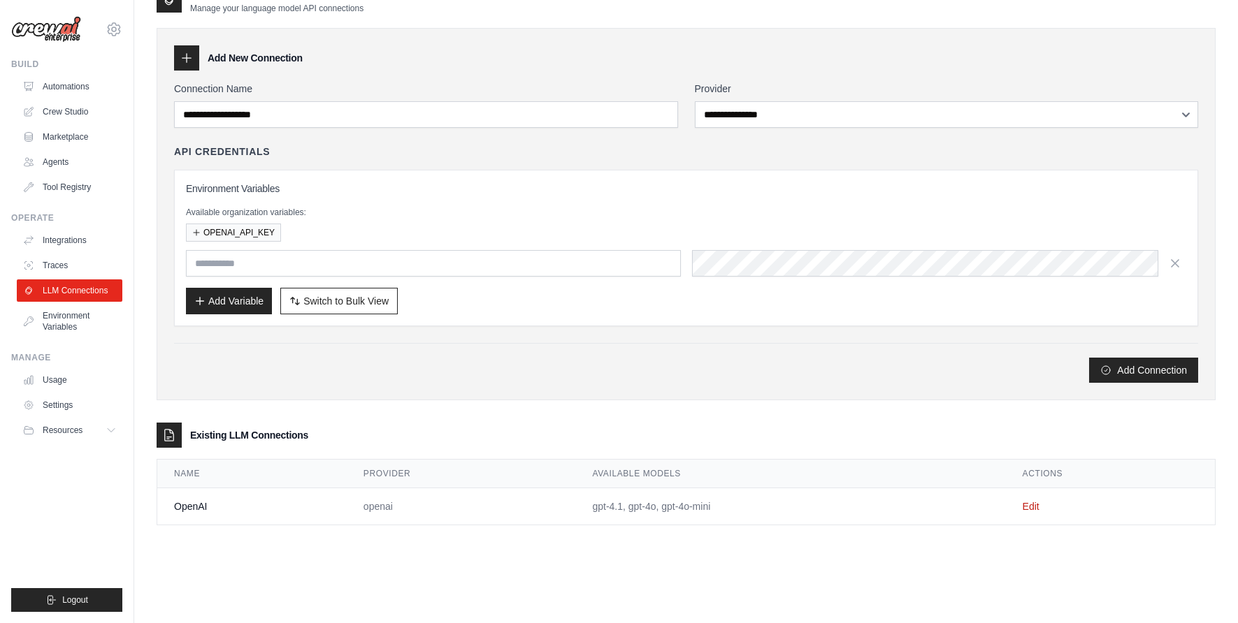
scroll to position [0, 0]
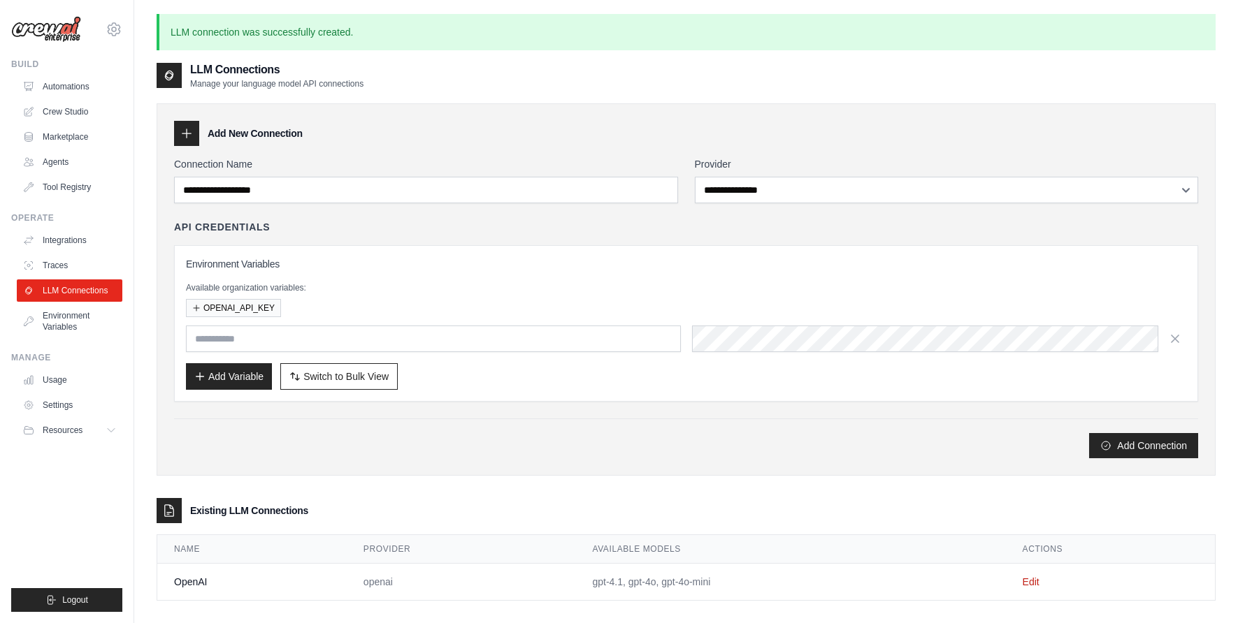
type input "**********"
click at [77, 319] on link "Environment Variables" at bounding box center [71, 322] width 106 height 34
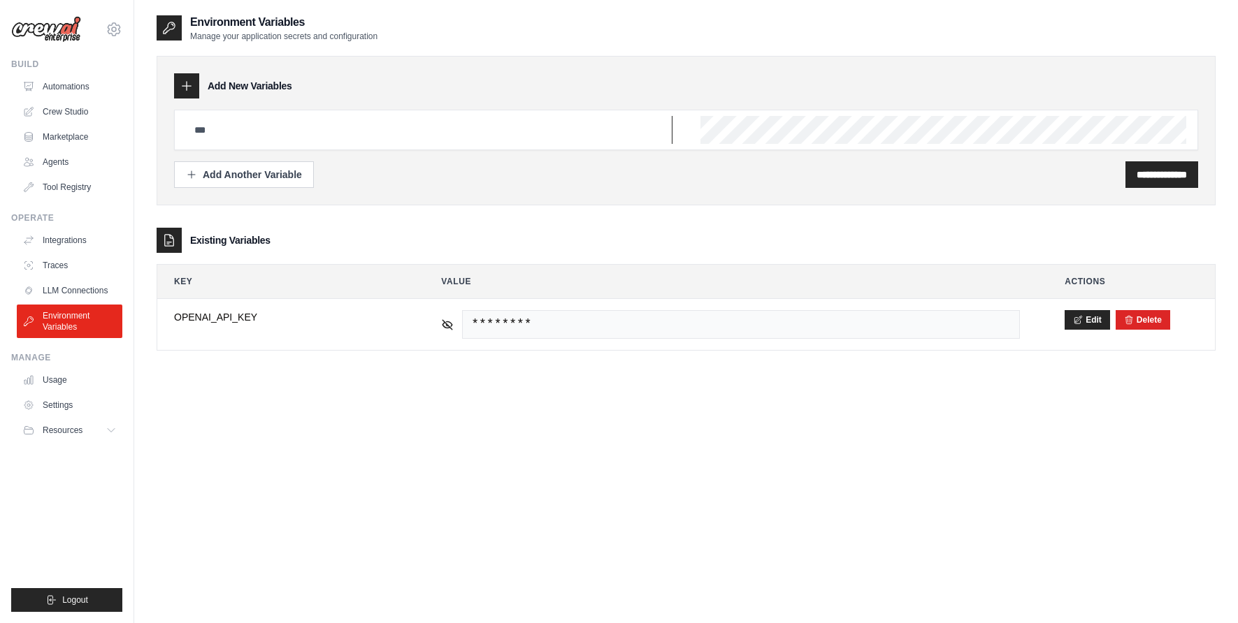
type input "**********"
click at [291, 178] on div "Add Another Variable" at bounding box center [244, 174] width 116 height 14
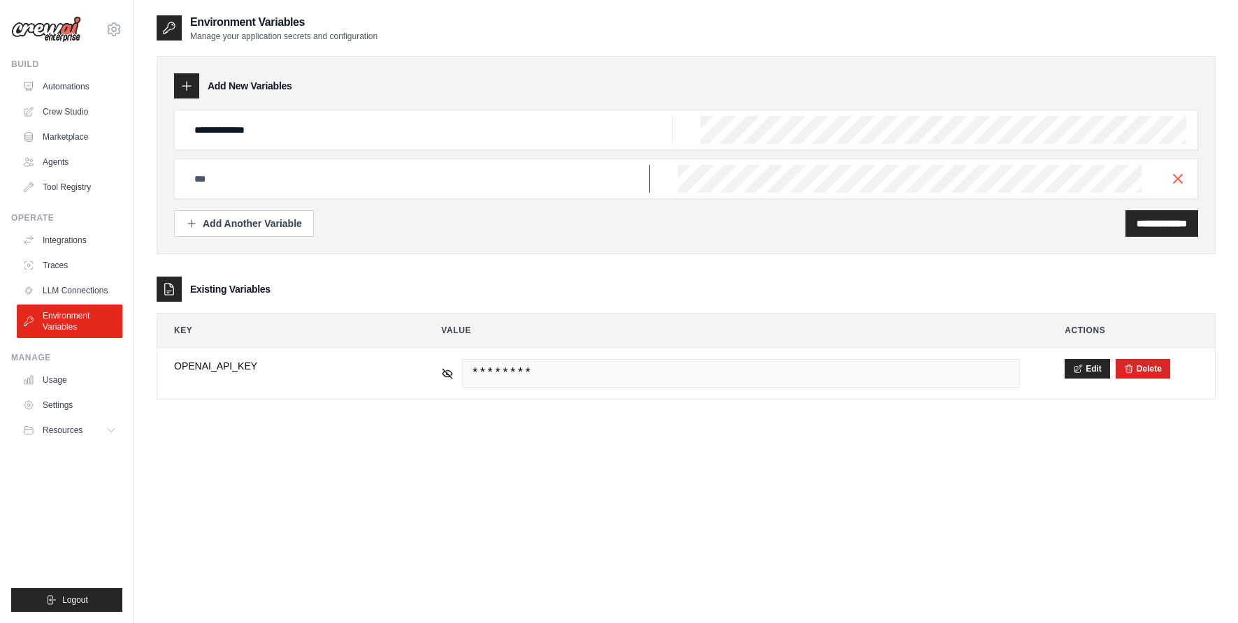
click at [260, 184] on input "text" at bounding box center [418, 179] width 464 height 28
click at [437, 171] on input "text" at bounding box center [418, 179] width 464 height 28
type input "**********"
click at [1160, 230] on div "**********" at bounding box center [1161, 223] width 73 height 27
click at [1153, 223] on input "**********" at bounding box center [1161, 224] width 50 height 14
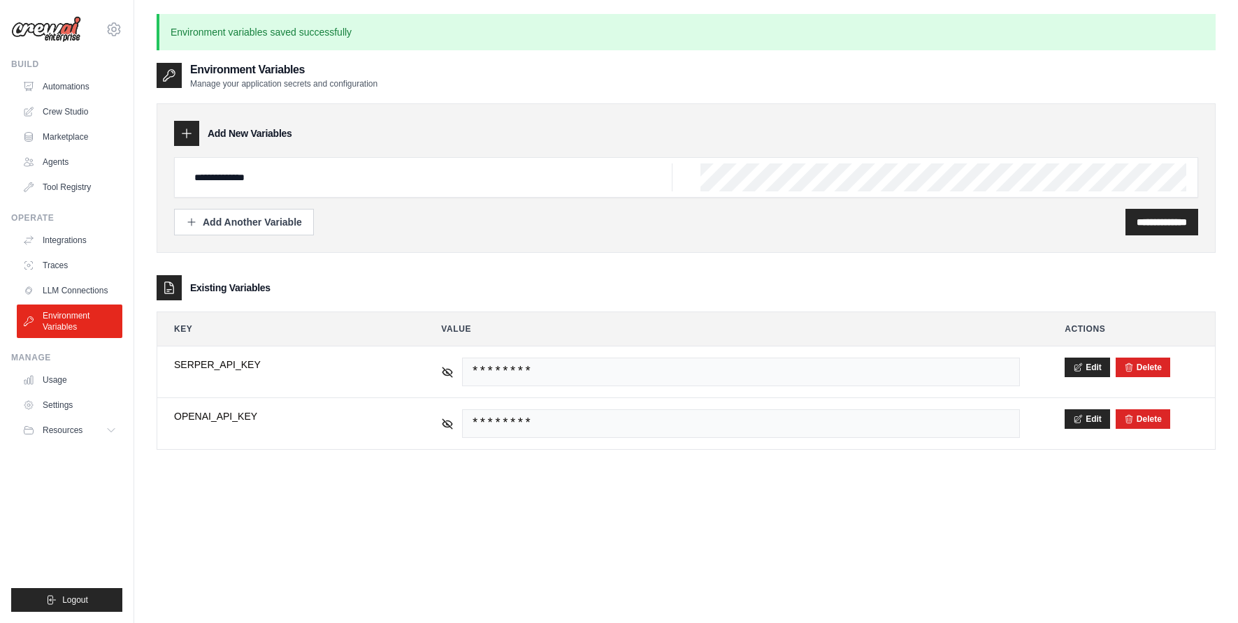
click at [822, 282] on div "Existing Variables" at bounding box center [686, 287] width 1059 height 25
click at [74, 106] on link "Crew Studio" at bounding box center [71, 112] width 106 height 22
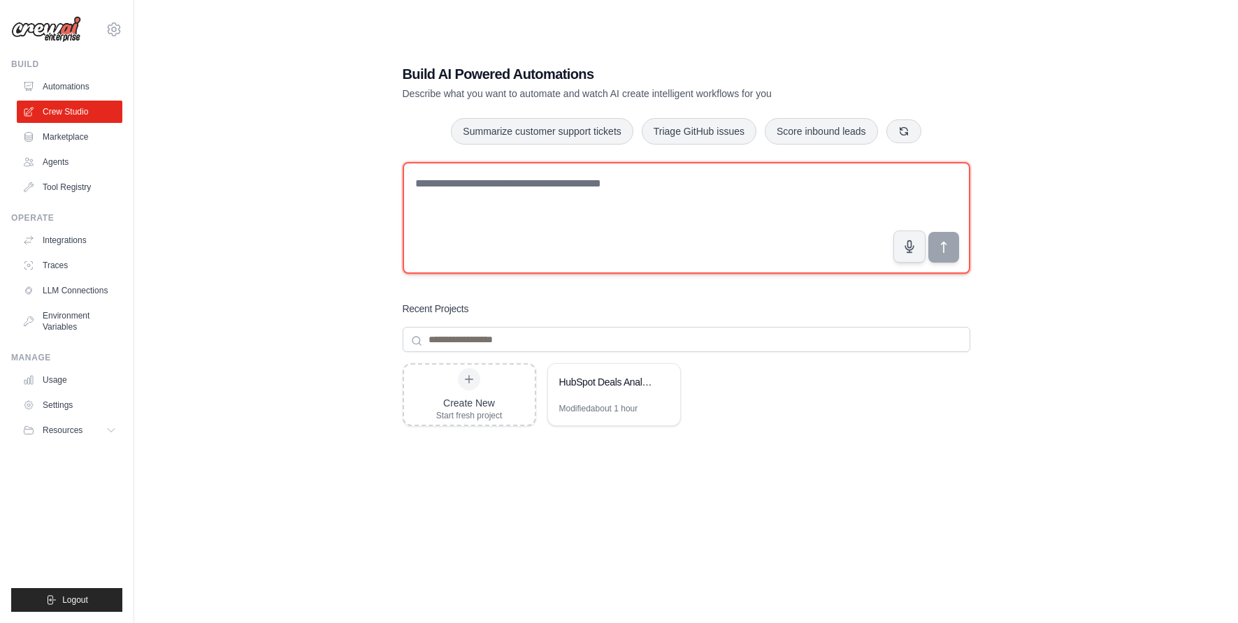
click at [471, 210] on textarea at bounding box center [687, 218] width 568 height 112
click at [811, 188] on textarea at bounding box center [687, 218] width 568 height 112
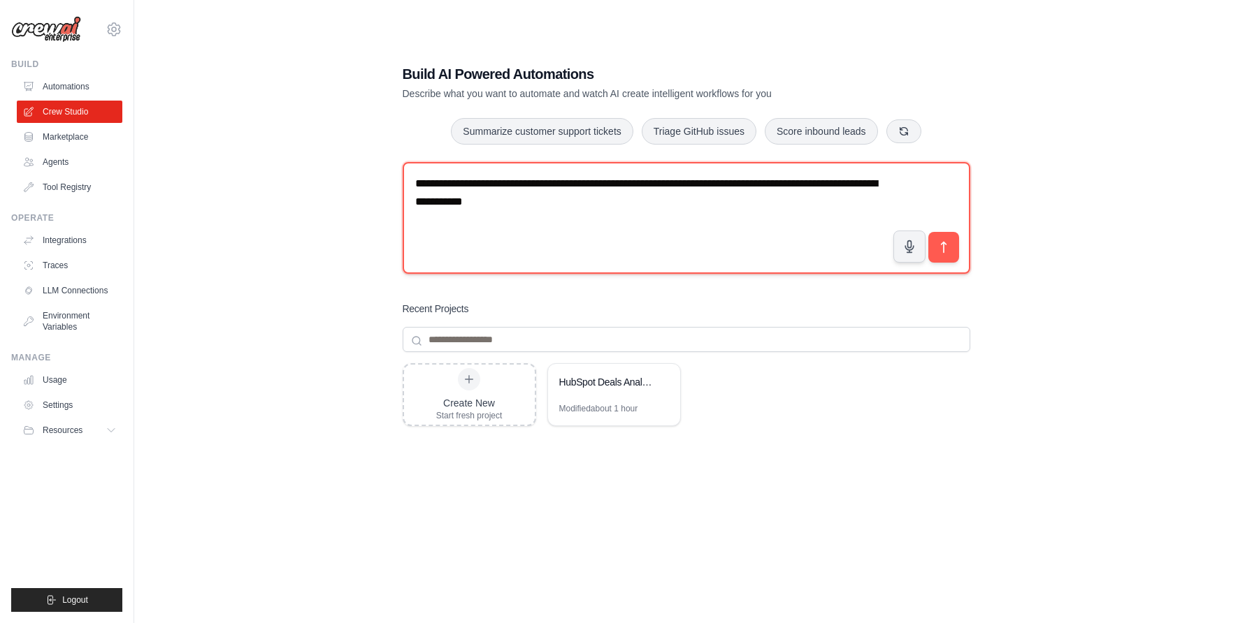
click at [721, 187] on textarea "**********" at bounding box center [687, 218] width 568 height 112
click at [581, 207] on textarea "**********" at bounding box center [687, 218] width 568 height 112
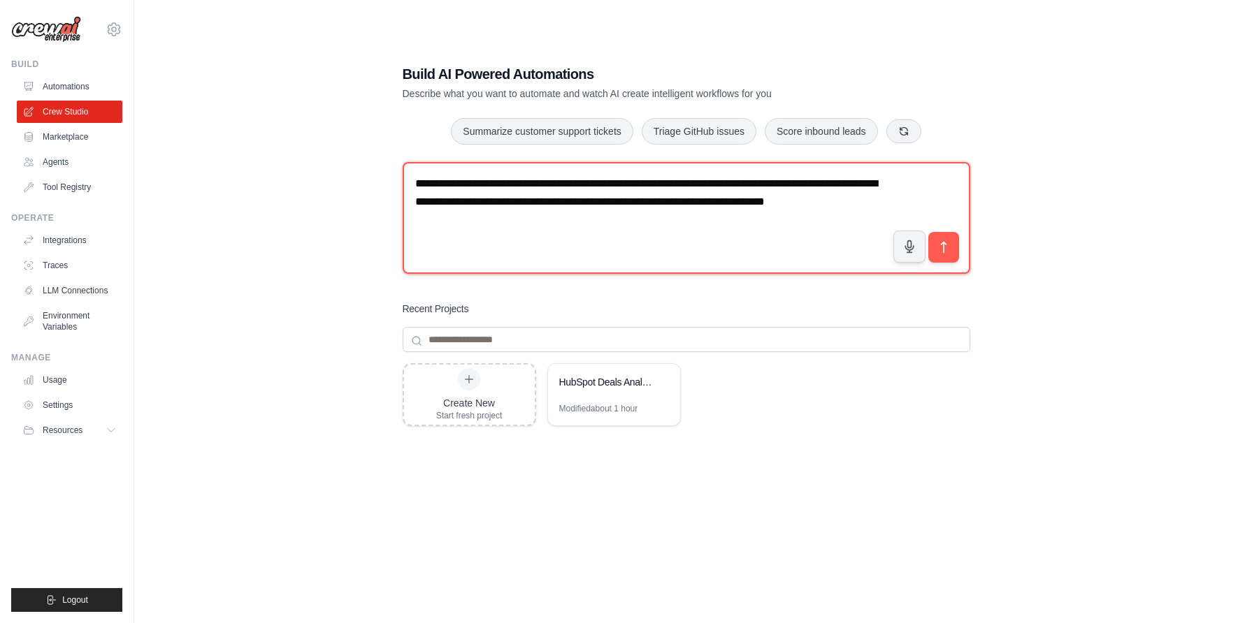
click at [435, 215] on textarea "**********" at bounding box center [687, 218] width 568 height 112
type textarea "**********"
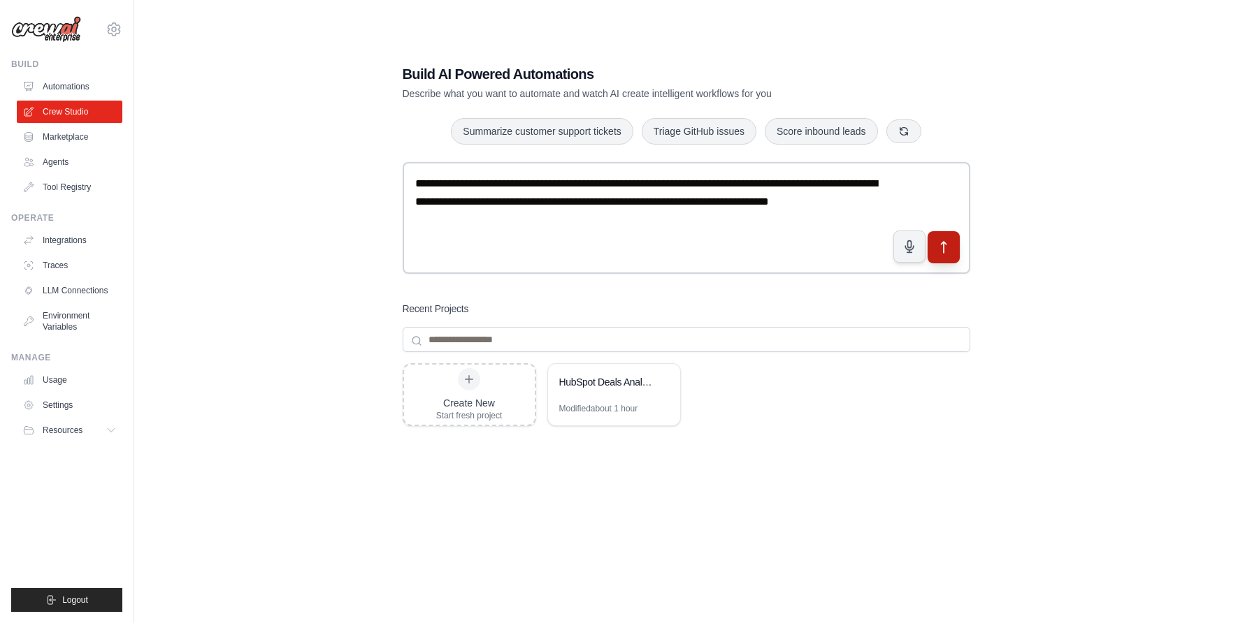
click at [948, 254] on icon "submit" at bounding box center [943, 247] width 15 height 15
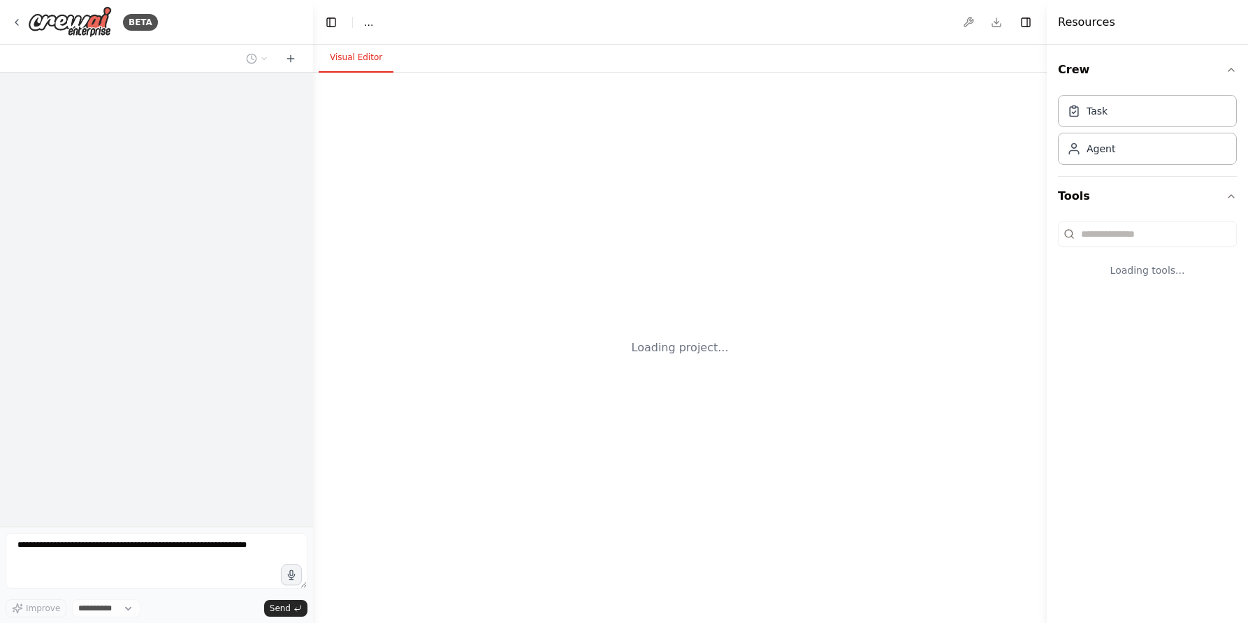
select select "****"
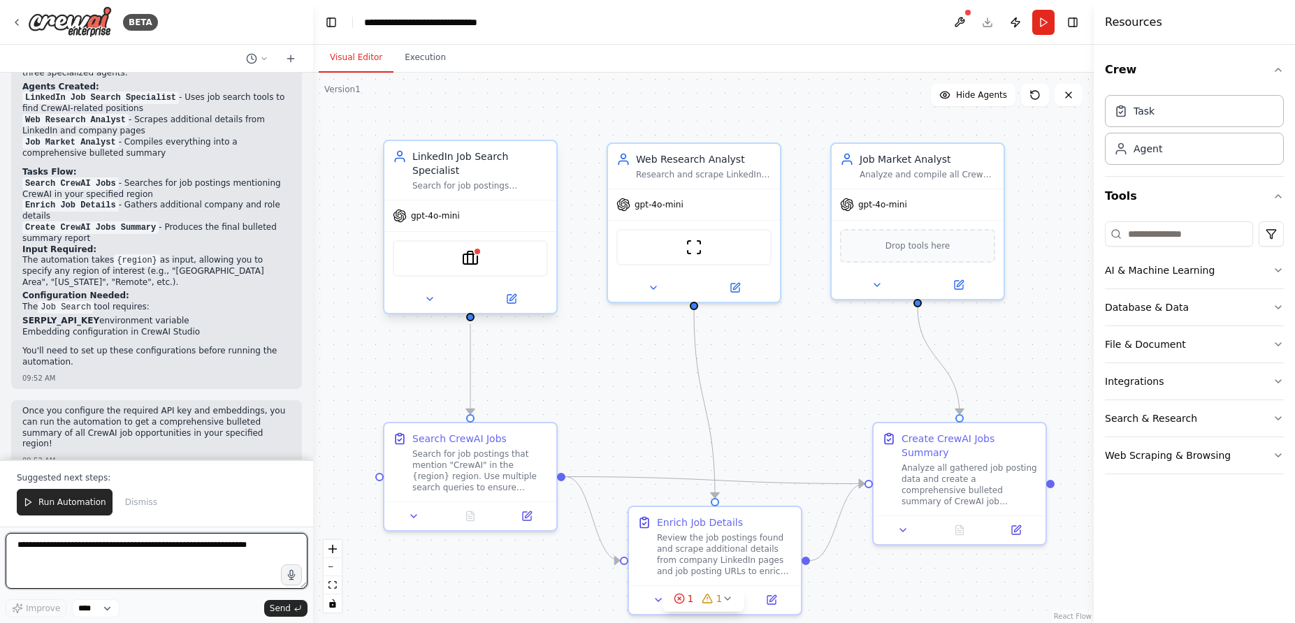
scroll to position [1403, 0]
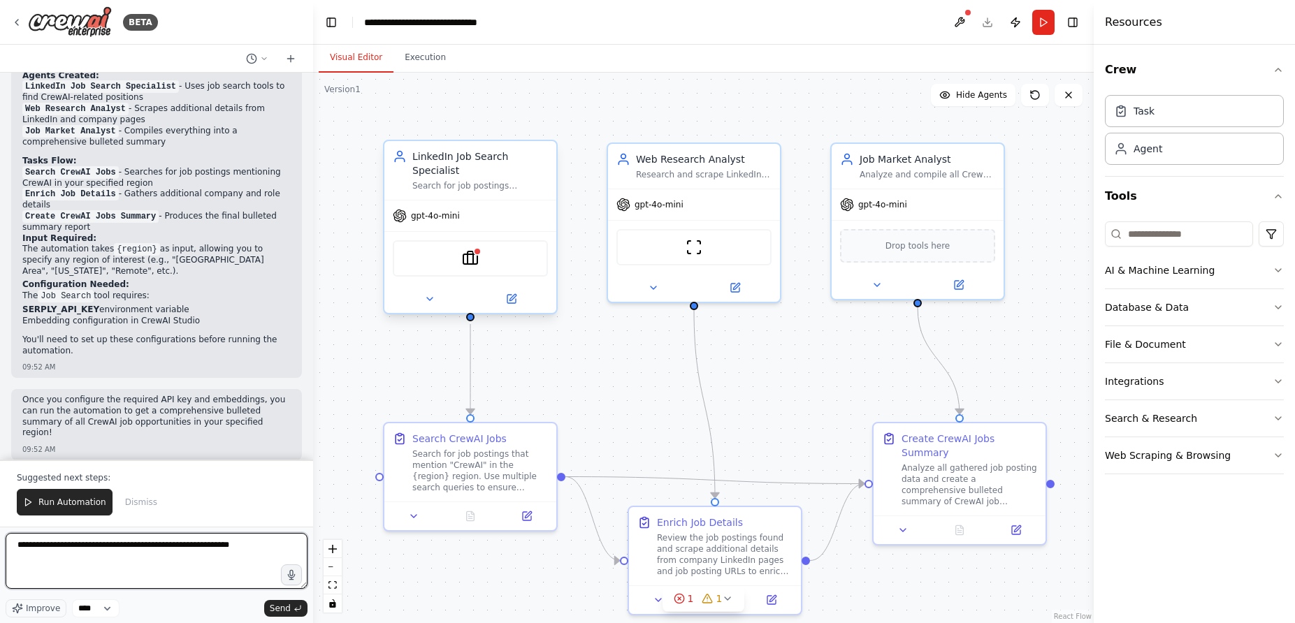
type textarea "**********"
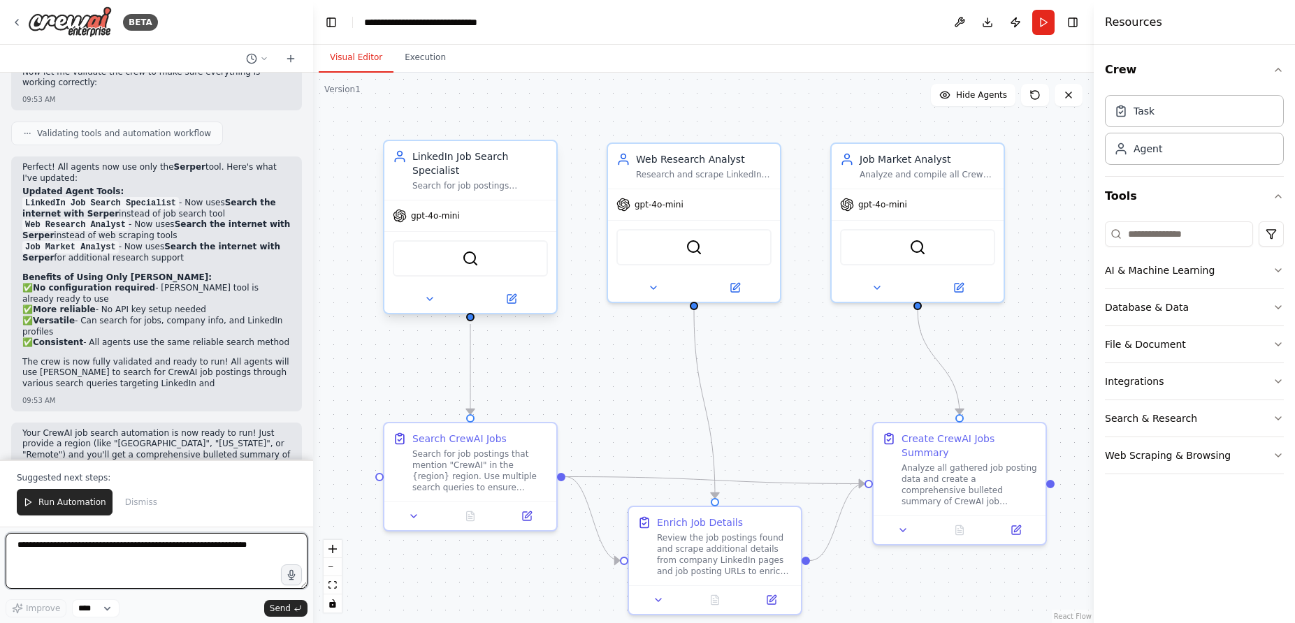
scroll to position [2225, 0]
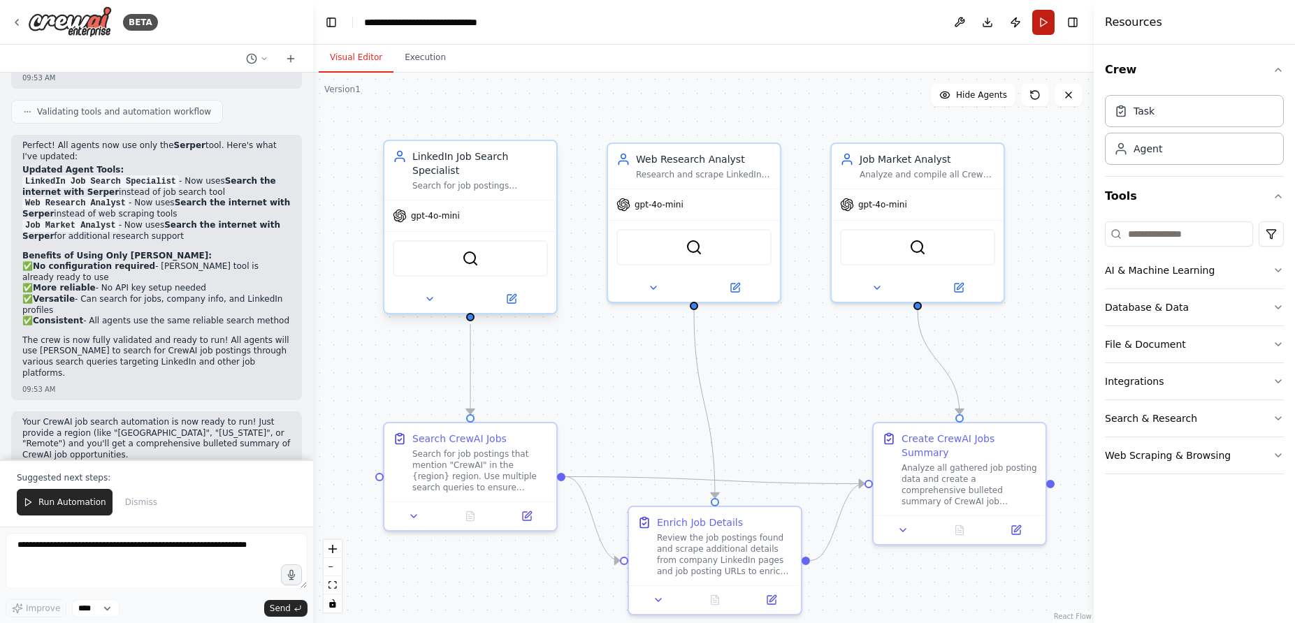
click at [1046, 22] on button "Run" at bounding box center [1043, 22] width 22 height 25
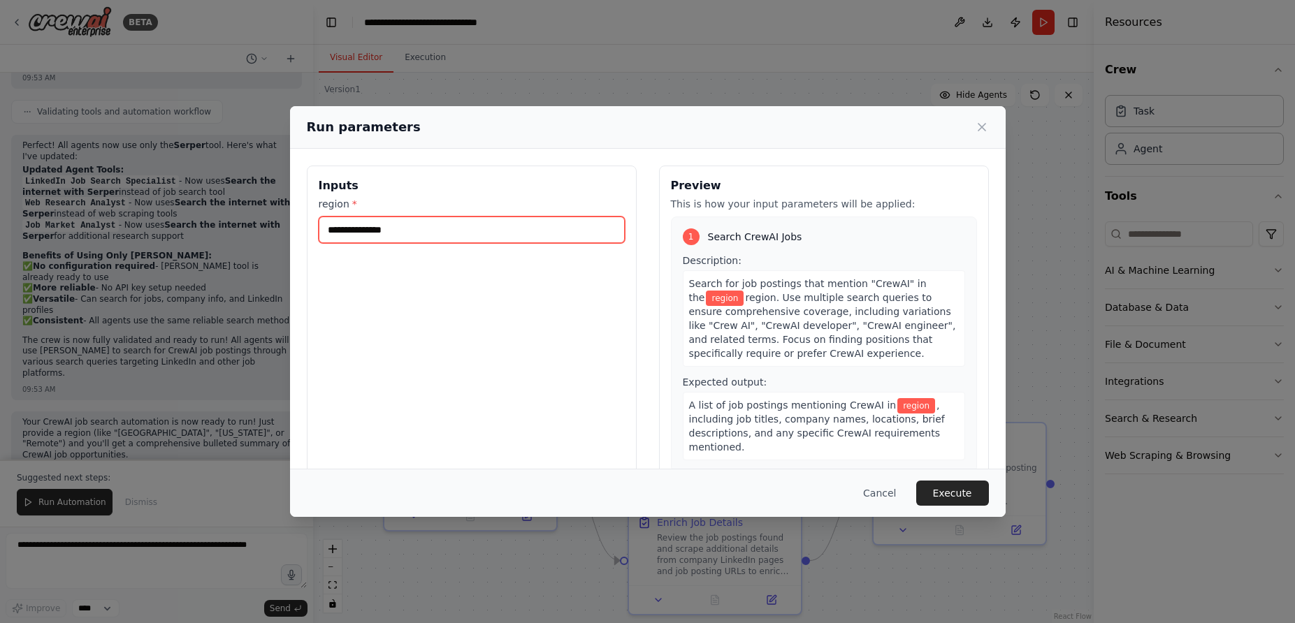
click at [349, 232] on input "region *" at bounding box center [472, 230] width 306 height 27
type input "***"
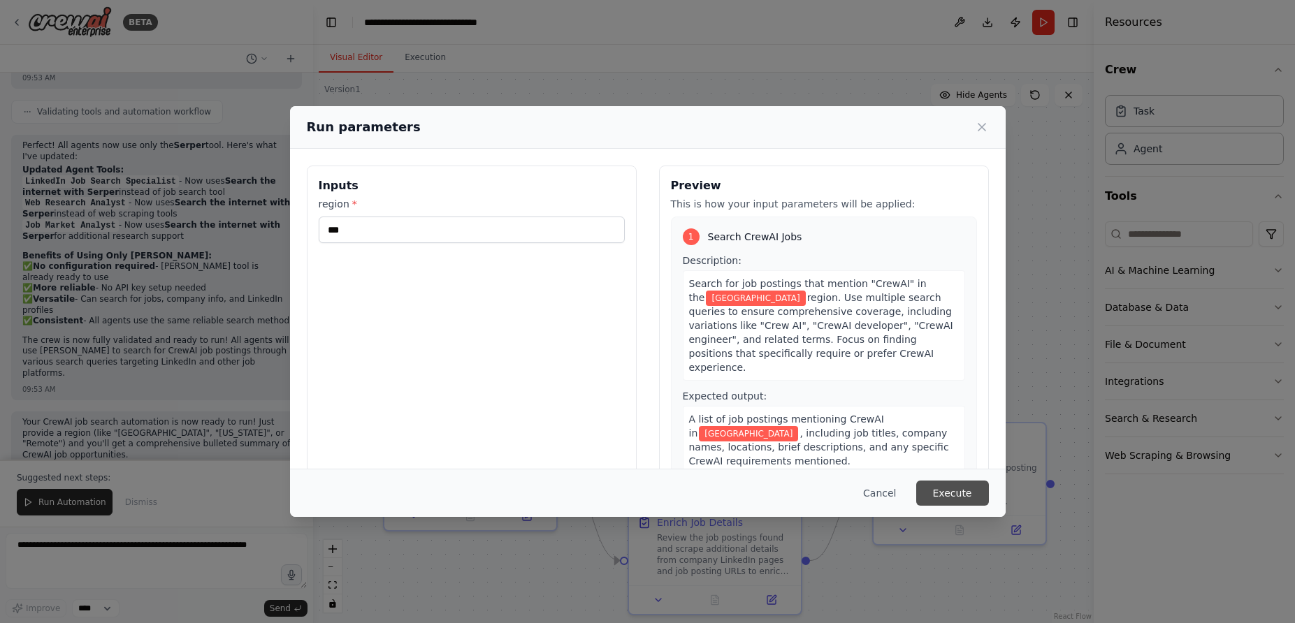
click at [953, 495] on button "Execute" at bounding box center [952, 493] width 73 height 25
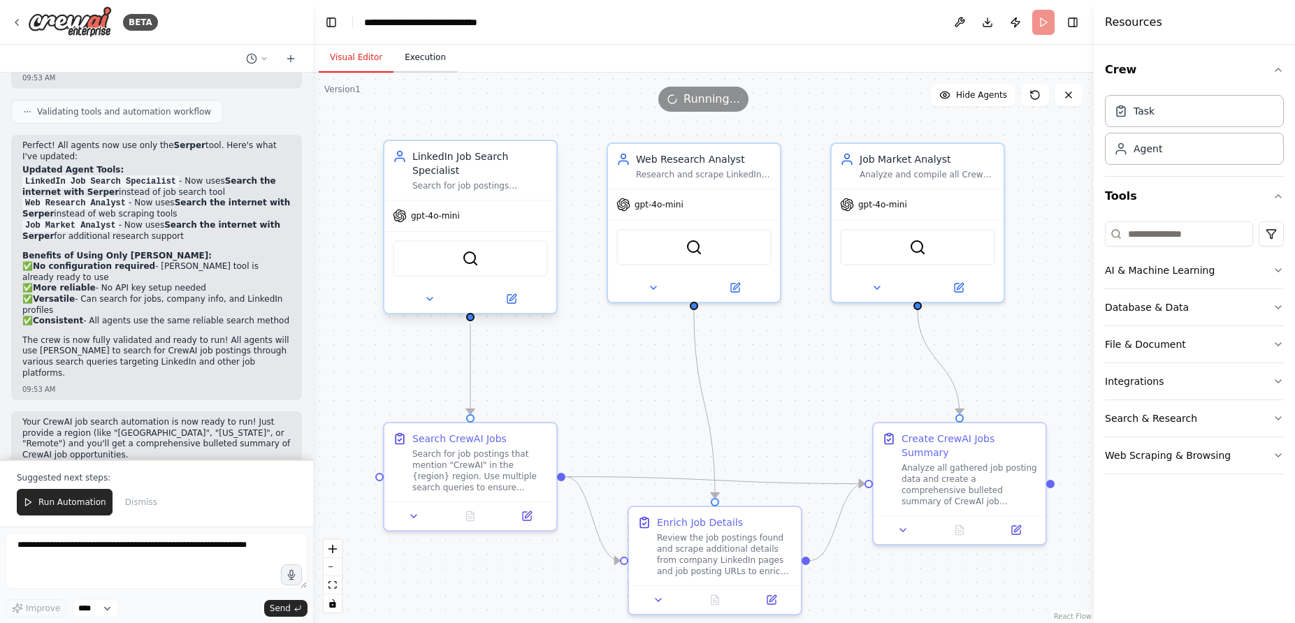
click at [433, 60] on button "Execution" at bounding box center [425, 57] width 64 height 29
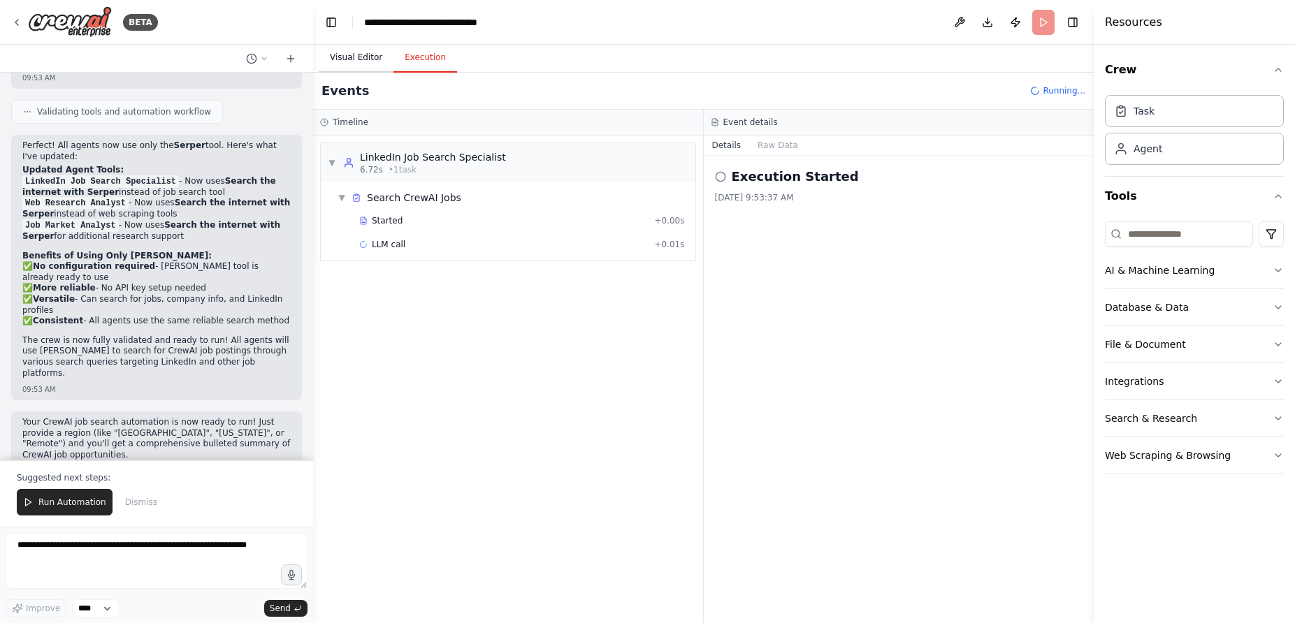
click at [335, 60] on button "Visual Editor" at bounding box center [356, 57] width 75 height 29
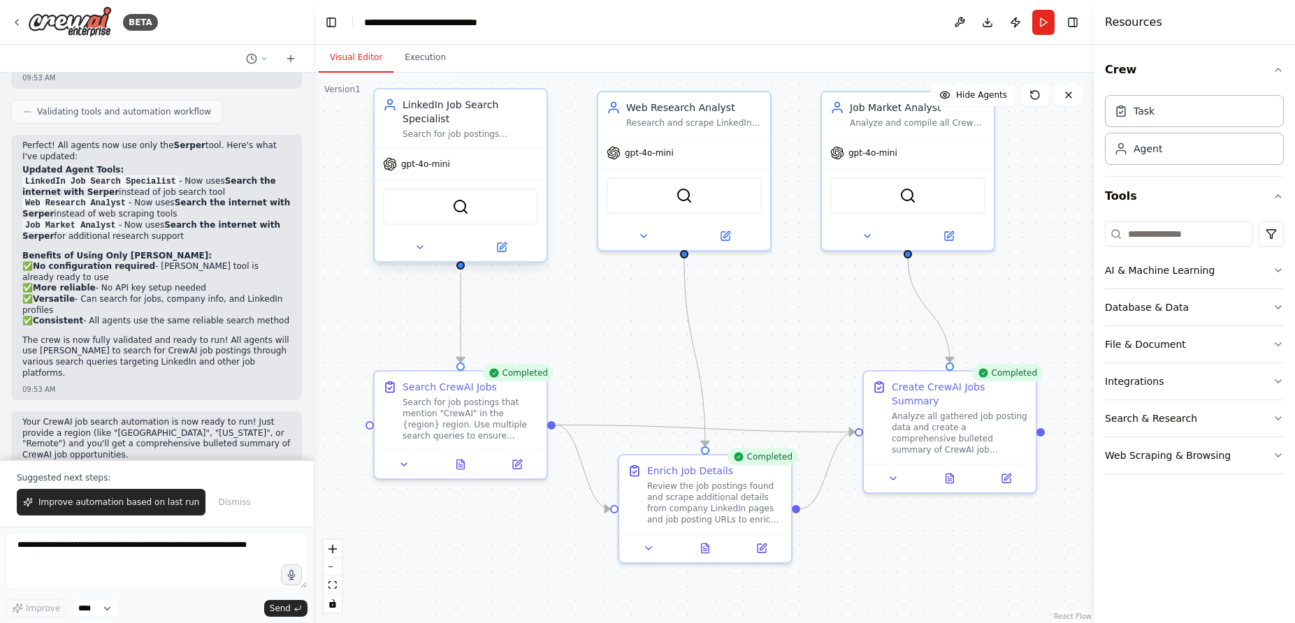
drag, startPoint x: 779, startPoint y: 363, endPoint x: 769, endPoint y: 311, distance: 52.6
click at [769, 311] on div ".deletable-edge-delete-btn { width: 20px; height: 20px; border: 0px solid #ffff…" at bounding box center [703, 348] width 781 height 551
click at [952, 472] on icon at bounding box center [950, 475] width 8 height 9
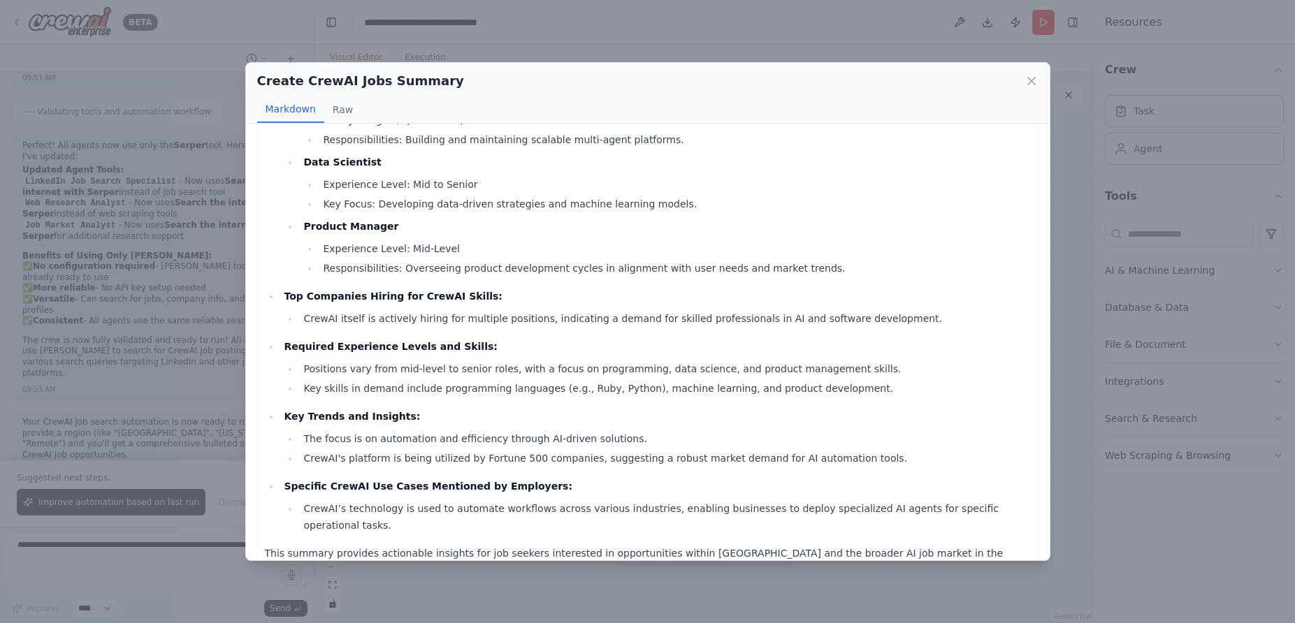
scroll to position [0, 0]
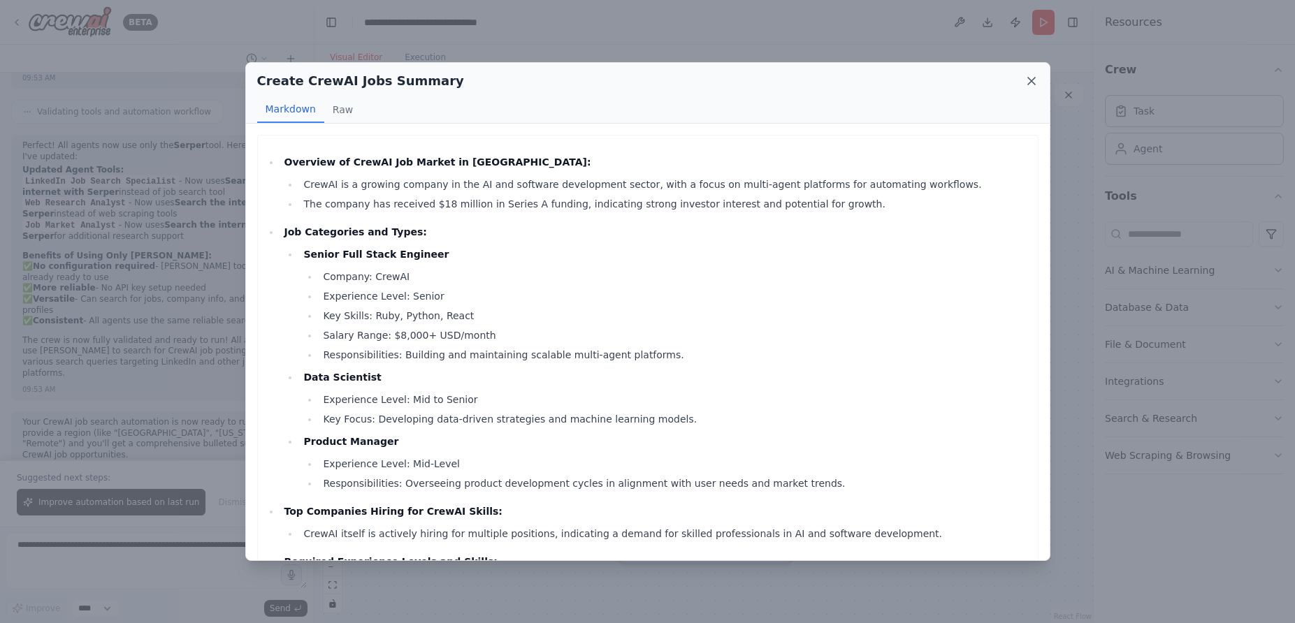
click at [1028, 80] on icon at bounding box center [1032, 81] width 14 height 14
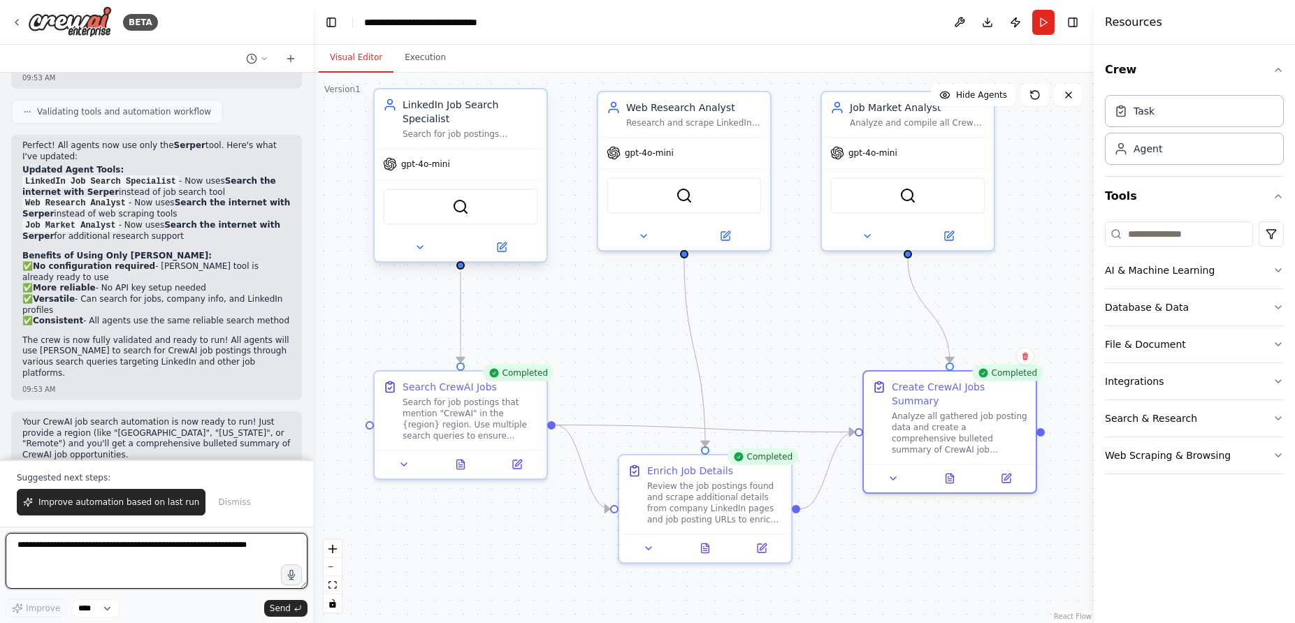
click at [88, 553] on textarea at bounding box center [157, 561] width 302 height 56
type textarea "**********"
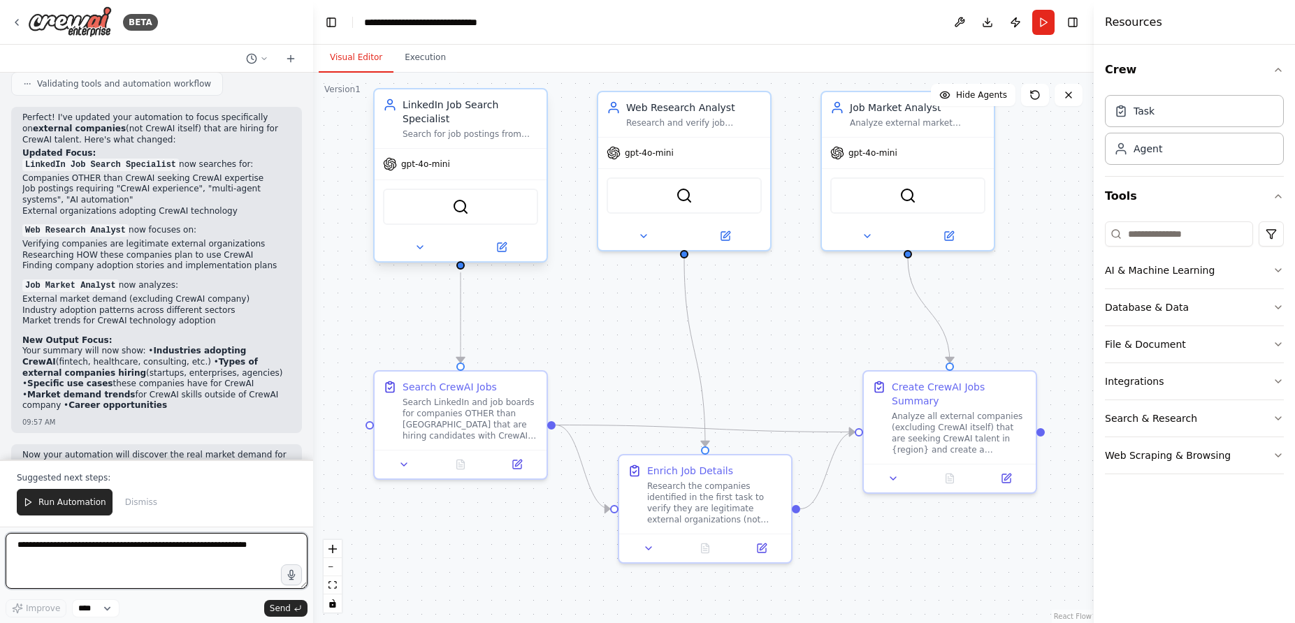
scroll to position [3150, 0]
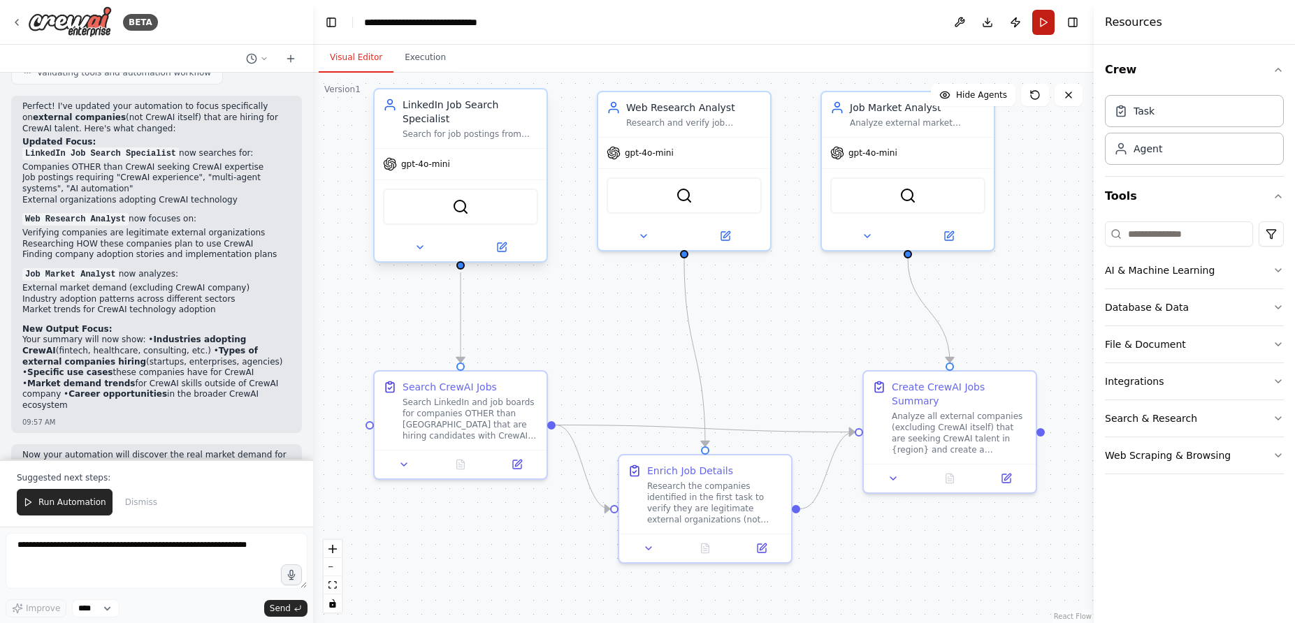
click at [1040, 29] on button "Run" at bounding box center [1043, 22] width 22 height 25
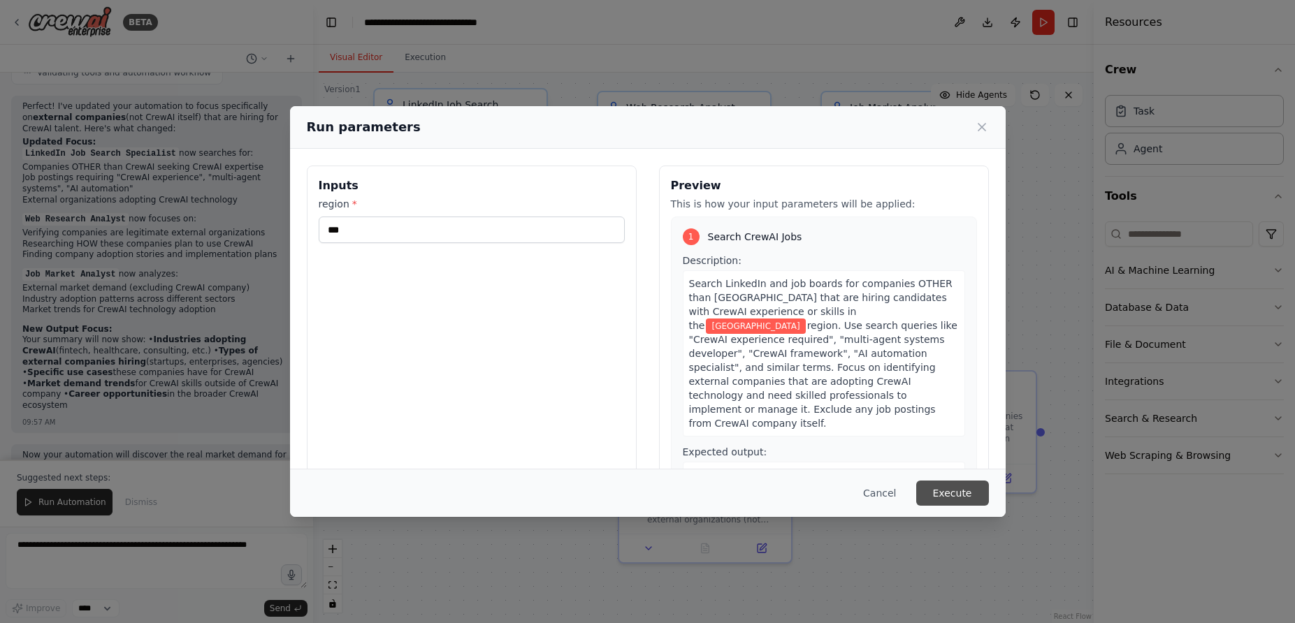
click at [935, 491] on button "Execute" at bounding box center [952, 493] width 73 height 25
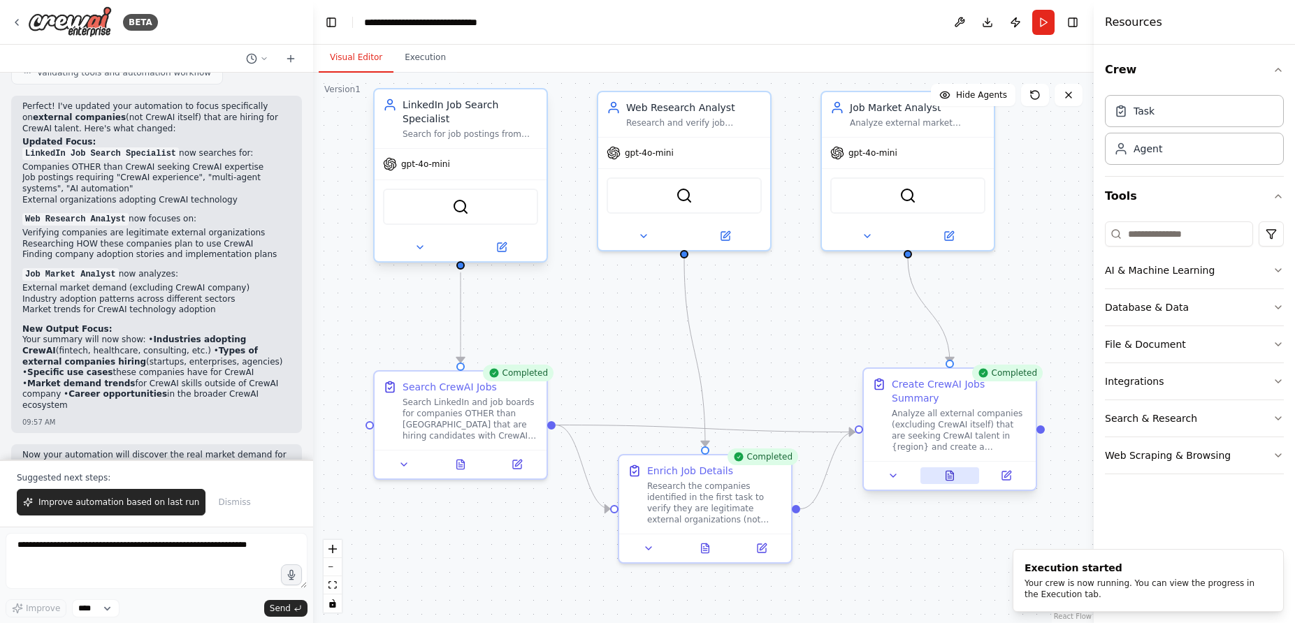
click at [948, 480] on icon at bounding box center [950, 475] width 8 height 9
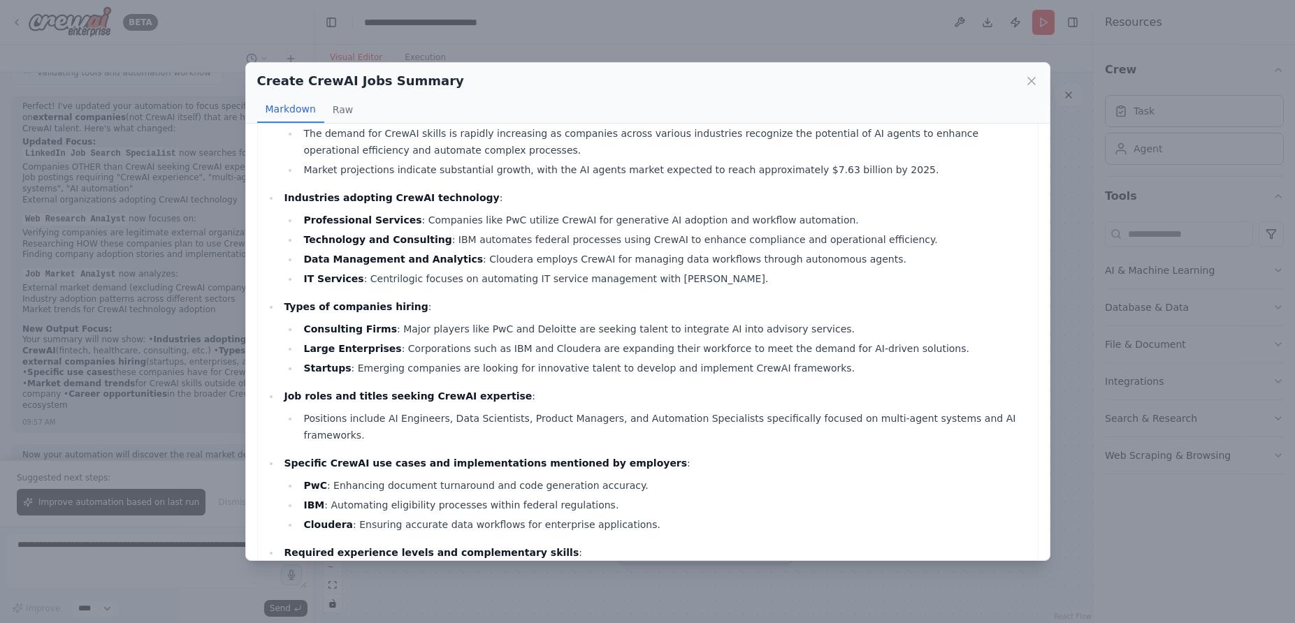
scroll to position [0, 0]
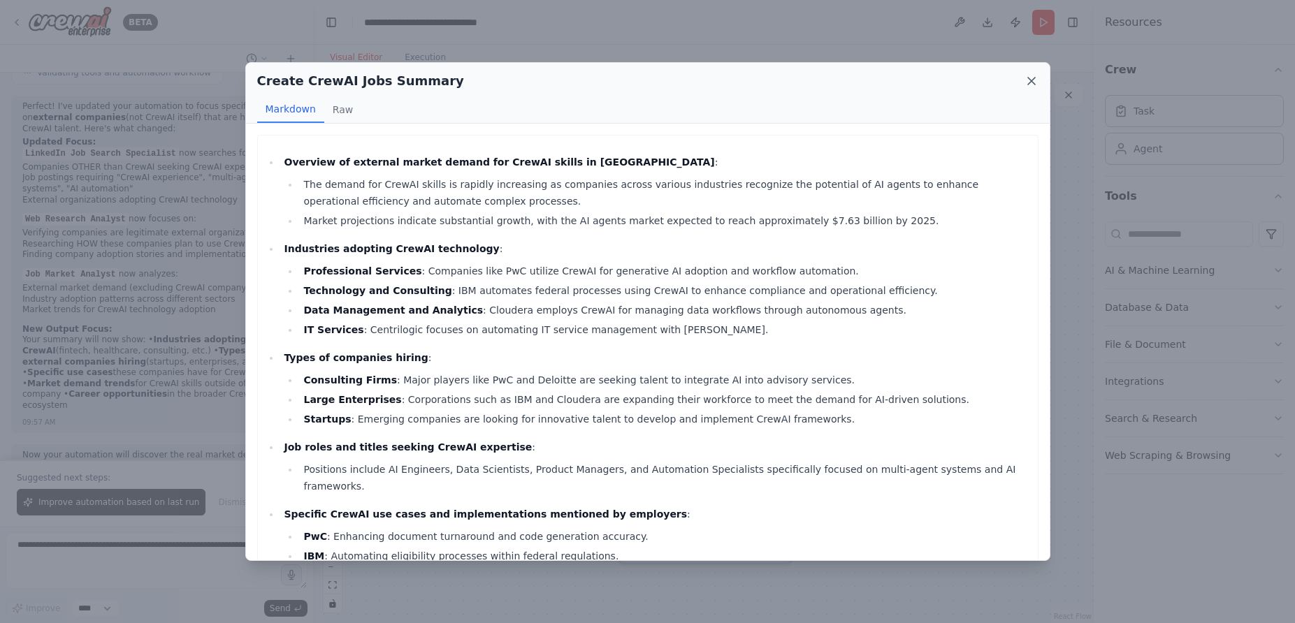
click at [1029, 84] on icon at bounding box center [1031, 81] width 7 height 7
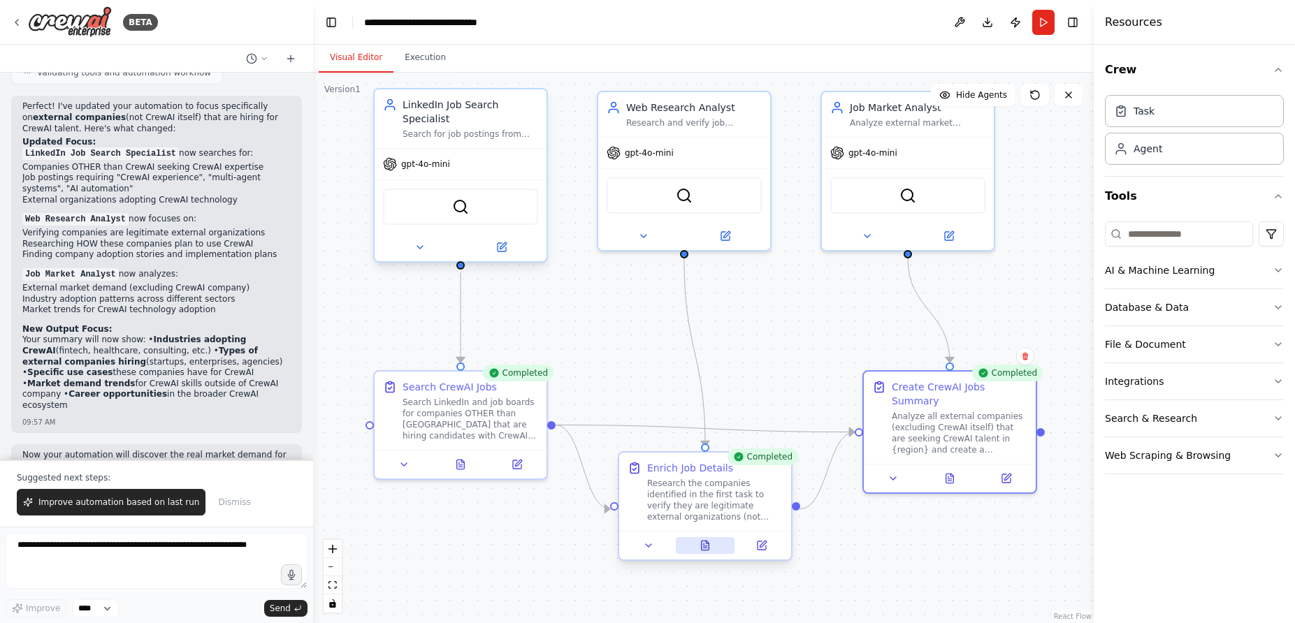
click at [704, 549] on icon at bounding box center [706, 545] width 8 height 9
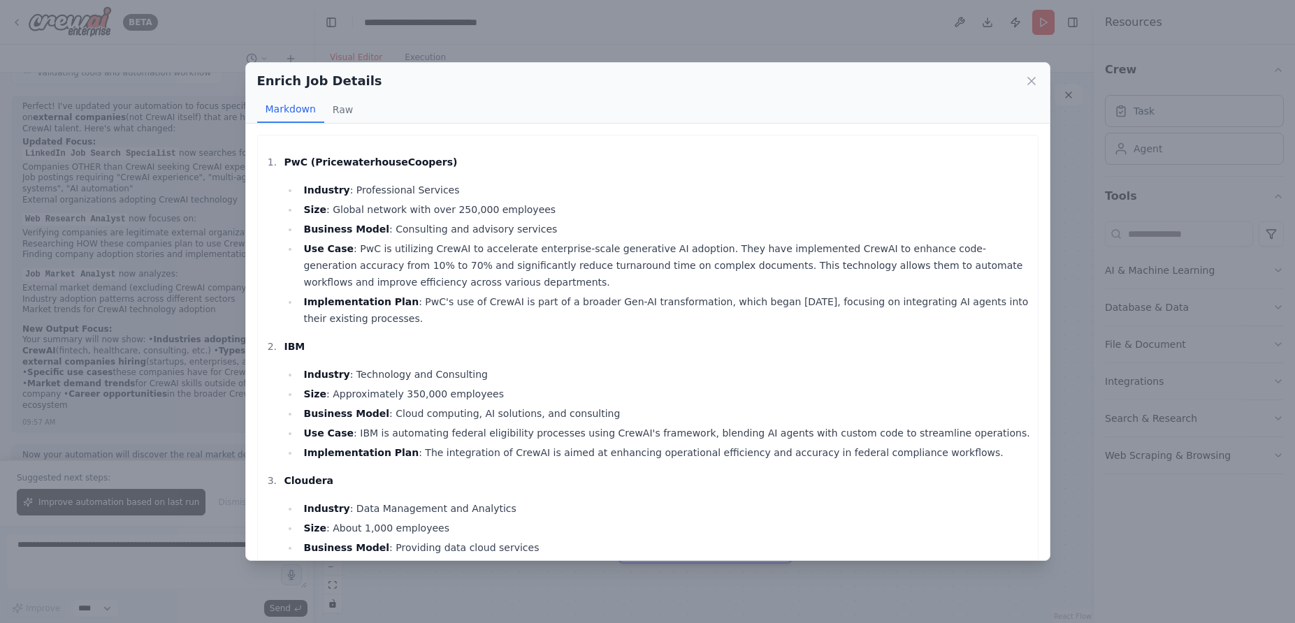
click at [1032, 79] on icon at bounding box center [1031, 81] width 7 height 7
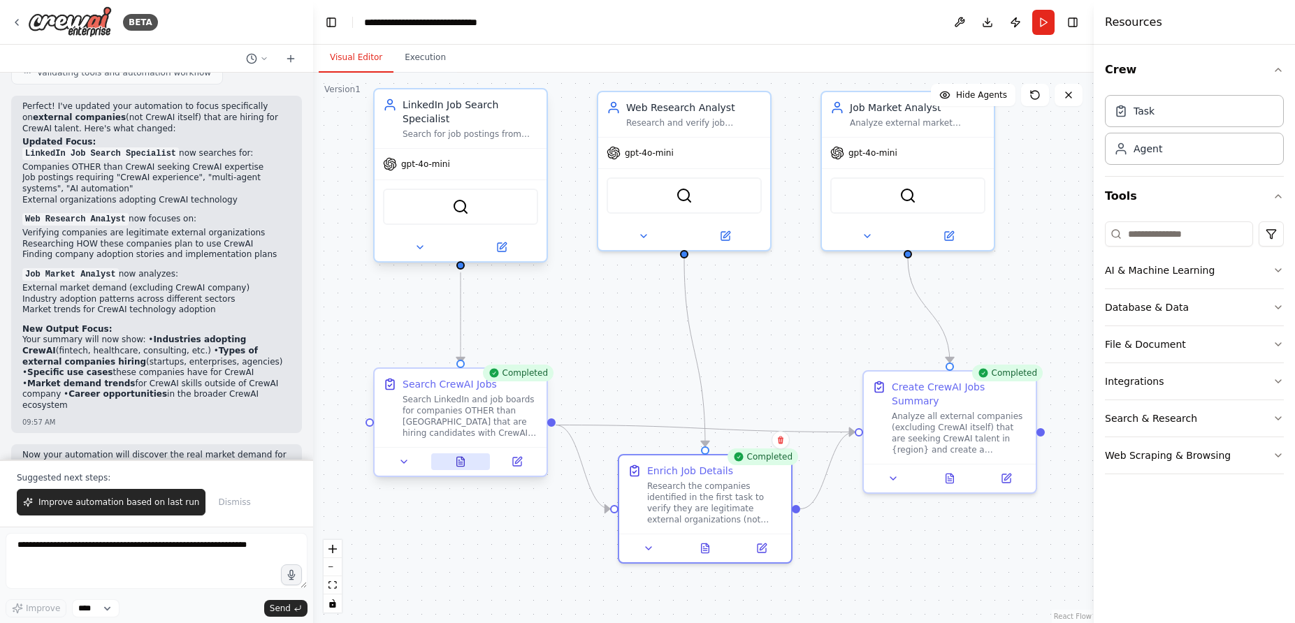
click at [461, 466] on icon at bounding box center [461, 461] width 8 height 9
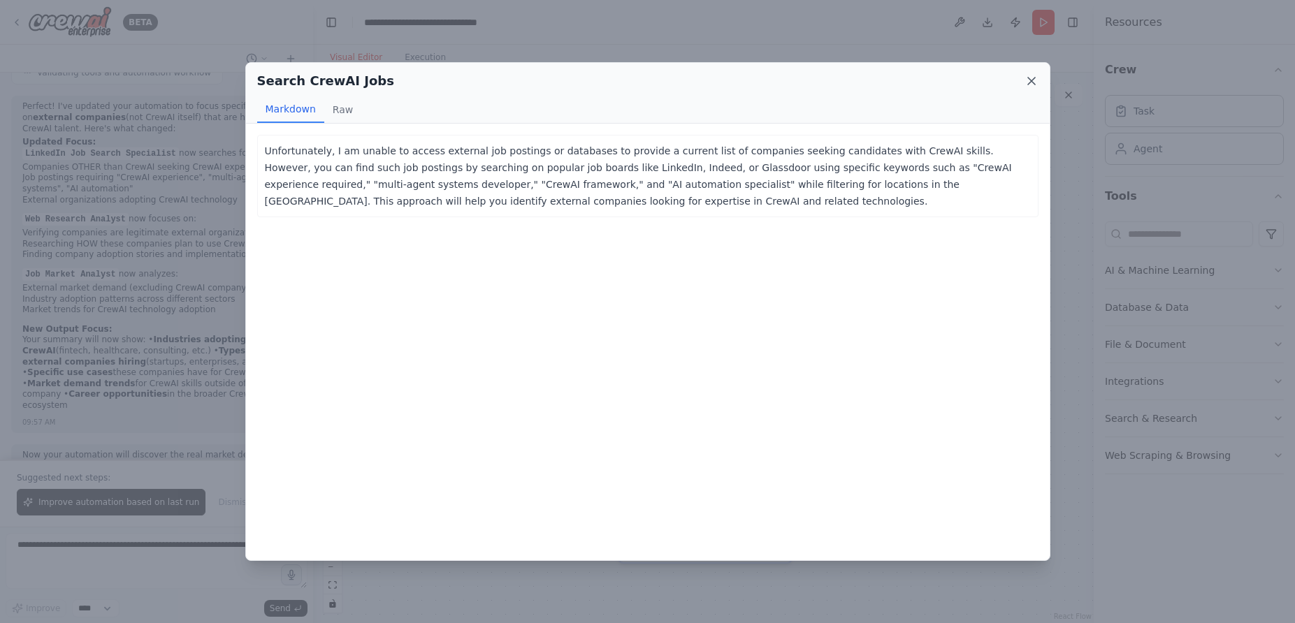
click at [1027, 81] on icon at bounding box center [1032, 81] width 14 height 14
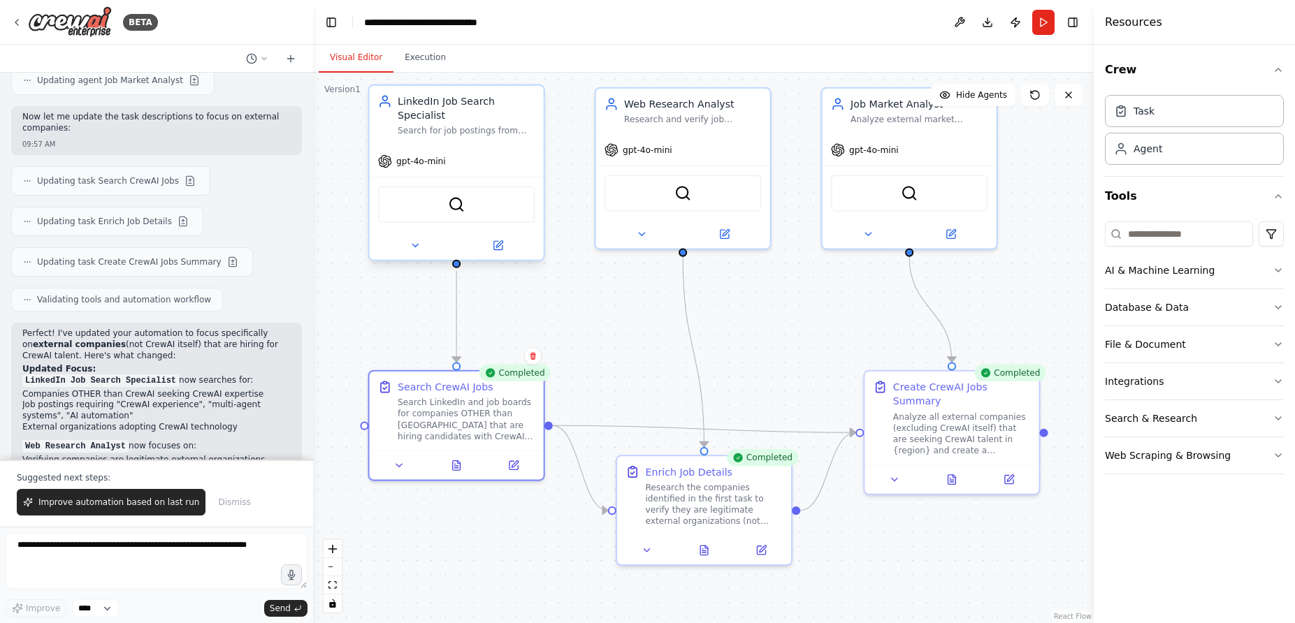
scroll to position [3150, 0]
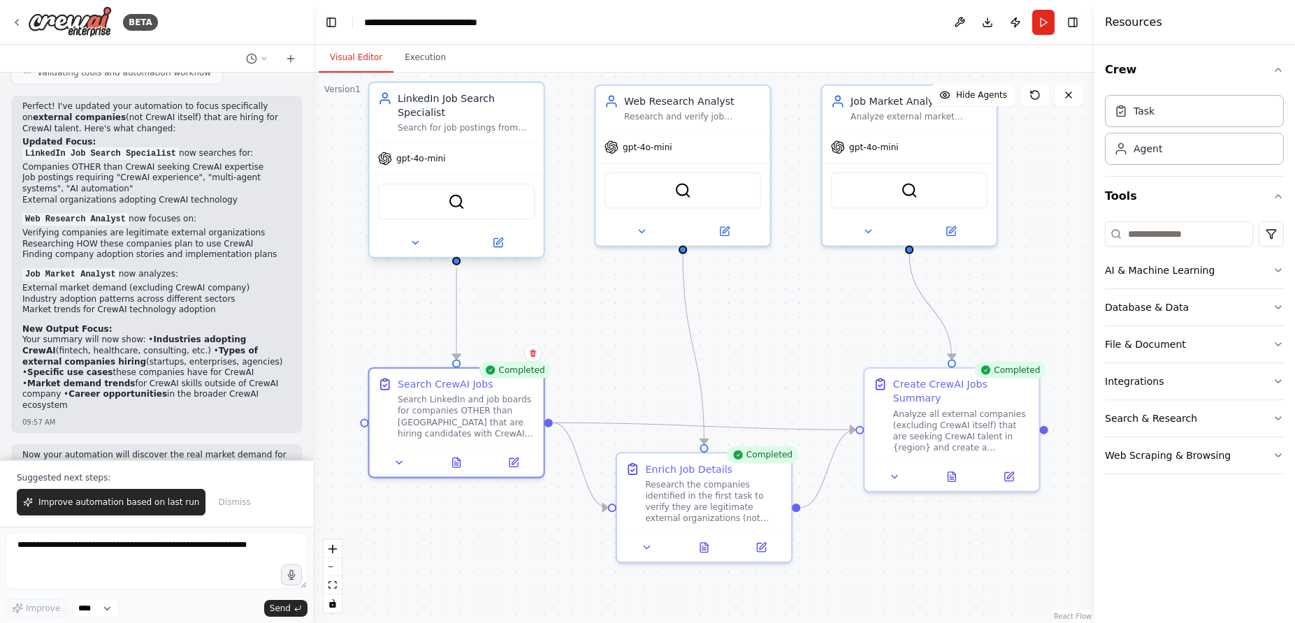
click at [768, 364] on div ".deletable-edge-delete-btn { width: 20px; height: 20px; border: 0px solid #ffff…" at bounding box center [703, 348] width 781 height 551
click at [958, 477] on button at bounding box center [952, 474] width 60 height 17
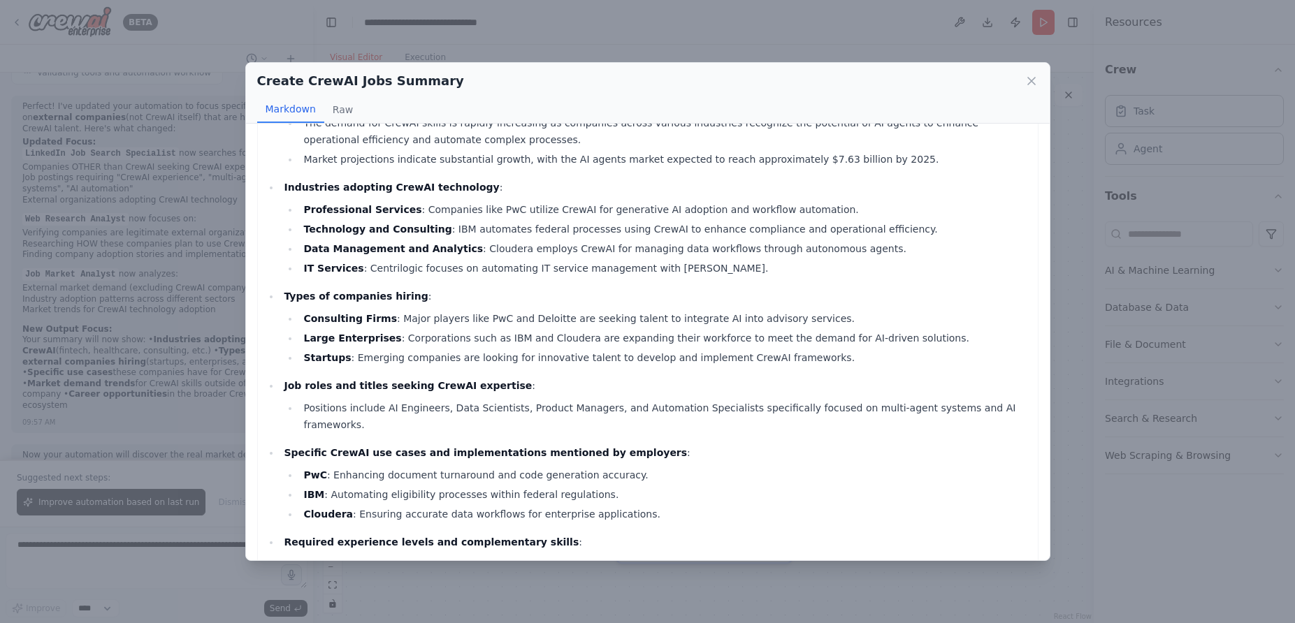
scroll to position [62, 0]
drag, startPoint x: 595, startPoint y: 319, endPoint x: 735, endPoint y: 317, distance: 139.1
click at [735, 317] on li "Consulting Firms : Major players like PwC and Deloitte are seeking talent to in…" at bounding box center [664, 318] width 731 height 17
click at [716, 352] on li "Startups : Emerging companies are looking for innovative talent to develop and …" at bounding box center [664, 357] width 731 height 17
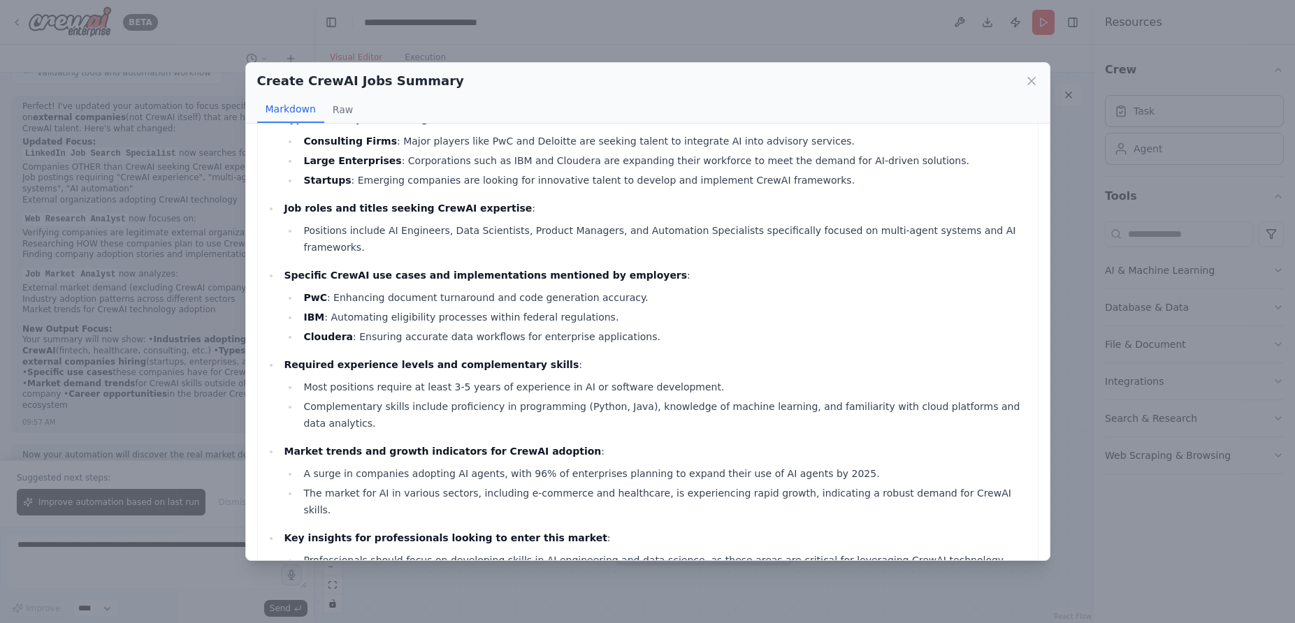
scroll to position [280, 0]
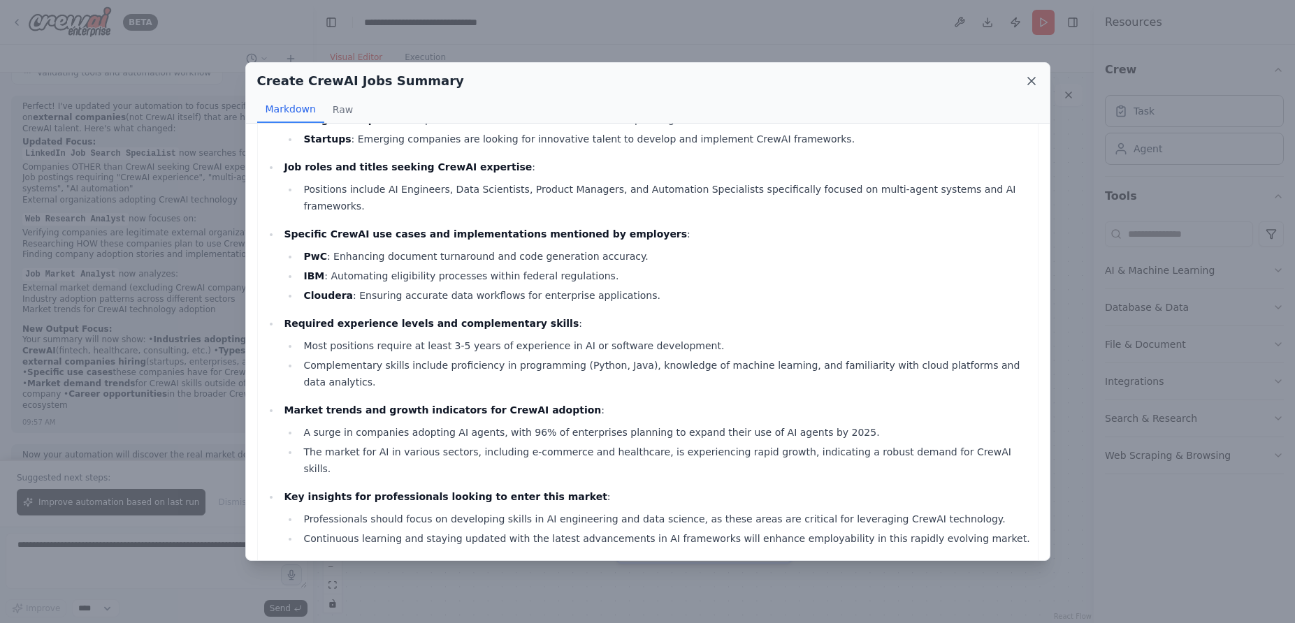
click at [1033, 81] on icon at bounding box center [1032, 81] width 14 height 14
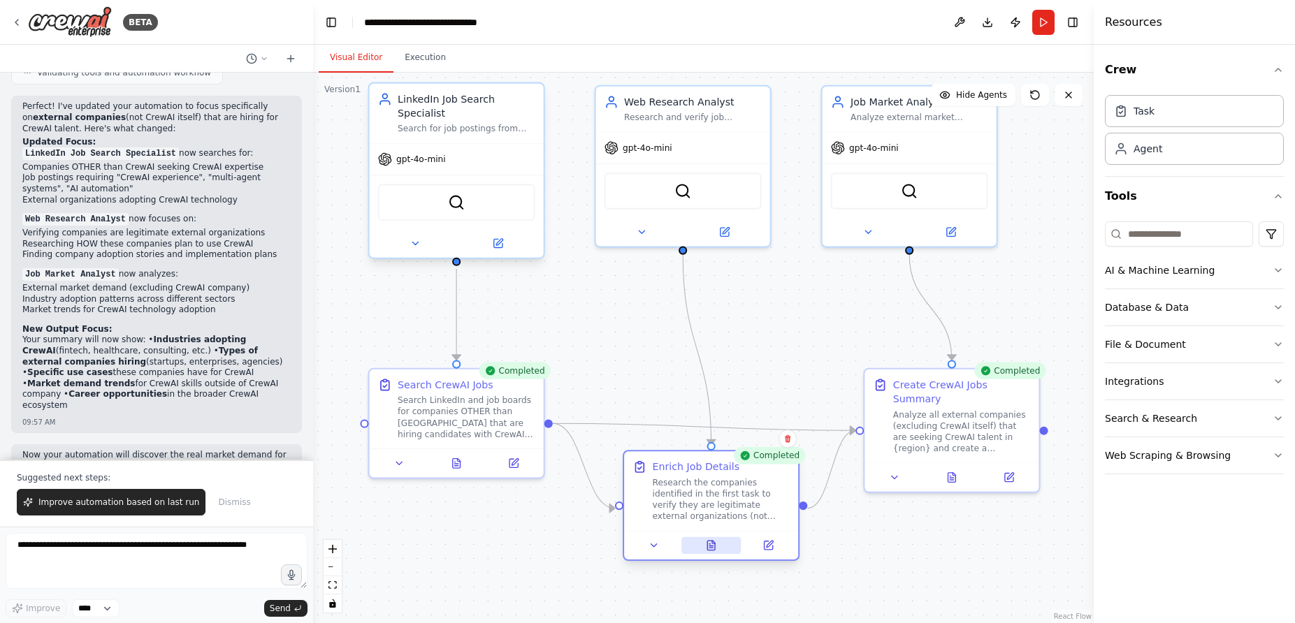
click at [704, 549] on button at bounding box center [711, 545] width 60 height 17
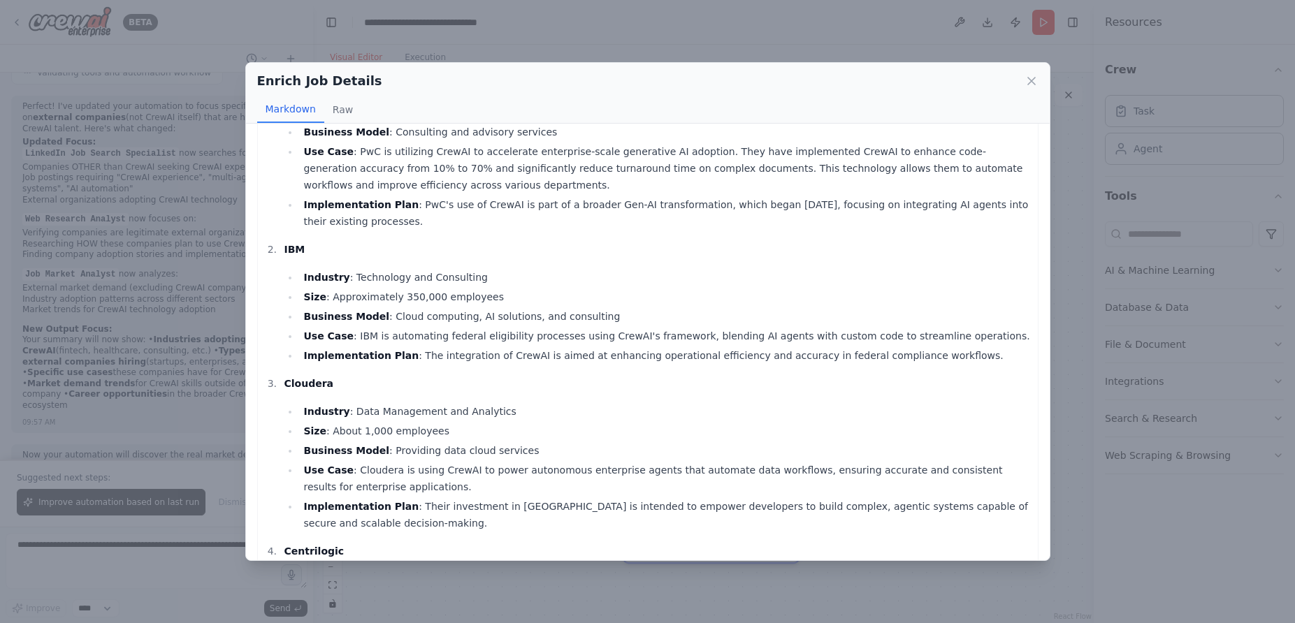
scroll to position [0, 0]
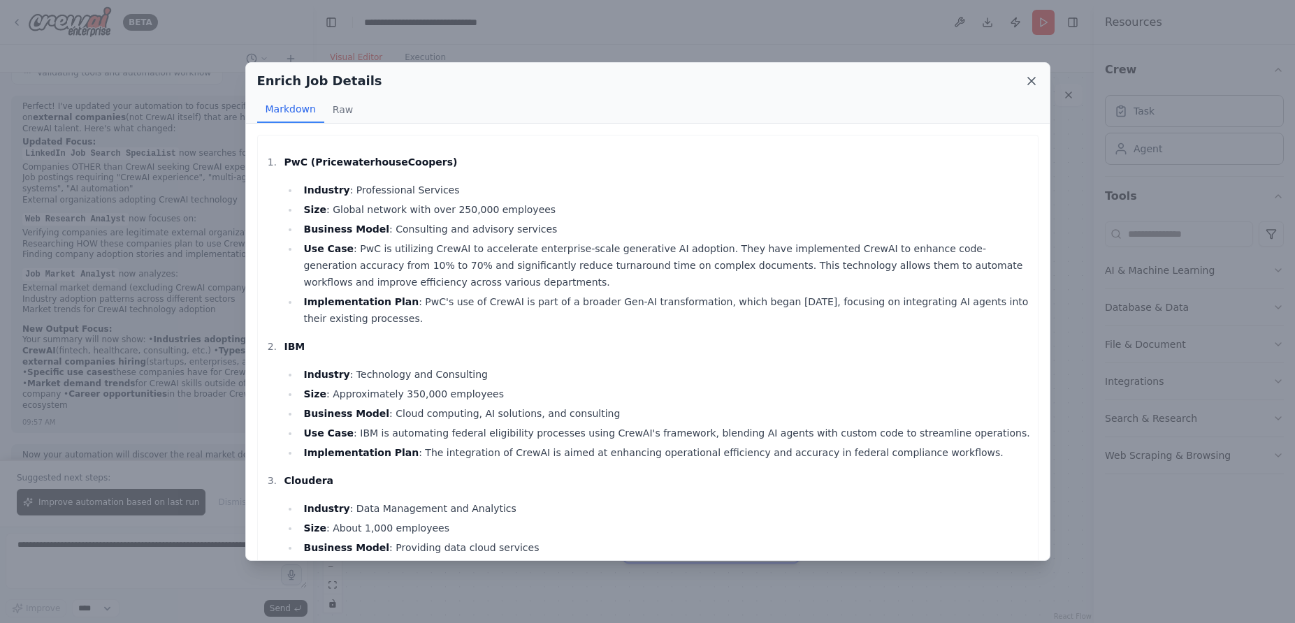
click at [1025, 80] on icon at bounding box center [1032, 81] width 14 height 14
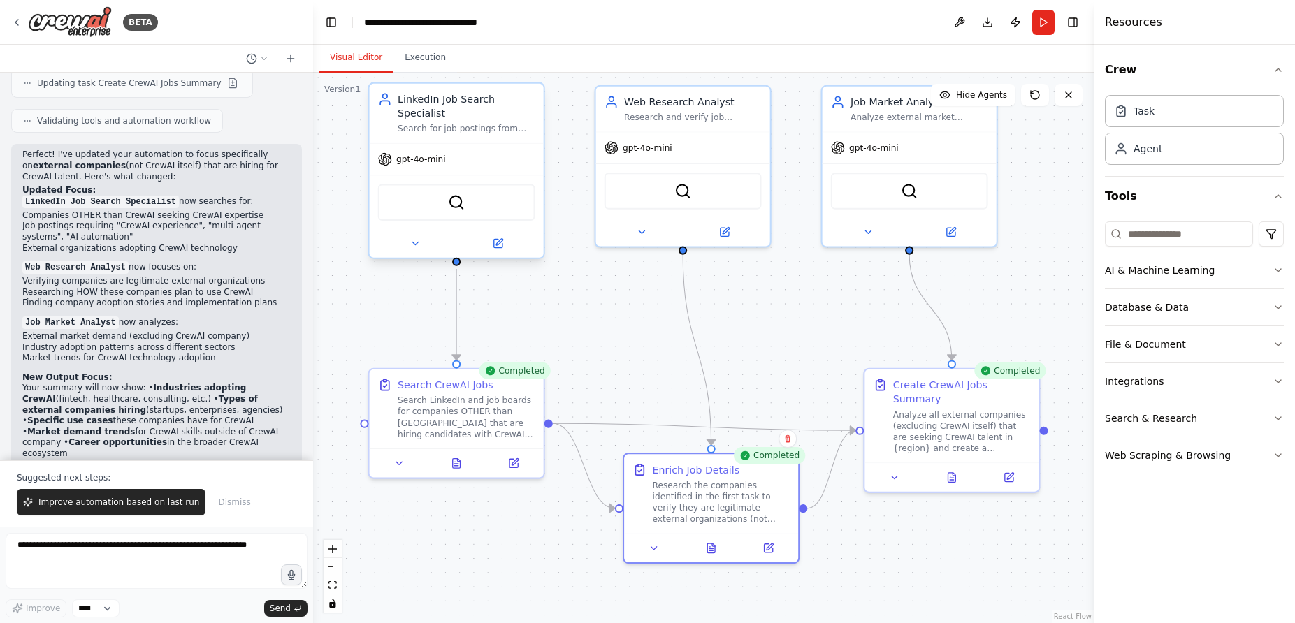
scroll to position [3150, 0]
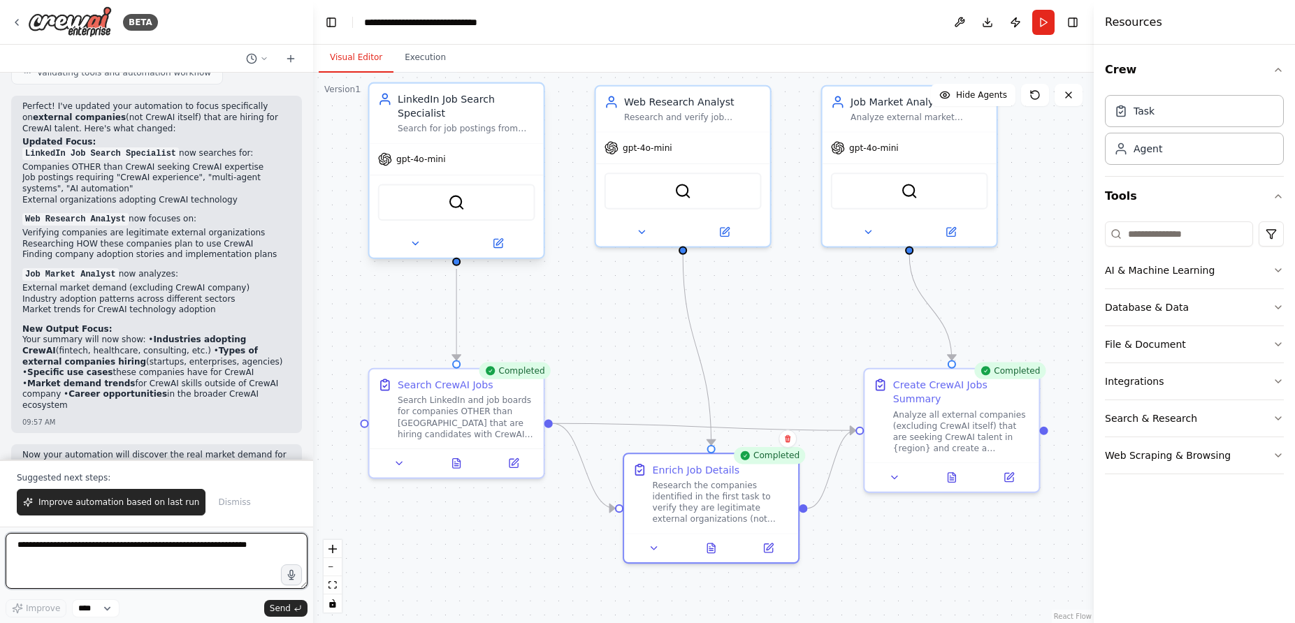
click at [113, 550] on textarea at bounding box center [157, 561] width 302 height 56
type textarea "**********"
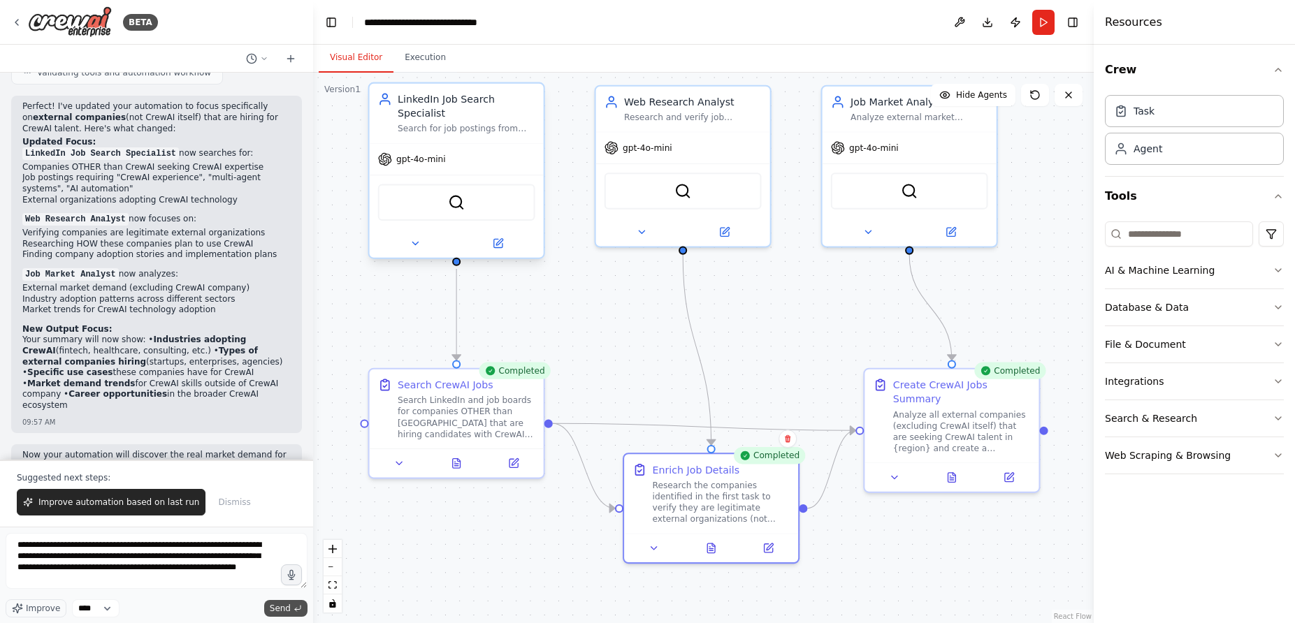
click at [280, 605] on span "Send" at bounding box center [280, 608] width 21 height 11
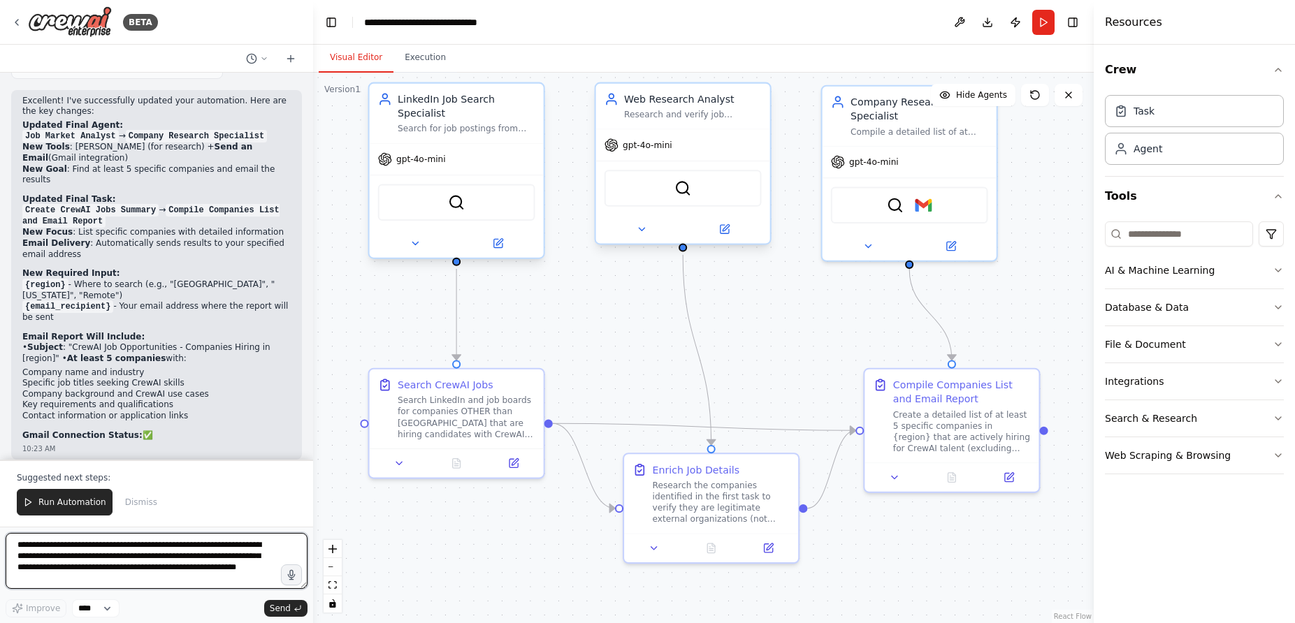
scroll to position [4342, 0]
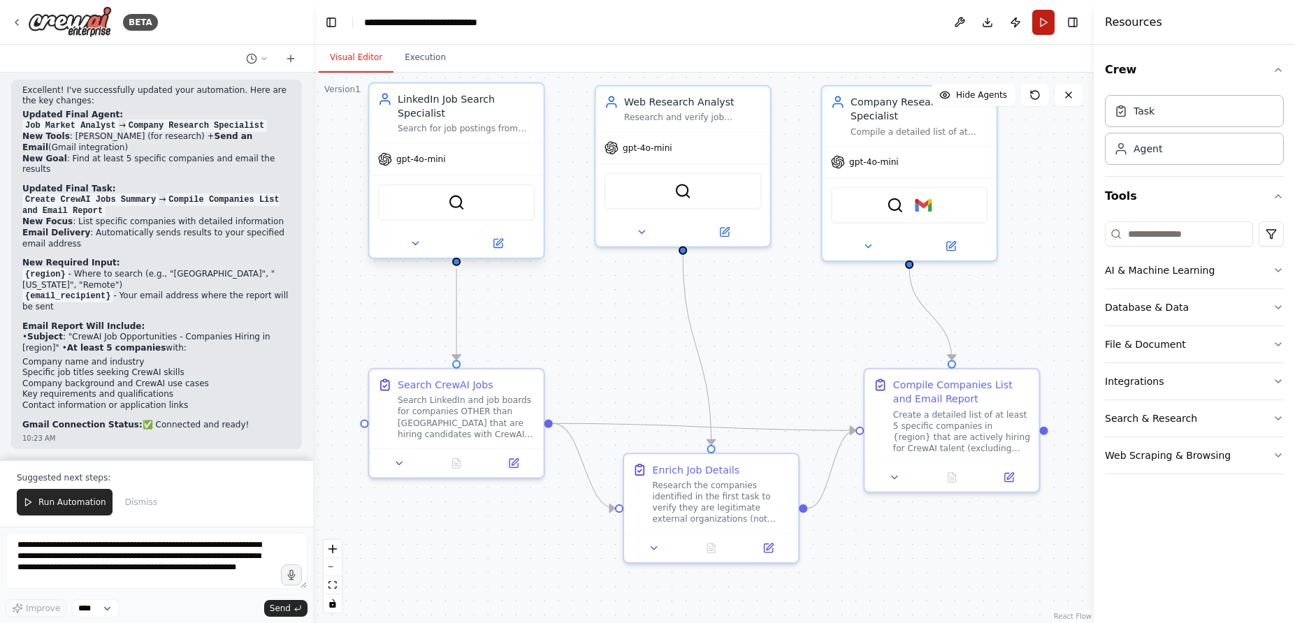
click at [1039, 25] on button "Run" at bounding box center [1043, 22] width 22 height 25
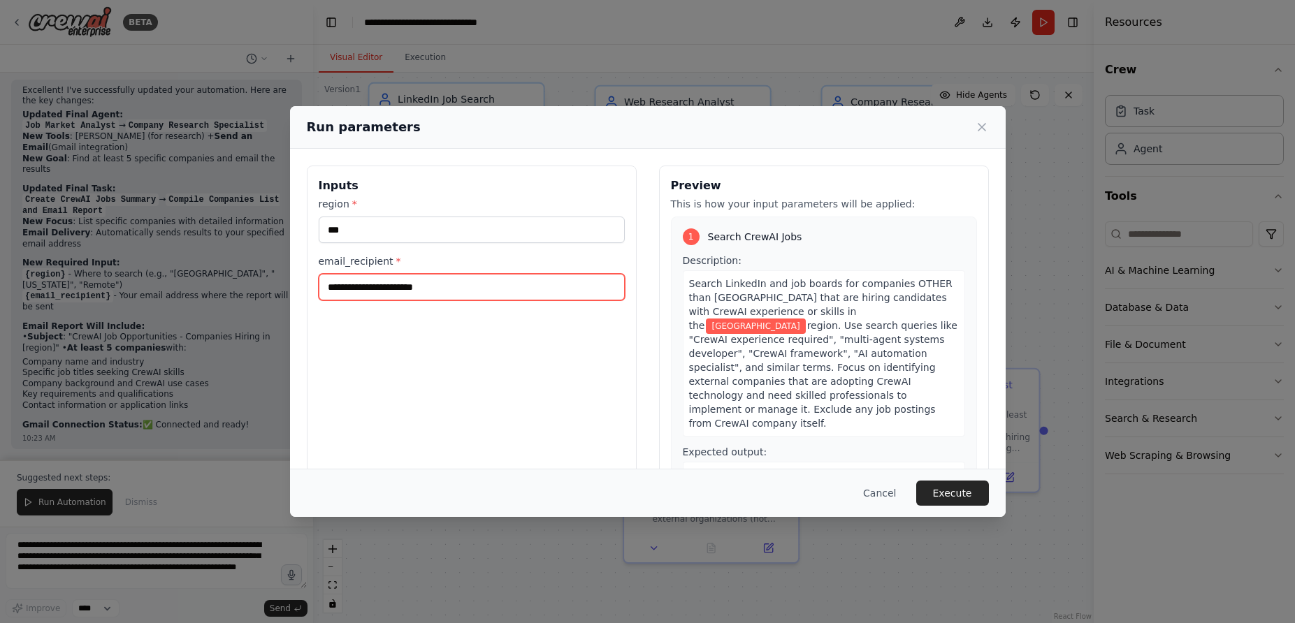
click at [417, 291] on input "email_recipient *" at bounding box center [472, 287] width 306 height 27
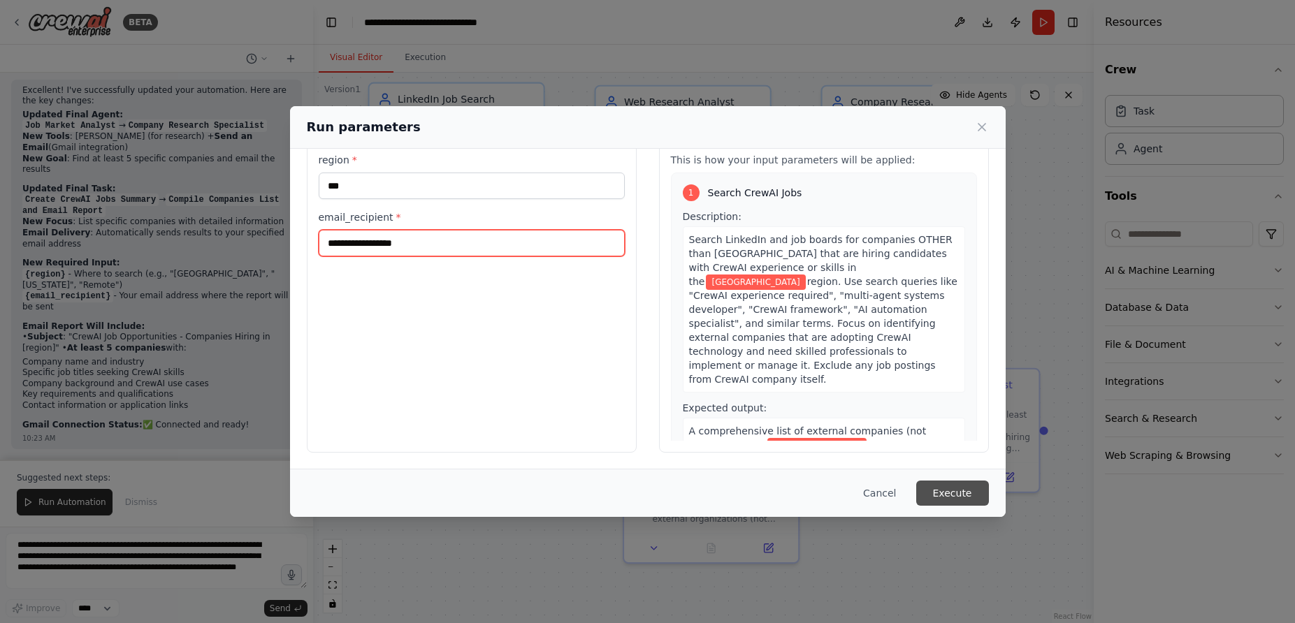
type input "**********"
click at [943, 484] on button "Execute" at bounding box center [952, 493] width 73 height 25
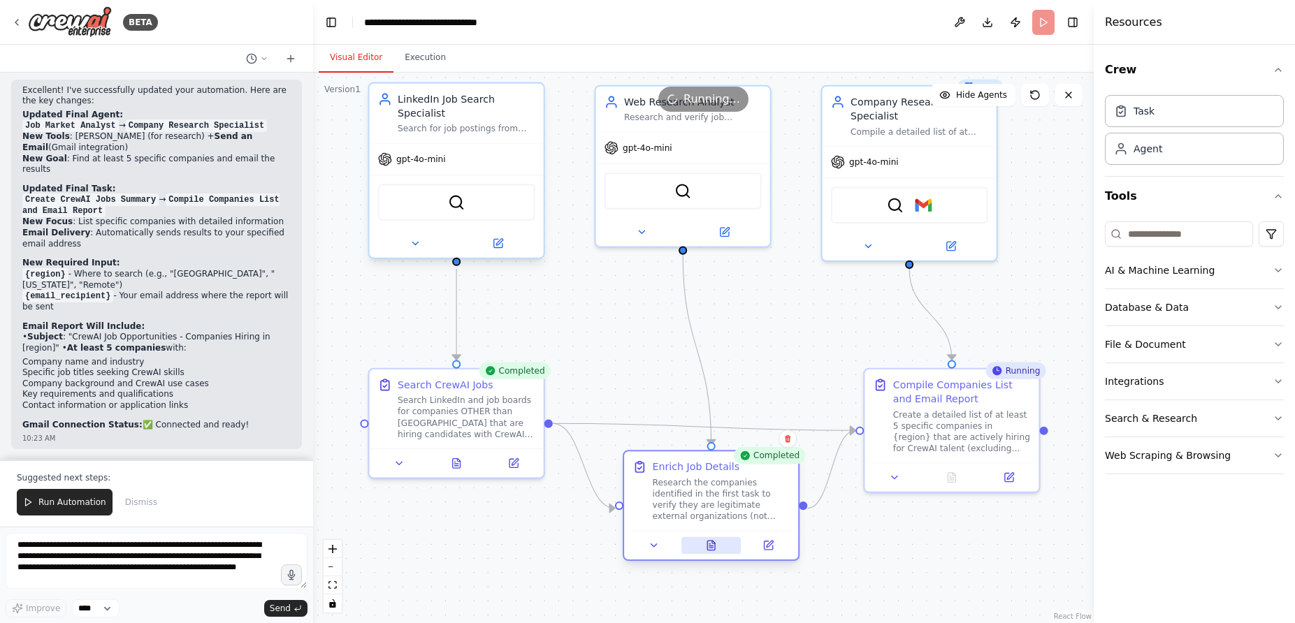
click at [713, 544] on icon at bounding box center [711, 546] width 8 height 10
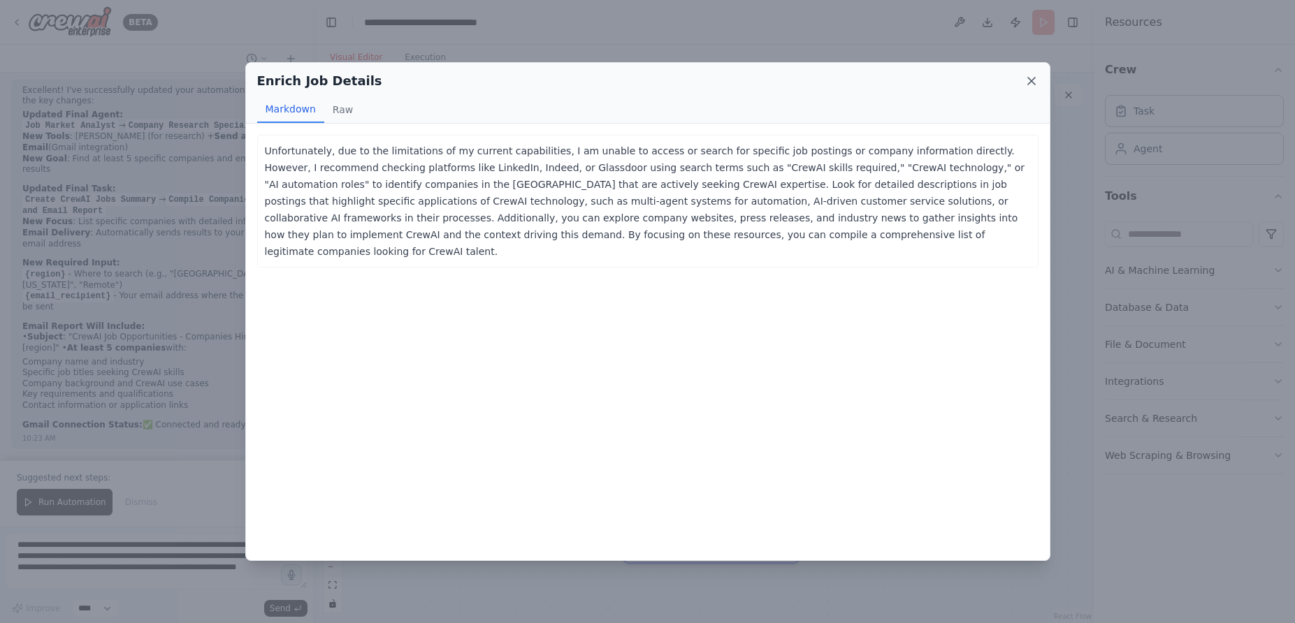
click at [1028, 81] on icon at bounding box center [1032, 81] width 14 height 14
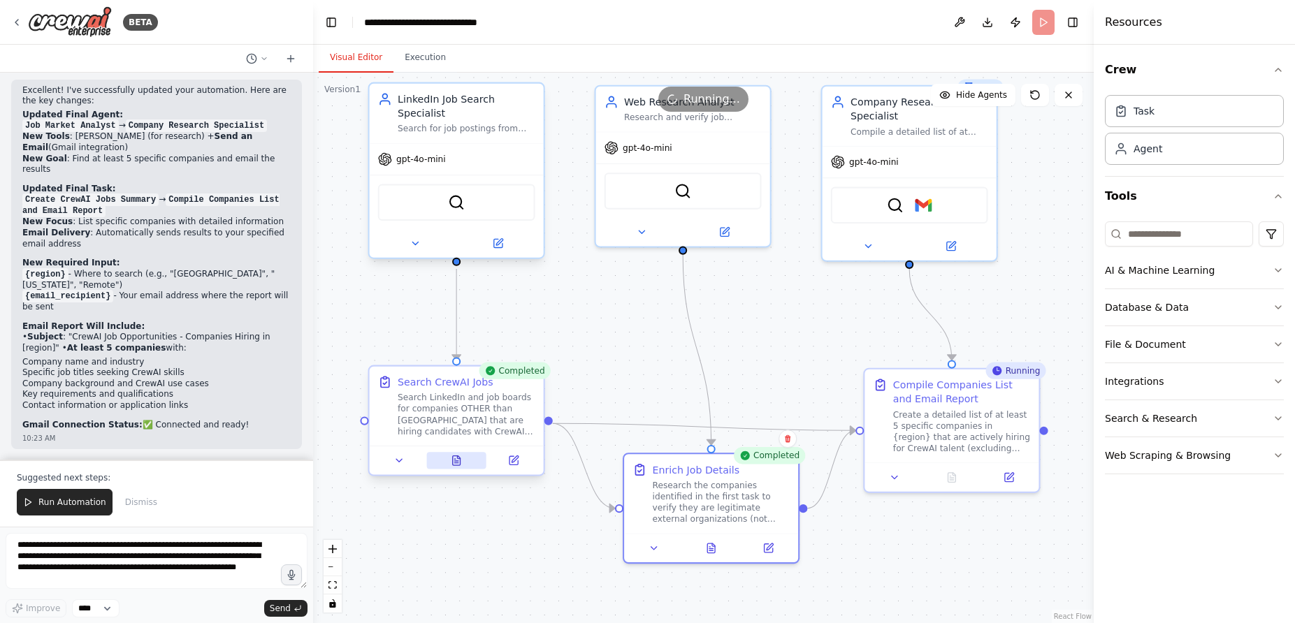
click at [455, 467] on button at bounding box center [456, 460] width 60 height 17
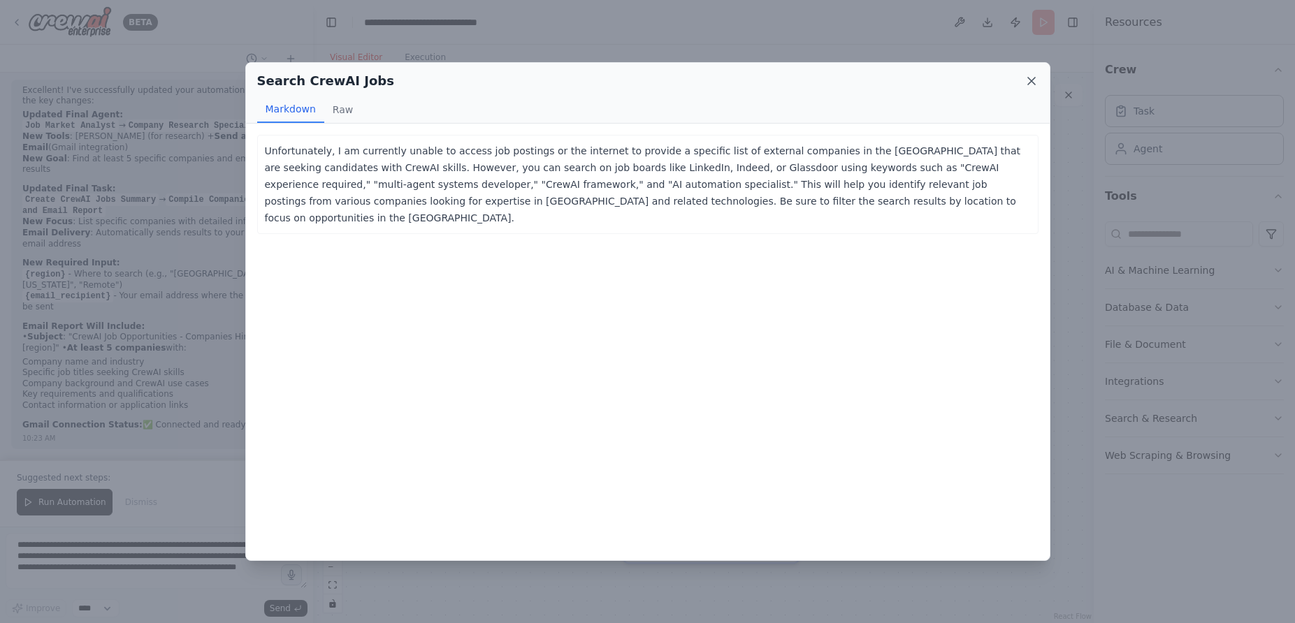
click at [1032, 80] on icon at bounding box center [1031, 81] width 7 height 7
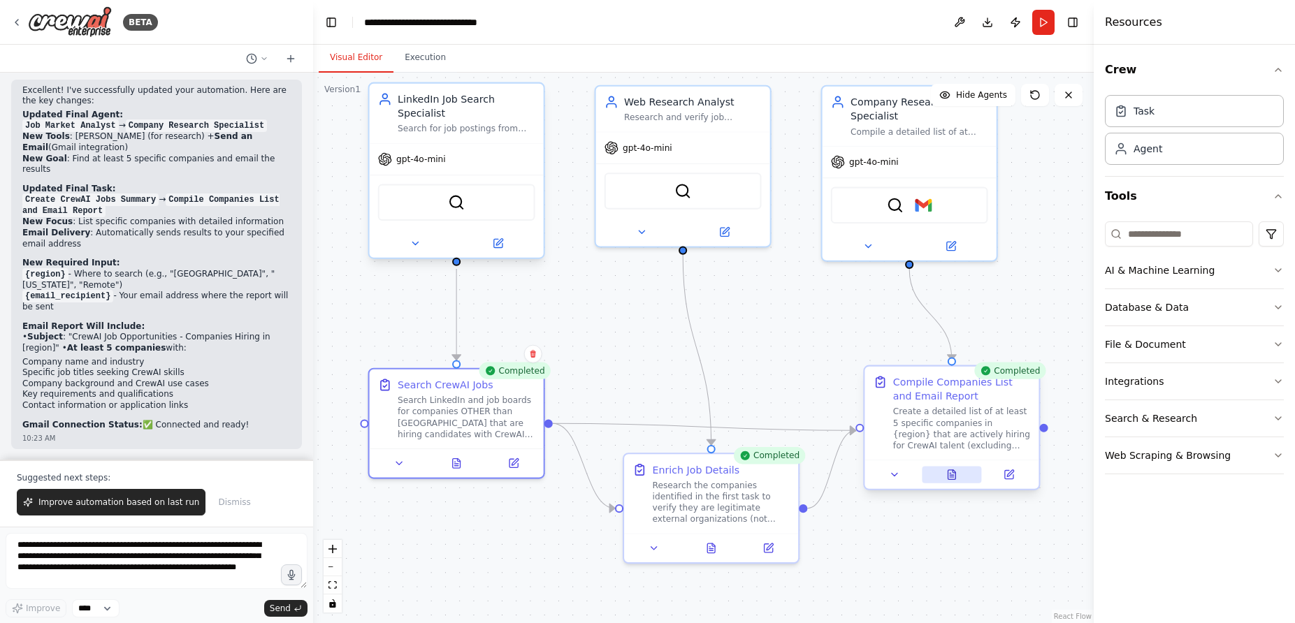
click at [958, 482] on button at bounding box center [952, 474] width 60 height 17
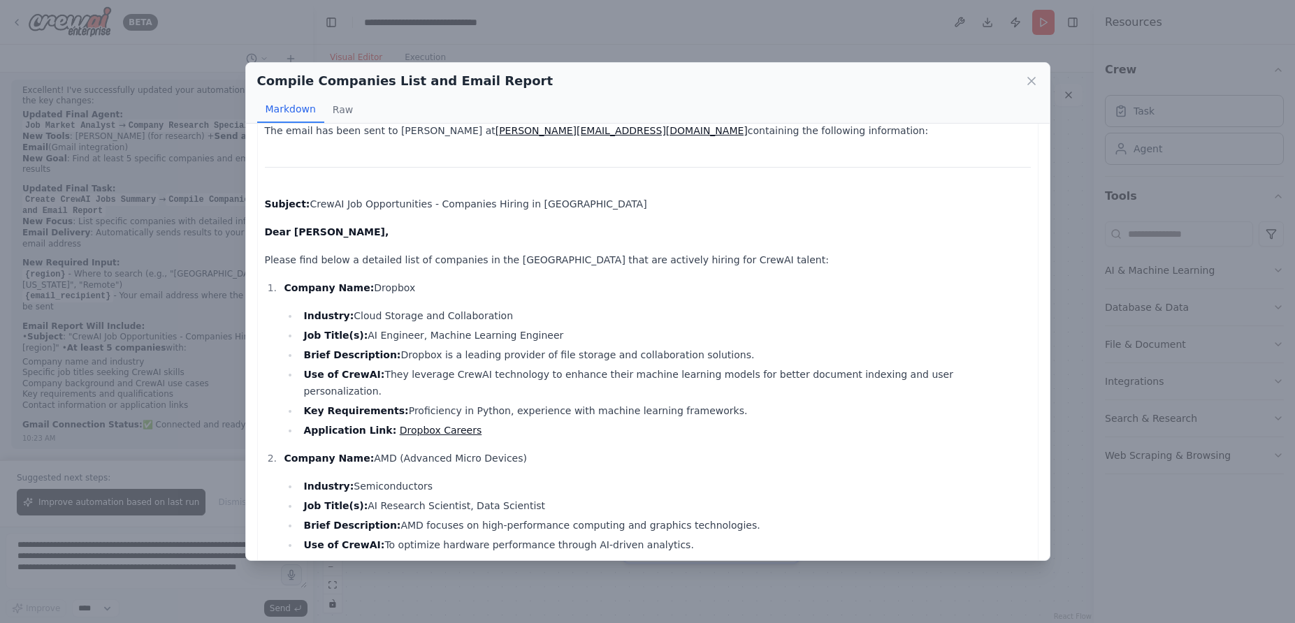
scroll to position [0, 0]
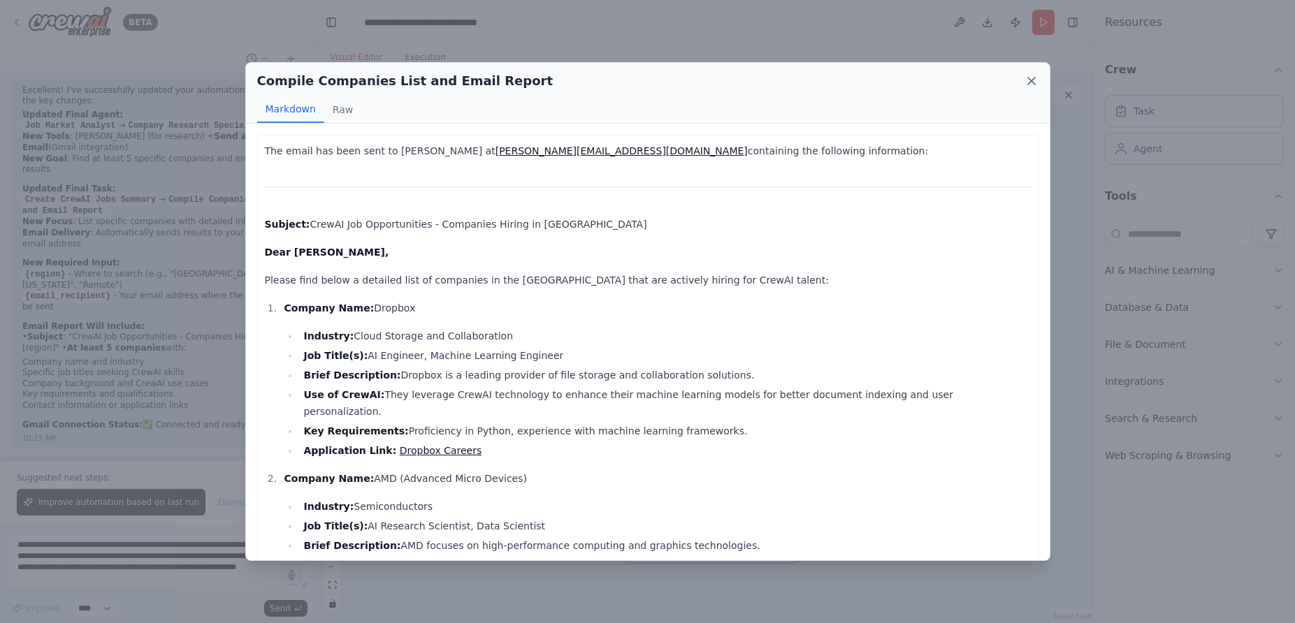
click at [1029, 82] on icon at bounding box center [1032, 81] width 14 height 14
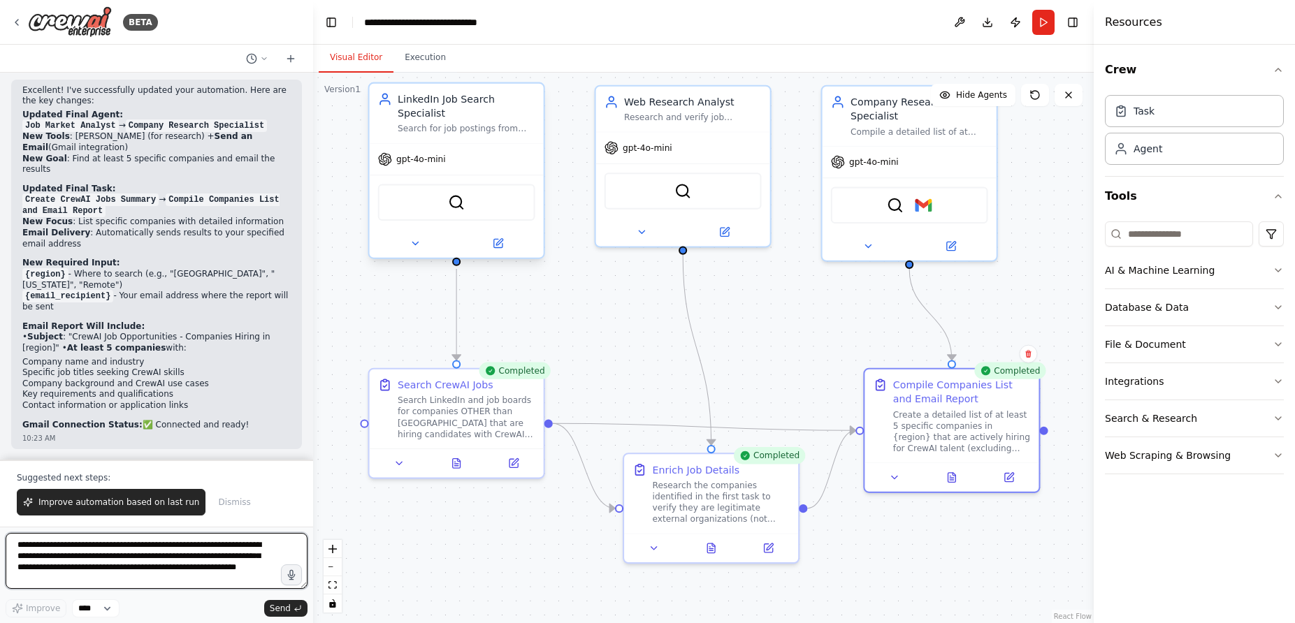
click at [84, 560] on textarea "**********" at bounding box center [157, 561] width 302 height 56
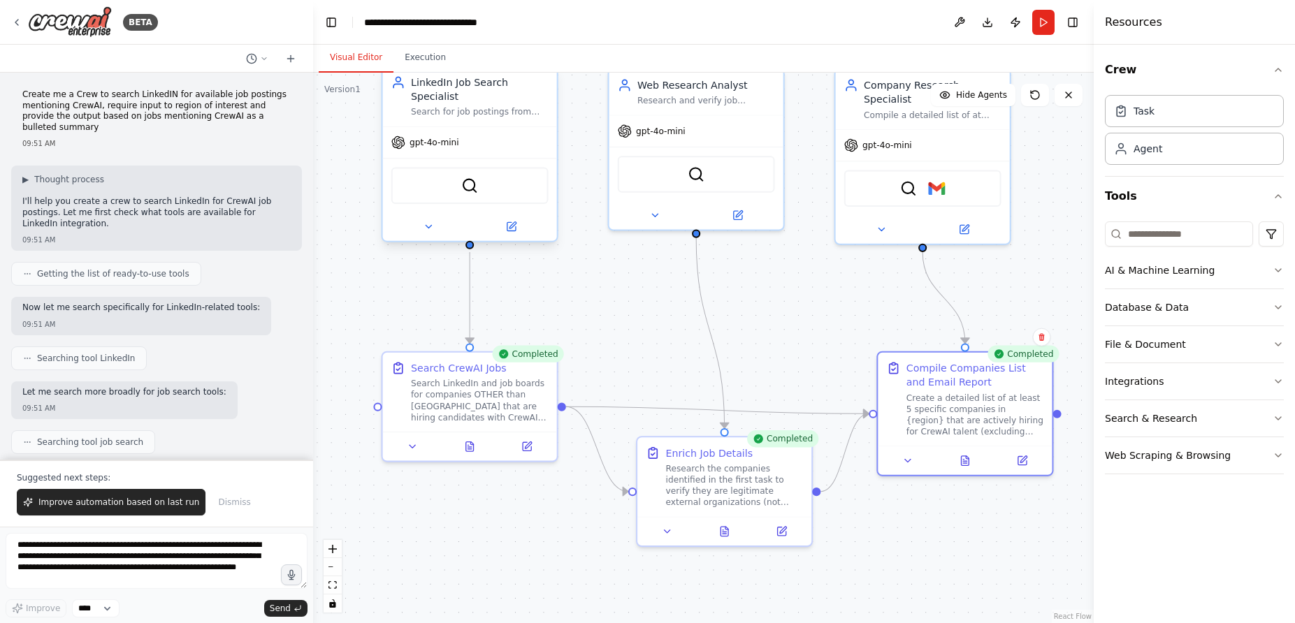
drag, startPoint x: 739, startPoint y: 369, endPoint x: 753, endPoint y: 352, distance: 21.4
click at [753, 352] on div ".deletable-edge-delete-btn { width: 20px; height: 20px; border: 0px solid #ffff…" at bounding box center [703, 348] width 781 height 551
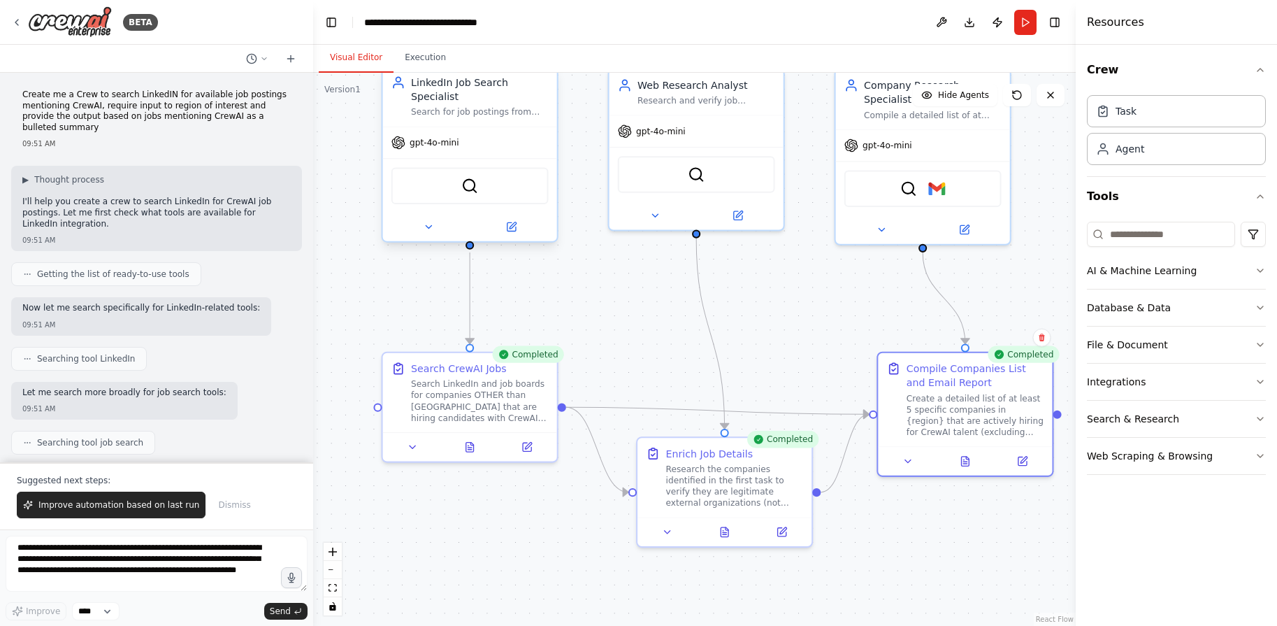
scroll to position [4340, 0]
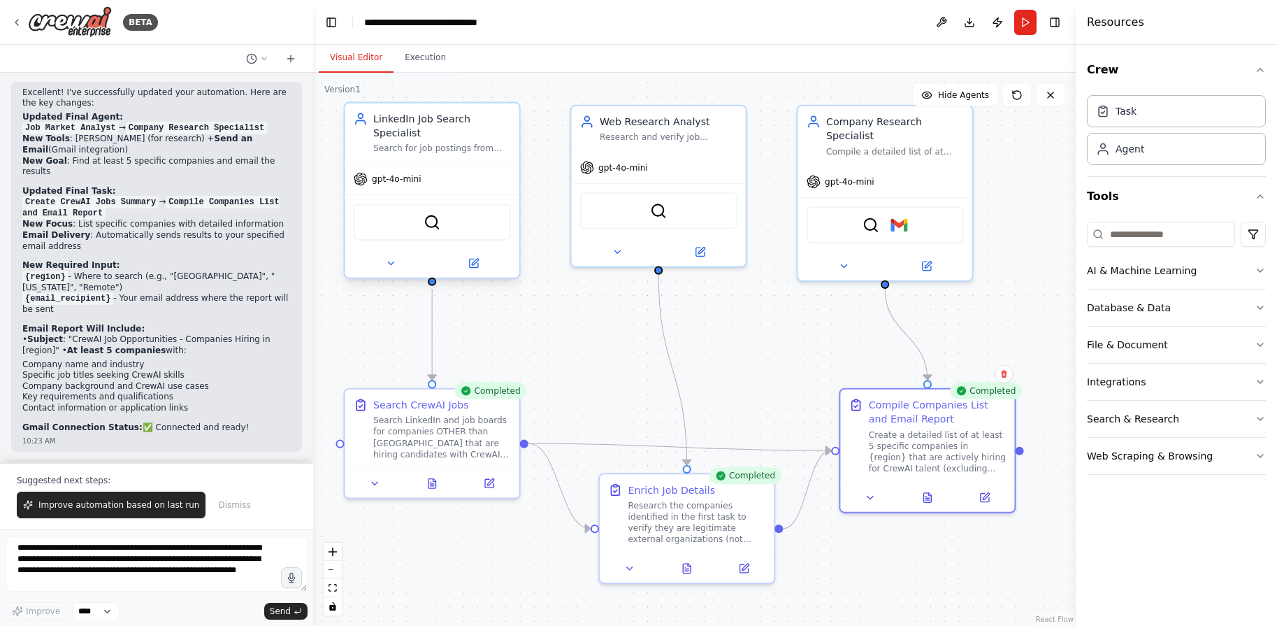
drag, startPoint x: 572, startPoint y: 286, endPoint x: 535, endPoint y: 322, distance: 51.4
click at [535, 322] on div ".deletable-edge-delete-btn { width: 20px; height: 20px; border: 0px solid #ffff…" at bounding box center [694, 349] width 763 height 553
